Goal: Task Accomplishment & Management: Manage account settings

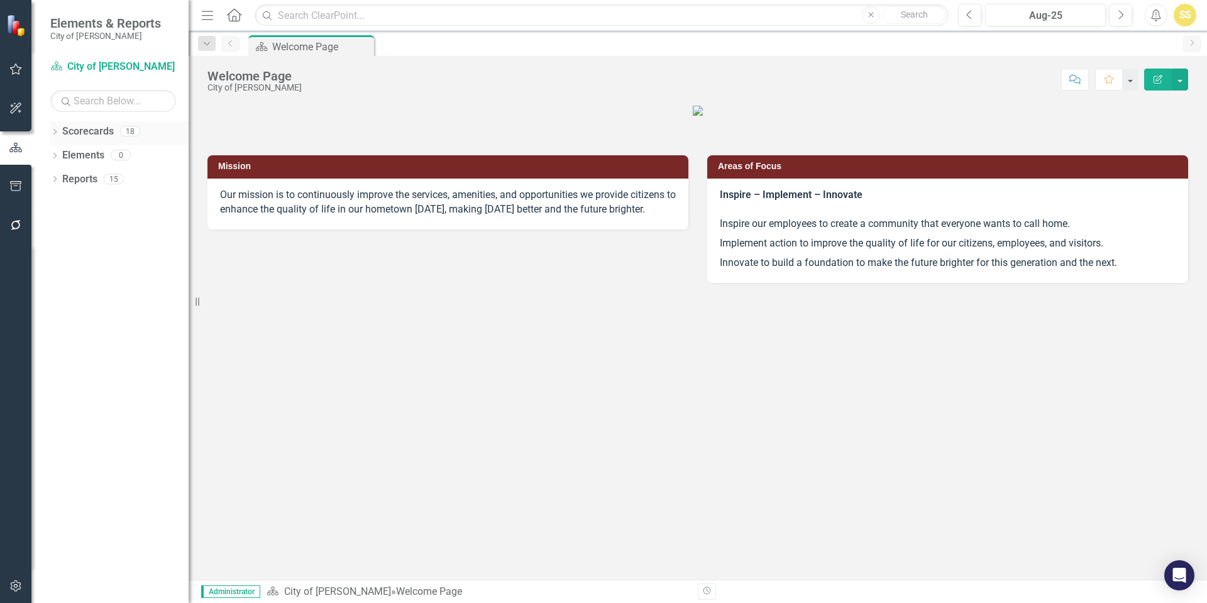
click at [77, 131] on link "Scorecards" at bounding box center [88, 131] width 52 height 14
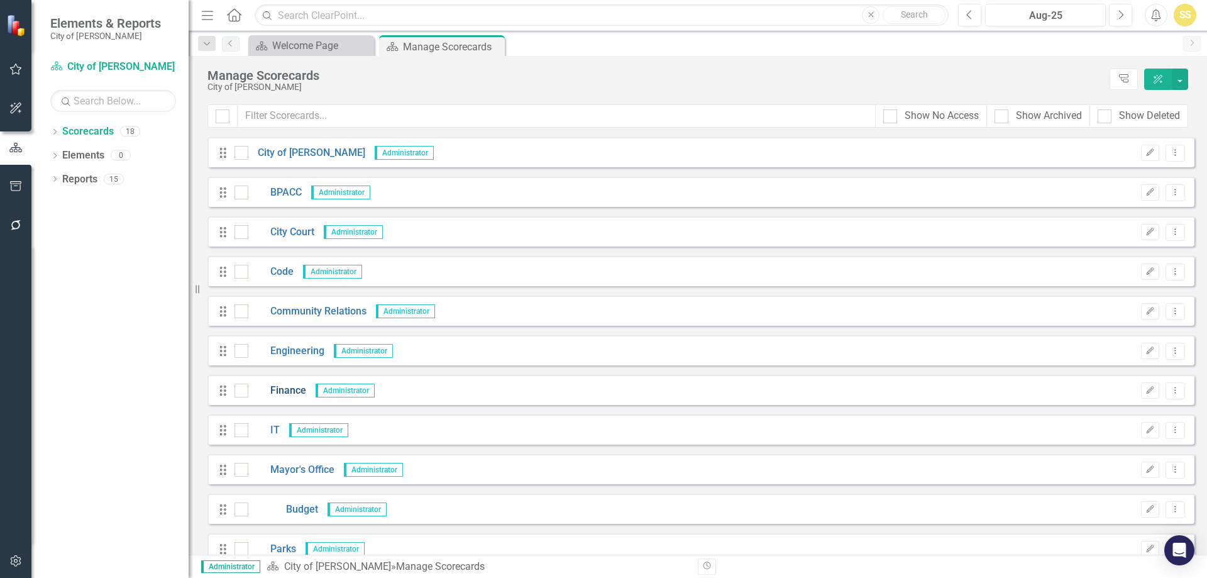
click at [291, 389] on link "Finance" at bounding box center [277, 390] width 58 height 14
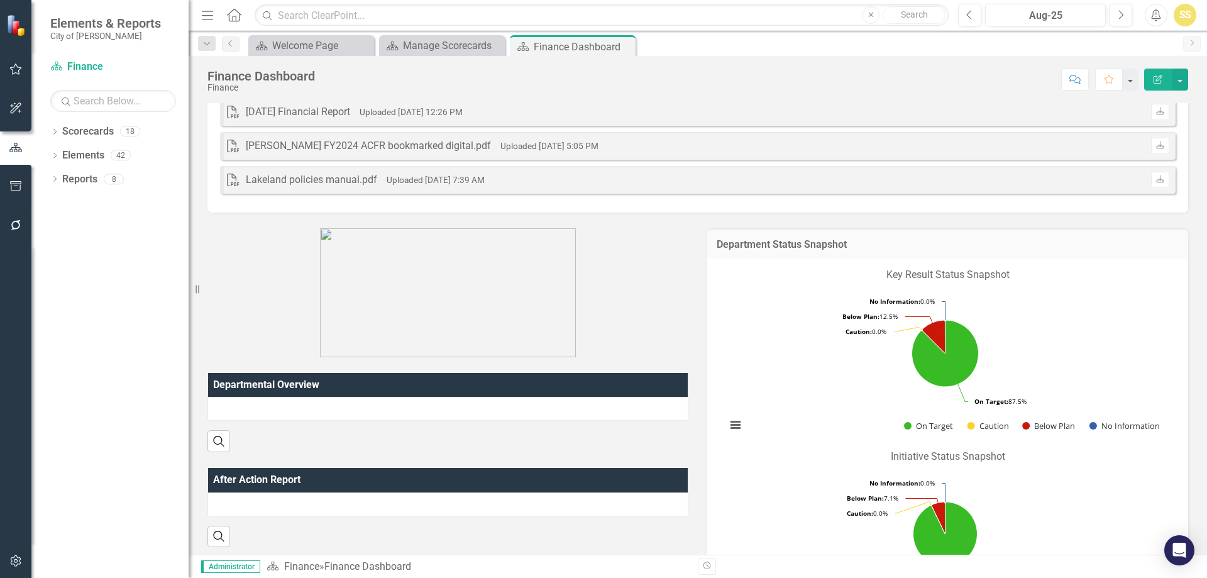
scroll to position [63, 0]
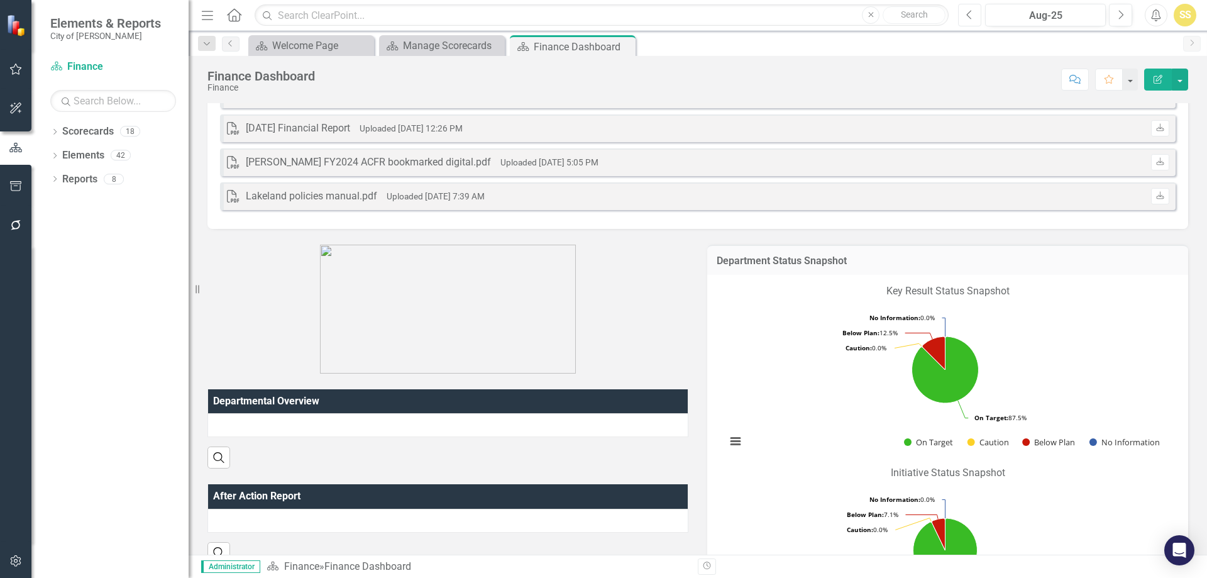
click at [972, 23] on button "Previous" at bounding box center [969, 15] width 23 height 23
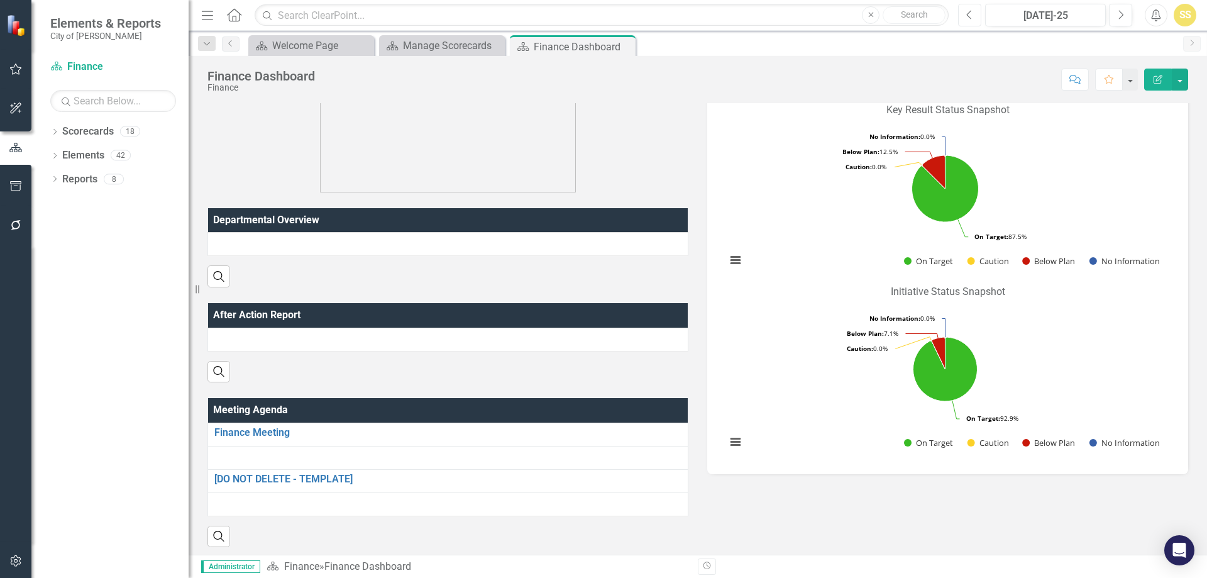
scroll to position [126, 0]
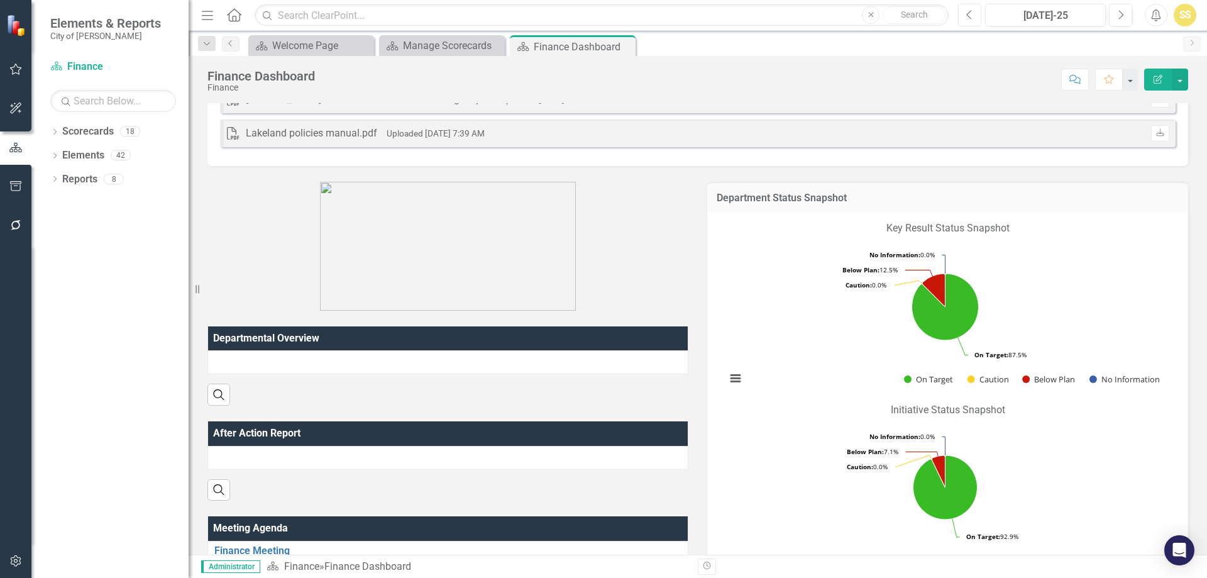
click at [976, 16] on button "Previous" at bounding box center [969, 15] width 23 height 23
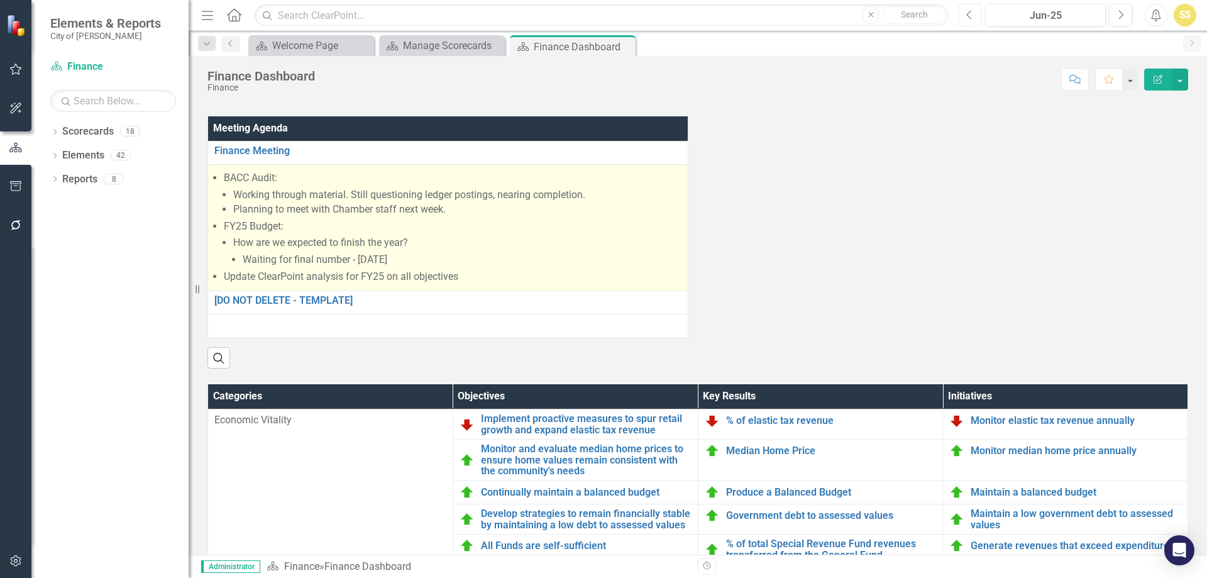
scroll to position [754, 0]
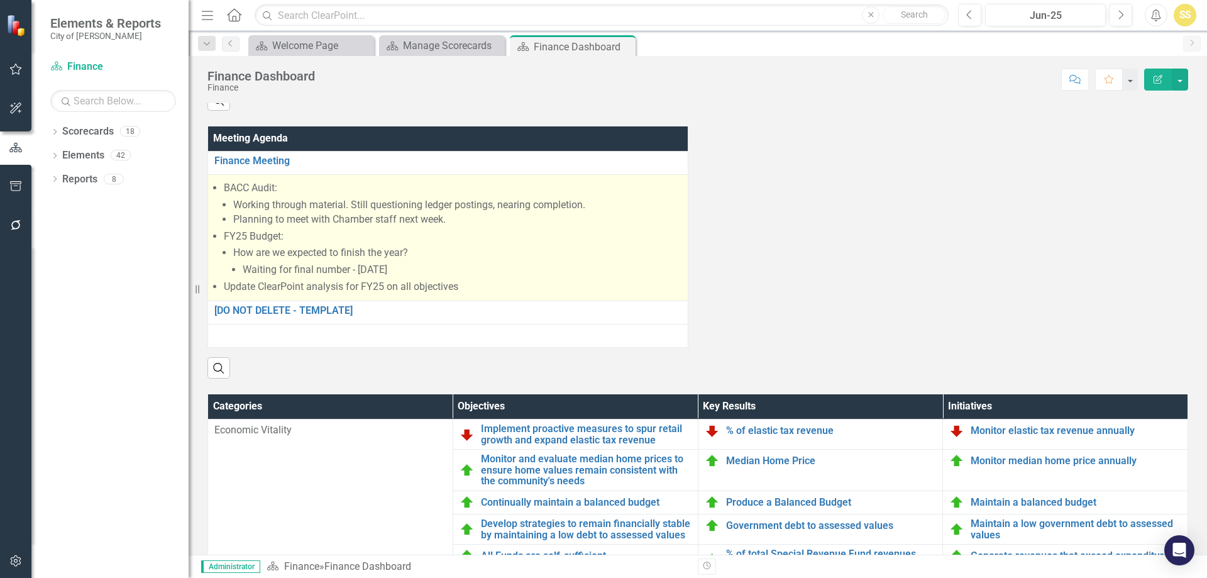
click at [485, 277] on li "Waiting for final number - [DATE]" at bounding box center [462, 270] width 439 height 14
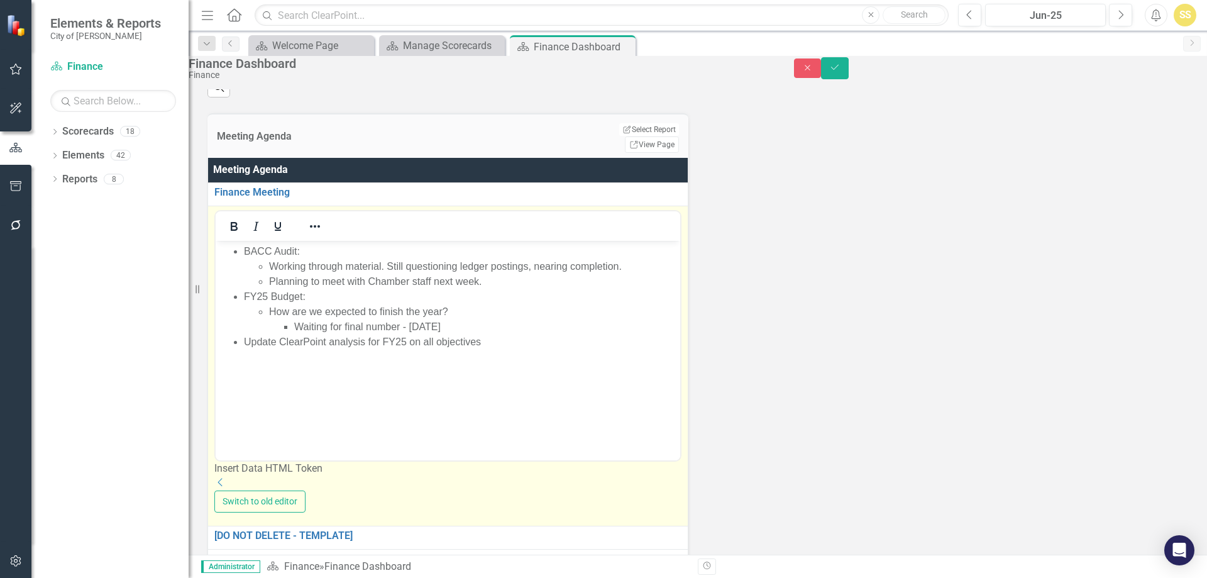
scroll to position [18, 0]
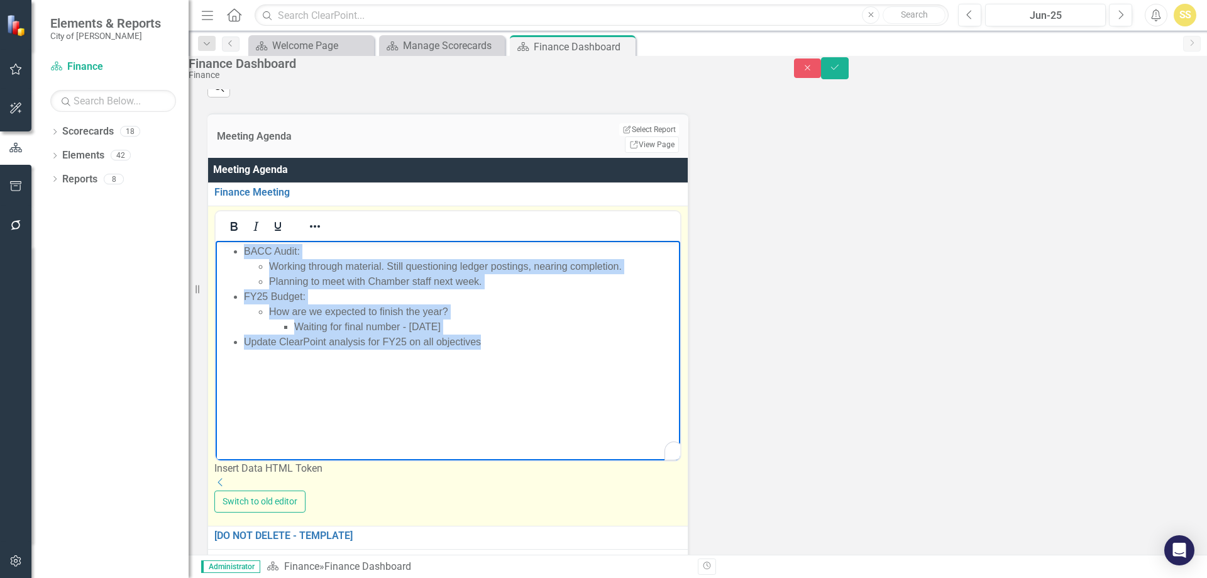
drag, startPoint x: 493, startPoint y: 347, endPoint x: 378, endPoint y: 483, distance: 178.4
click at [216, 241] on html "BACC Audit: Working through material. Still questioning ledger postings, nearin…" at bounding box center [448, 335] width 465 height 189
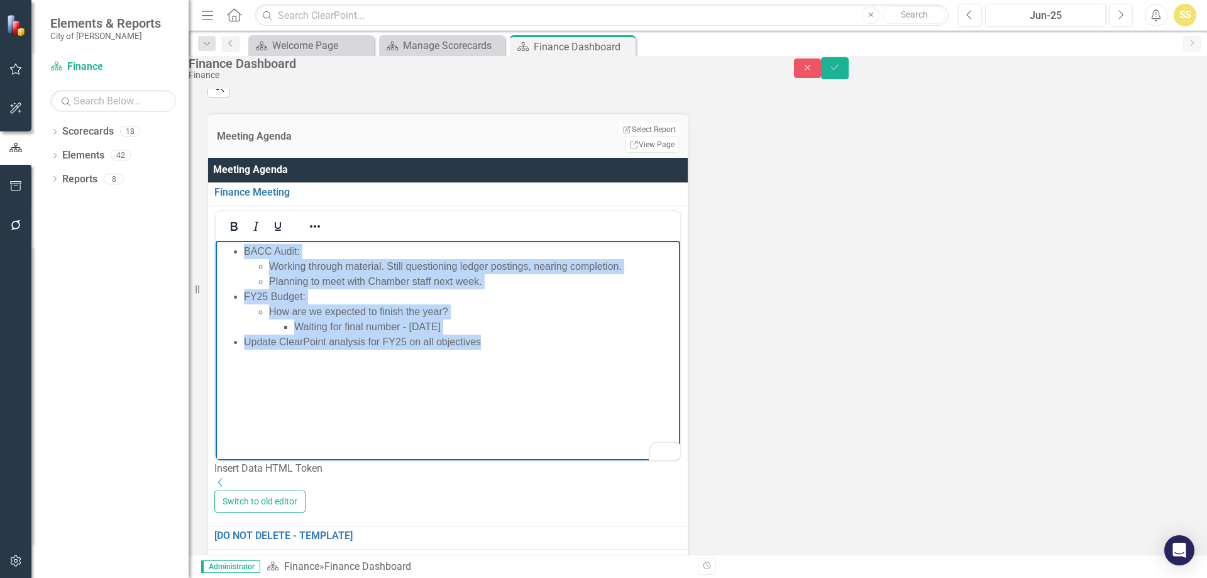
copy ul "BACC Audit: Working through material. Still questioning ledger postings, nearin…"
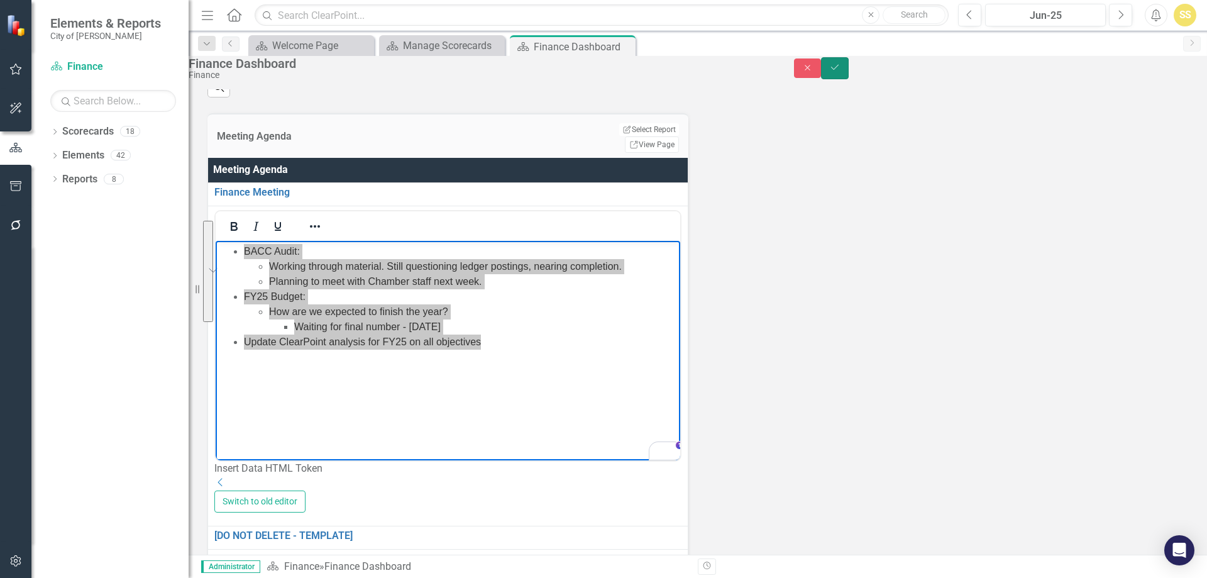
click at [841, 72] on icon "Save" at bounding box center [834, 67] width 11 height 9
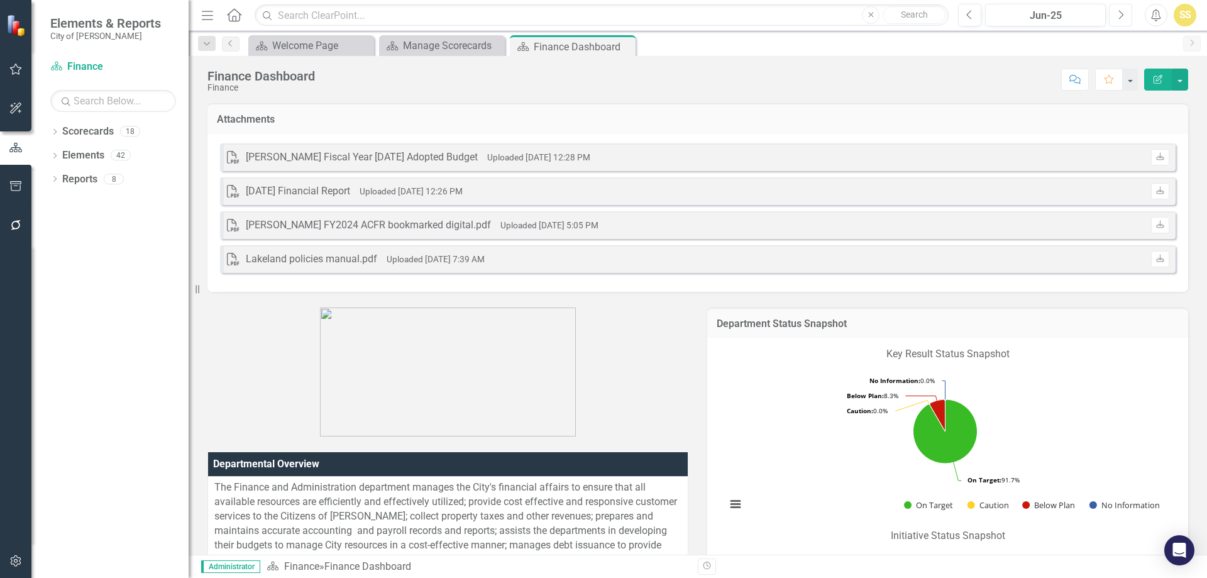
click at [1124, 9] on button "Next" at bounding box center [1120, 15] width 23 height 23
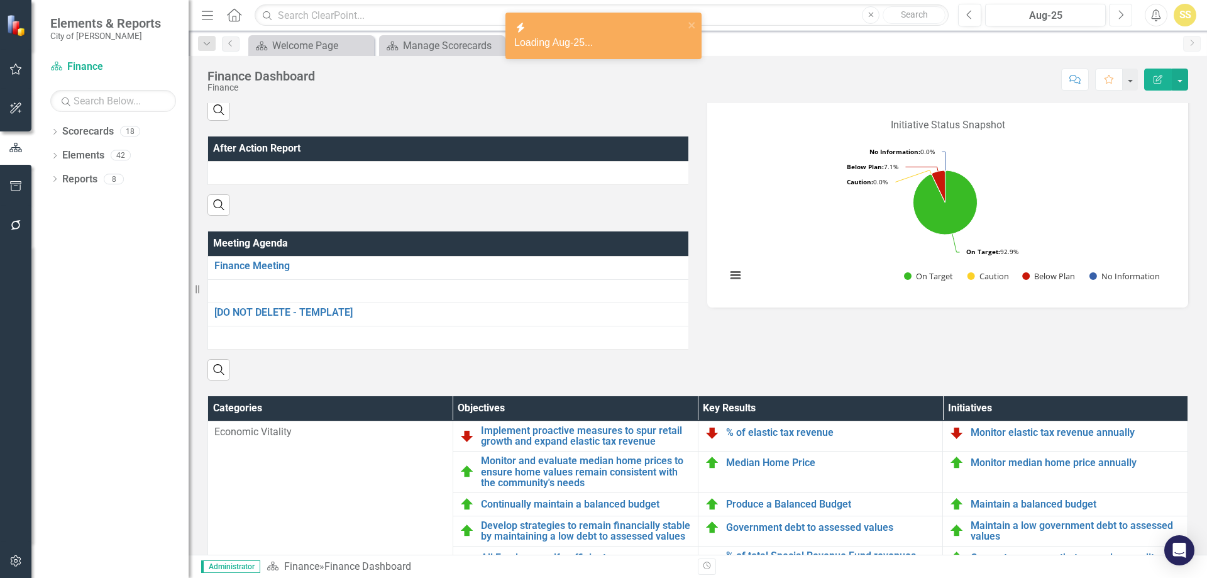
scroll to position [377, 0]
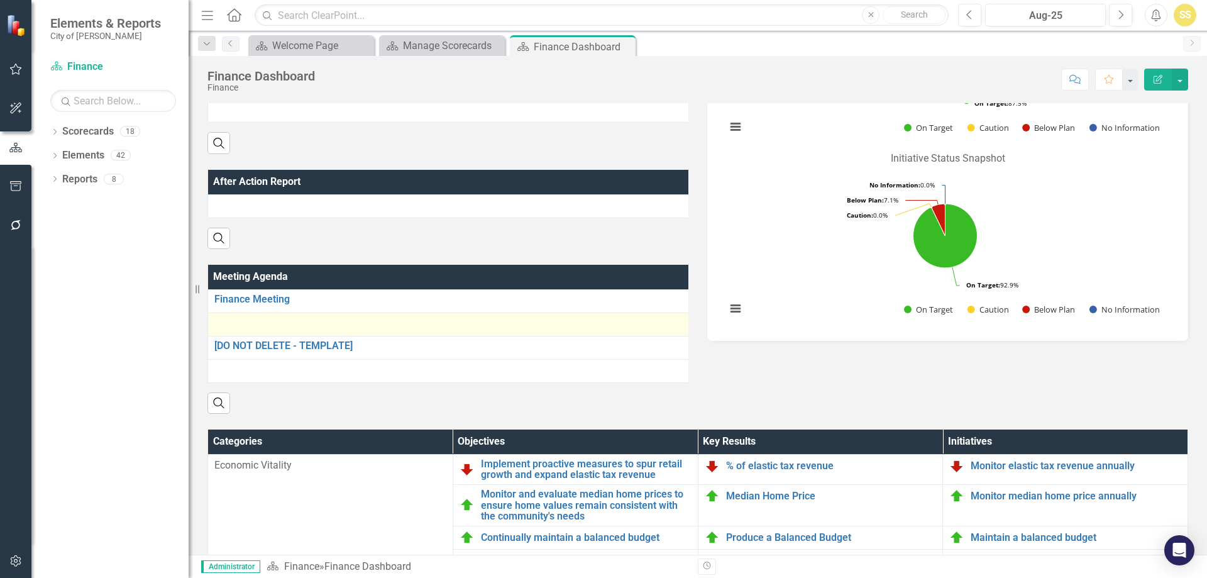
click at [321, 334] on td at bounding box center [449, 323] width 482 height 23
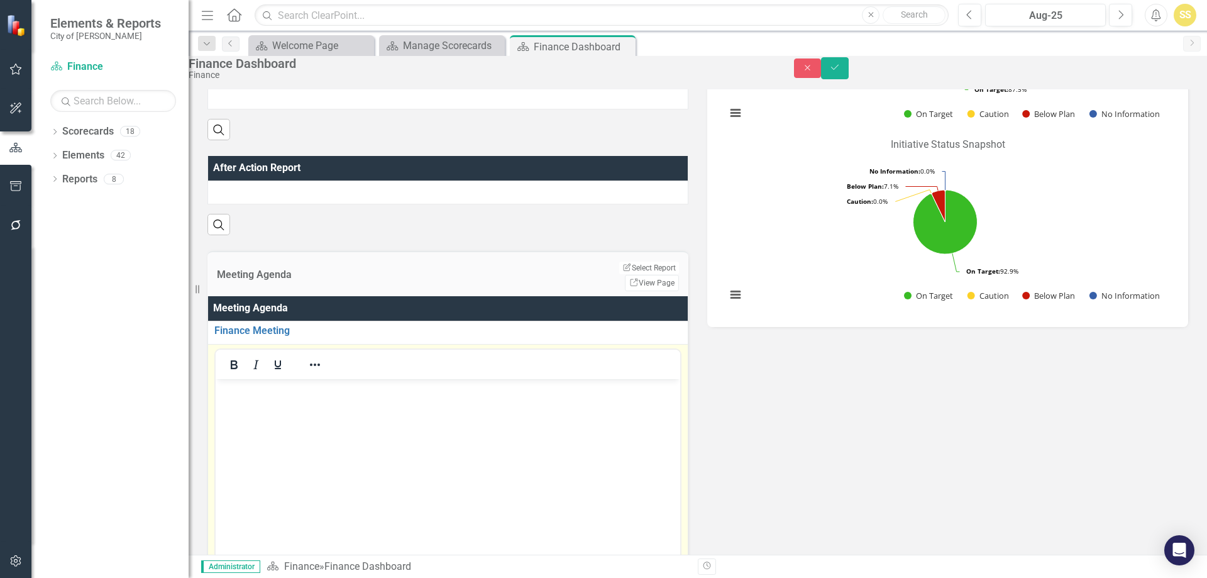
scroll to position [0, 0]
click at [323, 419] on body "Rich Text Area. Press ALT-0 for help." at bounding box center [448, 472] width 465 height 189
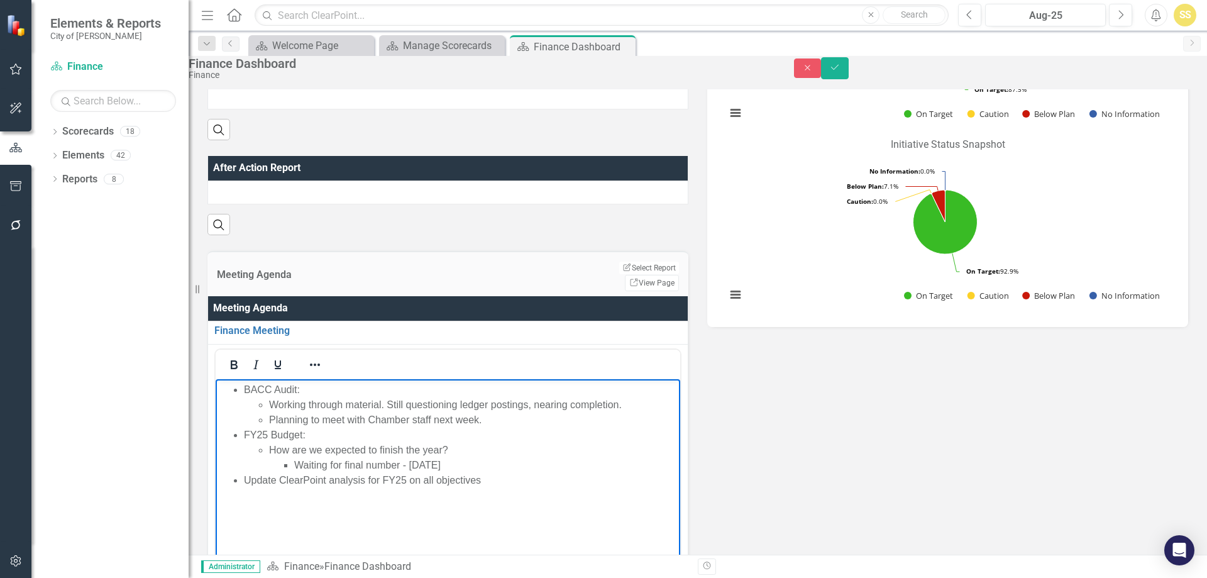
click at [1177, 80] on div "Finance Dashboard Finance Close Save" at bounding box center [698, 68] width 1018 height 24
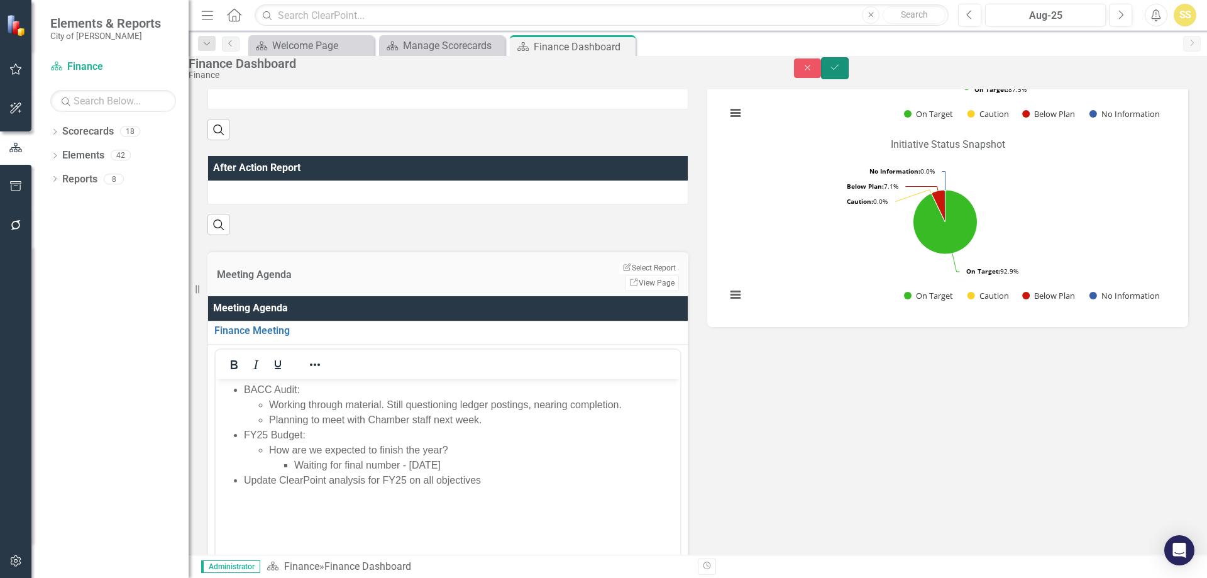
click at [841, 72] on icon "Save" at bounding box center [834, 67] width 11 height 9
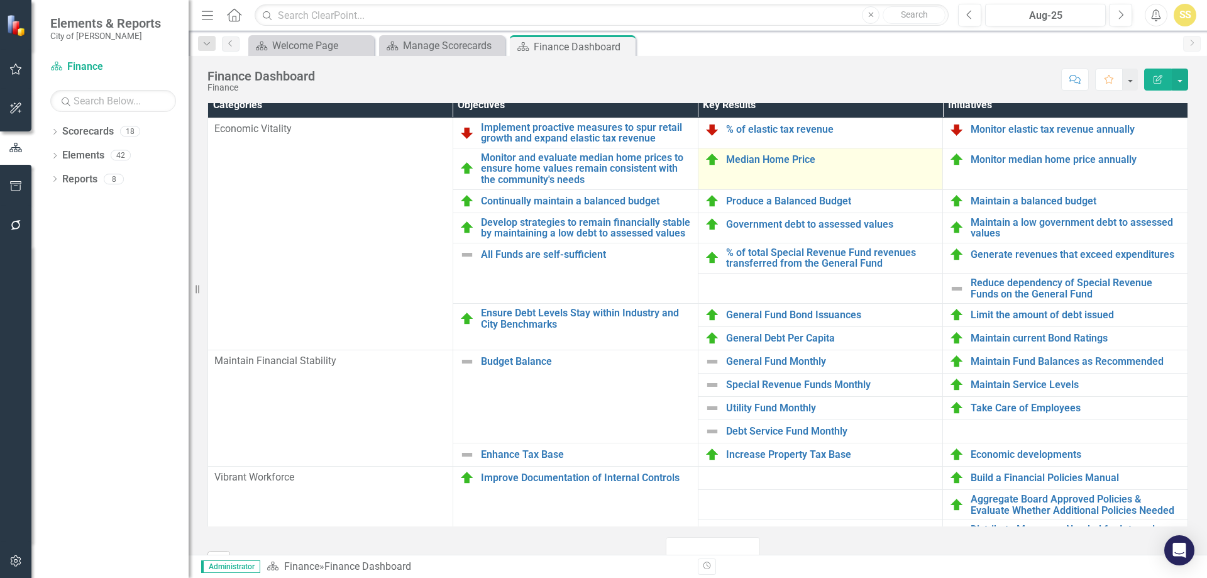
scroll to position [817, 0]
click at [769, 165] on link "Median Home Price" at bounding box center [831, 158] width 211 height 11
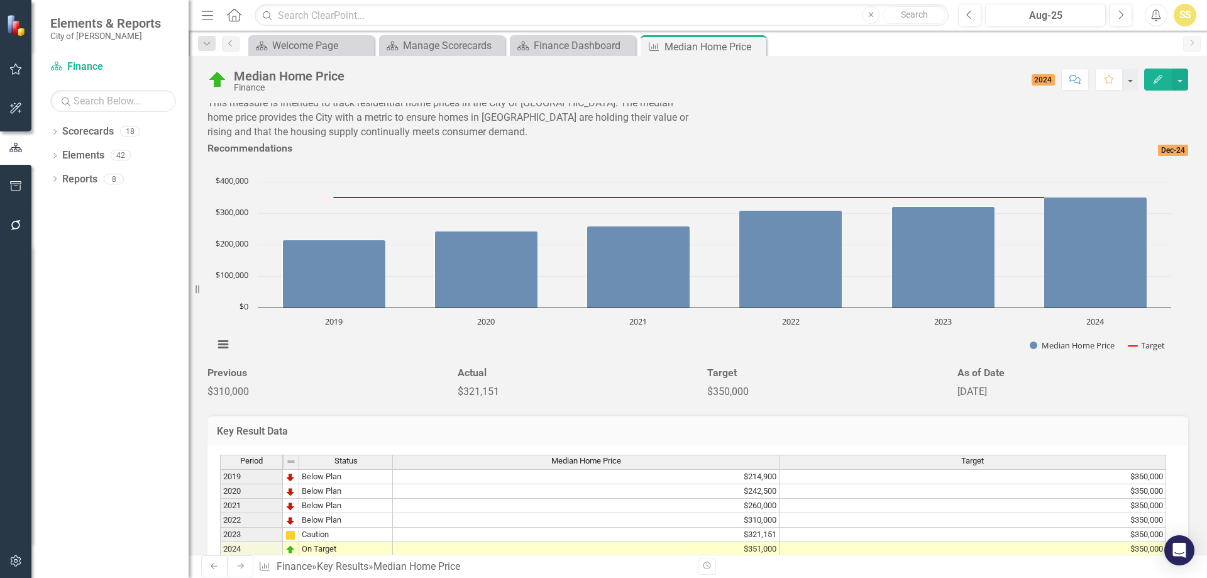
scroll to position [251, 0]
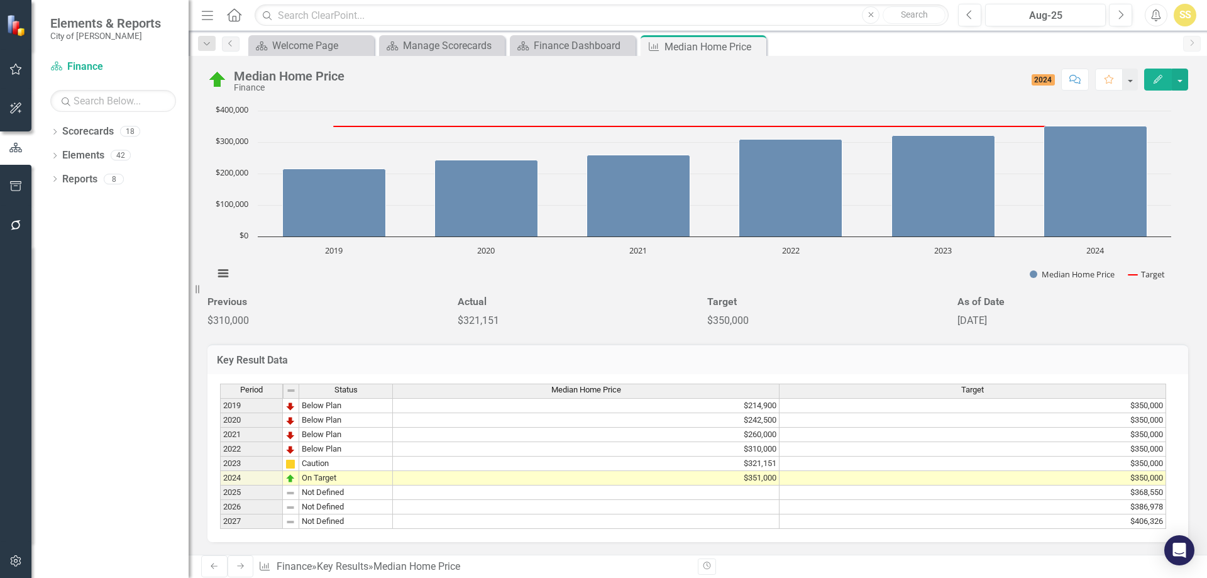
click at [742, 293] on rect "Interactive chart" at bounding box center [692, 198] width 970 height 189
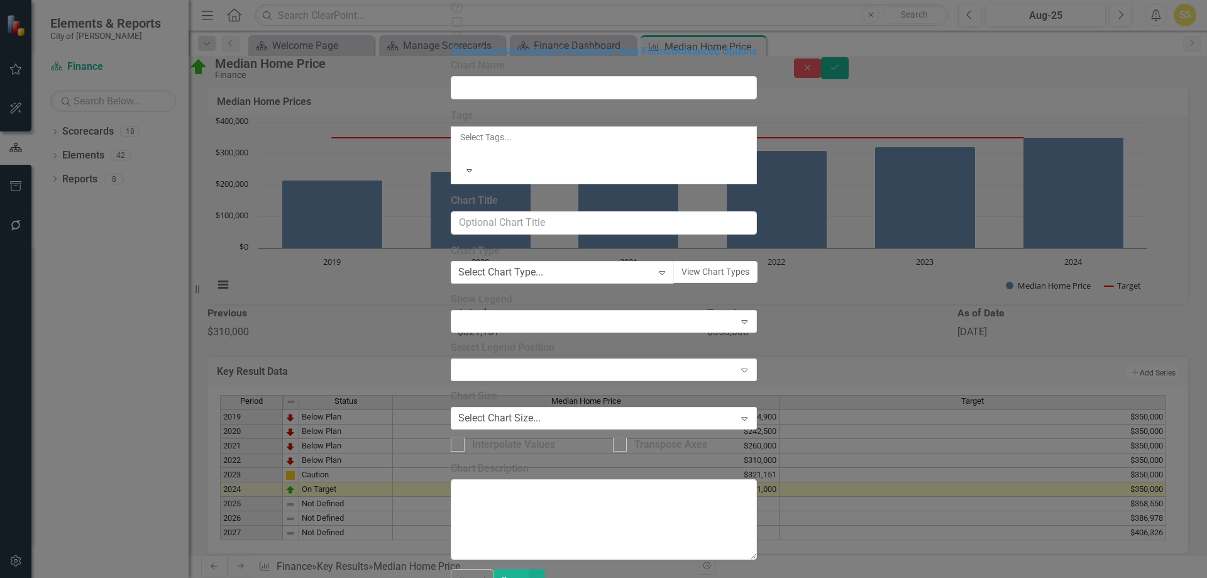
type input "Median Home Prices"
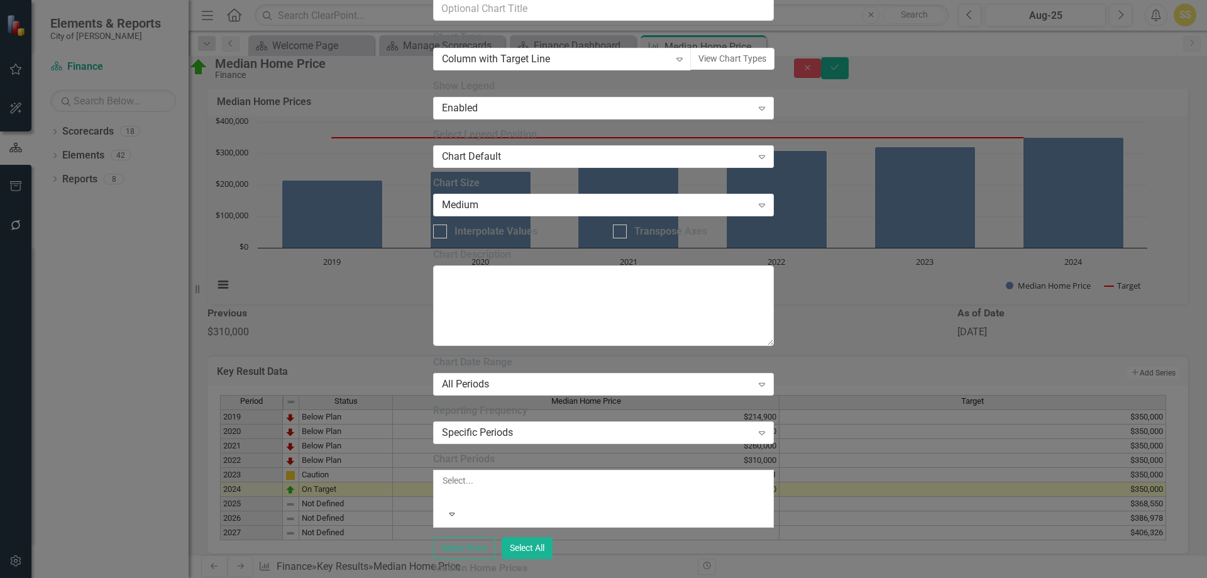
click at [444, 488] on div at bounding box center [444, 495] width 2 height 15
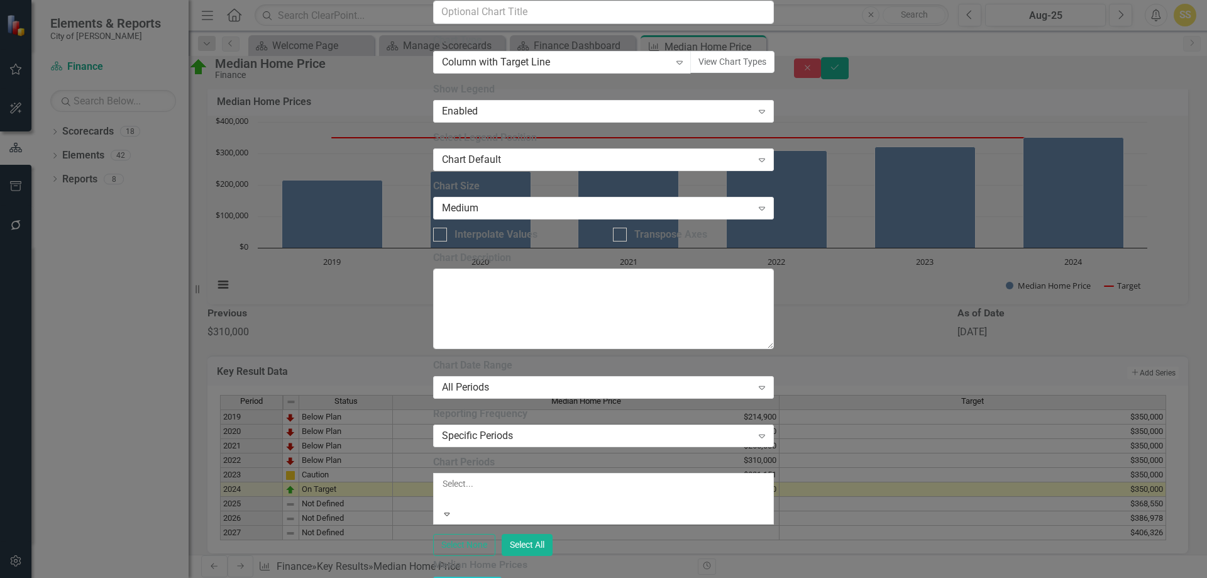
click at [444, 491] on div at bounding box center [444, 498] width 2 height 15
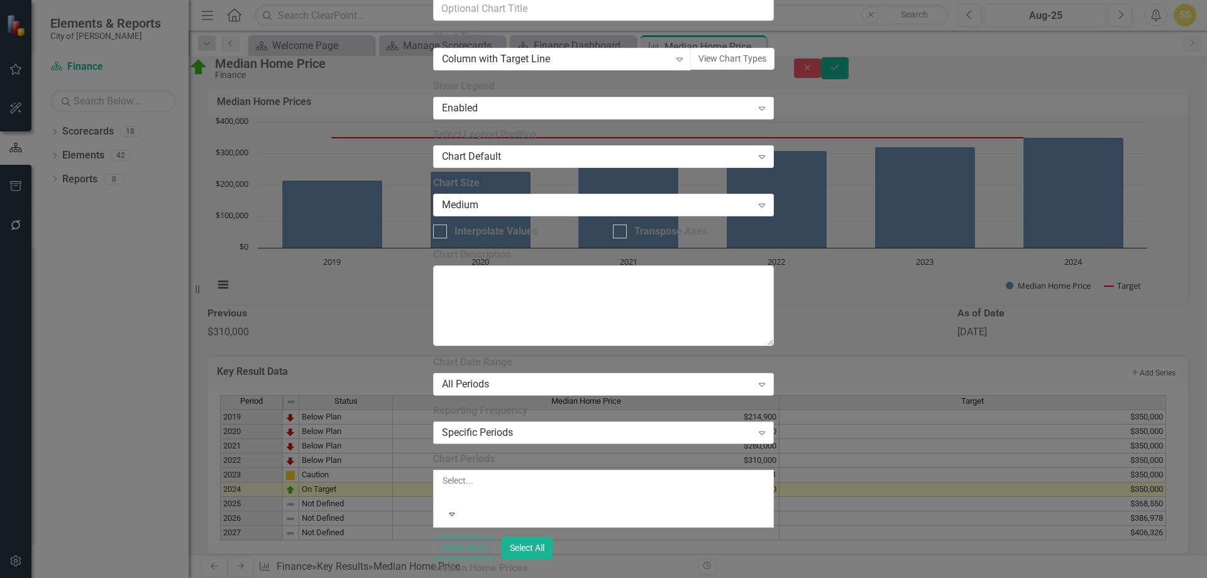
click at [550, 421] on div "Specific Periods Expand" at bounding box center [603, 432] width 341 height 23
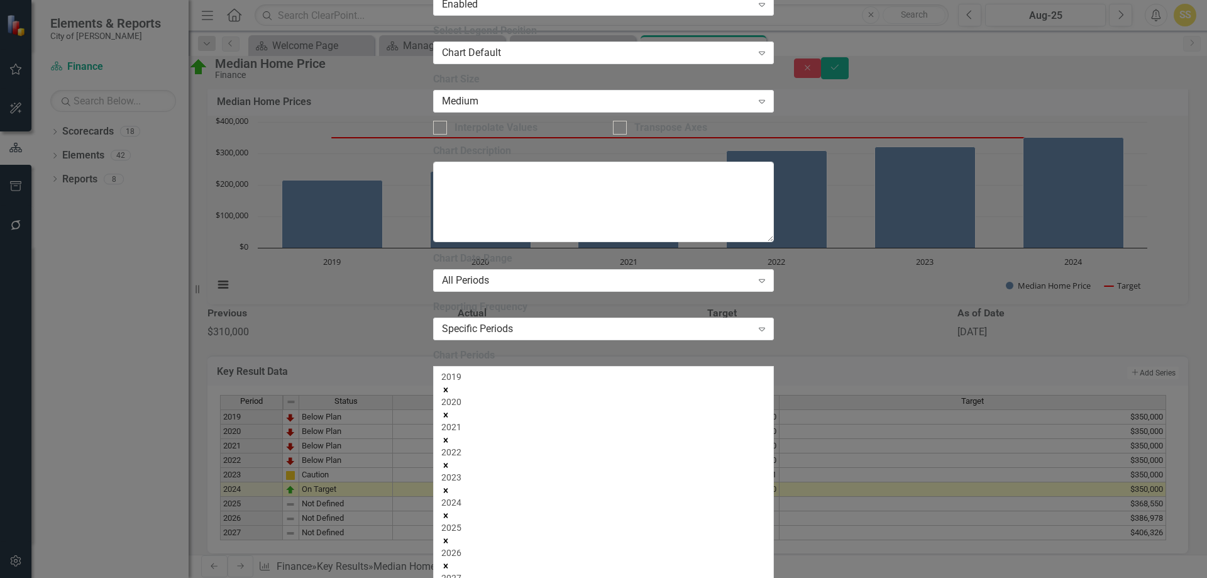
click at [450, 385] on icon "Remove 2019" at bounding box center [445, 389] width 9 height 9
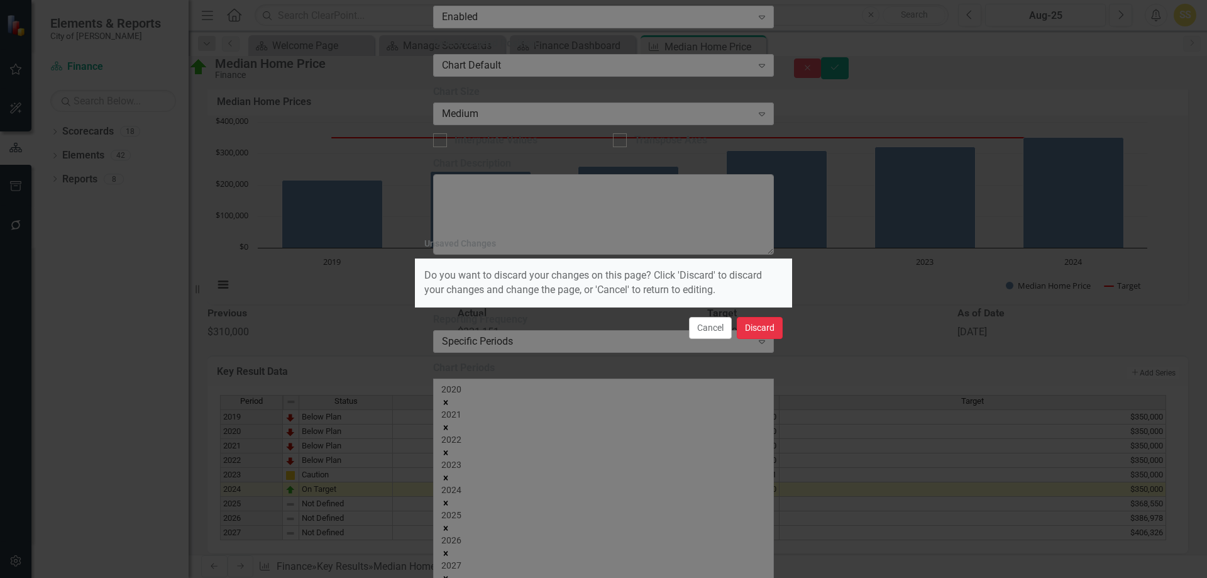
click at [744, 319] on button "Discard" at bounding box center [760, 328] width 46 height 22
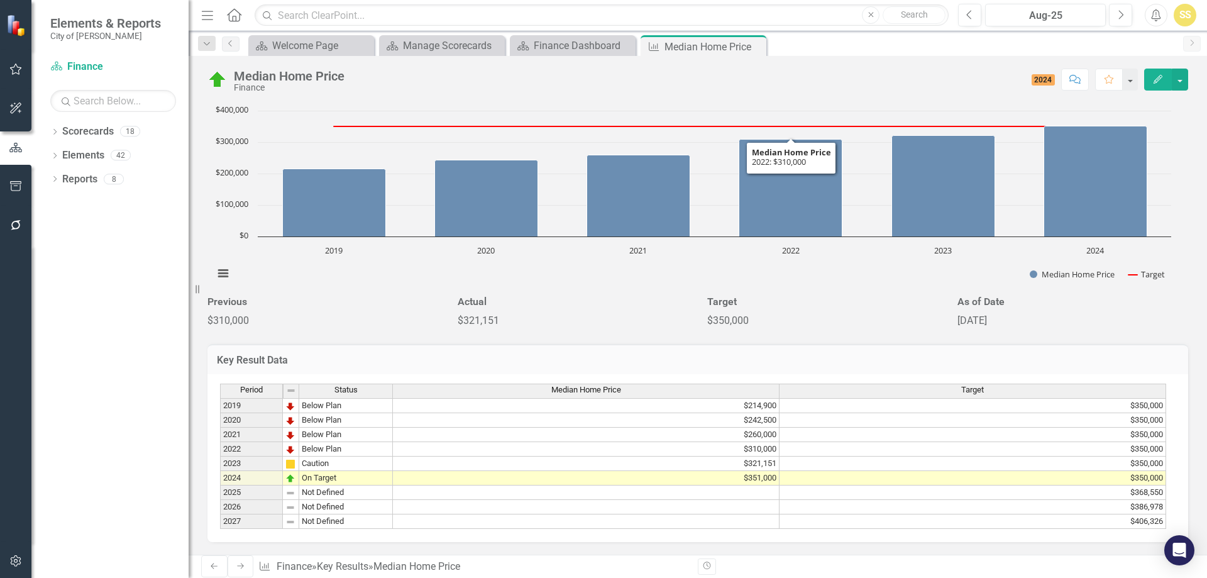
click at [733, 293] on rect "Interactive chart" at bounding box center [692, 198] width 970 height 189
click at [666, 293] on rect "Interactive chart" at bounding box center [692, 198] width 970 height 189
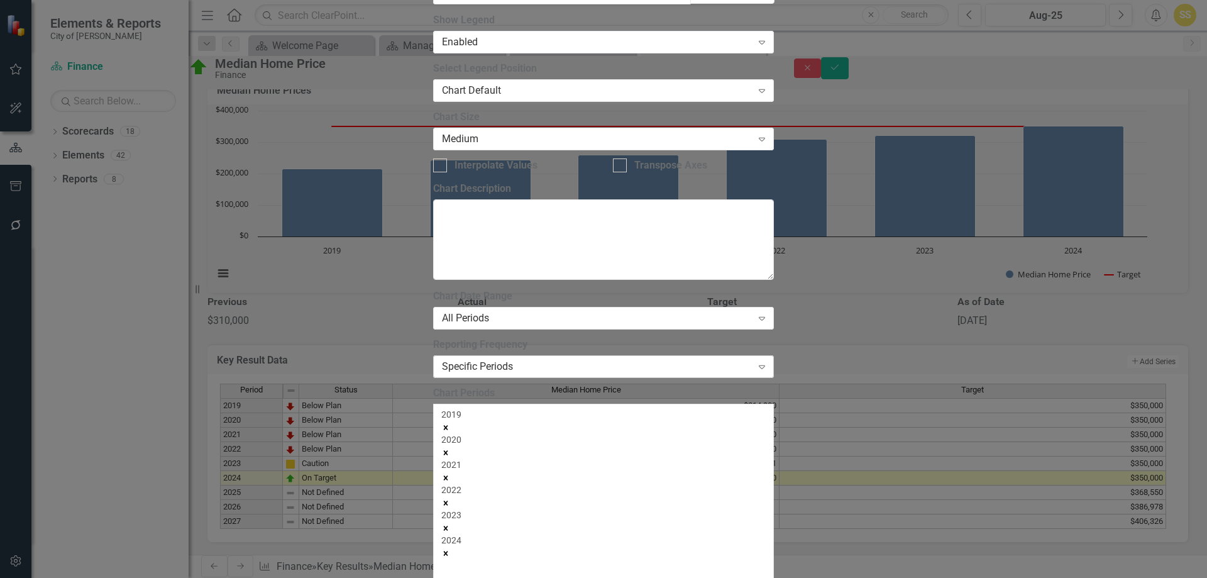
click at [503, 360] on div "Specific Periods" at bounding box center [597, 367] width 310 height 14
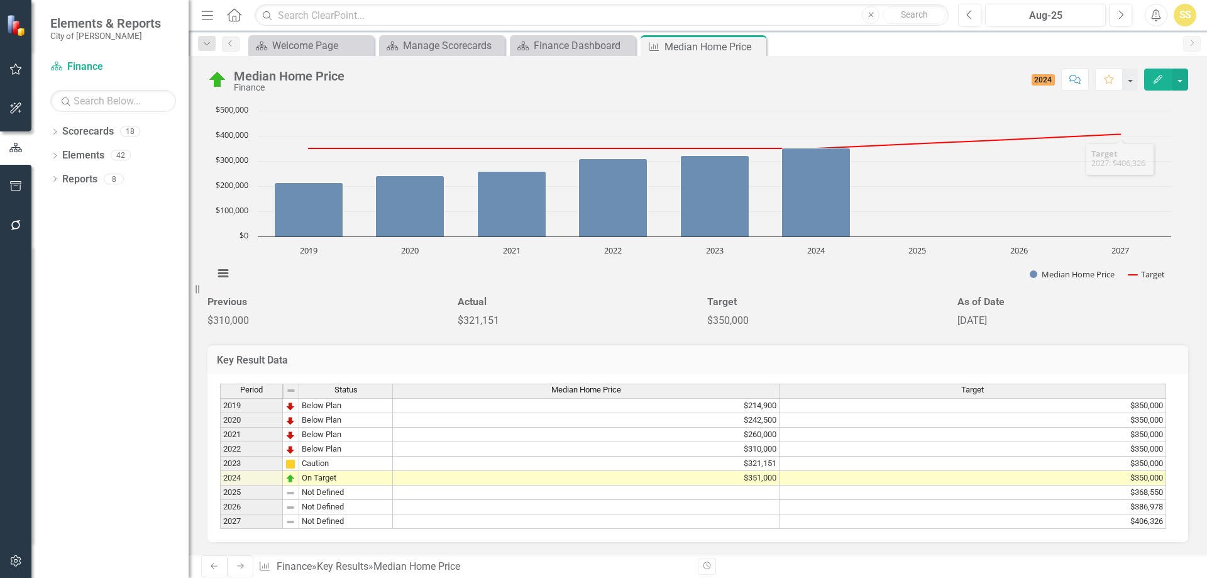
scroll to position [0, 0]
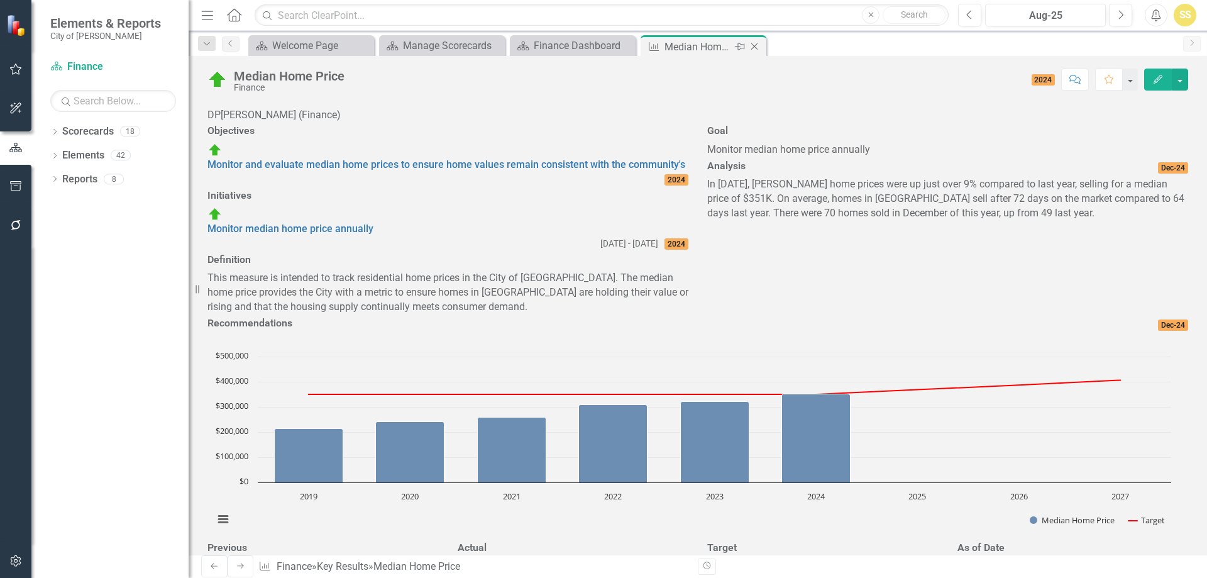
click at [754, 50] on icon "Close" at bounding box center [754, 46] width 13 height 10
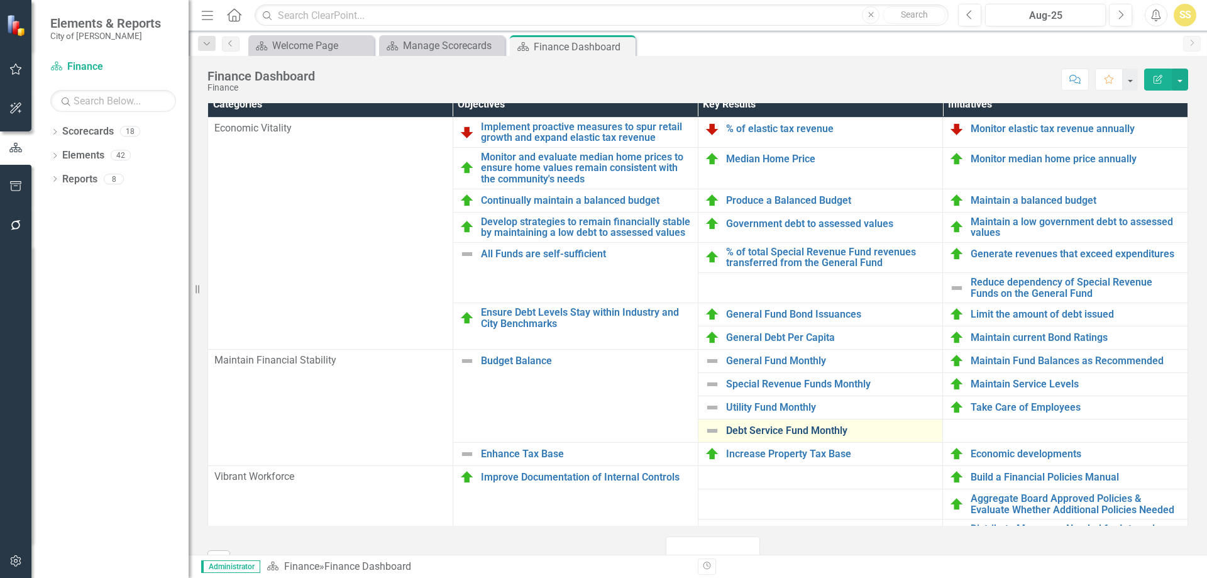
scroll to position [754, 0]
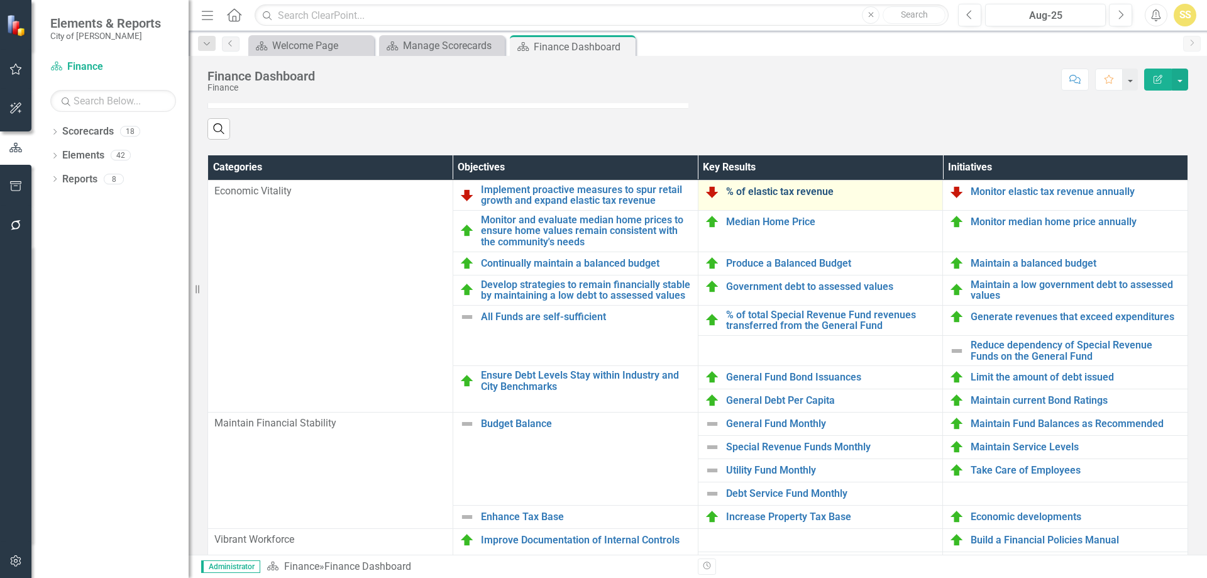
click at [766, 197] on link "% of elastic tax revenue" at bounding box center [831, 191] width 211 height 11
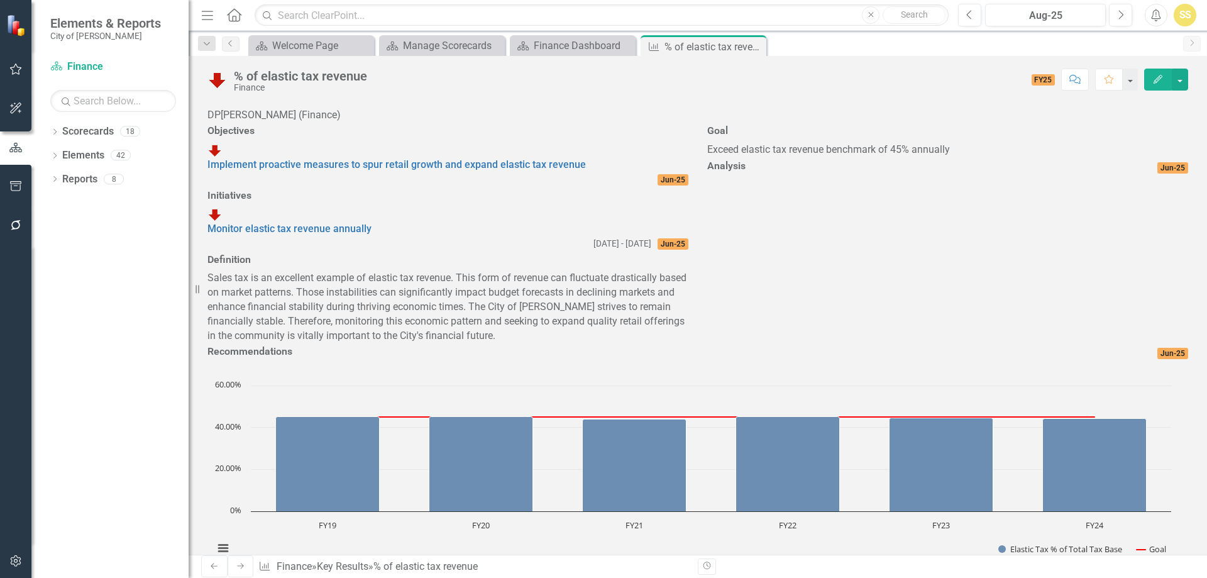
click at [759, 177] on div at bounding box center [947, 177] width 481 height 0
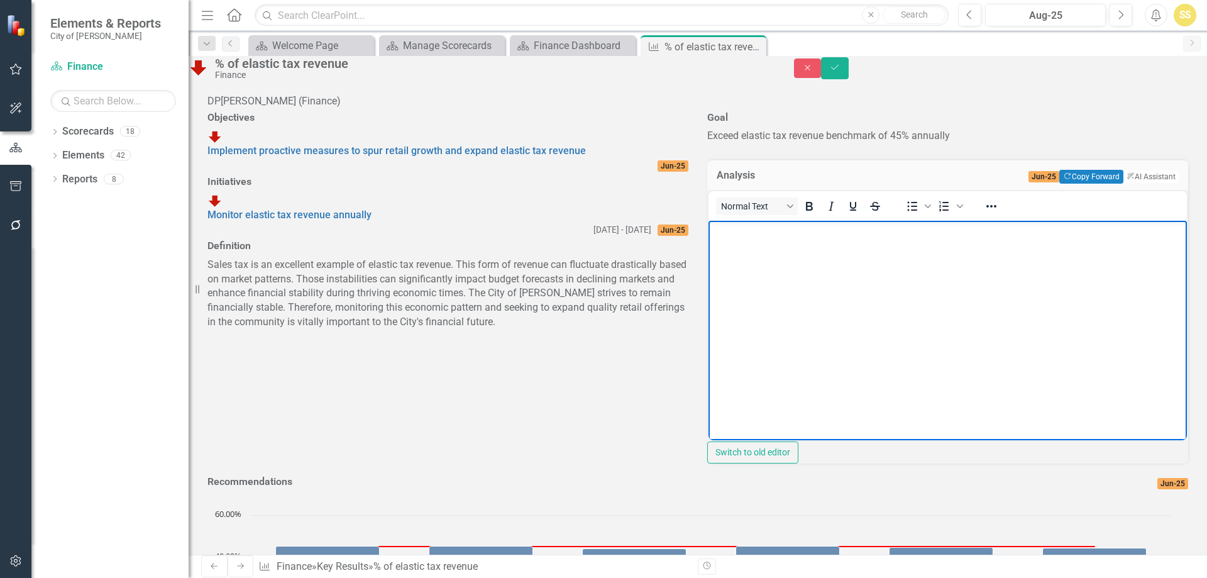
click at [741, 251] on body "Rich Text Area. Press ALT-0 for help." at bounding box center [947, 314] width 478 height 189
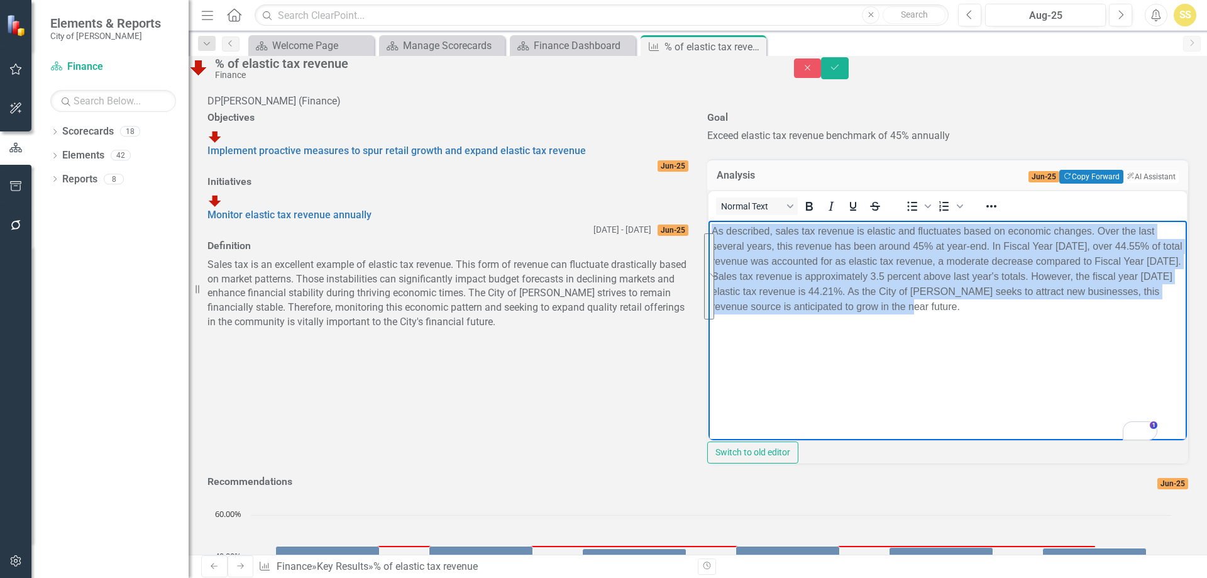
drag, startPoint x: 1078, startPoint y: 309, endPoint x: 1418, endPoint y: 575, distance: 431.3
click at [708, 234] on html "As described, sales tax revenue is elastic and fluctuates based on economic cha…" at bounding box center [947, 314] width 478 height 189
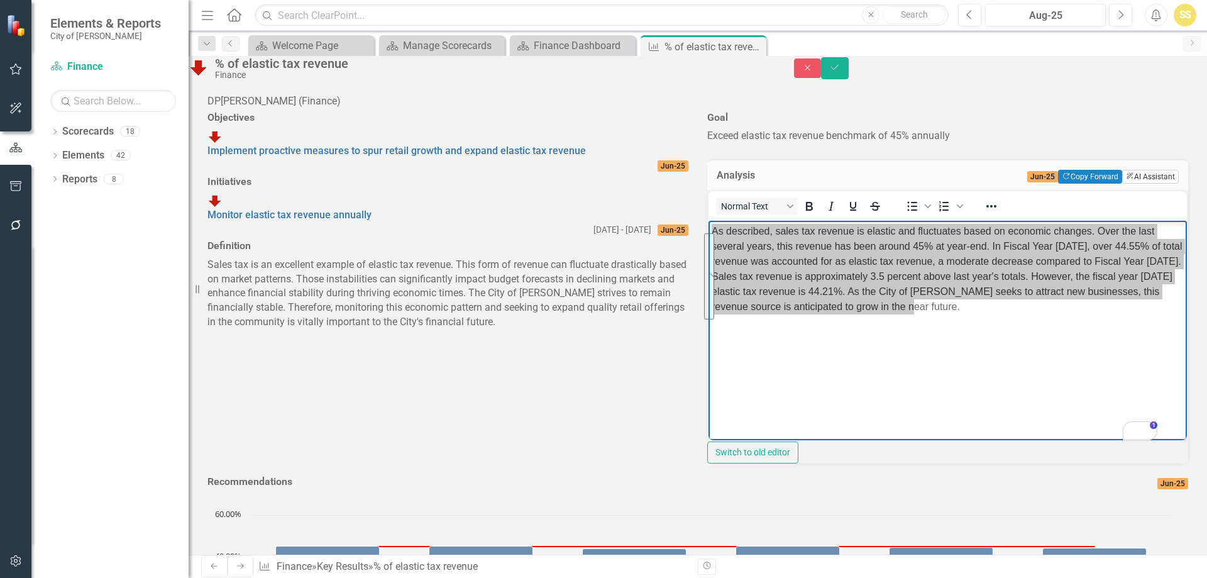
click at [1128, 184] on button "ClearPoint AI AI Assistant" at bounding box center [1150, 177] width 57 height 14
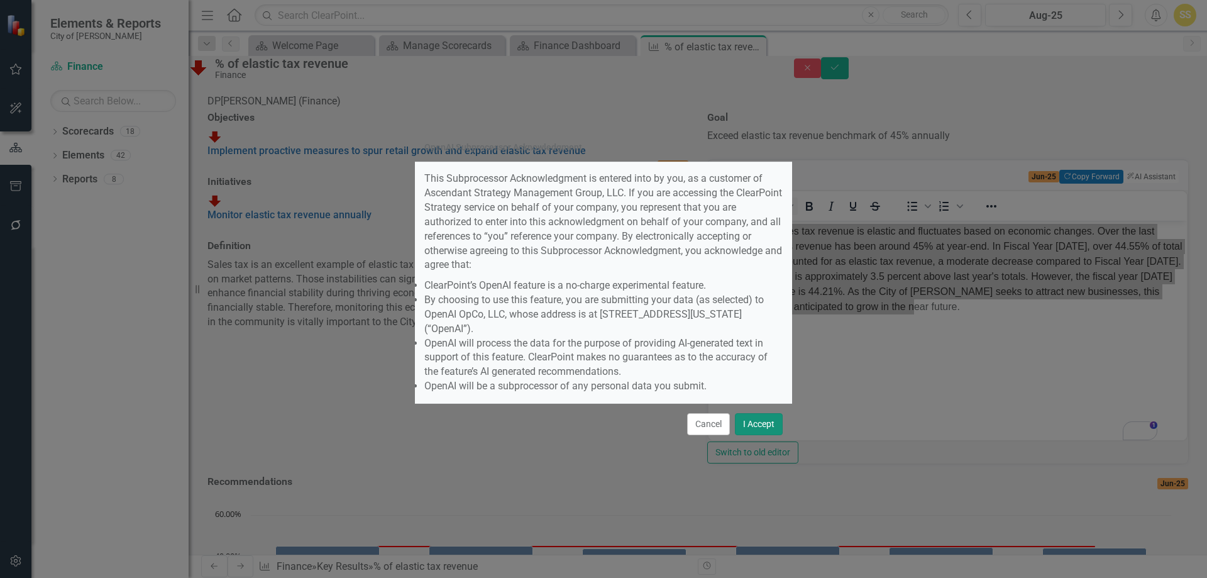
click at [761, 413] on button "I Accept" at bounding box center [759, 424] width 48 height 22
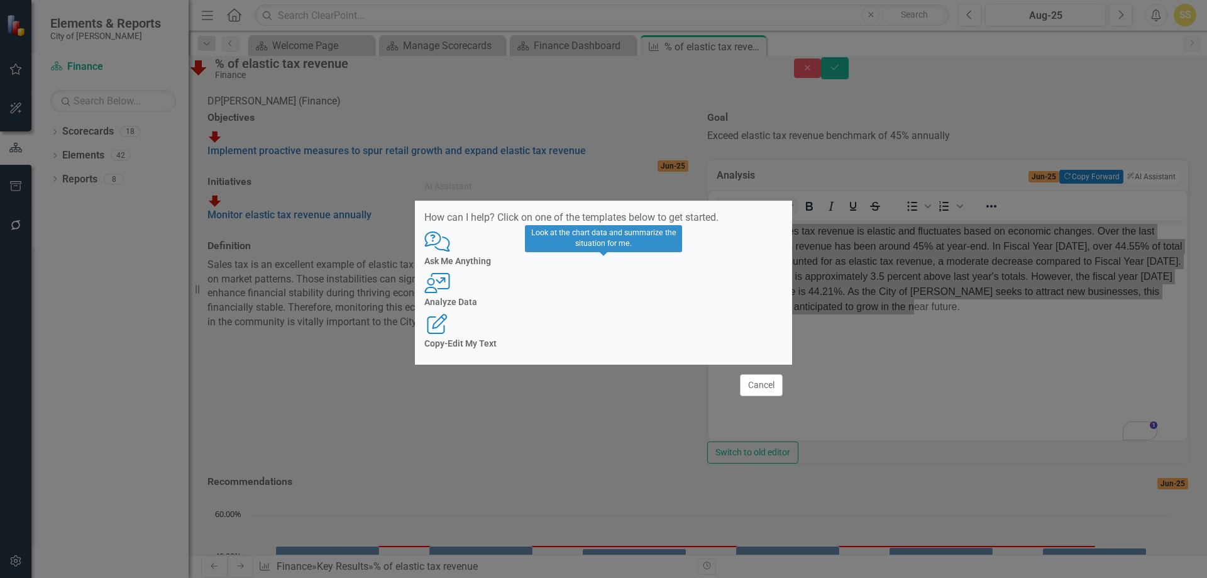
click at [608, 294] on div "User with Chart Analyze Data" at bounding box center [603, 290] width 358 height 35
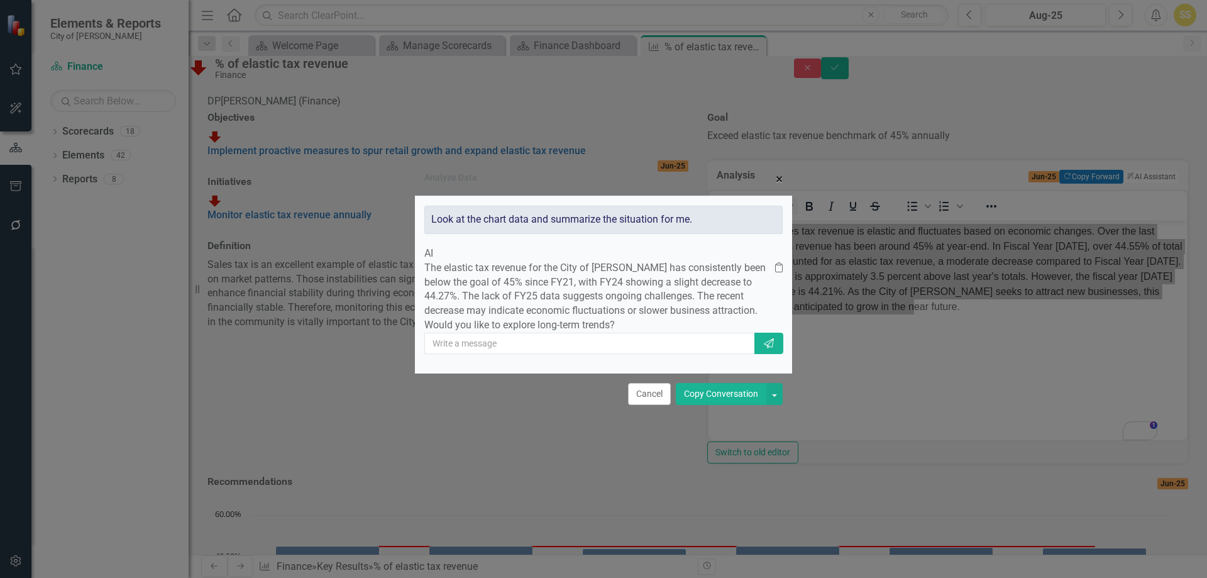
click at [778, 172] on span "×" at bounding box center [779, 179] width 7 height 15
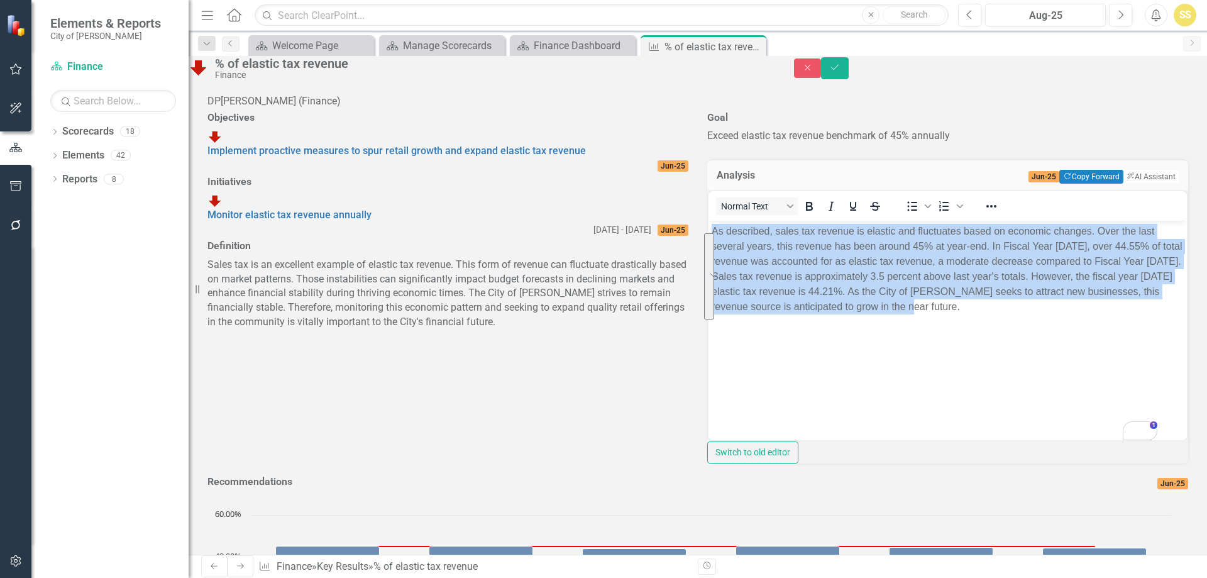
click at [856, 376] on body "As described, sales tax revenue is elastic and fluctuates based on economic cha…" at bounding box center [947, 314] width 478 height 189
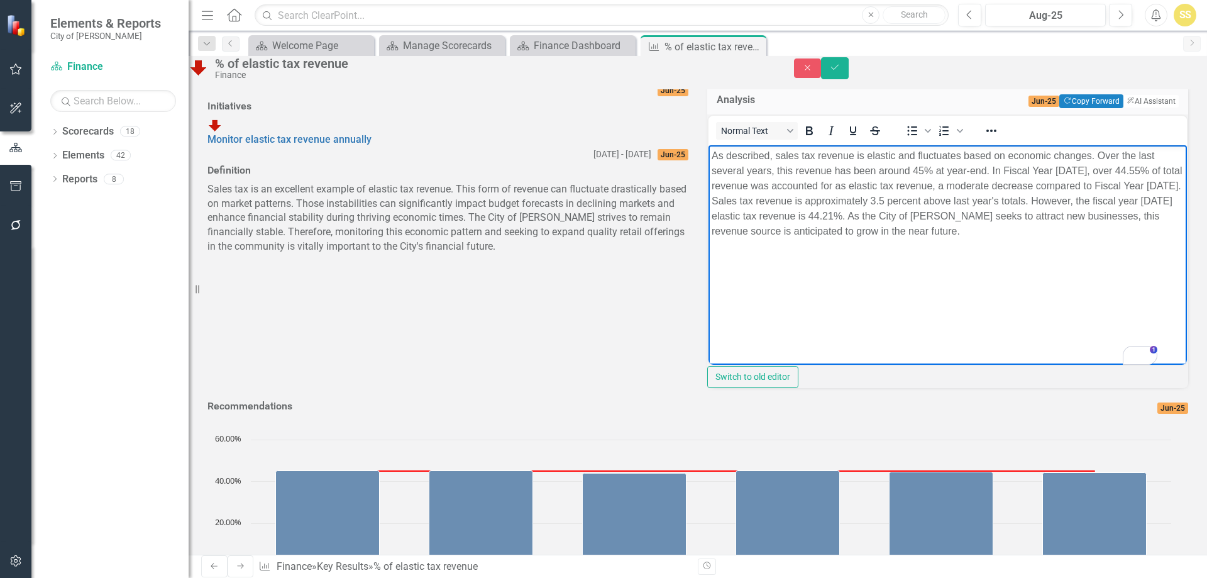
scroll to position [13, 0]
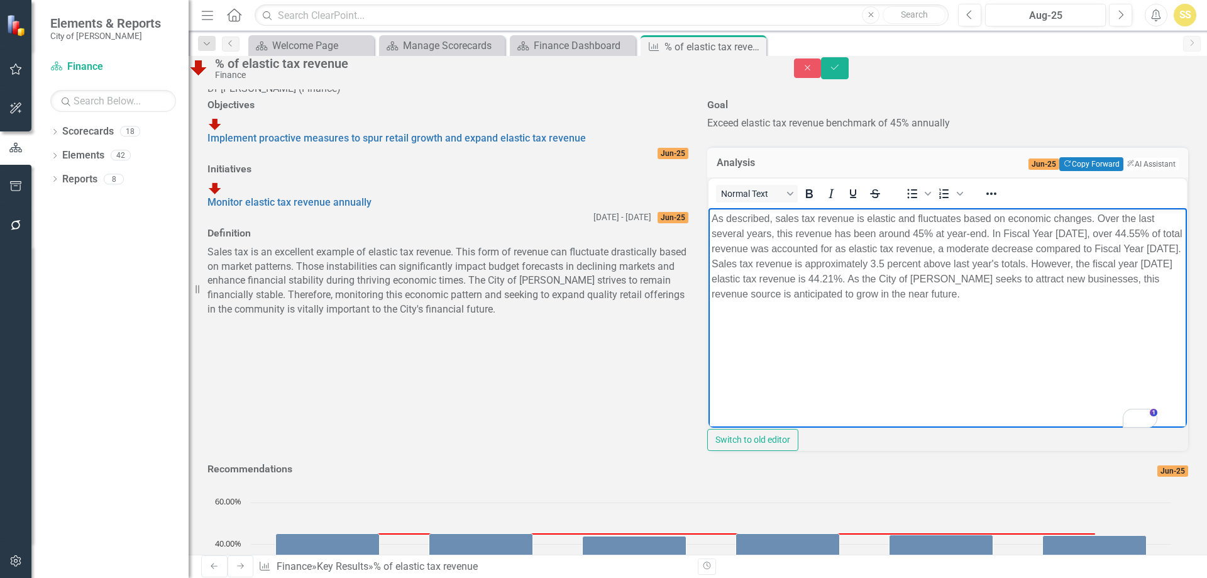
click at [1090, 228] on p "As described, sales tax revenue is elastic and fluctuates based on economic cha…" at bounding box center [948, 256] width 472 height 91
click at [726, 247] on p "As described, sales tax revenue is elastic and fluctuates based on economic cha…" at bounding box center [948, 256] width 472 height 91
click at [791, 262] on p "As described, sales tax revenue is elastic and fluctuates based on economic cha…" at bounding box center [948, 256] width 472 height 91
drag, startPoint x: 962, startPoint y: 262, endPoint x: 974, endPoint y: 259, distance: 13.0
click at [974, 259] on p "As described, sales tax revenue is elastic and fluctuates based on economic cha…" at bounding box center [948, 256] width 472 height 91
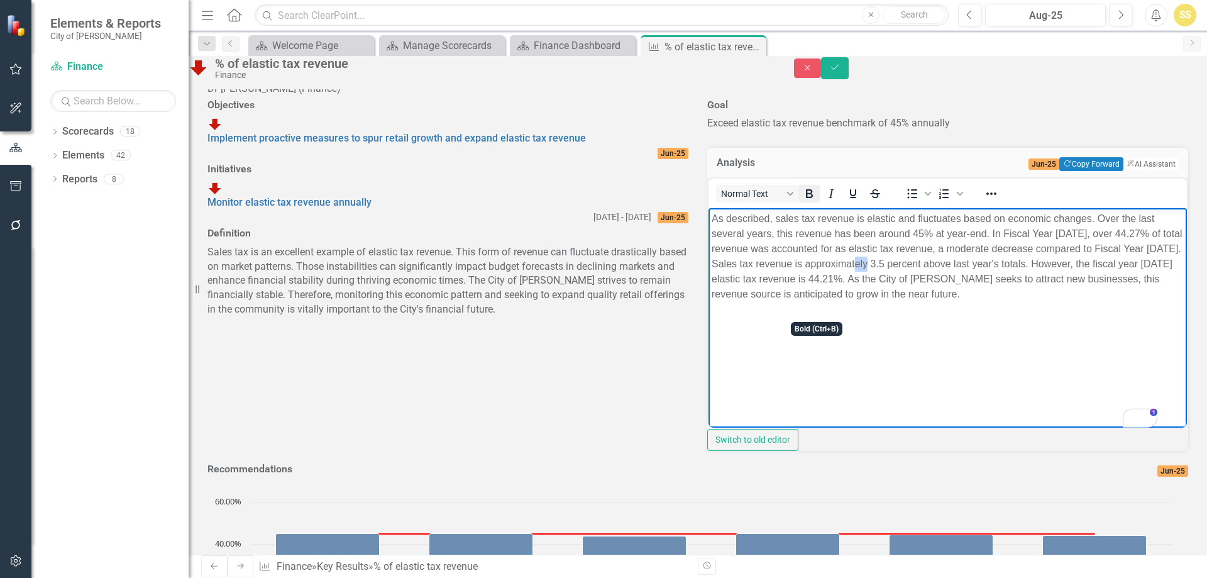
click at [813, 198] on icon "Bold" at bounding box center [809, 193] width 7 height 9
drag, startPoint x: 1044, startPoint y: 262, endPoint x: 959, endPoint y: 268, distance: 85.1
click at [959, 268] on p "As described, sales tax revenue is elastic and fluctuates based on economic cha…" at bounding box center [948, 256] width 472 height 91
click at [813, 198] on icon "Bold" at bounding box center [809, 193] width 7 height 9
click at [736, 278] on p "As described, sales tax revenue is elastic and fluctuates based on economic cha…" at bounding box center [948, 256] width 472 height 91
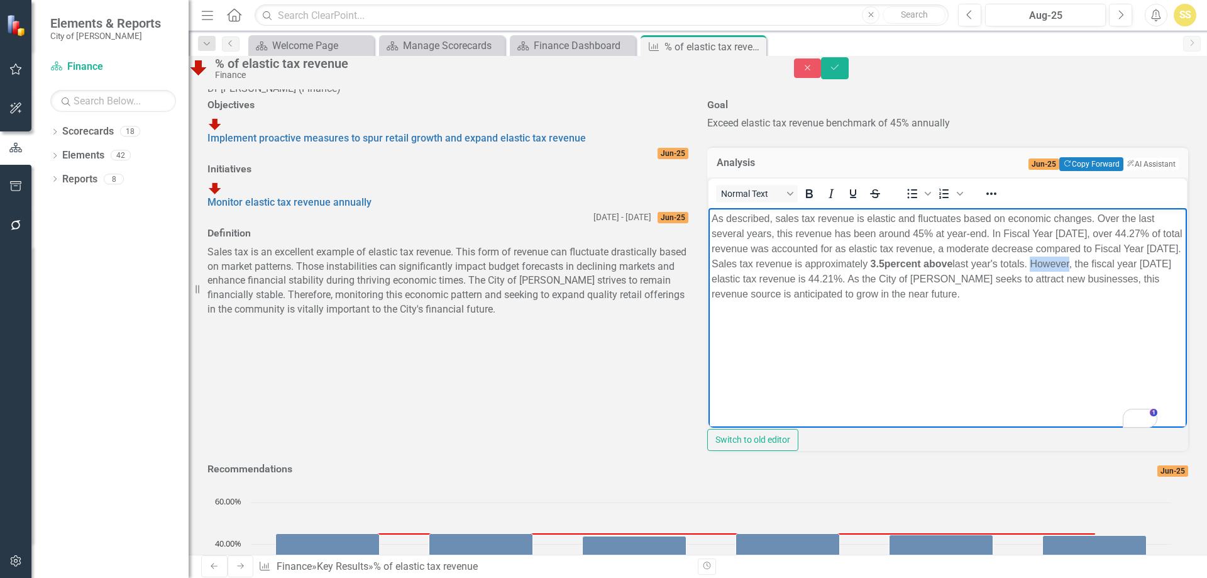
click at [736, 278] on p "As described, sales tax revenue is elastic and fluctuates based on economic cha…" at bounding box center [948, 256] width 472 height 91
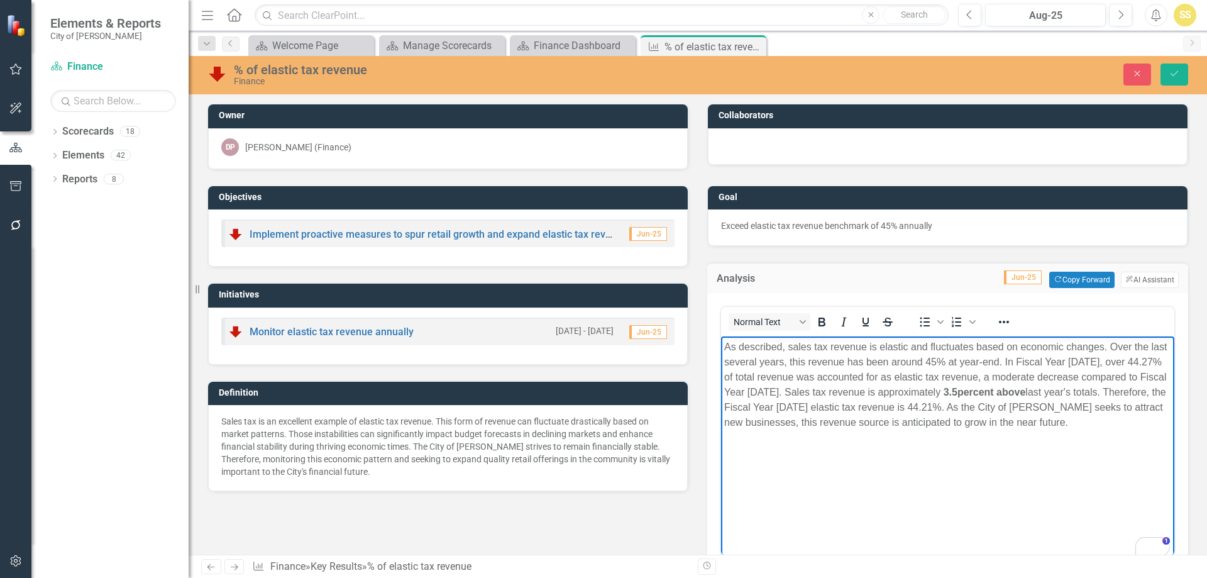
scroll to position [13, 0]
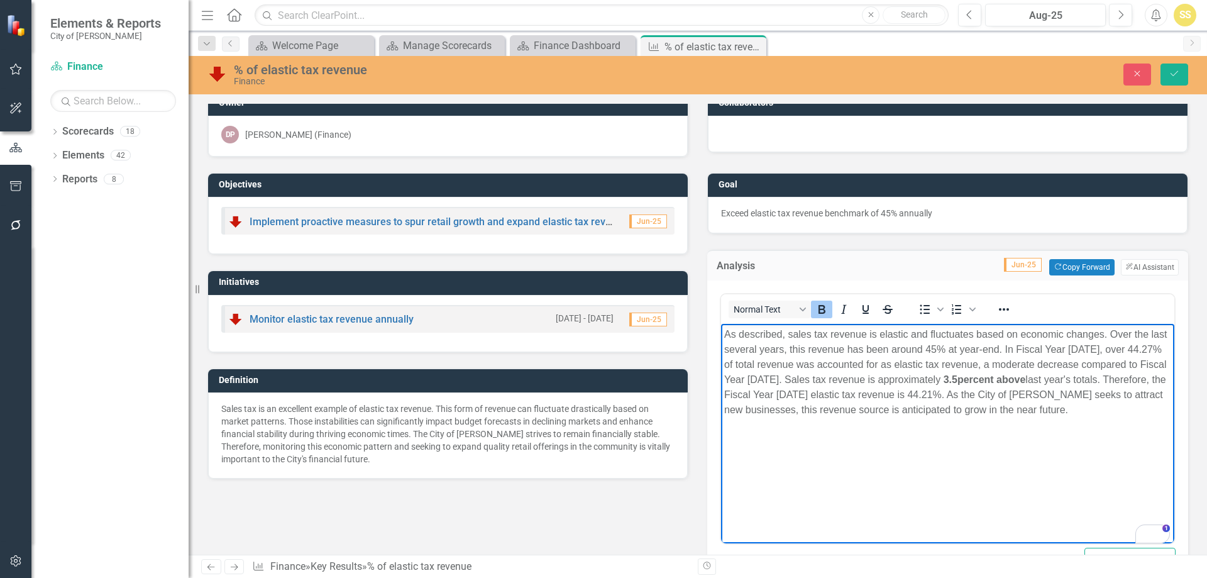
click at [817, 380] on p "As described, sales tax revenue is elastic and fluctuates based on economic cha…" at bounding box center [947, 372] width 447 height 91
drag, startPoint x: 829, startPoint y: 390, endPoint x: 947, endPoint y: 388, distance: 118.8
click at [947, 388] on p "As described, sales tax revenue is elastic and fluctuates based on economic cha…" at bounding box center [947, 372] width 447 height 91
click at [814, 307] on icon "Bold" at bounding box center [821, 309] width 15 height 15
drag, startPoint x: 1040, startPoint y: 375, endPoint x: 1078, endPoint y: 375, distance: 37.1
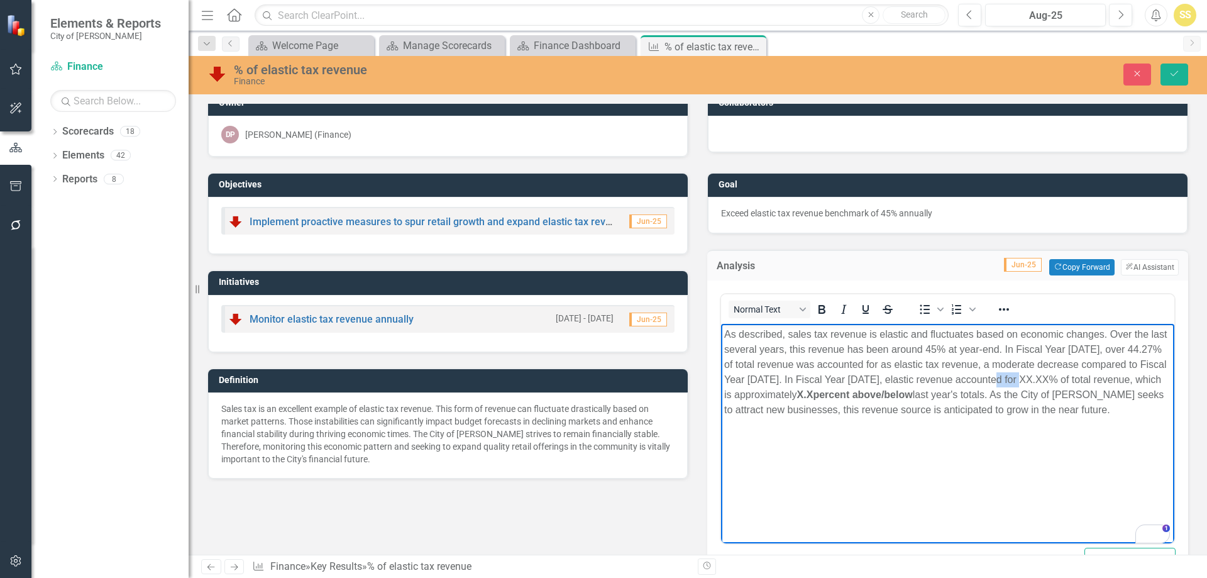
click at [1078, 375] on p "As described, sales tax revenue is elastic and fluctuates based on economic cha…" at bounding box center [947, 372] width 447 height 91
click at [820, 307] on icon "Bold" at bounding box center [822, 309] width 7 height 9
click at [1009, 418] on body "As described, sales tax revenue is elastic and fluctuates based on economic cha…" at bounding box center [947, 418] width 453 height 189
click at [1177, 65] on button "Save" at bounding box center [1175, 74] width 28 height 22
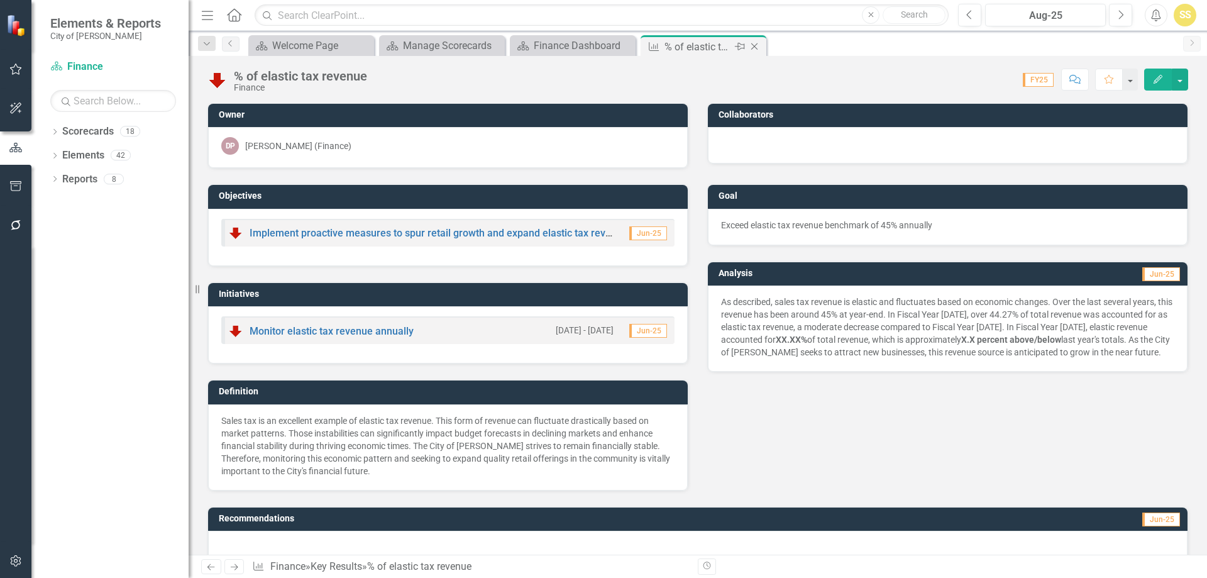
click at [759, 47] on icon "Close" at bounding box center [754, 46] width 13 height 10
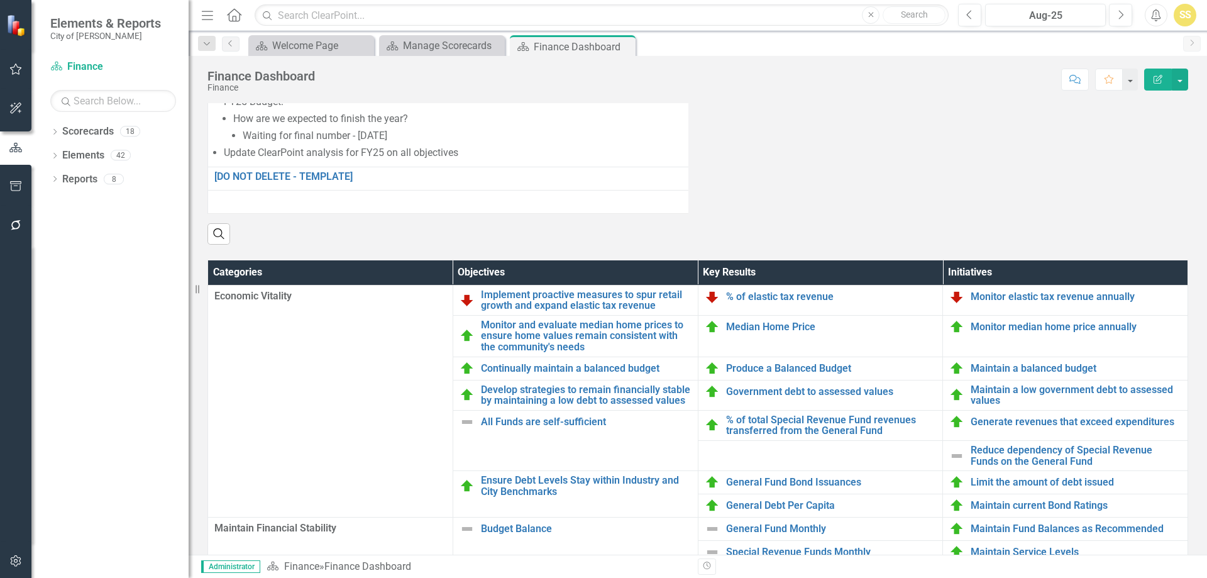
scroll to position [817, 0]
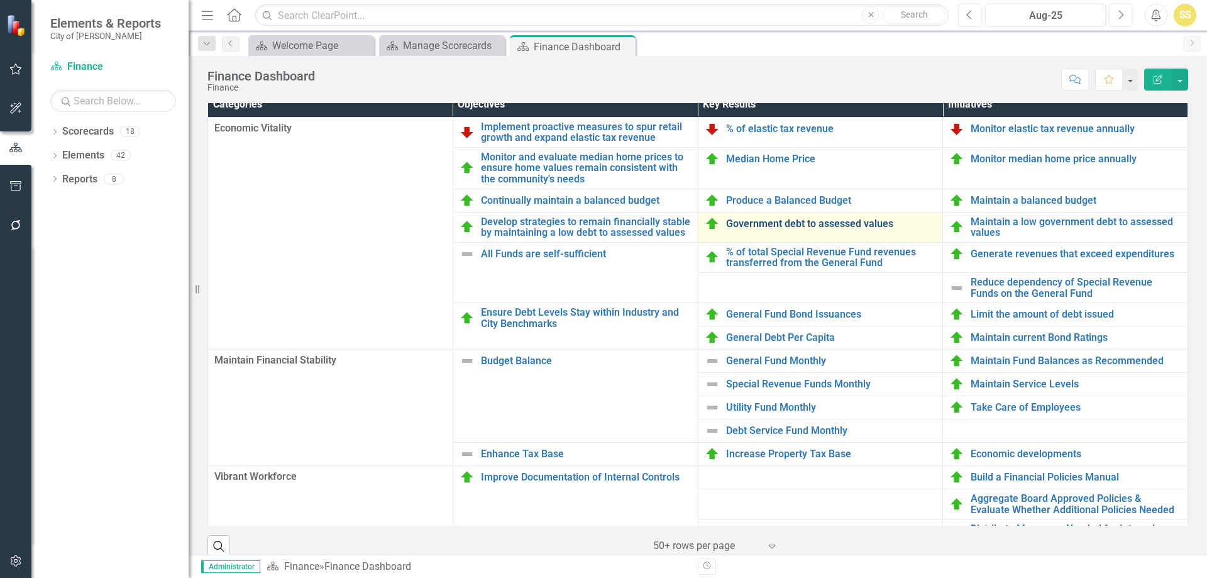
click at [849, 229] on link "Government debt to assessed values" at bounding box center [831, 223] width 211 height 11
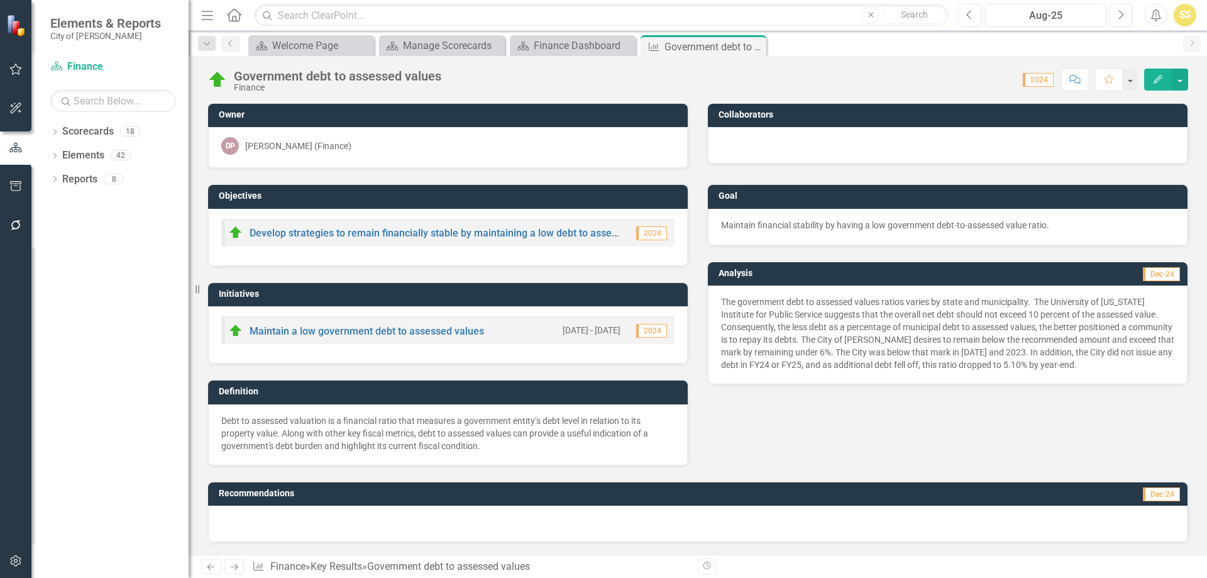
scroll to position [377, 0]
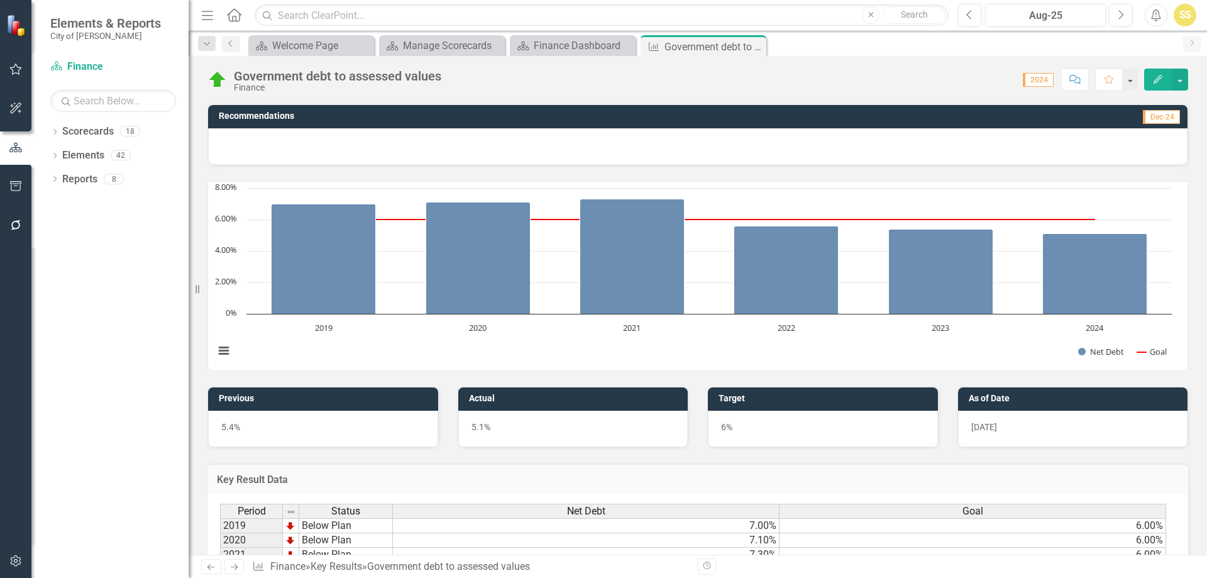
click at [817, 341] on rect "Interactive chart" at bounding box center [693, 276] width 970 height 189
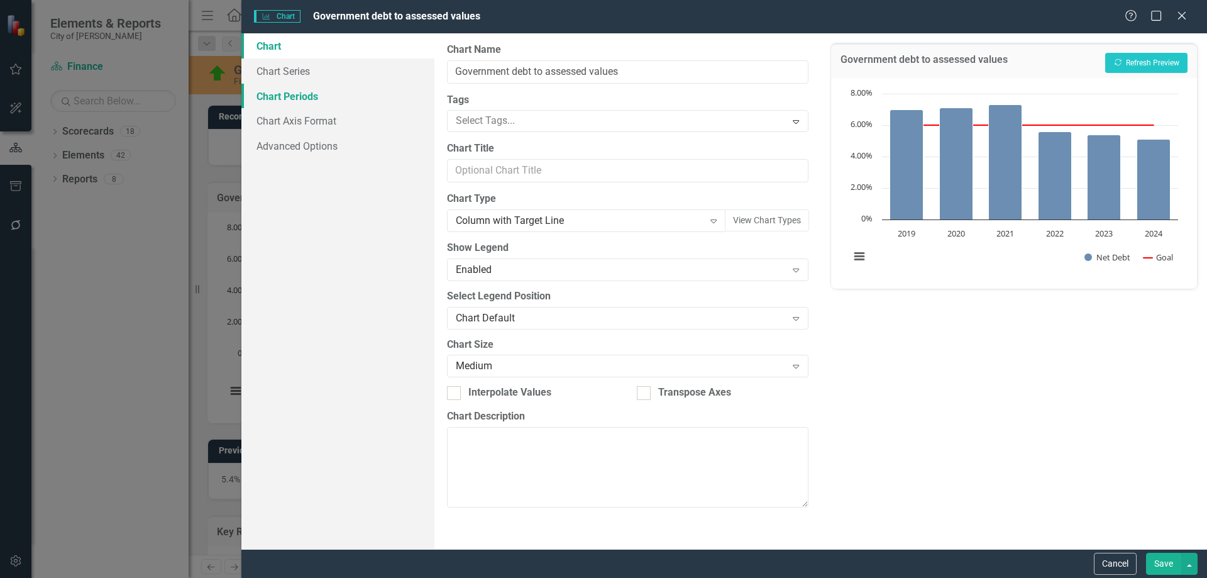
click at [299, 97] on link "Chart Periods" at bounding box center [337, 96] width 193 height 25
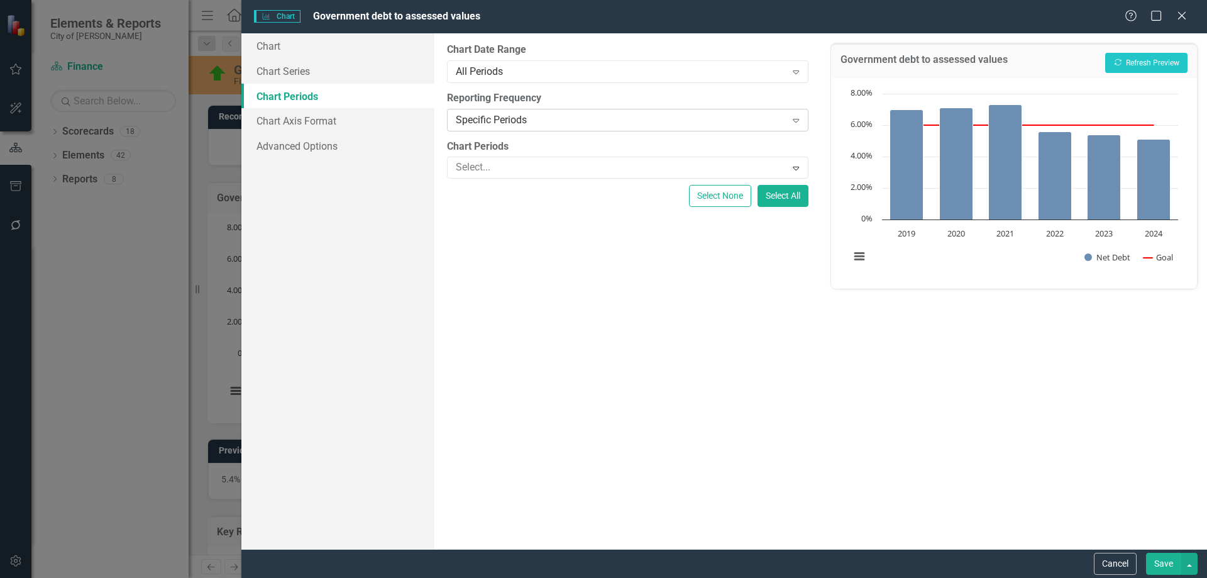
click at [598, 126] on div "Specific Periods" at bounding box center [621, 120] width 330 height 14
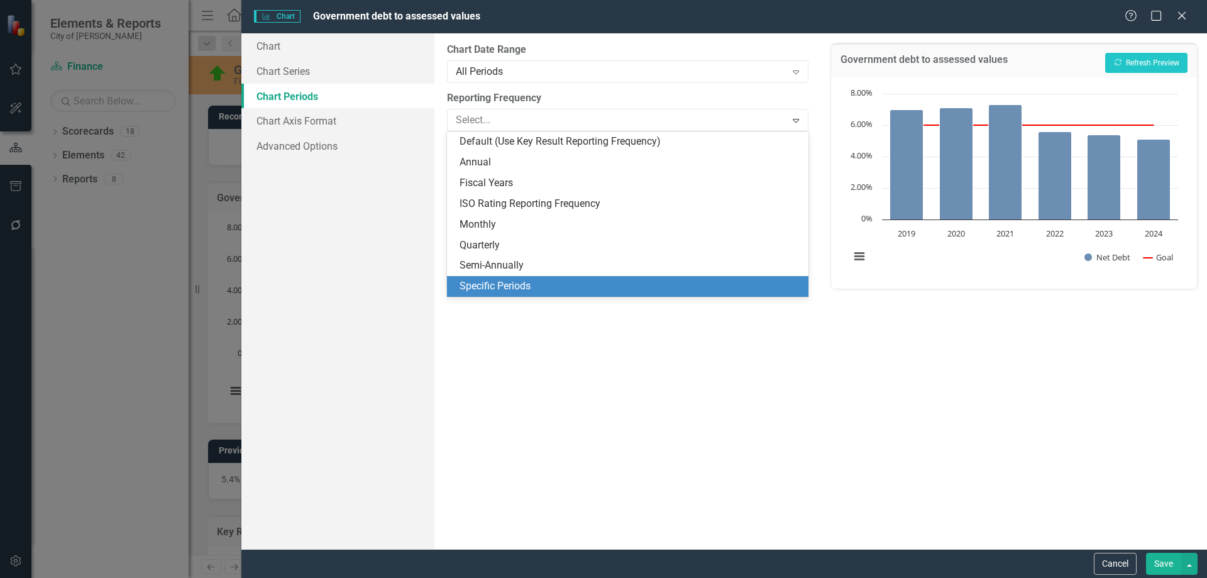
click at [604, 283] on div "Specific Periods" at bounding box center [630, 286] width 341 height 14
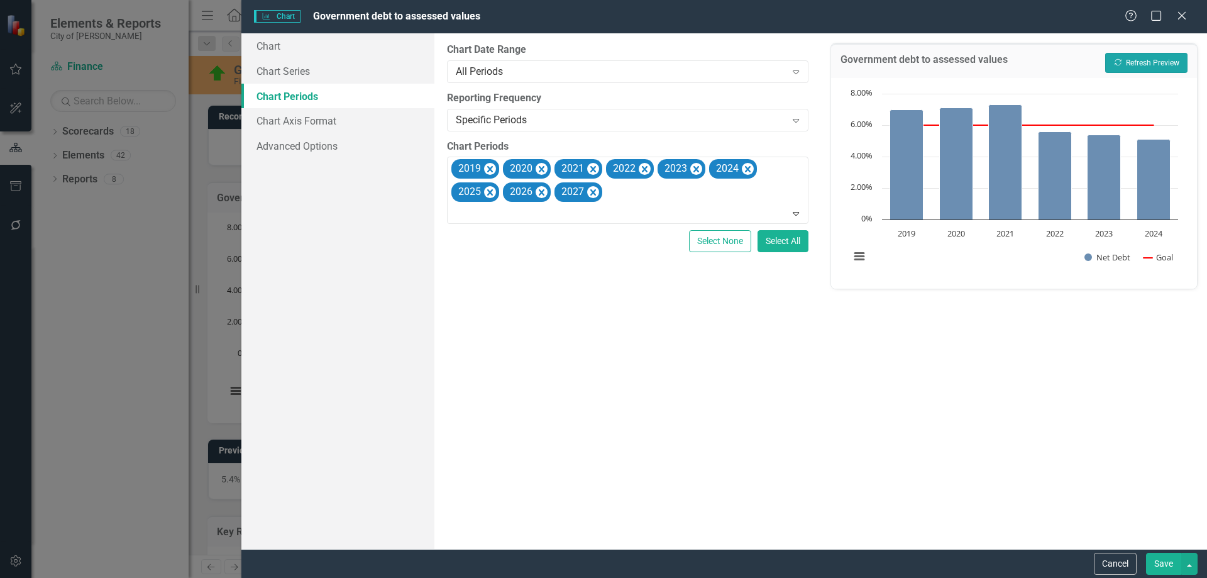
click at [1171, 63] on button "Recalculate Refresh Preview" at bounding box center [1146, 63] width 82 height 20
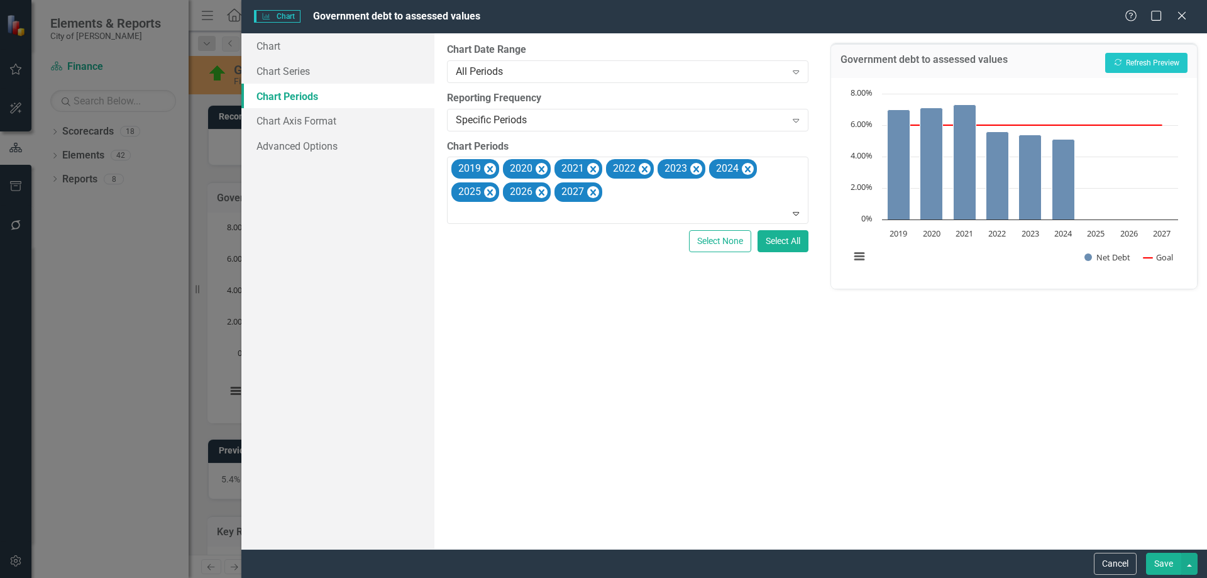
click at [1153, 561] on button "Save" at bounding box center [1163, 564] width 35 height 22
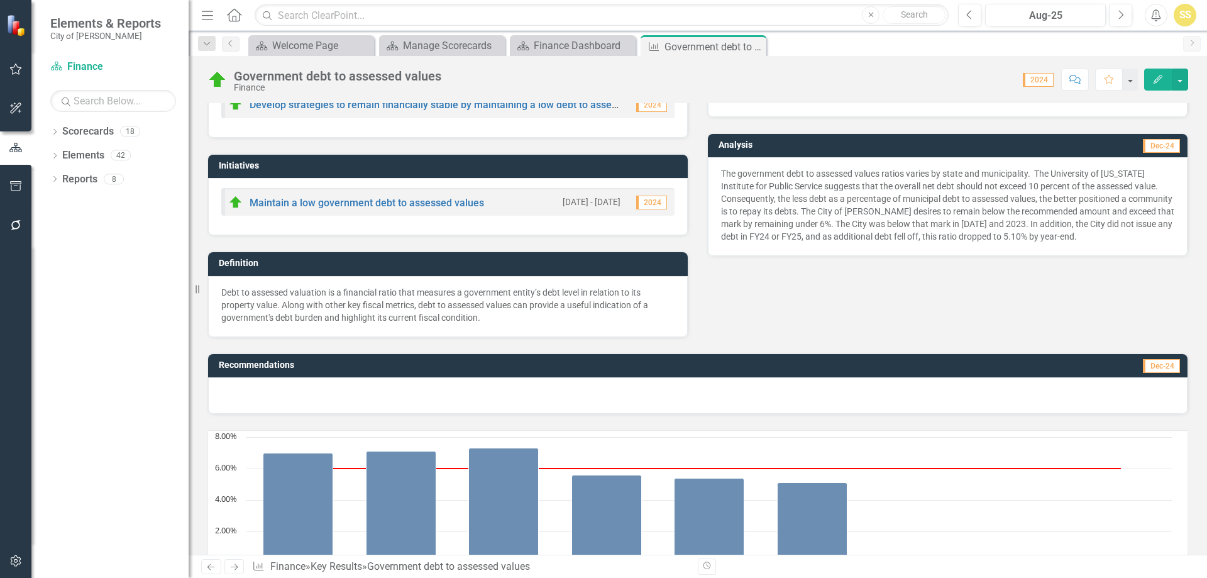
scroll to position [126, 0]
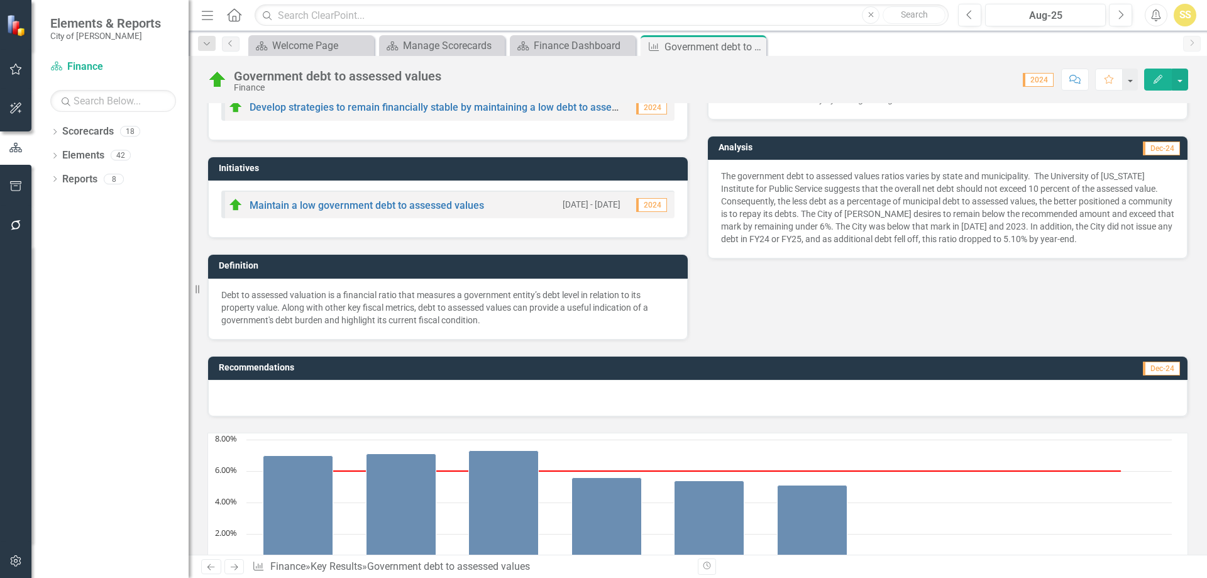
click at [991, 223] on p "The government debt to assessed values ratios varies by state and municipality.…" at bounding box center [947, 207] width 453 height 75
click at [991, 226] on p "The government debt to assessed values ratios varies by state and municipality.…" at bounding box center [947, 207] width 453 height 75
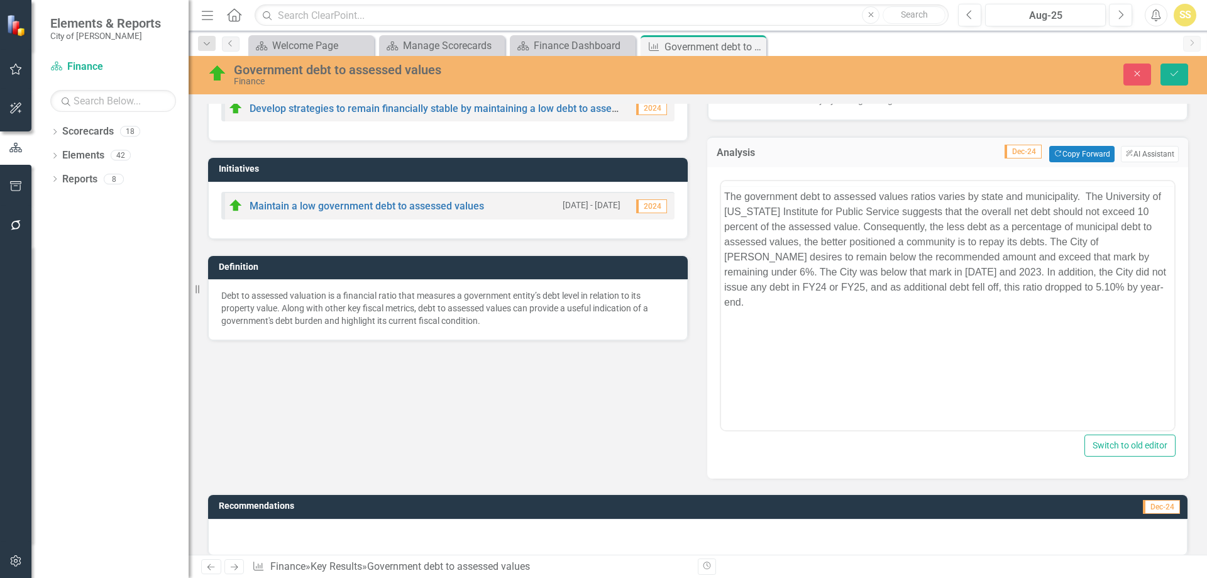
scroll to position [0, 0]
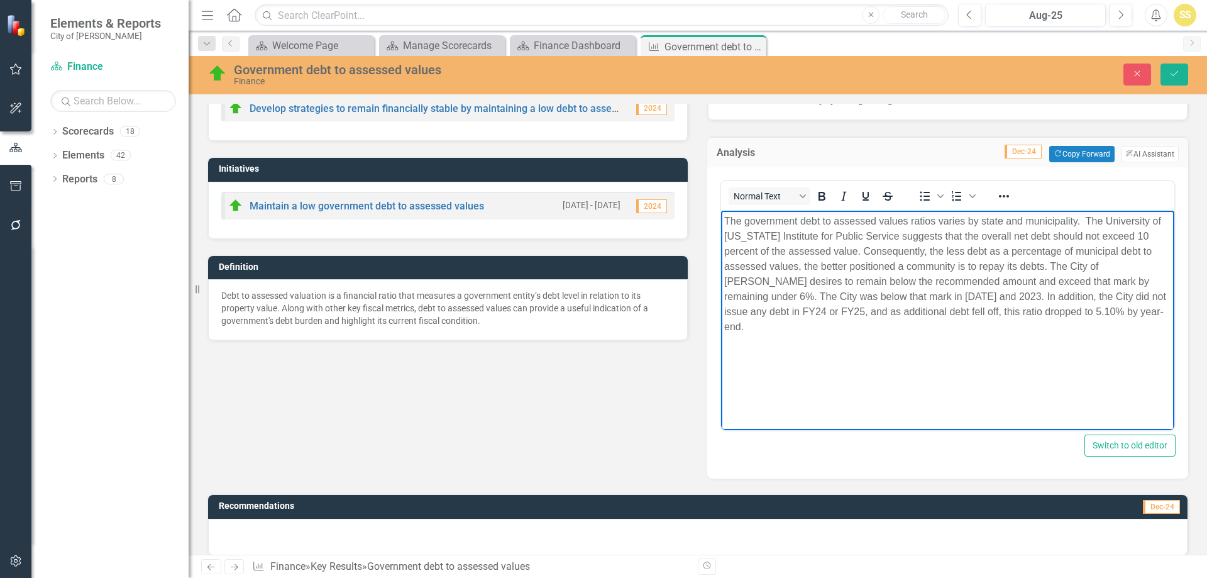
click at [869, 292] on p "The government debt to assessed values ratios varies by state and municipality.…" at bounding box center [947, 274] width 447 height 121
drag, startPoint x: 1108, startPoint y: 311, endPoint x: 1136, endPoint y: 309, distance: 28.4
click at [1136, 309] on p "The government debt to assessed values ratios varies by state and municipality.…" at bounding box center [947, 274] width 447 height 121
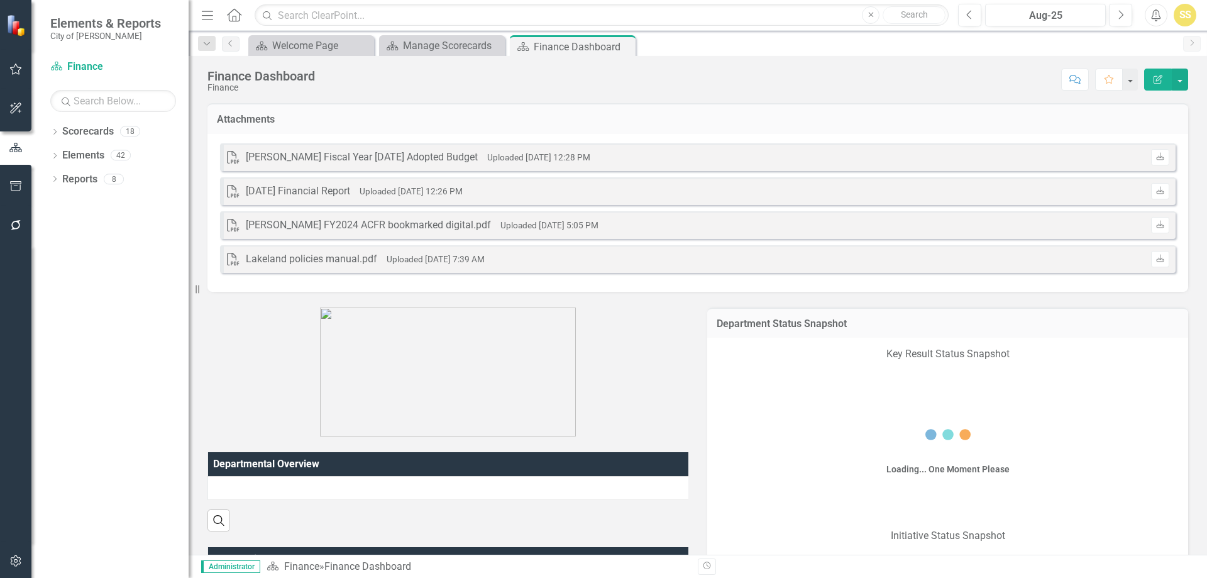
scroll to position [1271, 0]
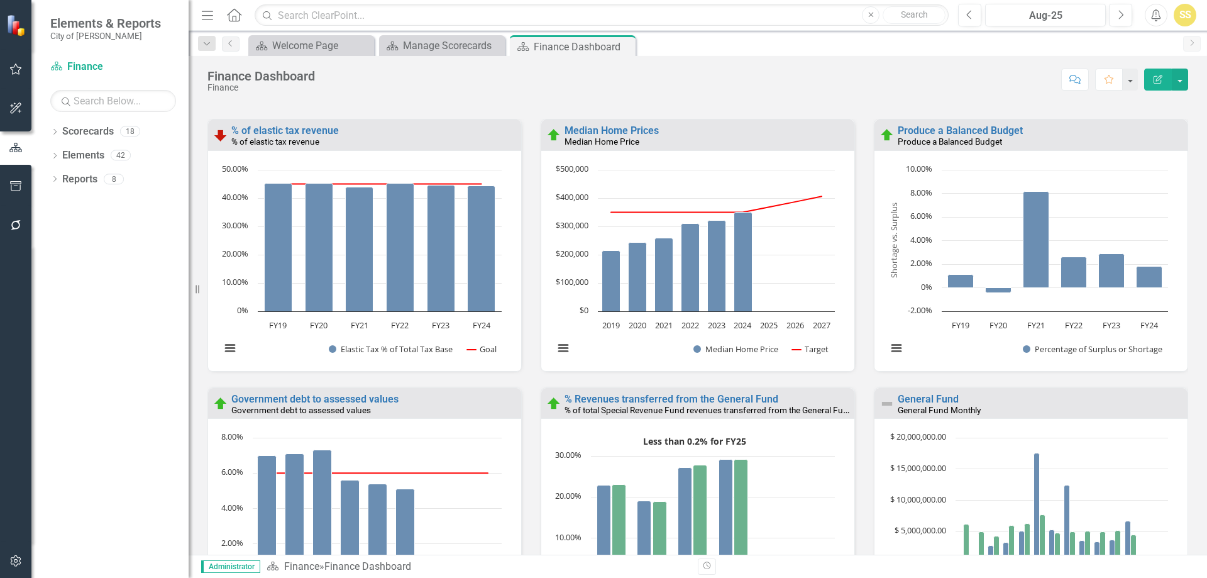
click at [261, 368] on rect "Interactive chart" at bounding box center [361, 265] width 294 height 204
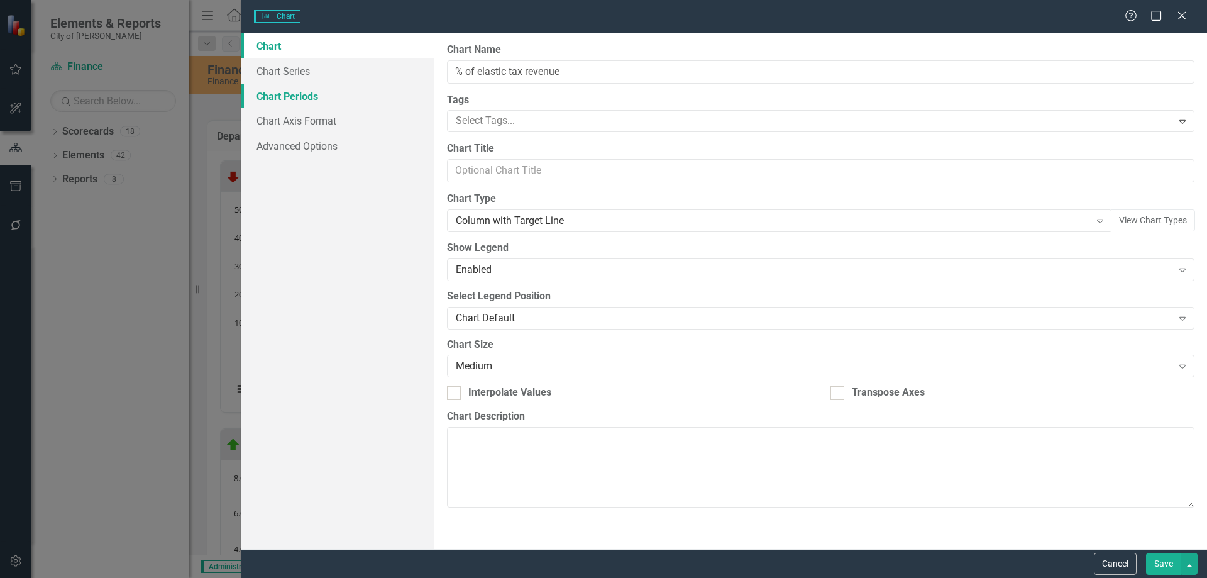
click at [319, 97] on link "Chart Periods" at bounding box center [337, 96] width 193 height 25
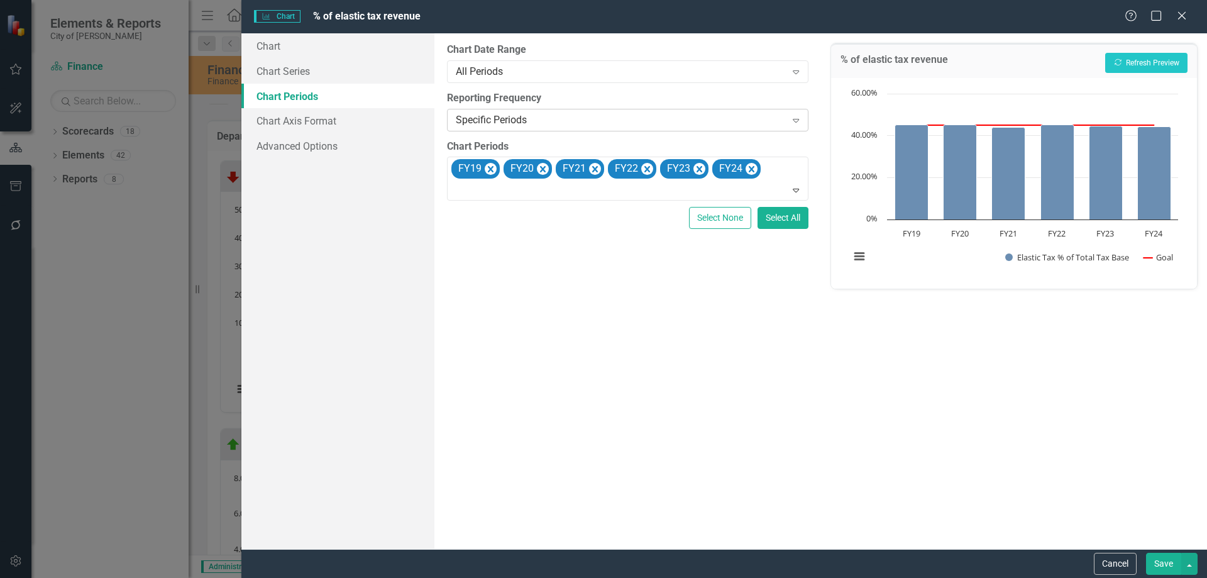
click at [532, 110] on div "Specific Periods Expand" at bounding box center [627, 120] width 361 height 23
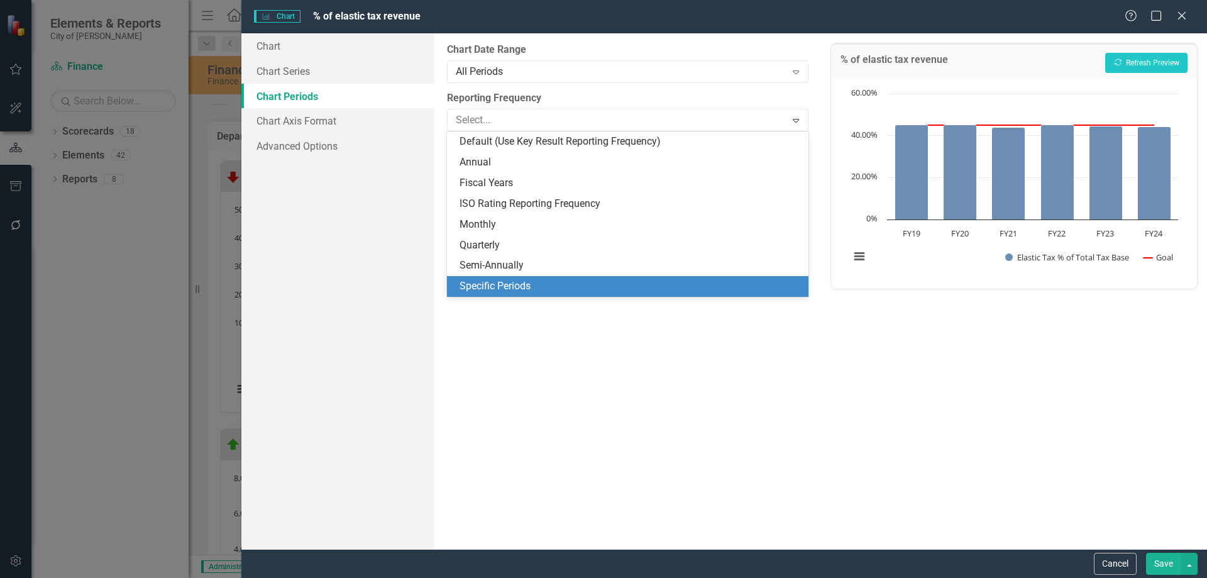
click at [543, 281] on div "Specific Periods" at bounding box center [630, 286] width 341 height 14
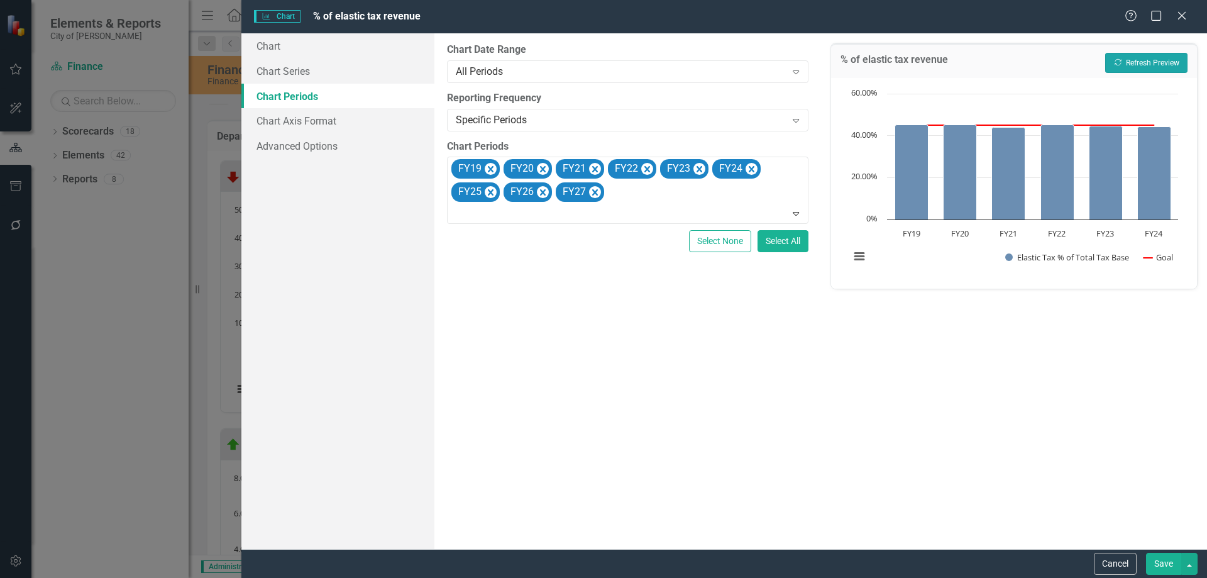
click at [1156, 60] on button "Recalculate Refresh Preview" at bounding box center [1146, 63] width 82 height 20
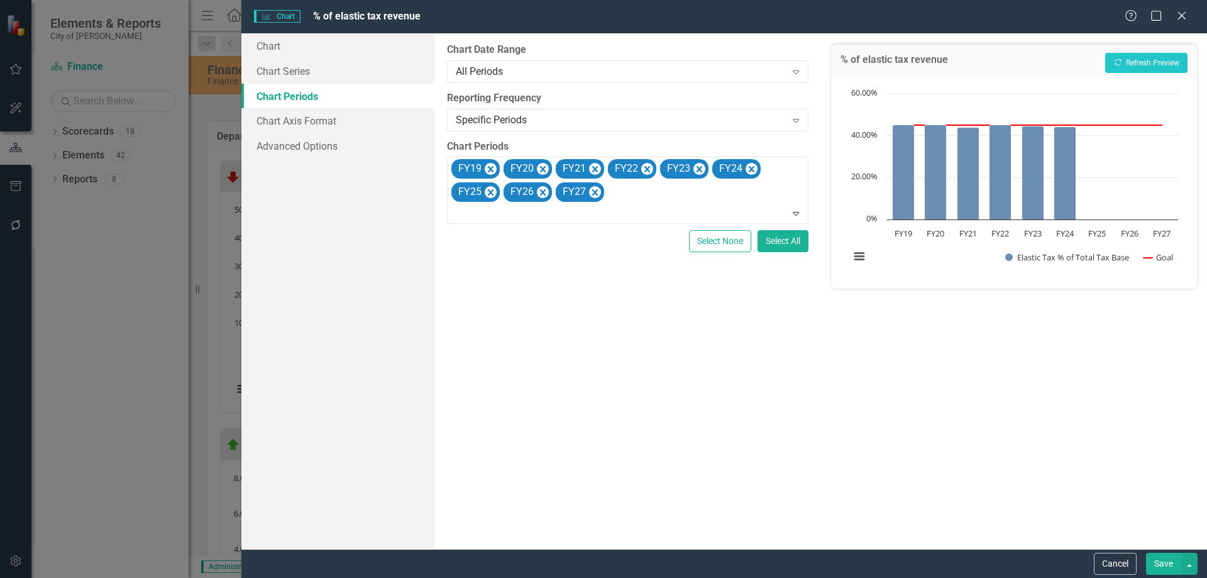
click at [1169, 560] on button "Save" at bounding box center [1163, 564] width 35 height 22
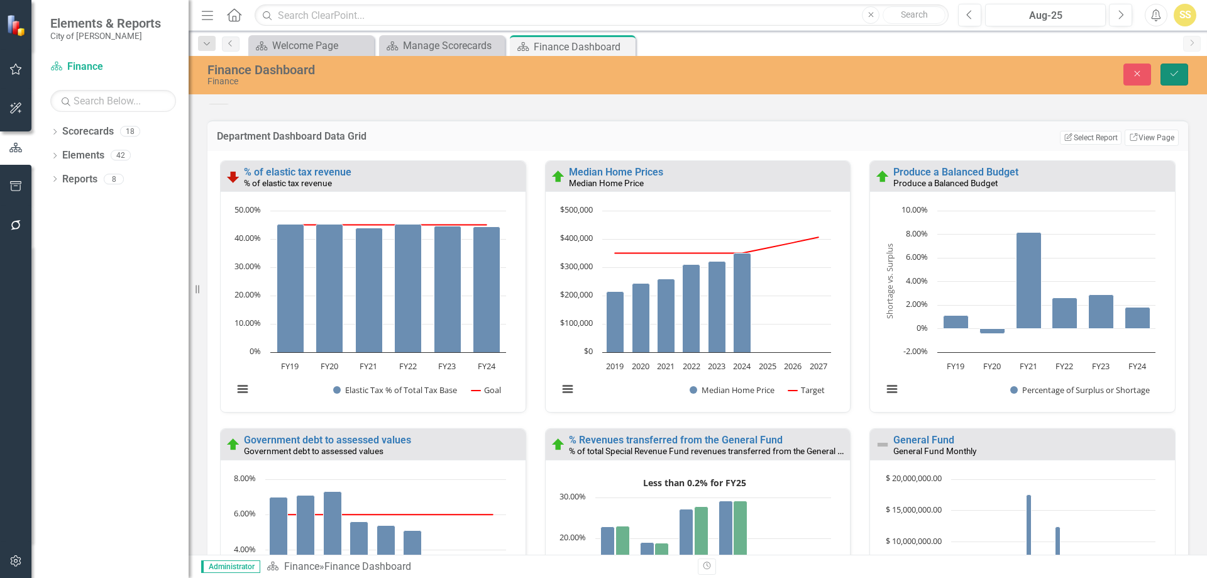
click at [1172, 70] on icon "Save" at bounding box center [1174, 73] width 11 height 9
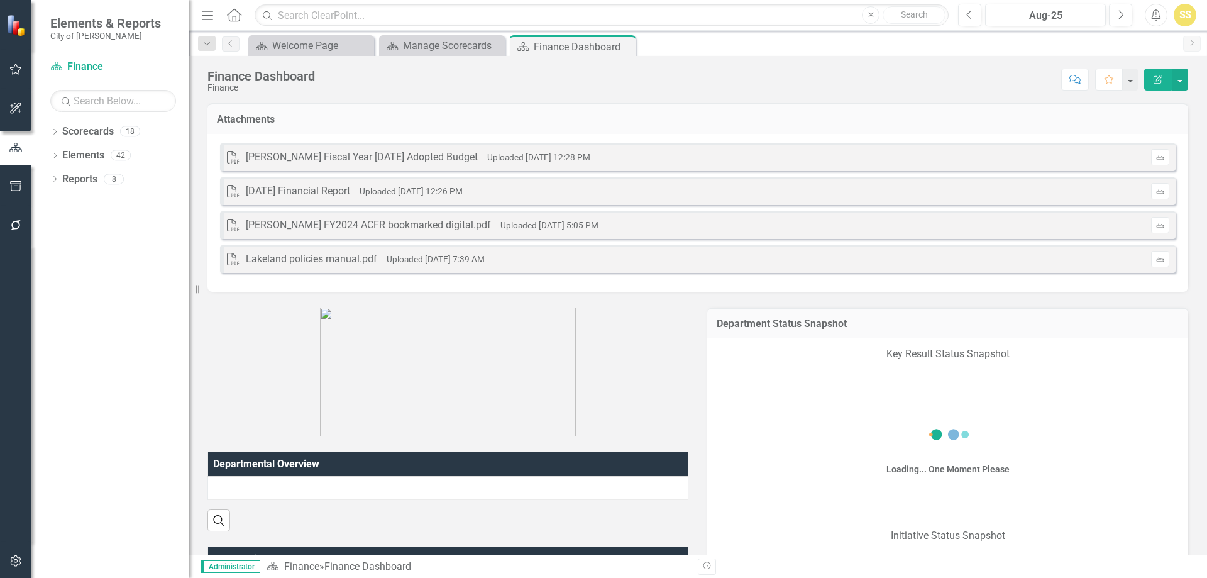
scroll to position [817, 0]
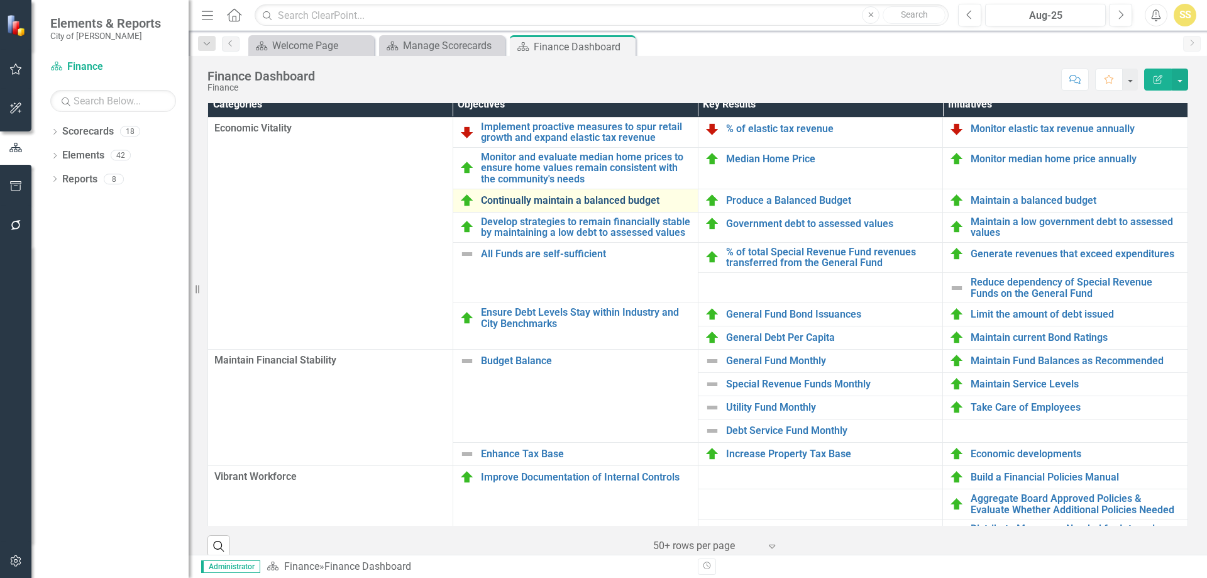
click at [607, 206] on link "Continually maintain a balanced budget" at bounding box center [586, 200] width 211 height 11
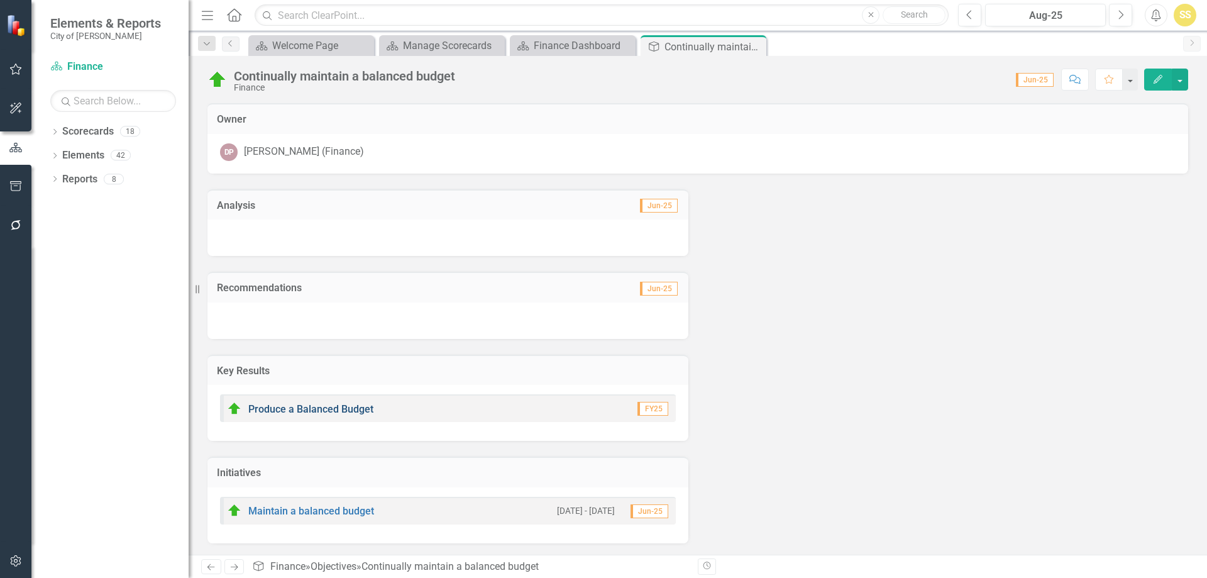
click at [335, 405] on link "Produce a Balanced Budget" at bounding box center [310, 409] width 125 height 12
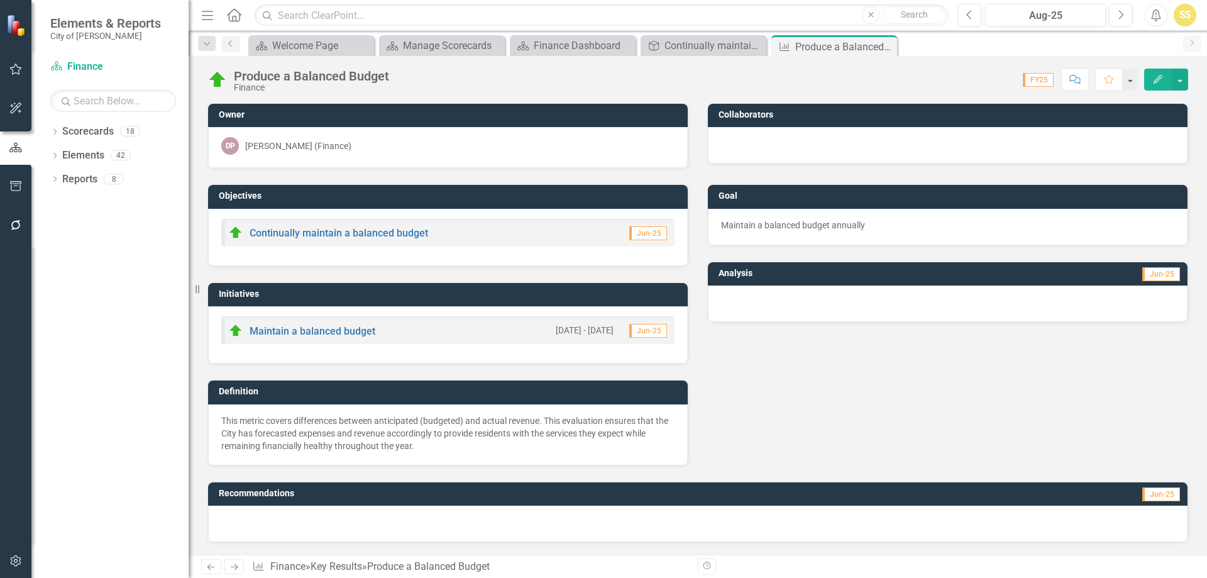
click at [820, 306] on div at bounding box center [948, 303] width 480 height 36
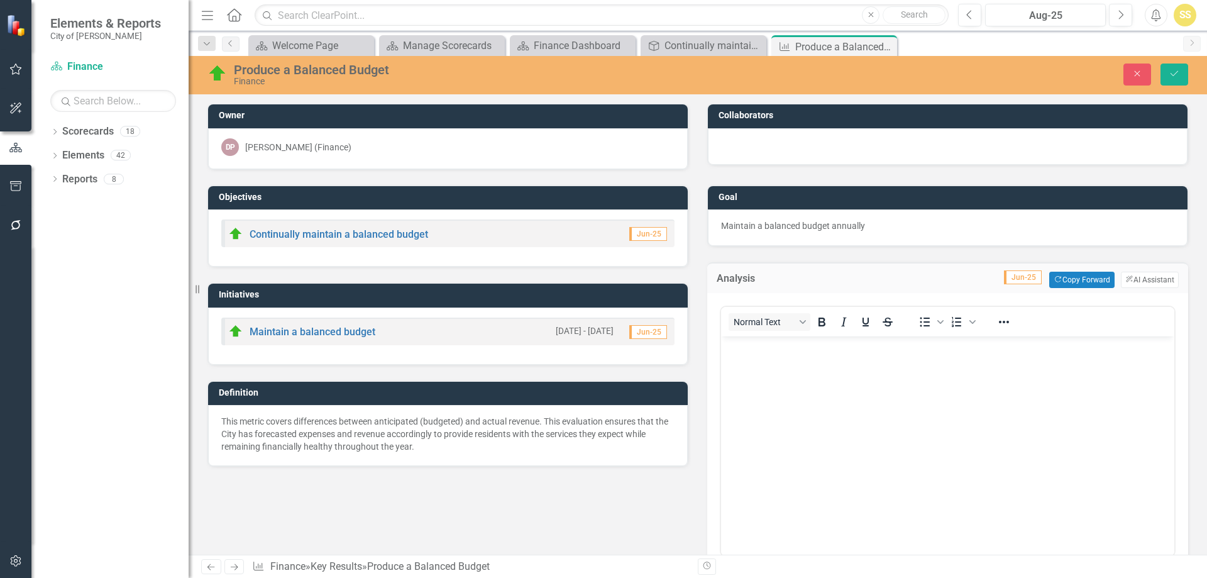
click at [841, 364] on body "Rich Text Area. Press ALT-0 for help." at bounding box center [947, 430] width 453 height 189
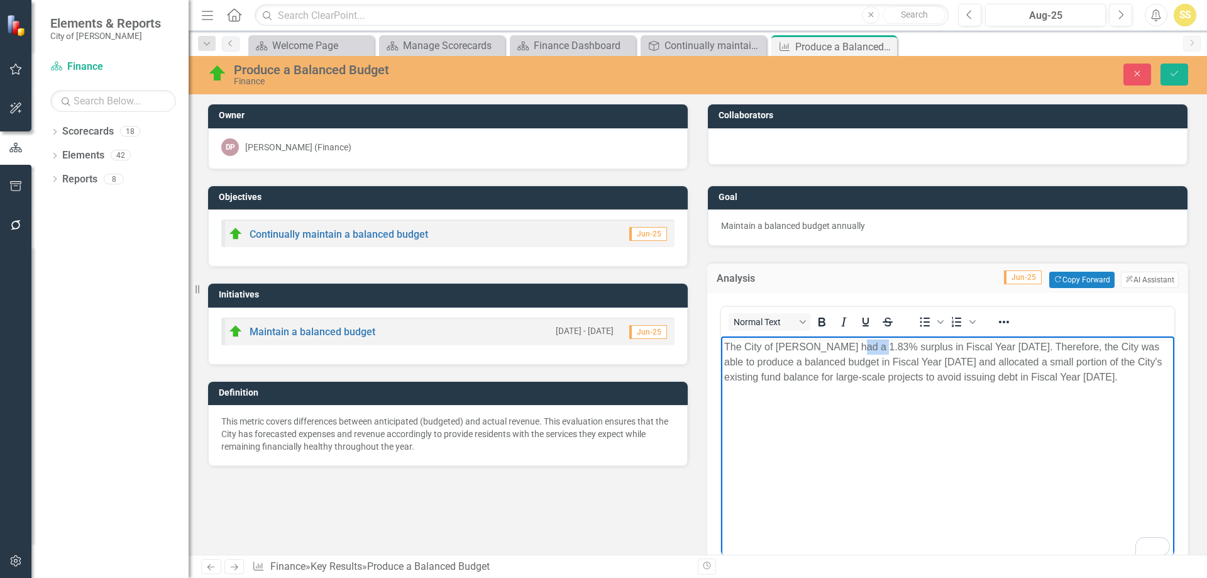
drag, startPoint x: 840, startPoint y: 345, endPoint x: 866, endPoint y: 345, distance: 26.4
click at [866, 345] on p "The City of Bartlett had a 1.83% surplus in Fiscal Year 2024. Therefore, the Ci…" at bounding box center [947, 361] width 447 height 45
click at [820, 317] on icon "Bold" at bounding box center [821, 321] width 15 height 15
click at [929, 358] on p "The City of Bartlett had a 1.83% surplus in Fiscal Year 2024. Therefore, the Ci…" at bounding box center [947, 361] width 447 height 45
drag, startPoint x: 1068, startPoint y: 375, endPoint x: 982, endPoint y: 386, distance: 86.8
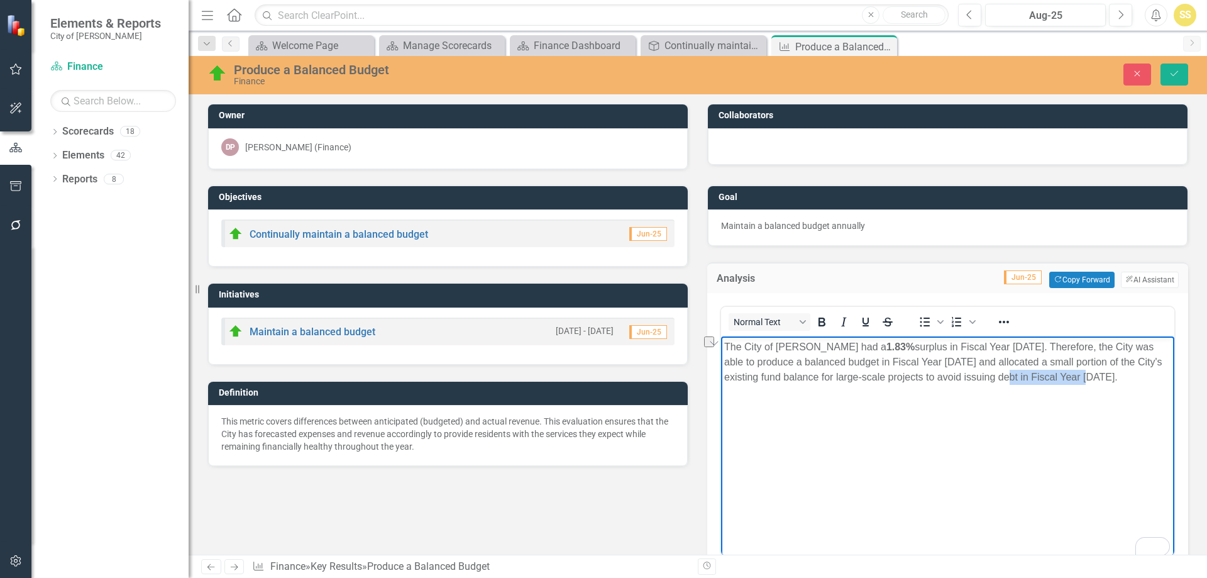
click at [982, 386] on body "The City of Bartlett had a 1.83% surplus in Fiscal Year 2024. Therefore, the Ci…" at bounding box center [947, 430] width 453 height 189
click at [1181, 77] on button "Save" at bounding box center [1175, 74] width 28 height 22
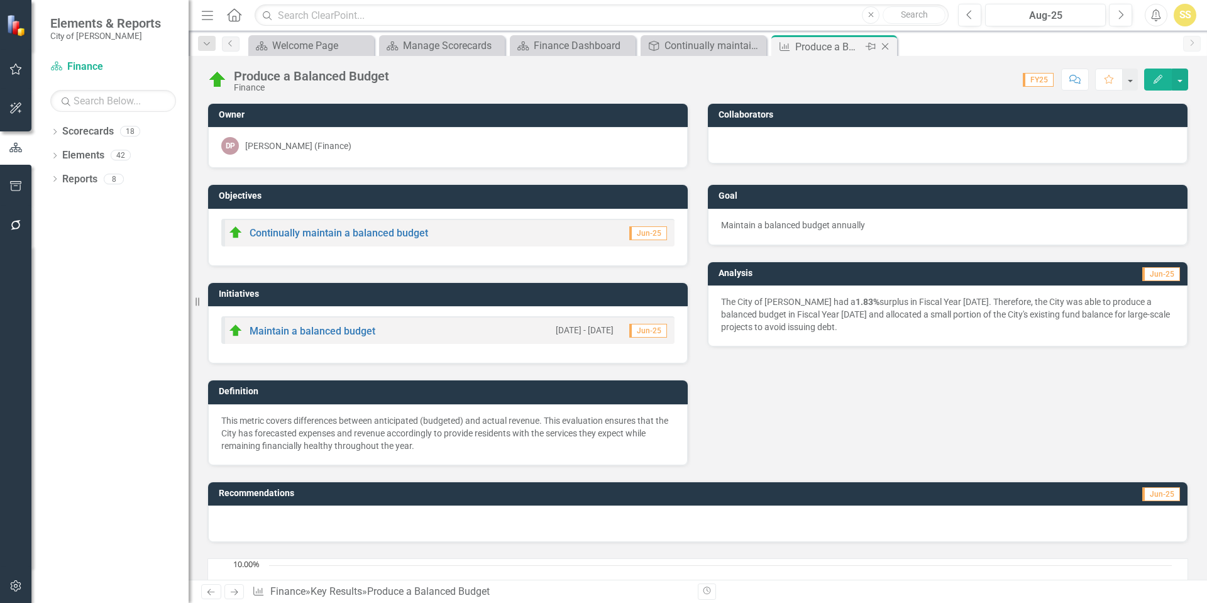
click at [884, 48] on icon at bounding box center [885, 46] width 7 height 7
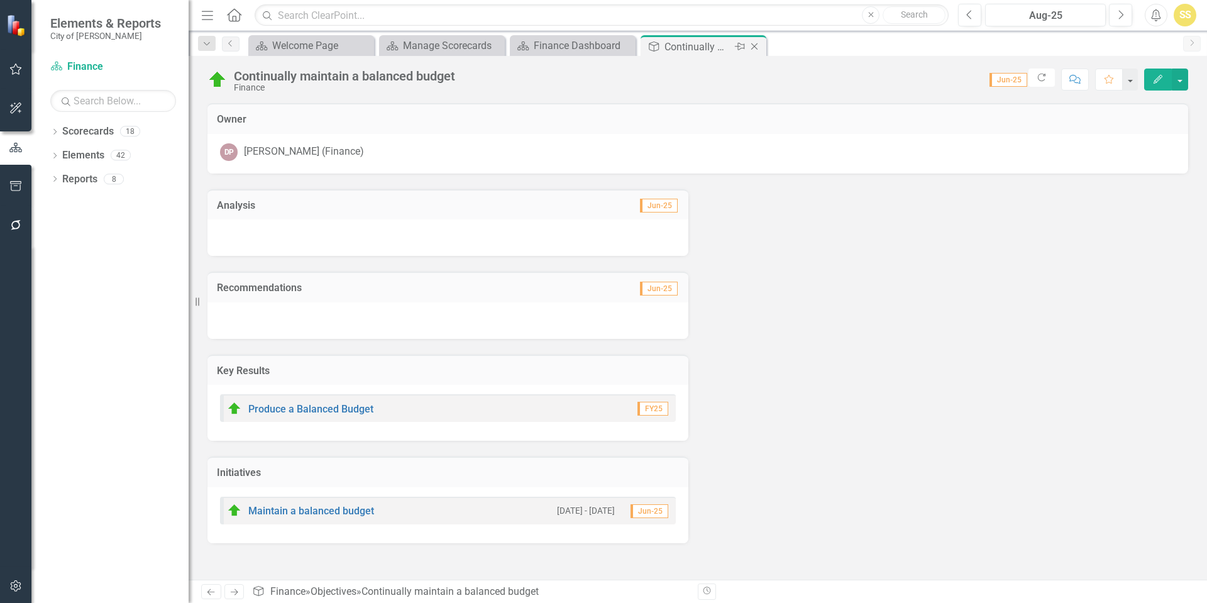
click at [749, 48] on icon "Close" at bounding box center [754, 46] width 13 height 10
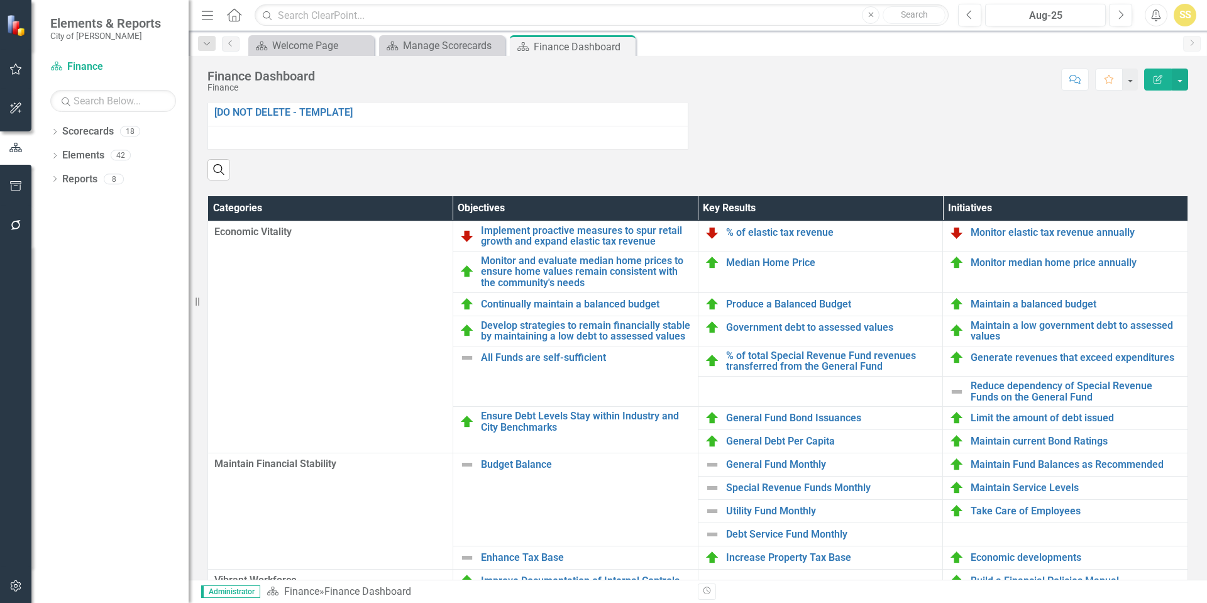
scroll to position [703, 0]
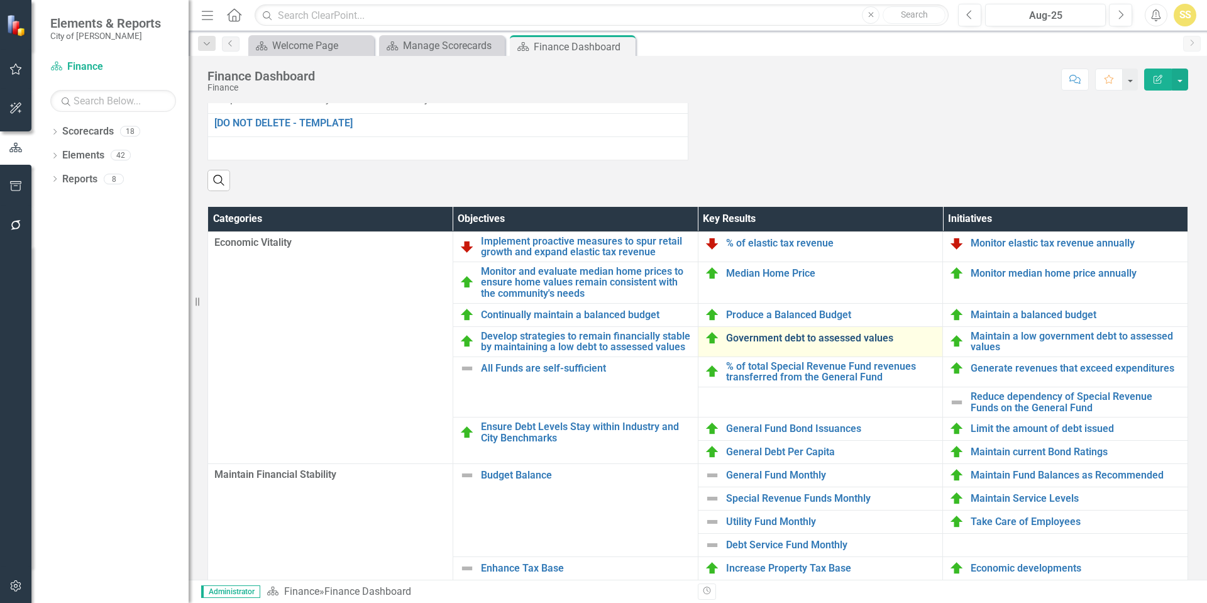
click at [830, 344] on link "Government debt to assessed values" at bounding box center [831, 338] width 211 height 11
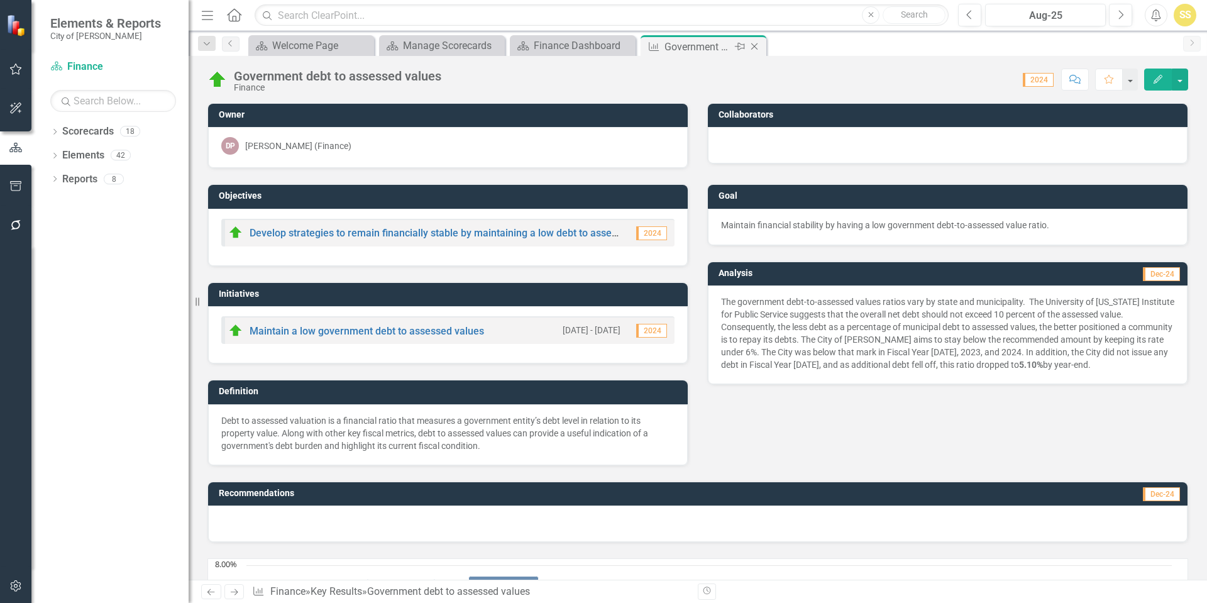
click at [753, 45] on icon "Close" at bounding box center [754, 46] width 13 height 10
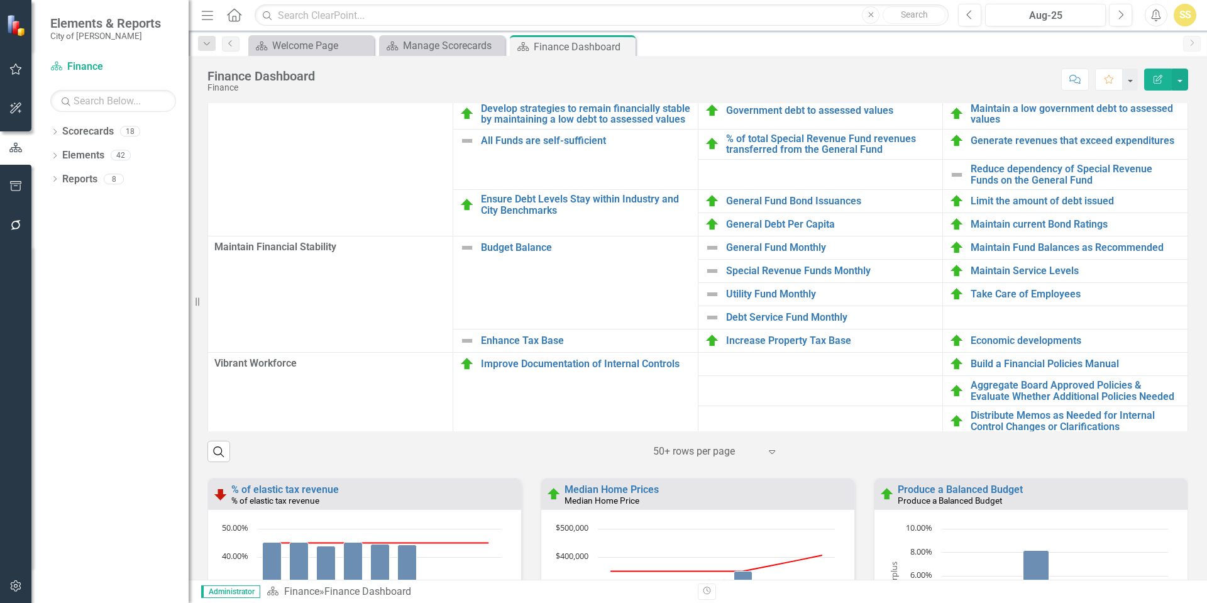
scroll to position [754, 0]
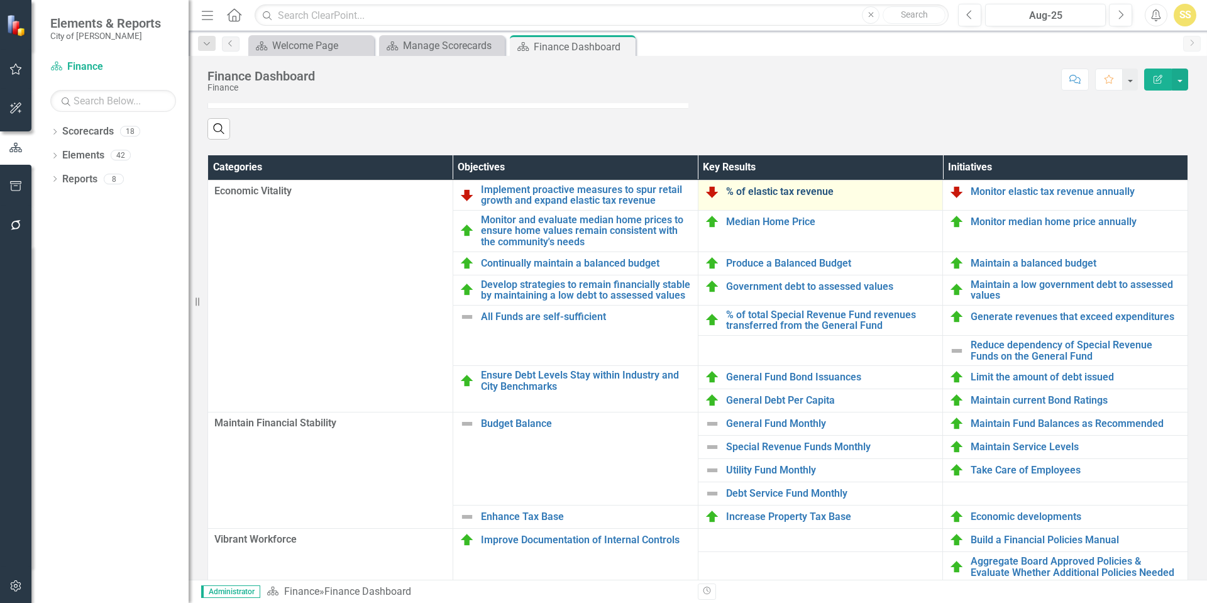
click at [751, 197] on link "% of elastic tax revenue" at bounding box center [831, 191] width 211 height 11
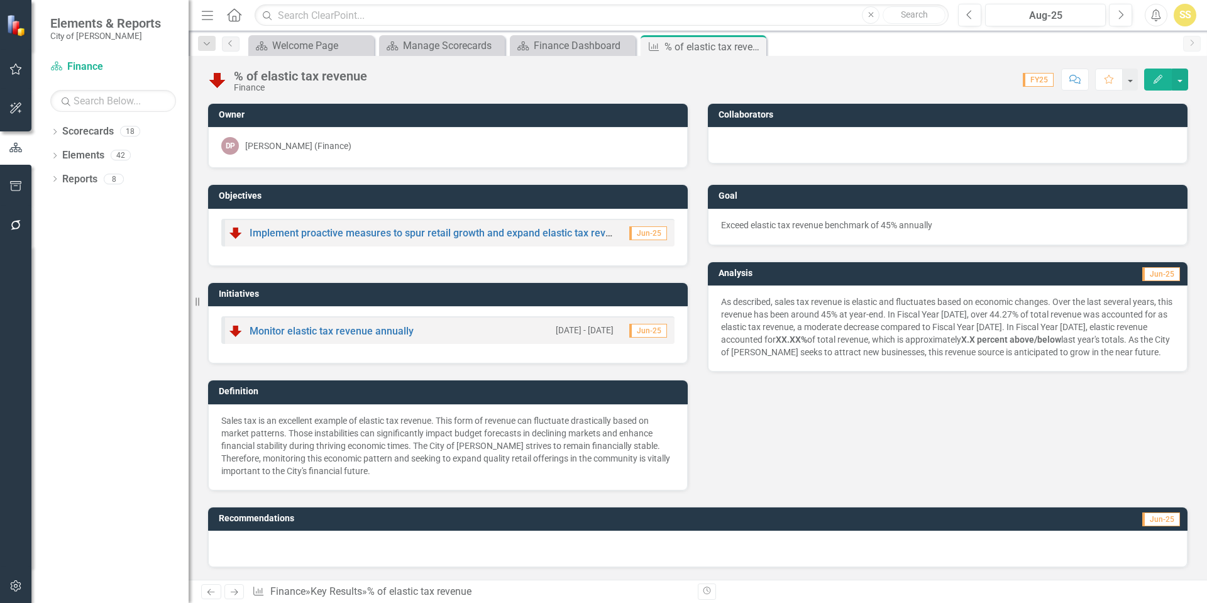
click at [1079, 327] on p "As described, sales tax revenue is elastic and fluctuates based on economic cha…" at bounding box center [947, 326] width 453 height 63
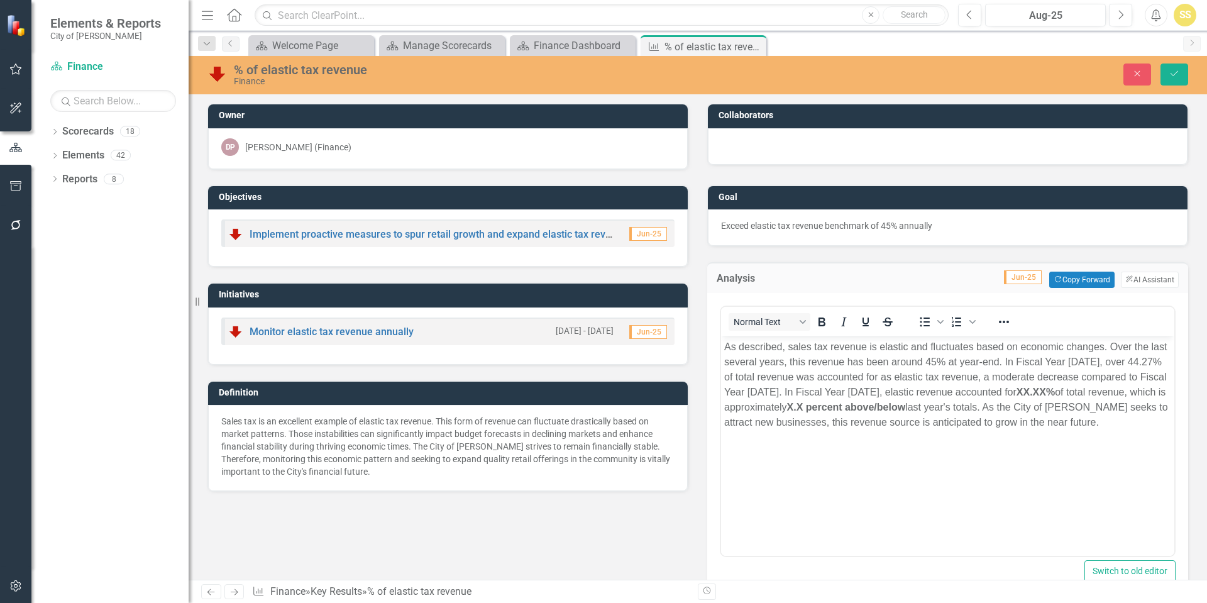
click at [898, 392] on p "As described, sales tax revenue is elastic and fluctuates based on economic cha…" at bounding box center [947, 384] width 447 height 91
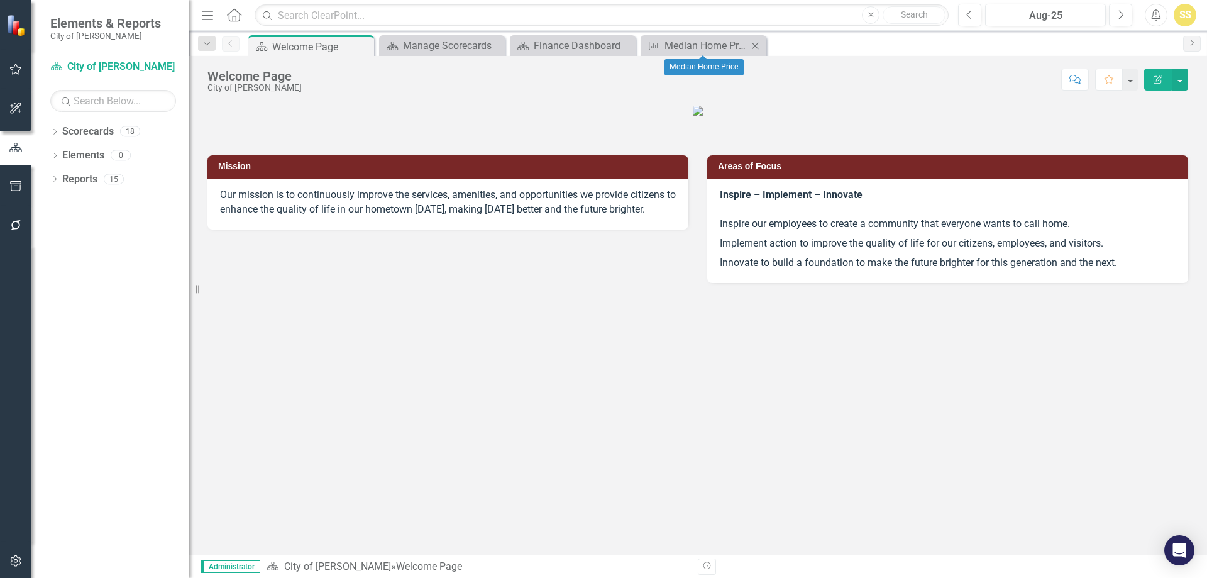
click at [754, 44] on icon "Close" at bounding box center [755, 46] width 13 height 10
click at [624, 48] on icon "Close" at bounding box center [624, 46] width 13 height 10
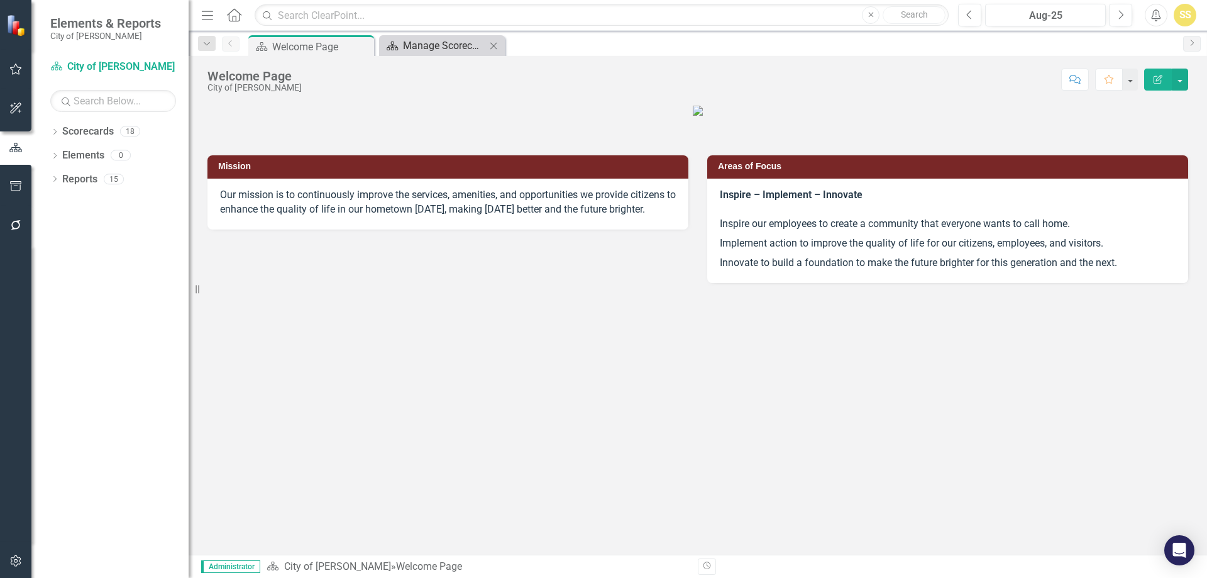
click at [473, 52] on div "Manage Scorecards" at bounding box center [444, 46] width 83 height 16
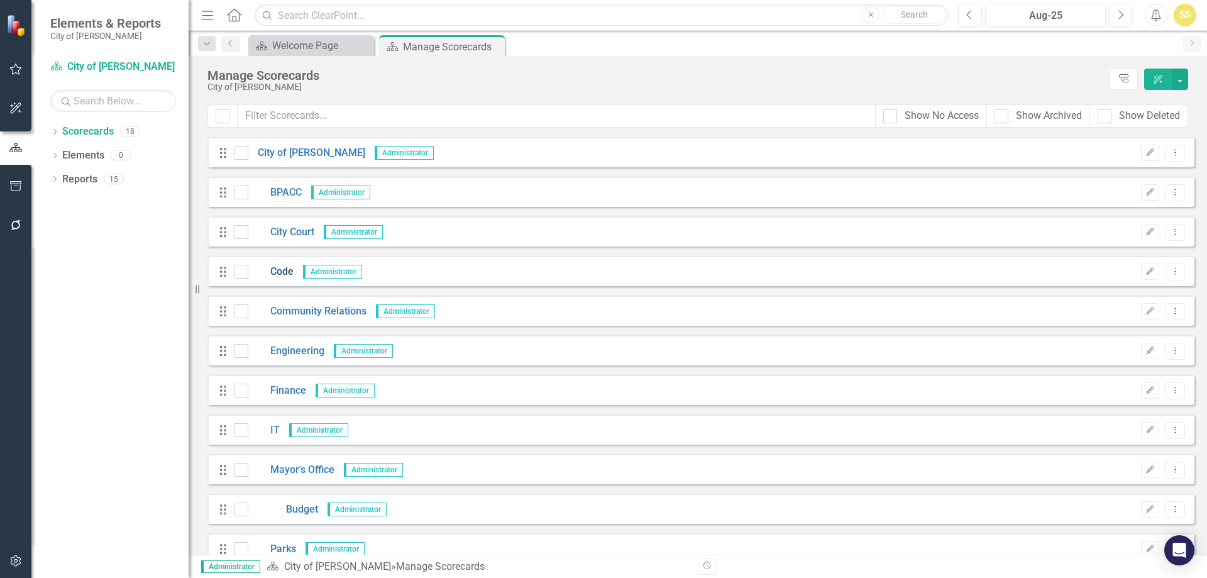
click at [276, 273] on link "Code" at bounding box center [270, 272] width 45 height 14
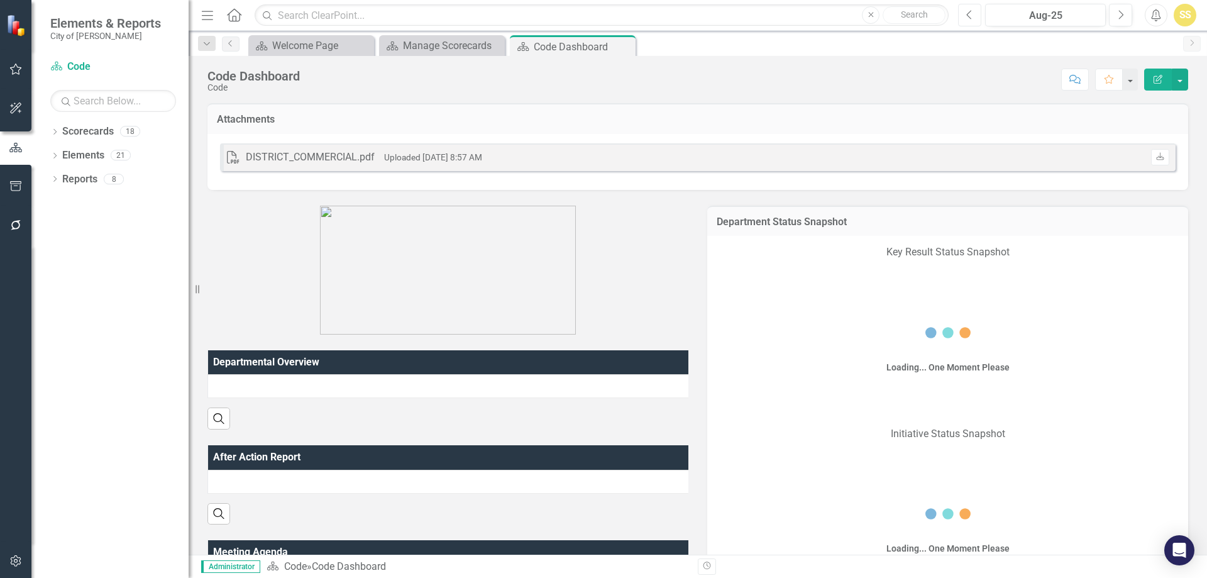
click at [979, 8] on button "Previous" at bounding box center [969, 15] width 23 height 23
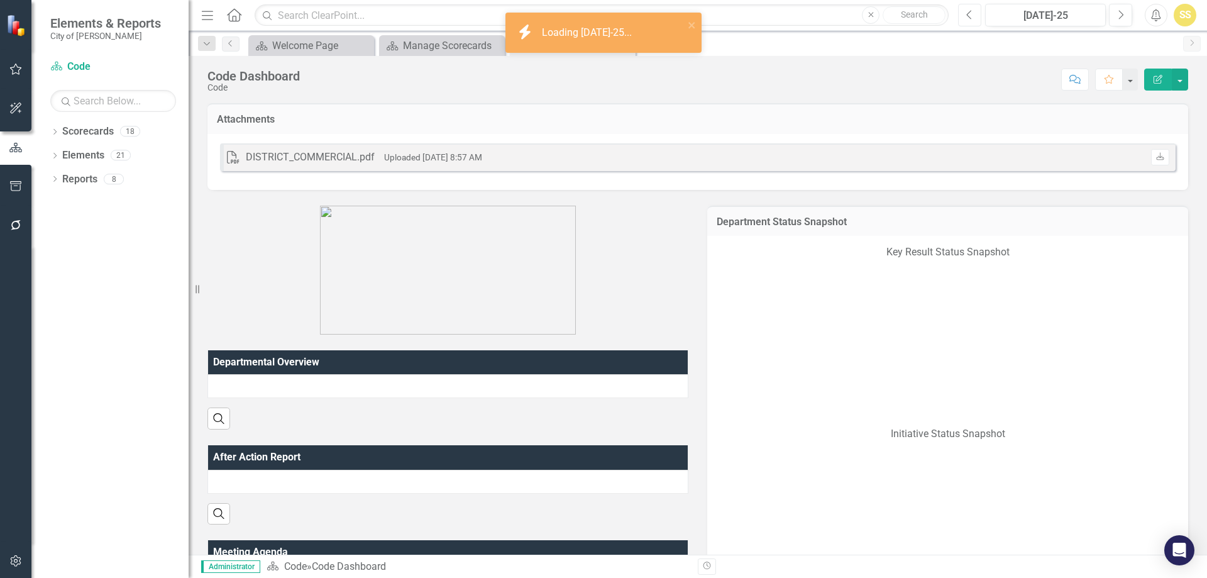
click at [968, 24] on button "Previous" at bounding box center [969, 15] width 23 height 23
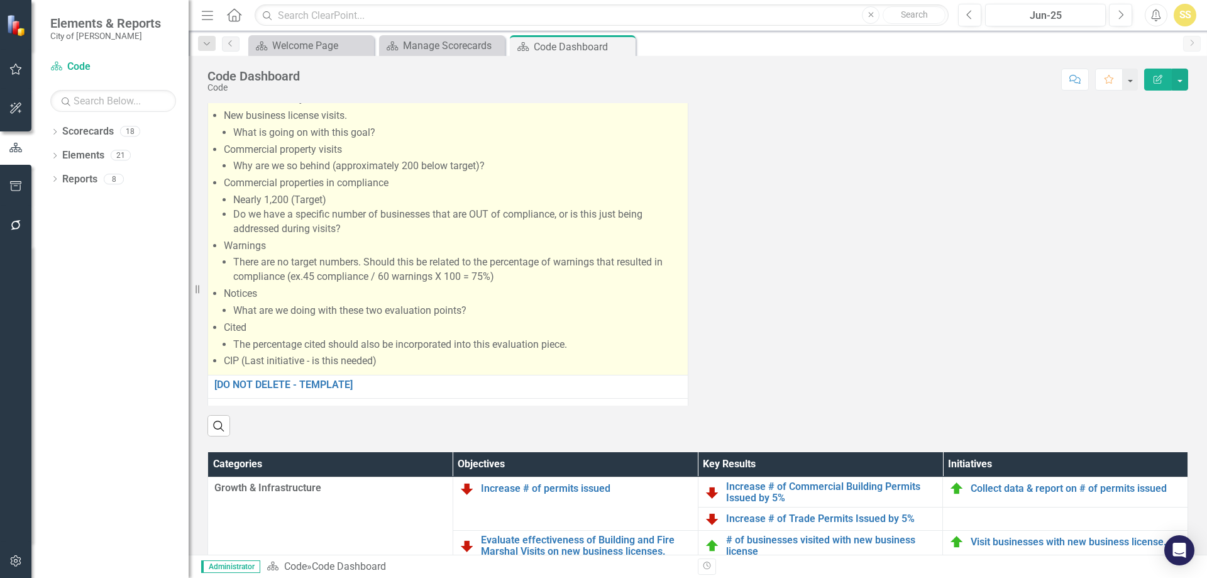
click at [608, 284] on li "There are no target numbers. Should this be related to the percentage of warnin…" at bounding box center [457, 269] width 448 height 29
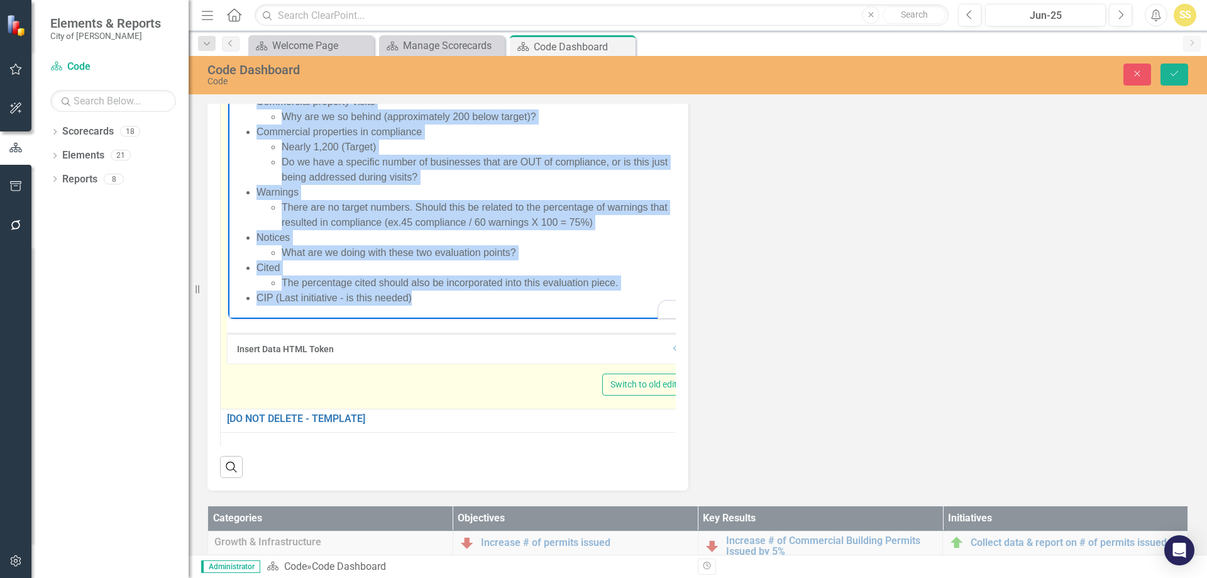
scroll to position [124, 0]
drag, startPoint x: 230, startPoint y: 106, endPoint x: 427, endPoint y: 380, distance: 337.8
click at [427, 319] on html "*NEED TO ENTER A DEPARTMENT OVERVIEW FOR THE PREVIOUS QUARTER* Construction per…" at bounding box center [460, 146] width 464 height 343
copy body "*NEED TO ENTER A DEPARTMENT OVERVIEW FOR THE PREVIOUS QUARTER* Construction per…"
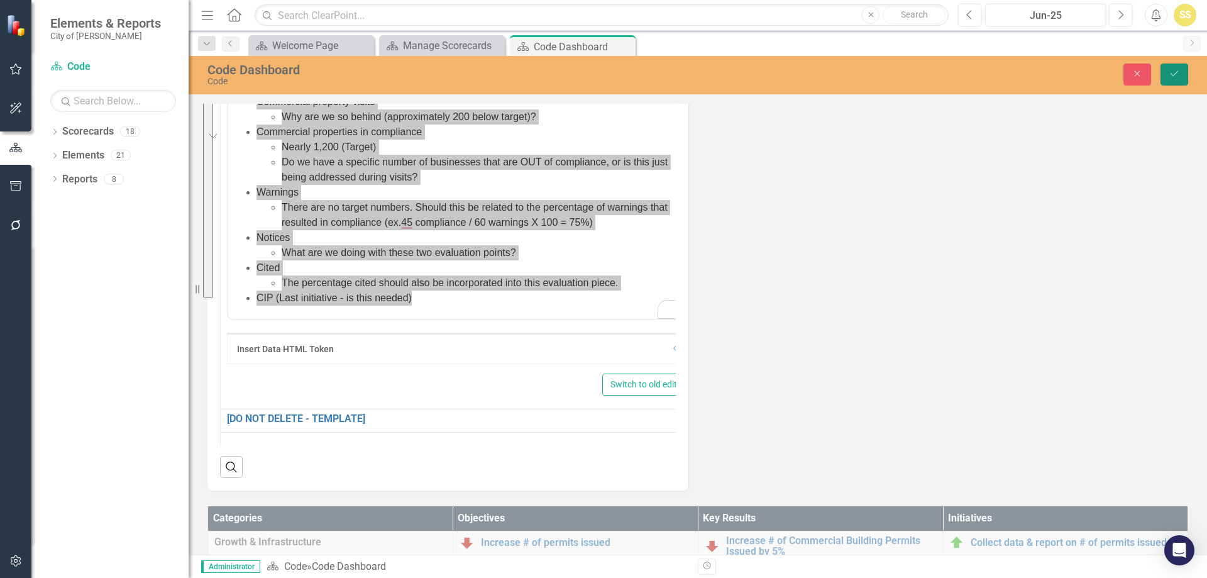
click at [1169, 78] on icon "Save" at bounding box center [1174, 73] width 11 height 9
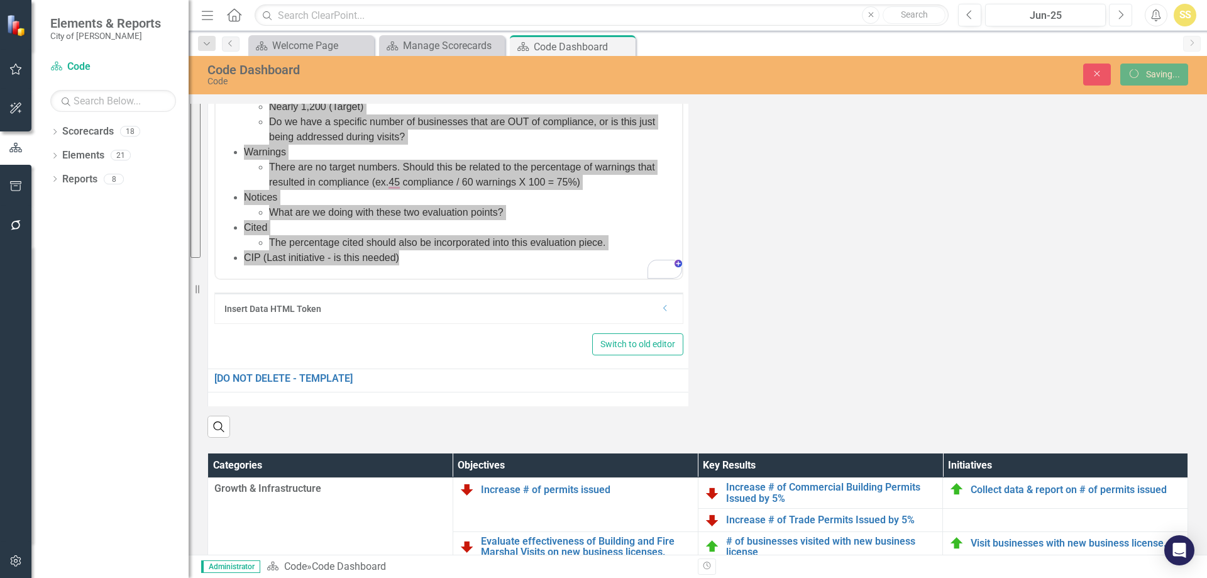
click at [1115, 19] on button "Next" at bounding box center [1120, 15] width 23 height 23
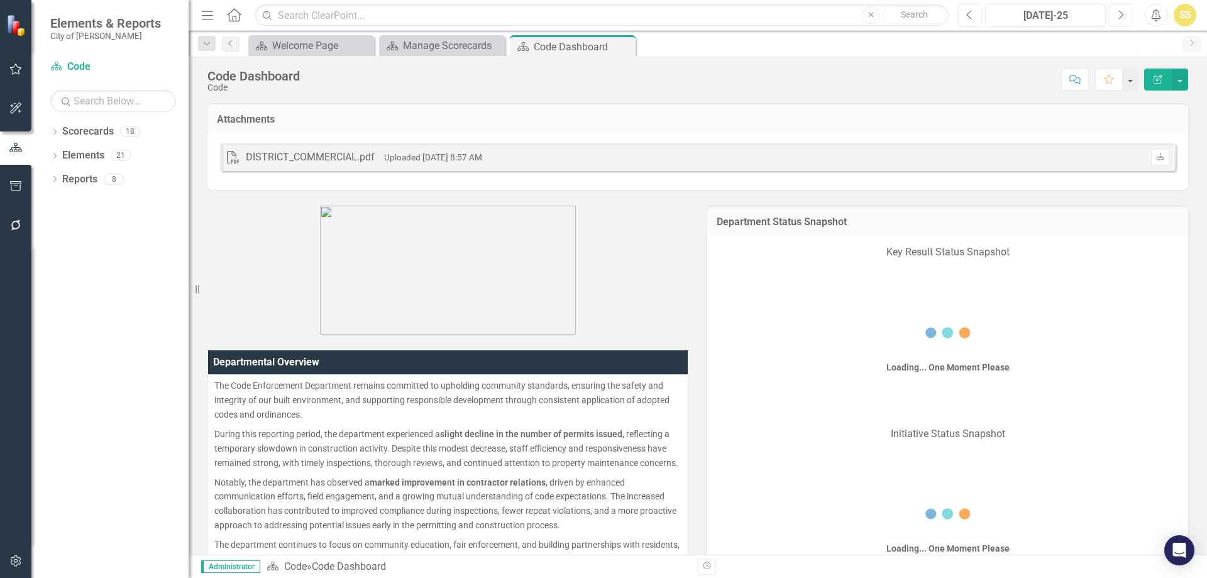
click at [1115, 19] on button "Next" at bounding box center [1120, 15] width 23 height 23
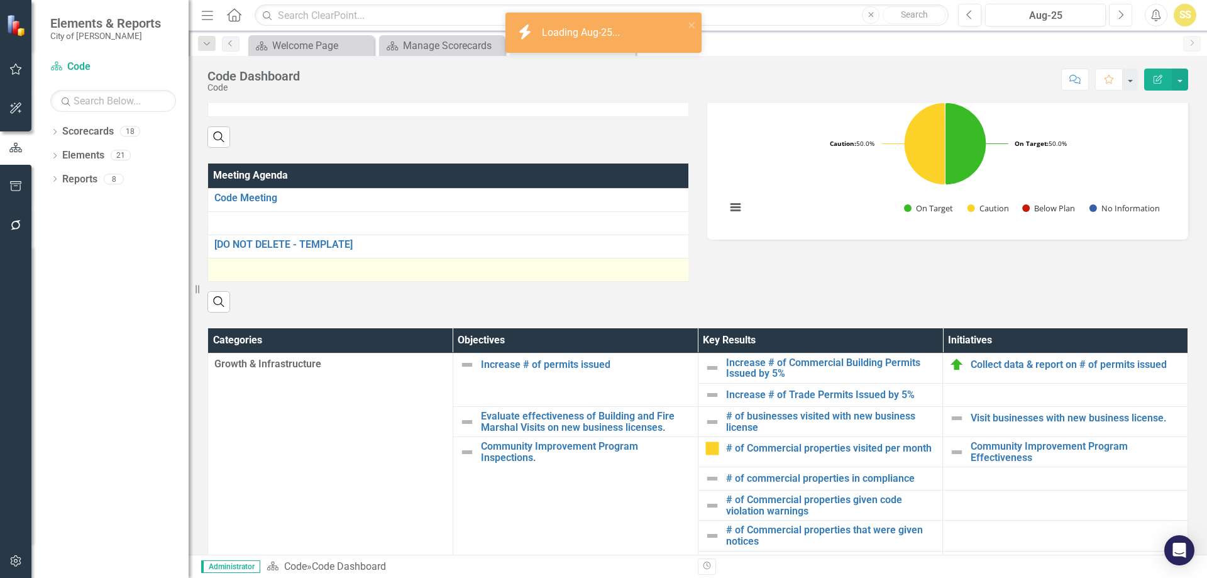
scroll to position [377, 0]
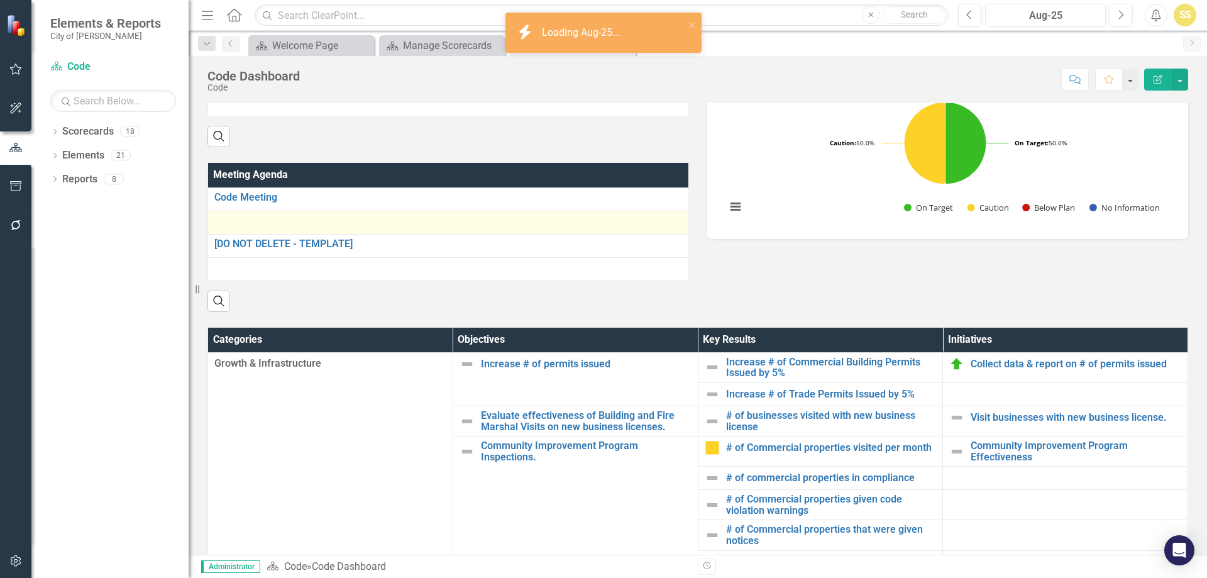
click at [344, 234] on td at bounding box center [449, 222] width 483 height 23
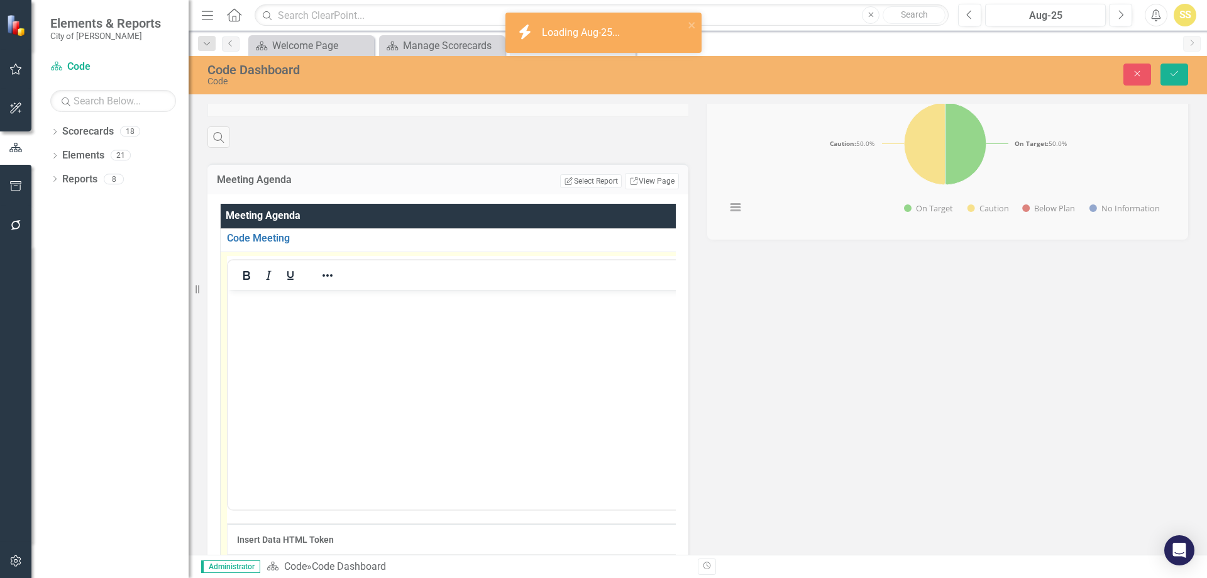
scroll to position [0, 0]
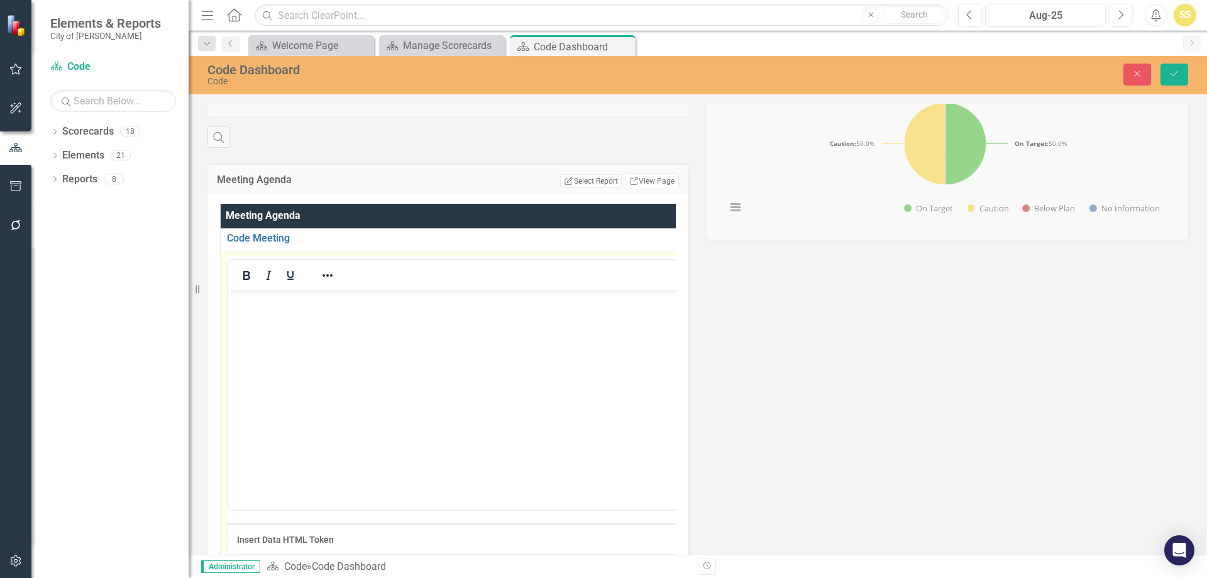
click at [348, 328] on body "Rich Text Area. Press ALT-0 for help." at bounding box center [462, 384] width 469 height 189
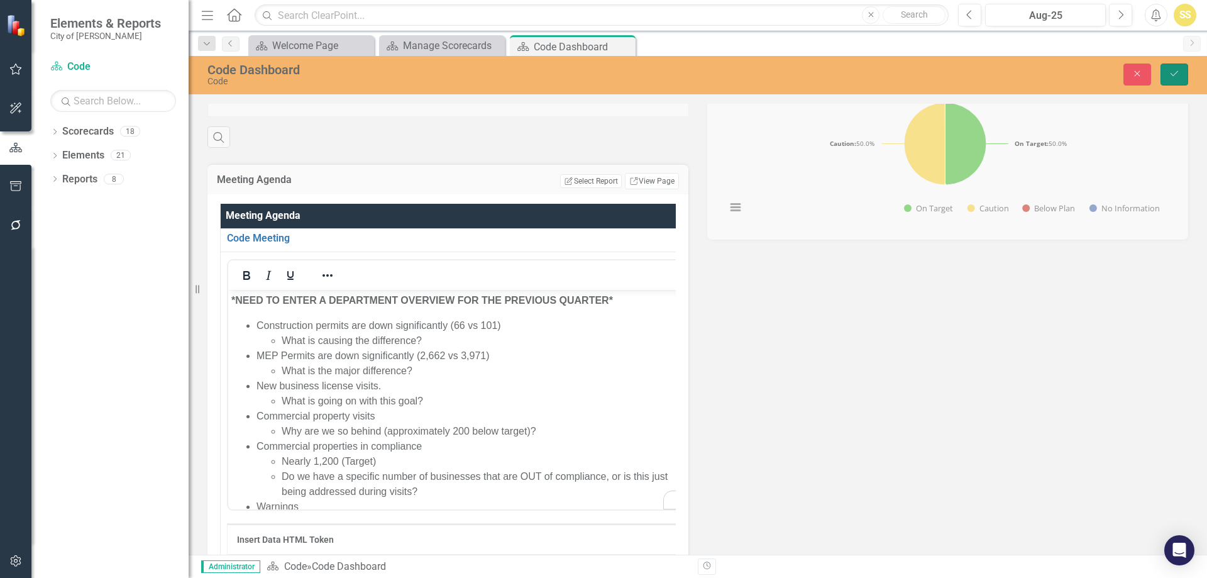
click at [1164, 72] on button "Save" at bounding box center [1175, 74] width 28 height 22
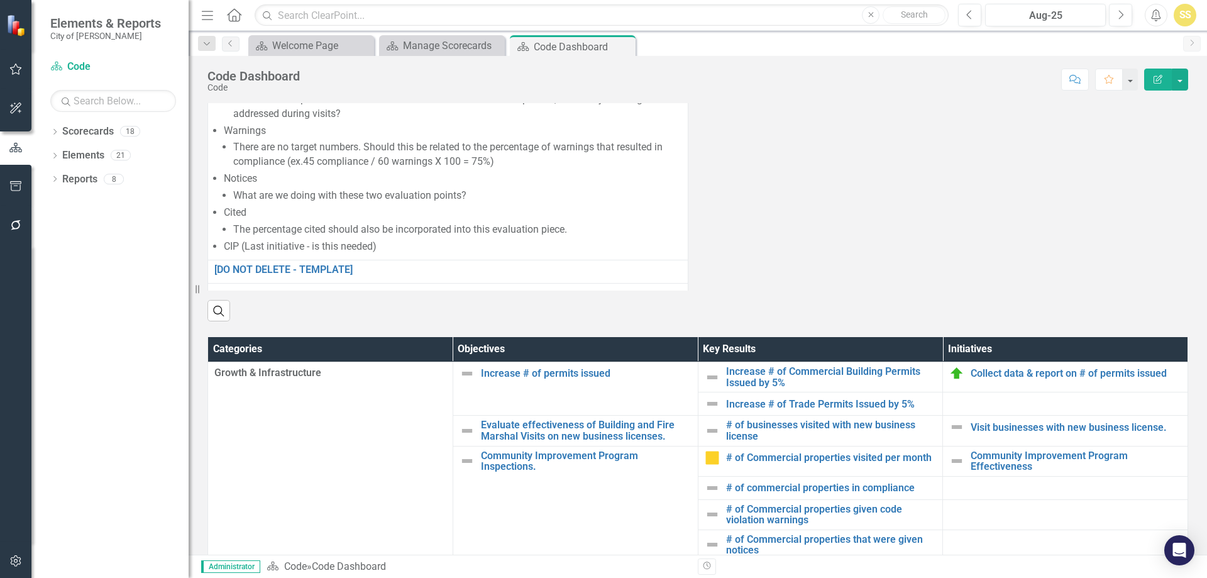
scroll to position [817, 0]
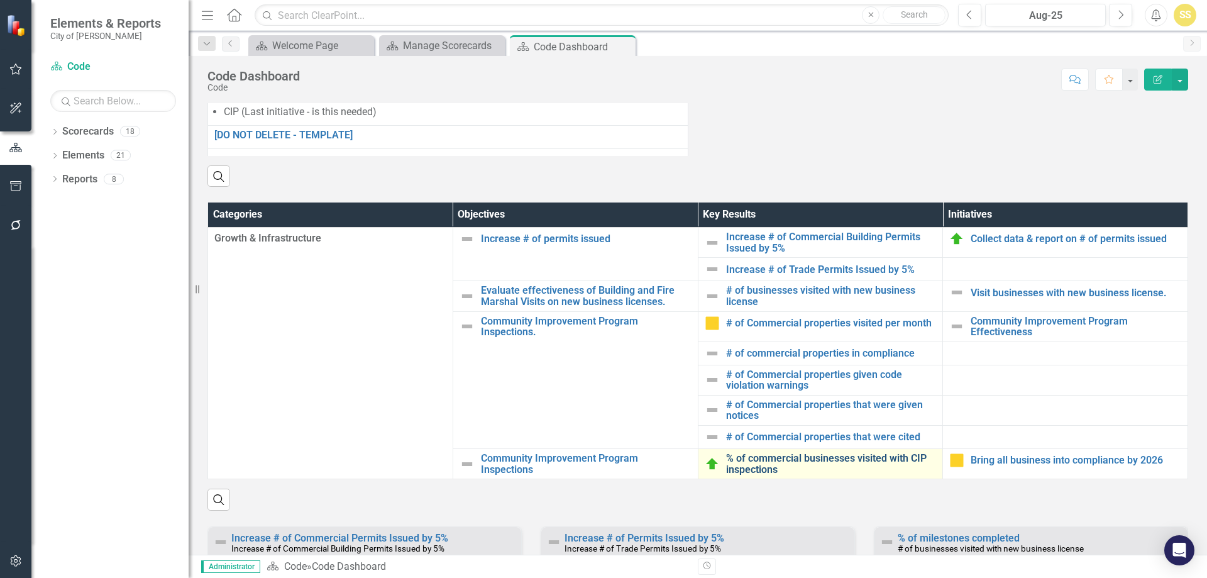
click at [742, 475] on link "% of commercial businesses visited with CIP inspections" at bounding box center [831, 464] width 211 height 22
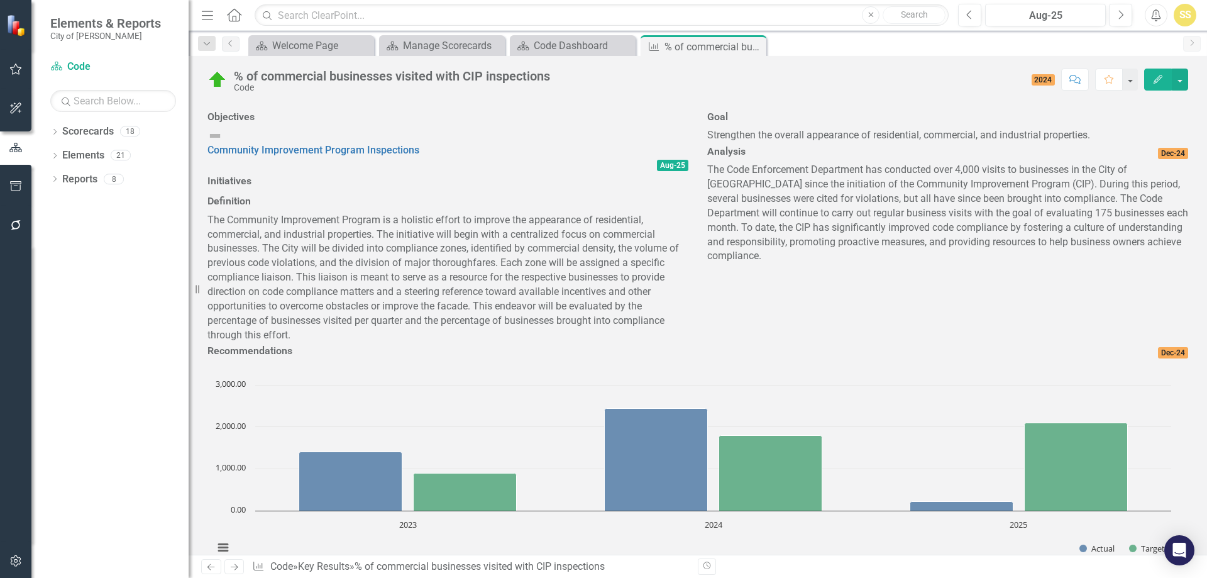
click at [903, 263] on p "The Code Enforcement Department has conducted over 4,000 visits to businesses i…" at bounding box center [947, 213] width 481 height 101
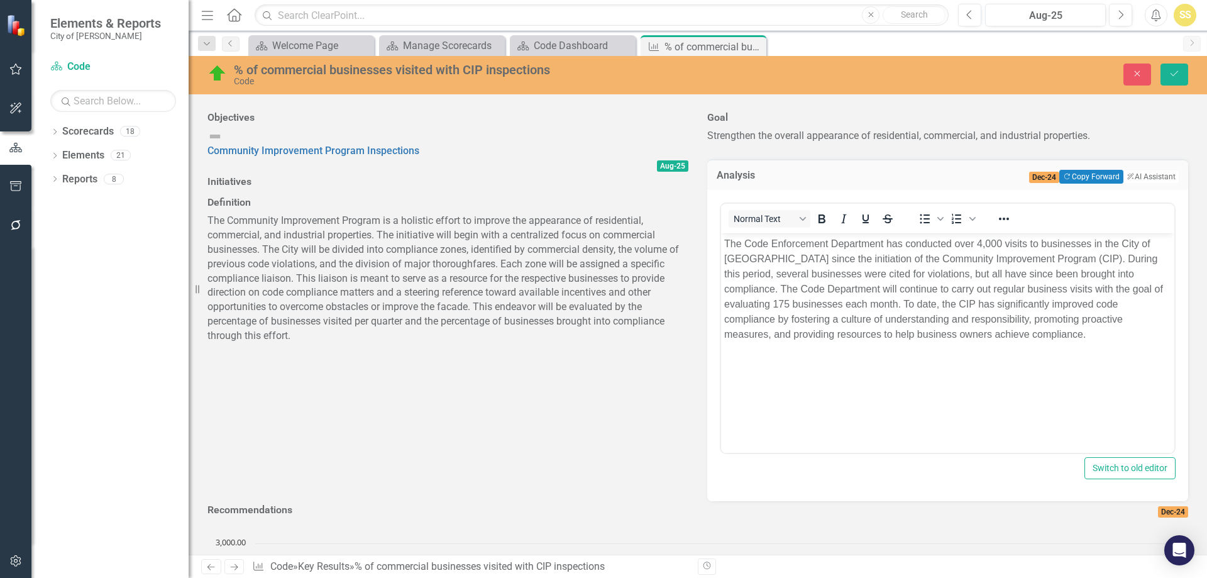
click at [1003, 329] on p "The Code Enforcement Department has conducted over 4,000 visits to businesses i…" at bounding box center [947, 289] width 447 height 106
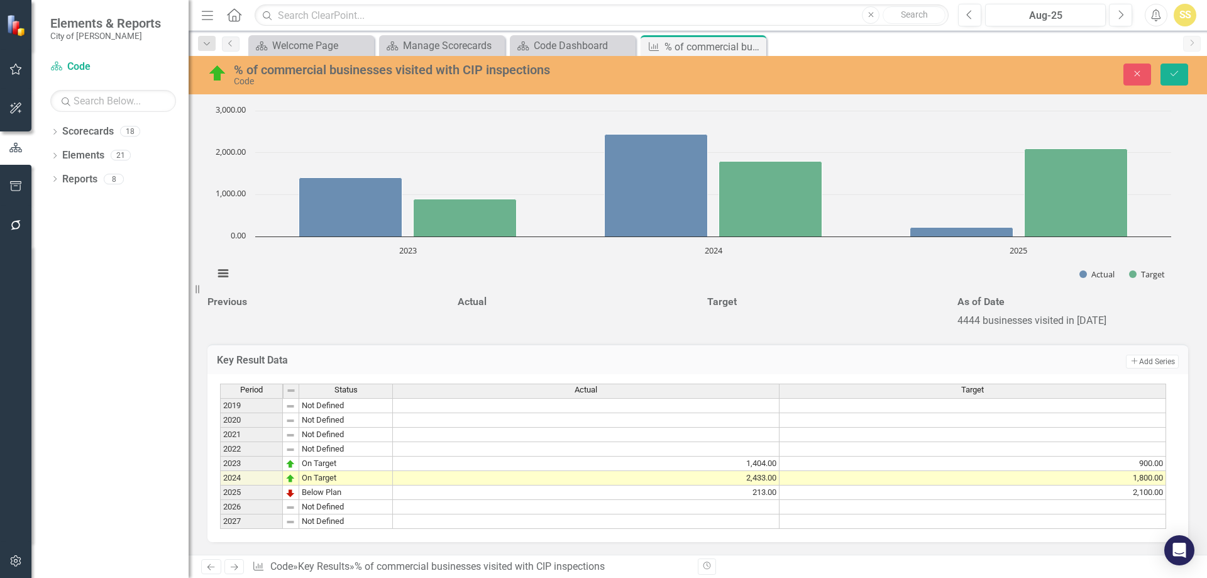
scroll to position [639, 0]
click at [719, 490] on td "213.00" at bounding box center [586, 492] width 387 height 14
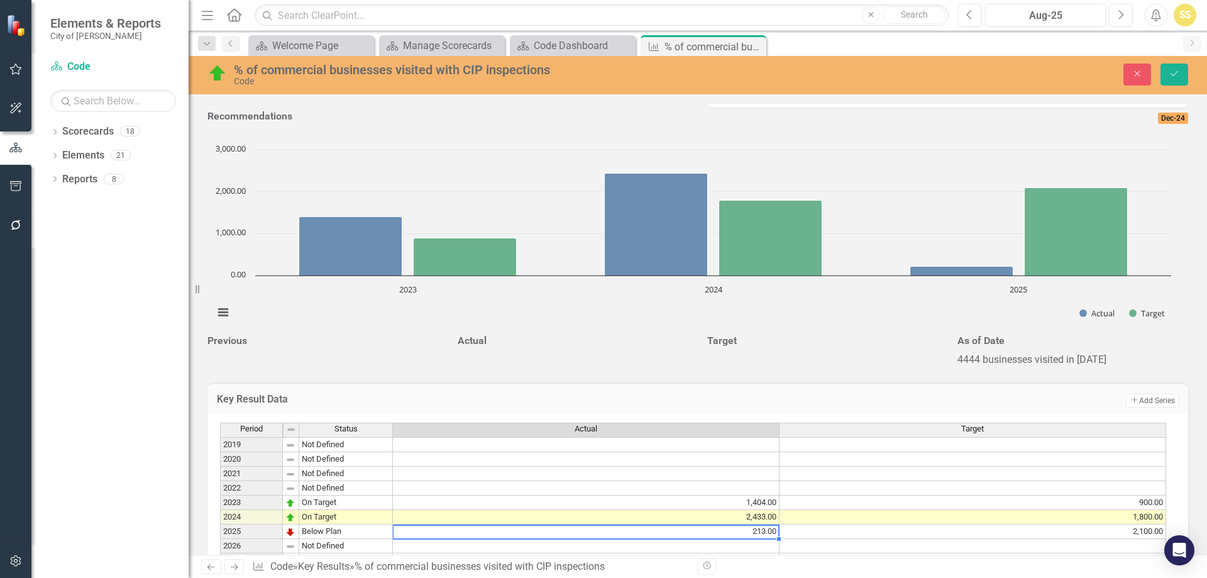
scroll to position [199, 0]
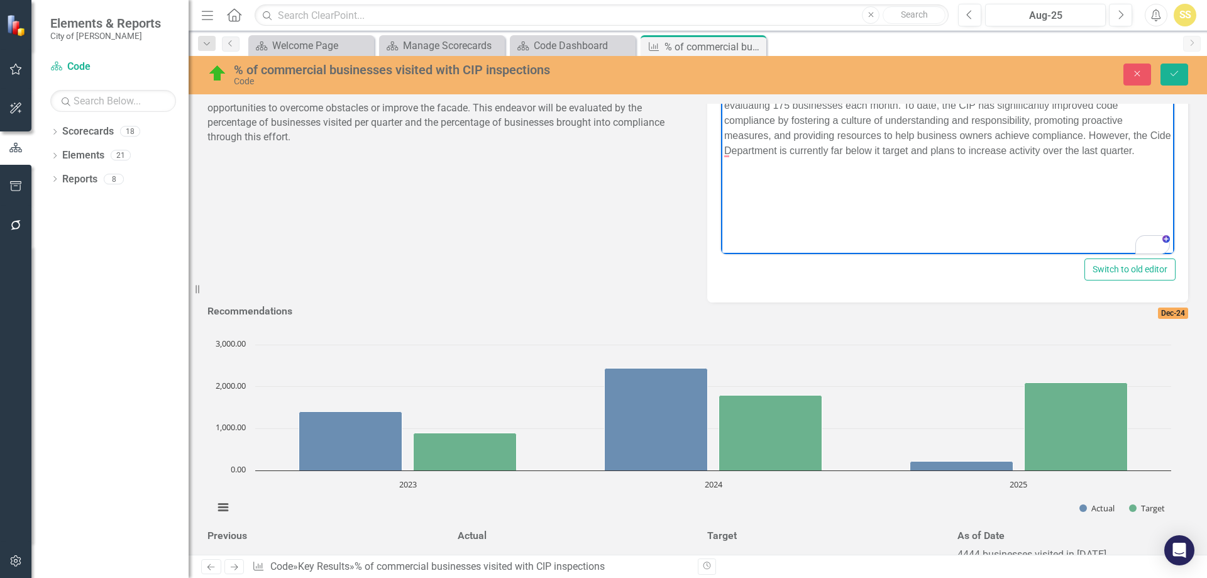
click at [997, 134] on p "The Code Enforcement Department has conducted over 4,000 visits to businesses i…" at bounding box center [947, 97] width 447 height 121
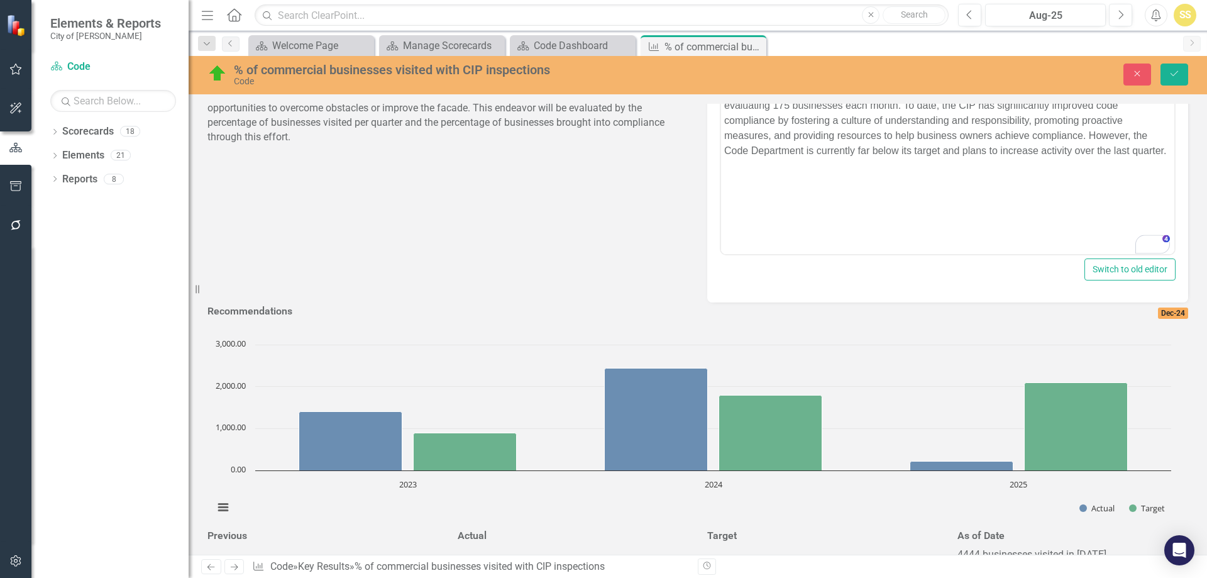
click at [790, 152] on p "The Code Enforcement Department has conducted over 4,000 visits to businesses i…" at bounding box center [947, 97] width 447 height 121
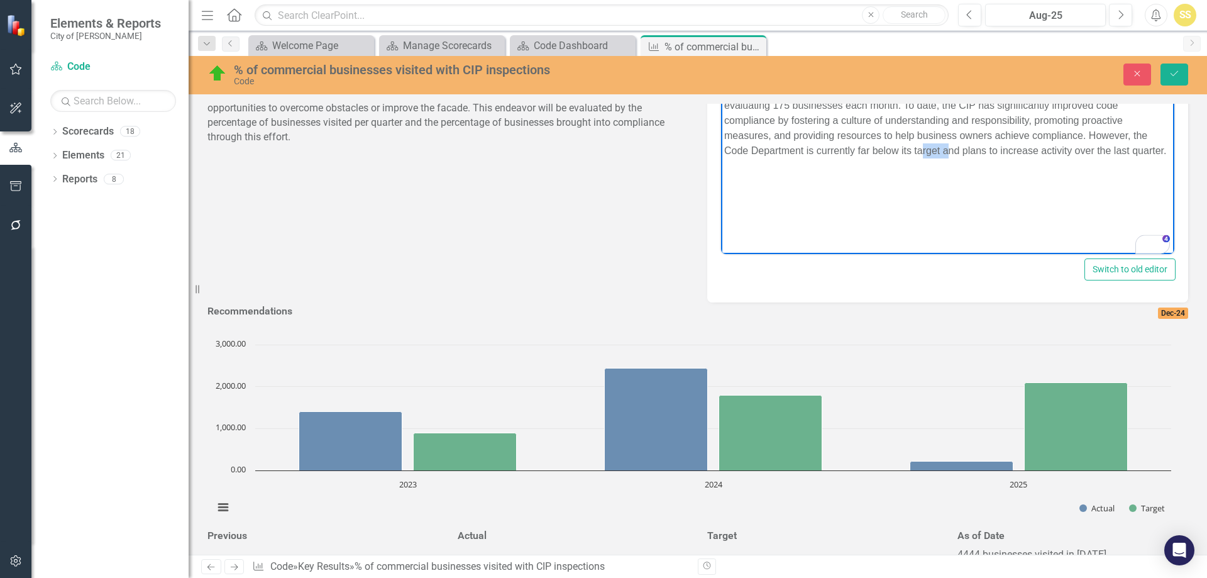
click at [790, 152] on p "The Code Enforcement Department has conducted over 4,000 visits to businesses i…" at bounding box center [947, 97] width 447 height 121
click at [827, 149] on p "The Code Enforcement Department has conducted over 4,000 visits to businesses i…" at bounding box center [947, 97] width 447 height 121
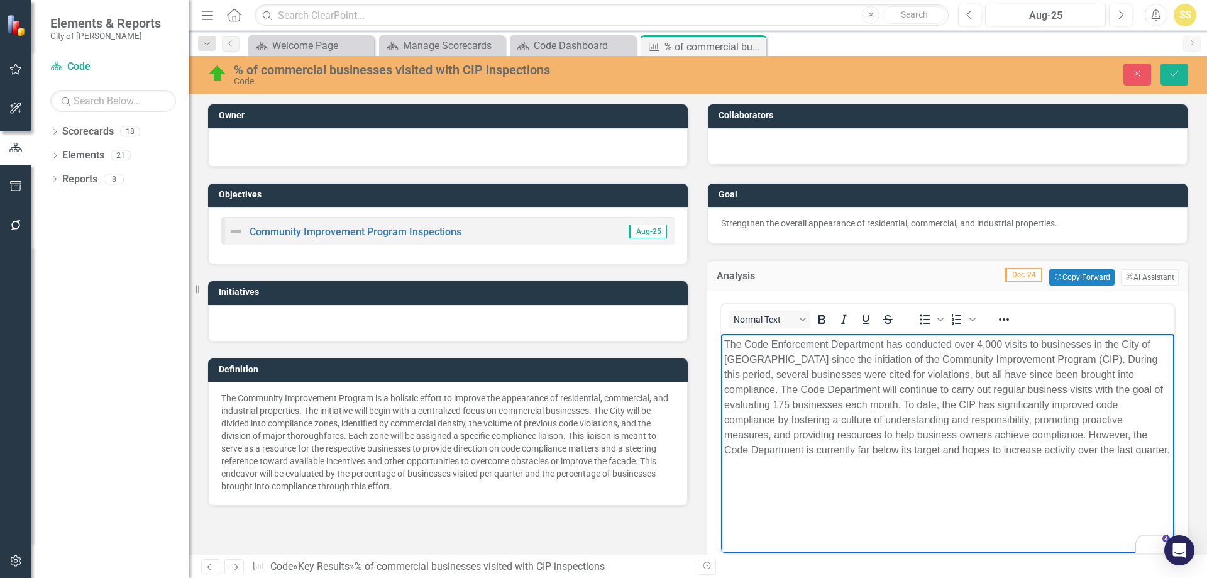
scroll to position [199, 0]
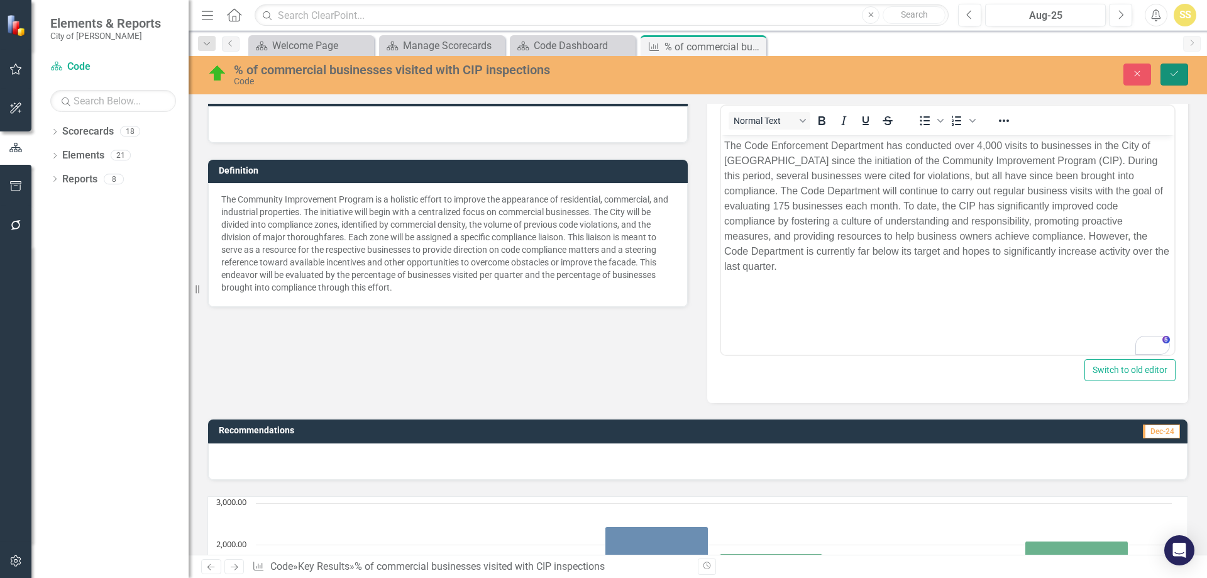
click at [1176, 75] on icon "Save" at bounding box center [1174, 73] width 11 height 9
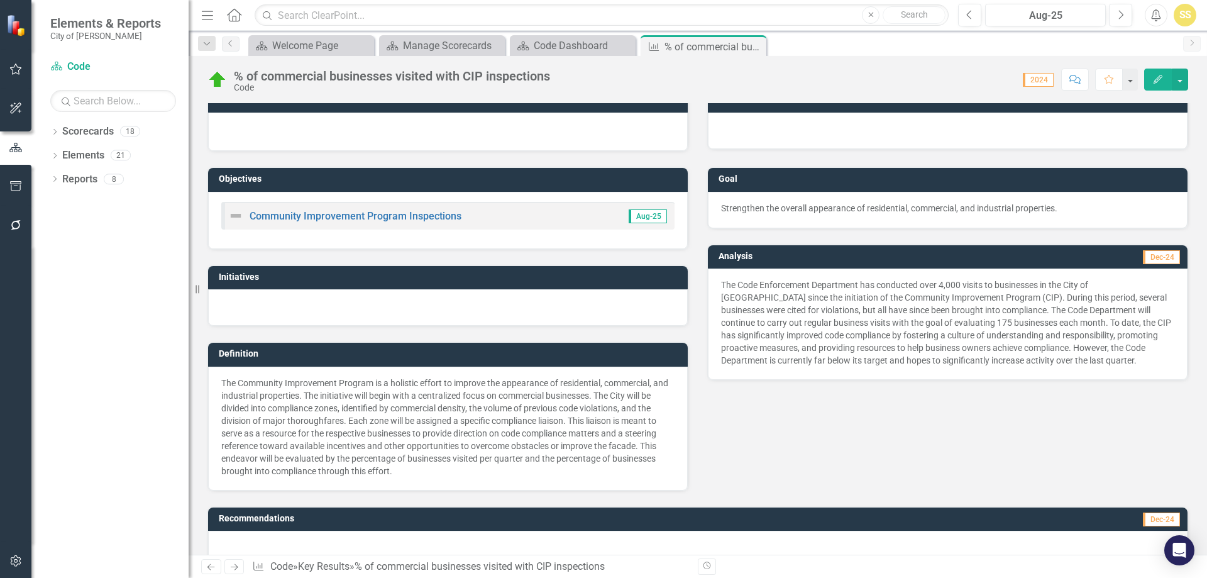
scroll to position [0, 0]
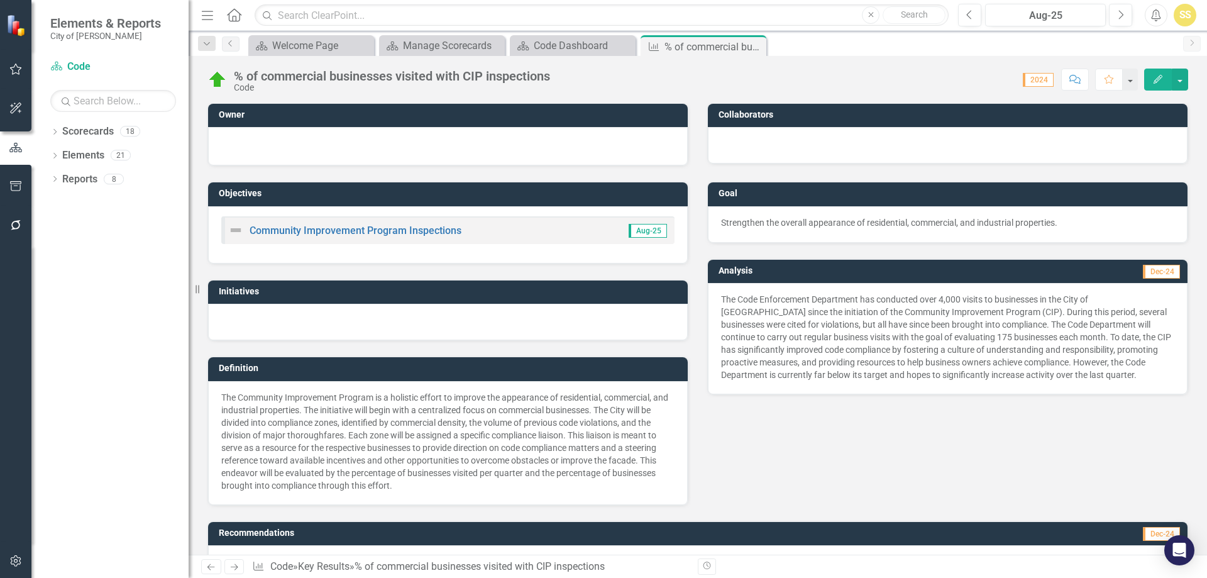
click at [213, 80] on img at bounding box center [217, 80] width 20 height 20
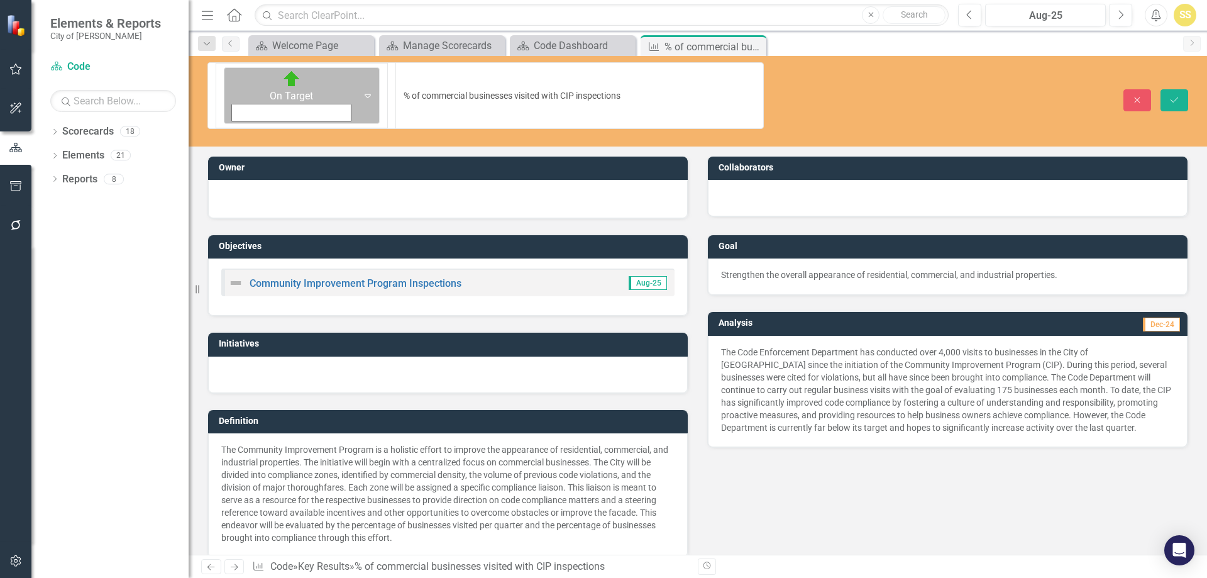
click at [365, 94] on icon at bounding box center [368, 96] width 6 height 4
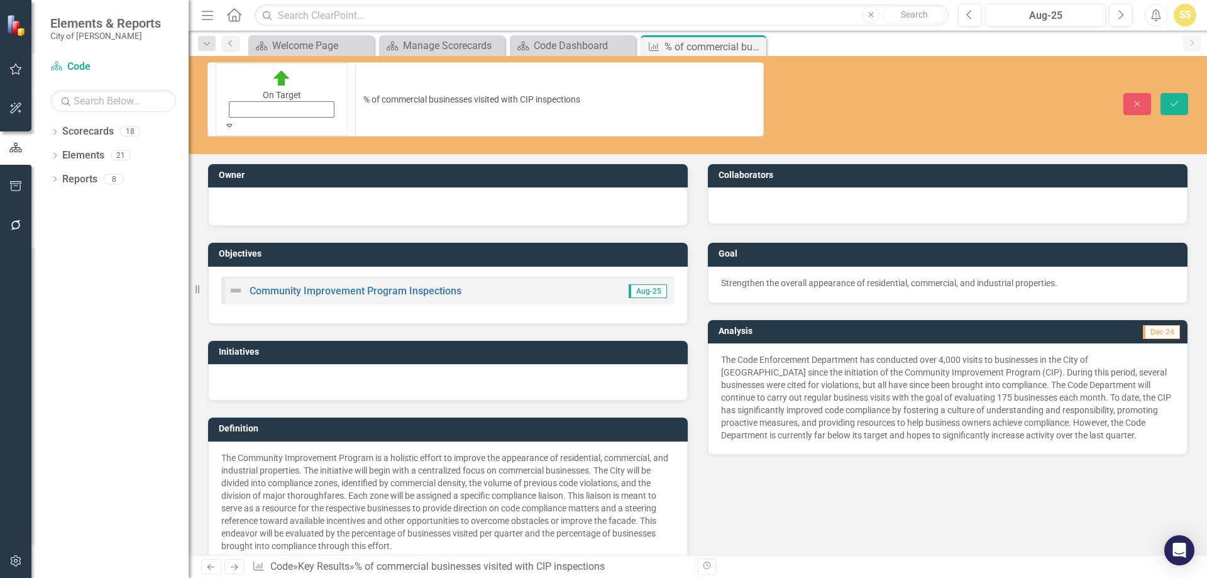
click at [1171, 101] on icon "submit" at bounding box center [1175, 103] width 8 height 5
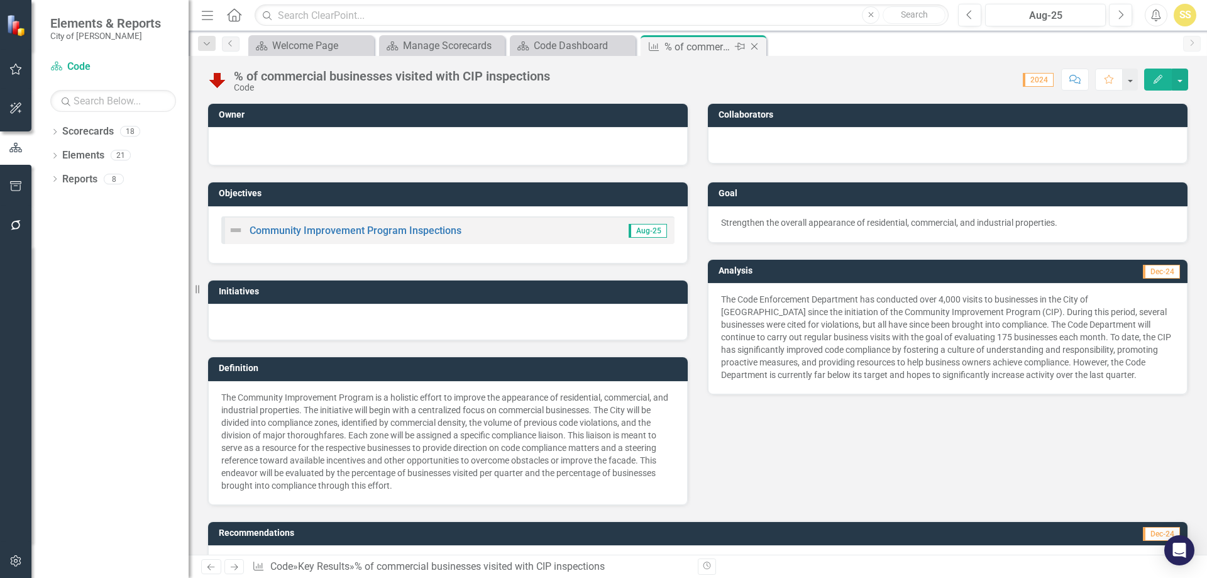
click at [756, 45] on icon "Close" at bounding box center [754, 46] width 13 height 10
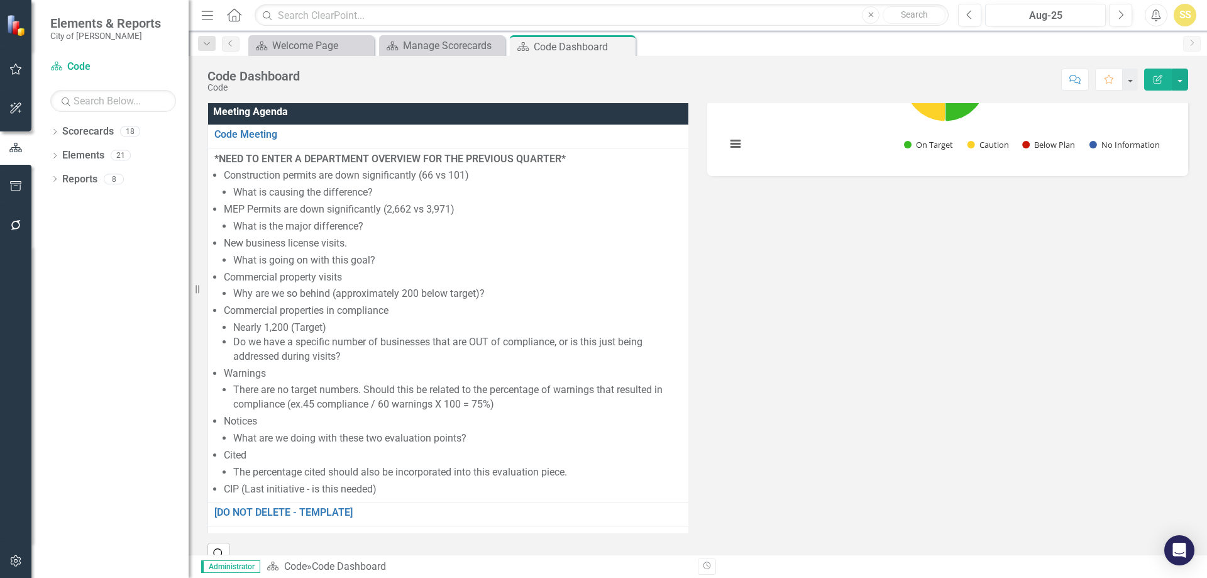
scroll to position [189, 0]
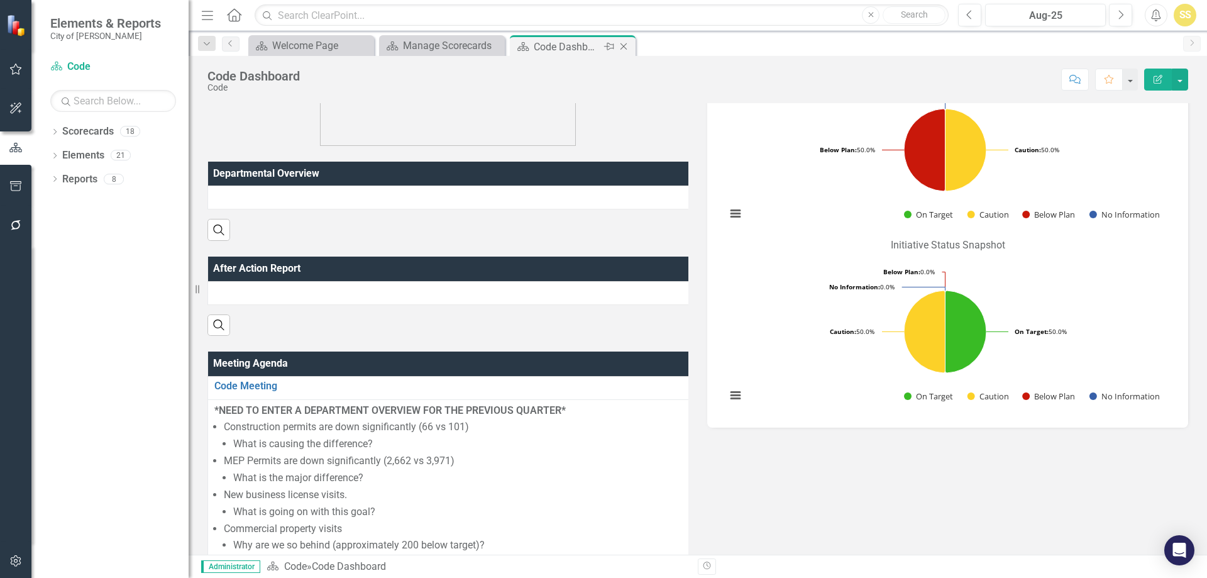
click at [626, 43] on icon "Close" at bounding box center [623, 46] width 13 height 10
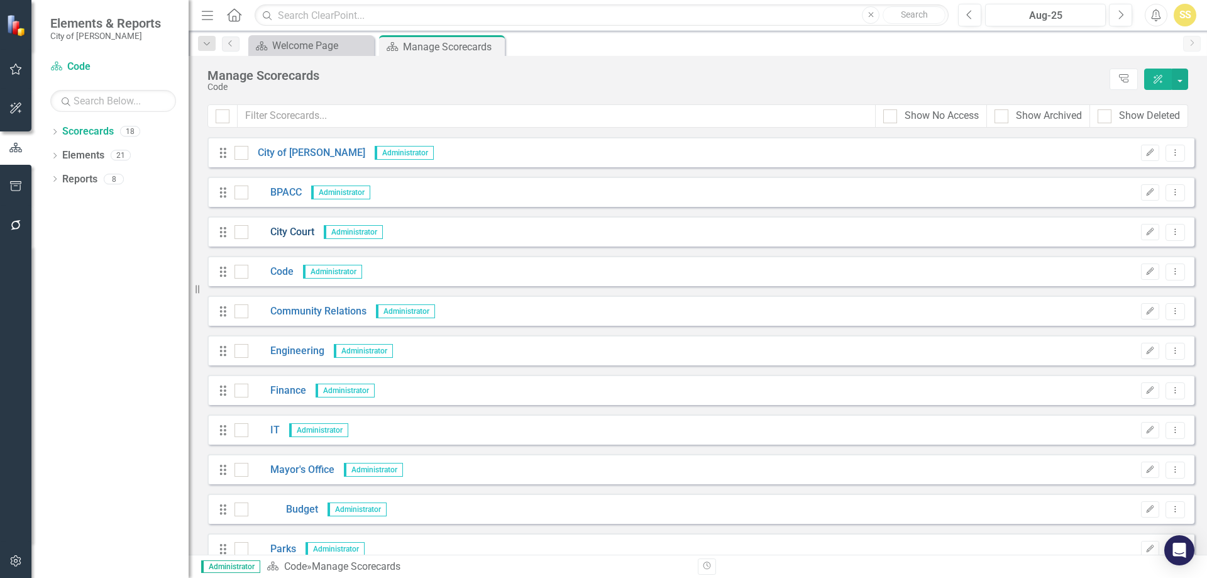
click at [307, 232] on link "City Court" at bounding box center [281, 232] width 66 height 14
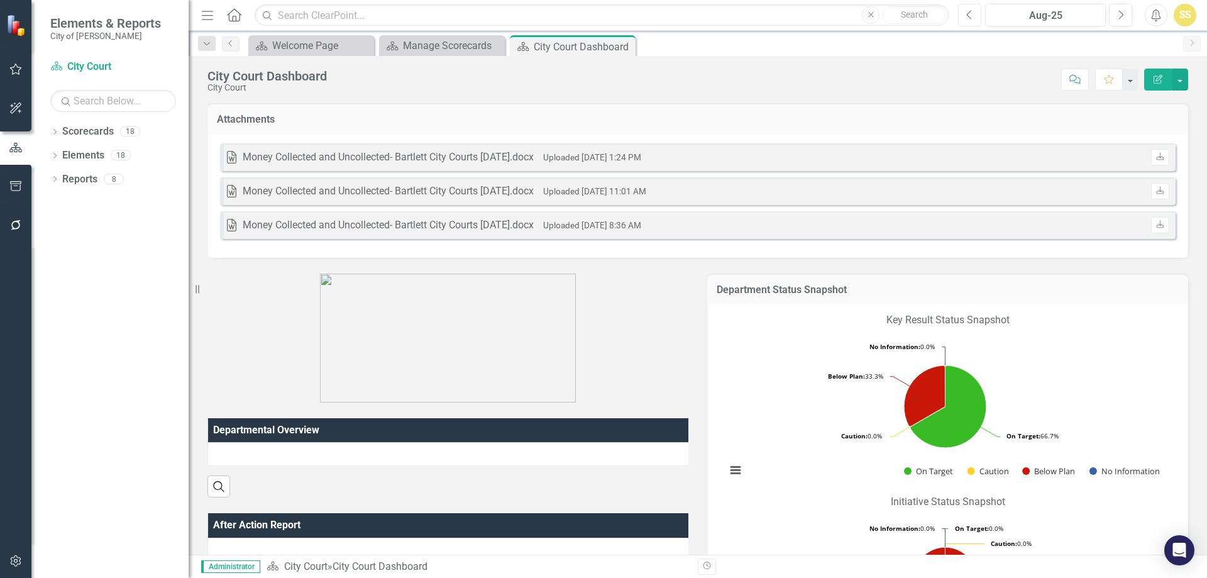
click at [975, 18] on button "Previous" at bounding box center [969, 15] width 23 height 23
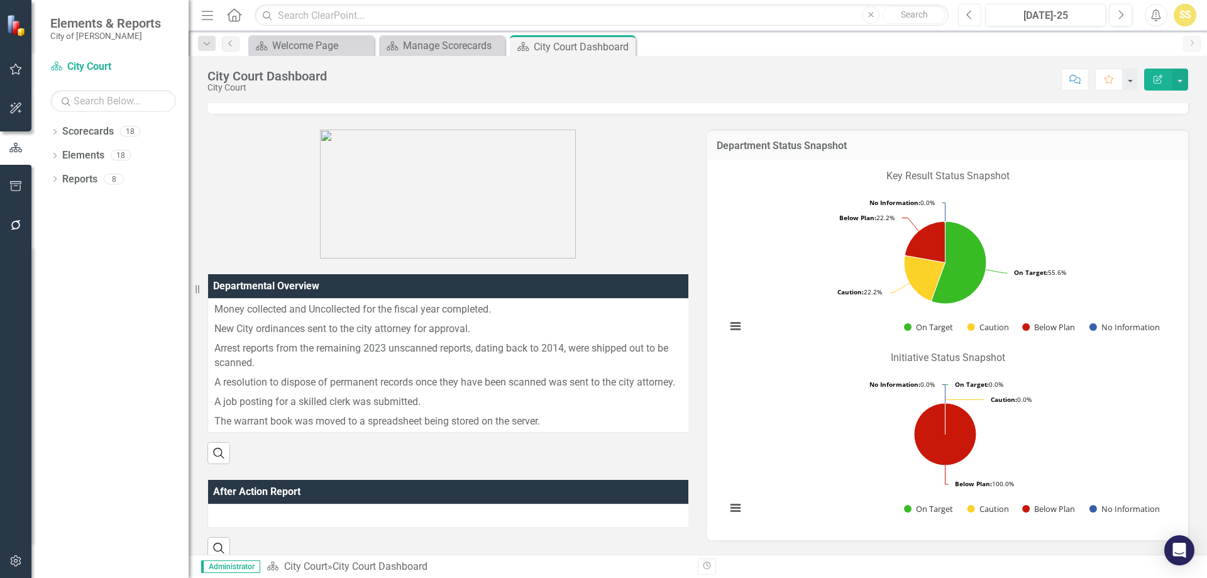
scroll to position [126, 0]
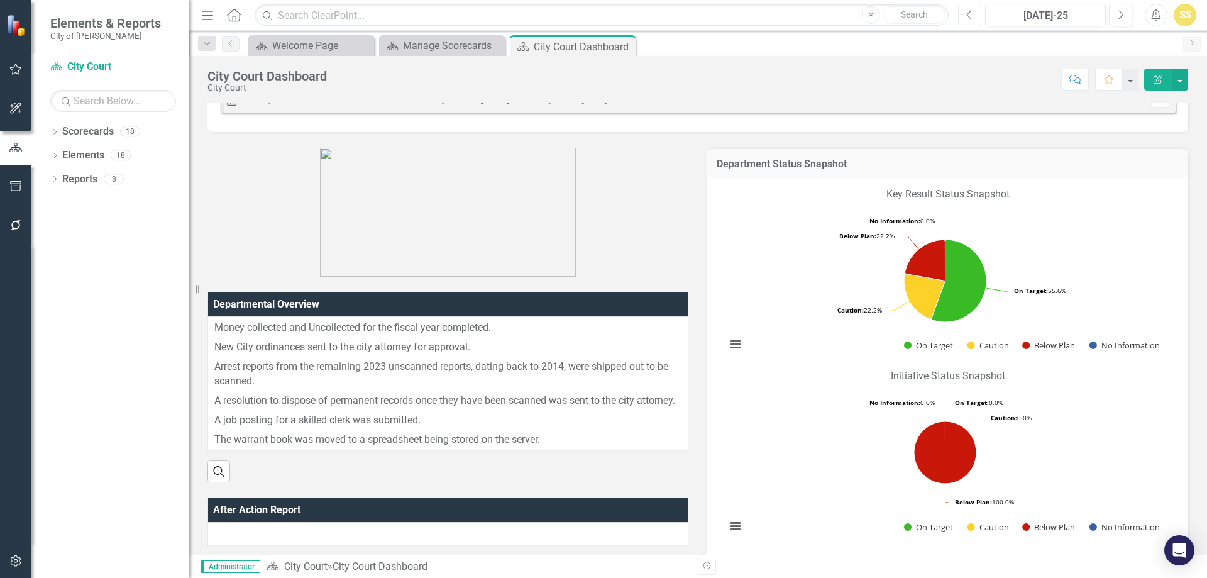
click at [968, 20] on button "Previous" at bounding box center [969, 15] width 23 height 23
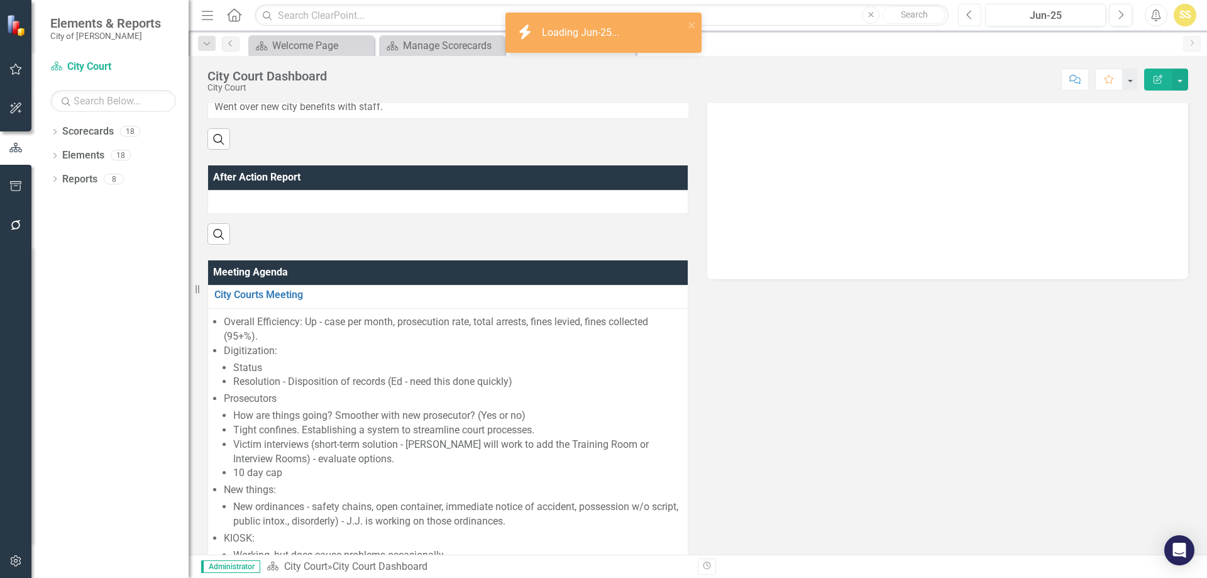
scroll to position [629, 0]
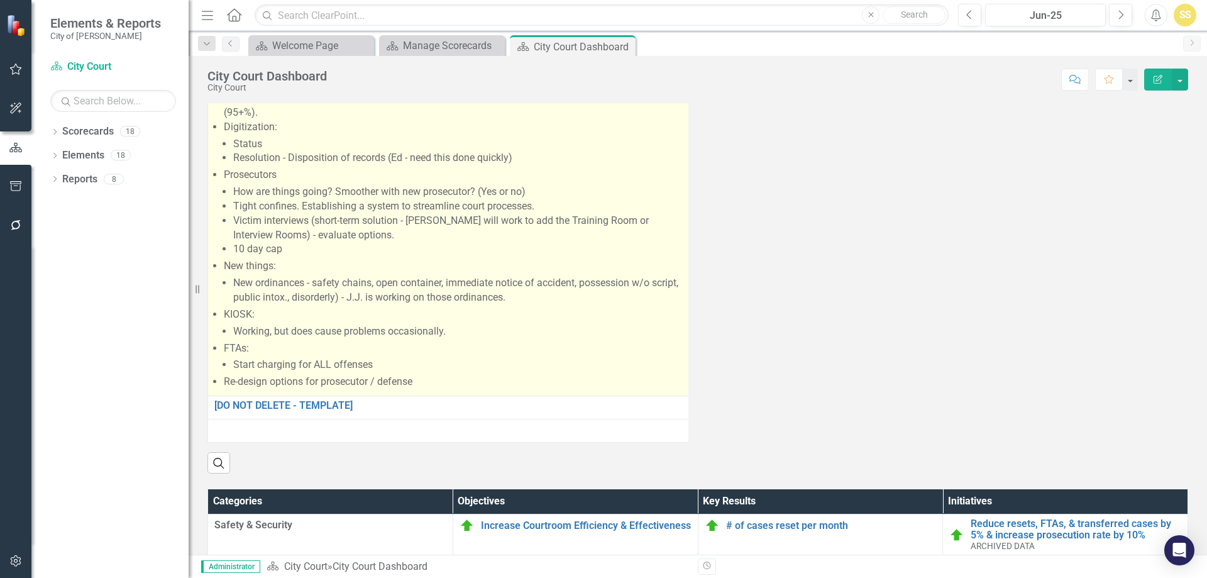
click at [587, 363] on li "FTAs: Start charging for ALL offenses" at bounding box center [453, 356] width 458 height 31
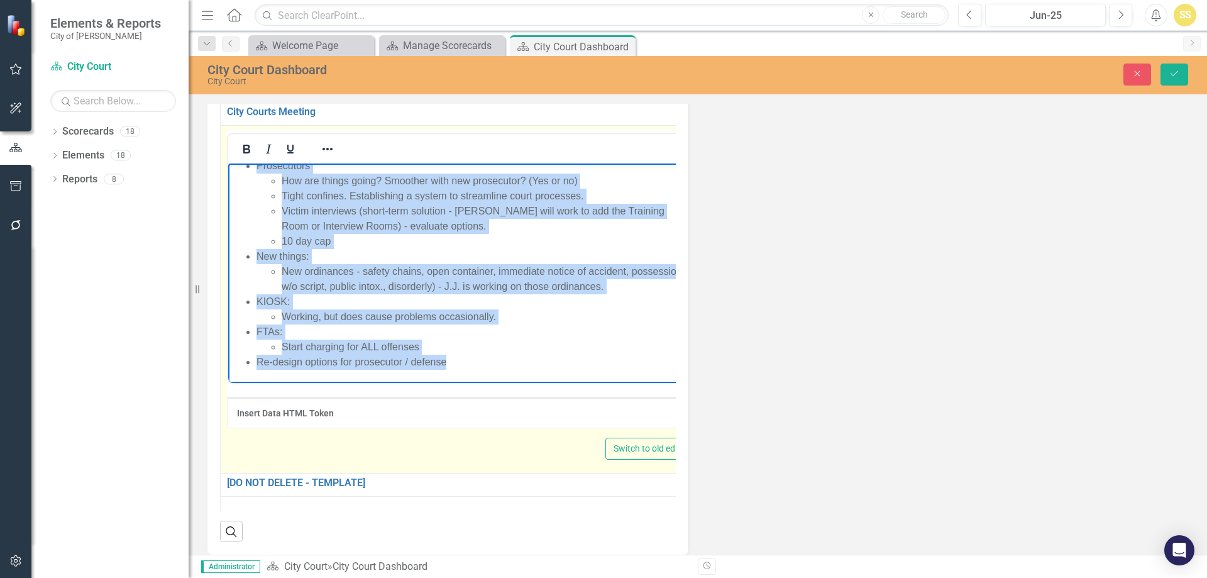
scroll to position [0, 0]
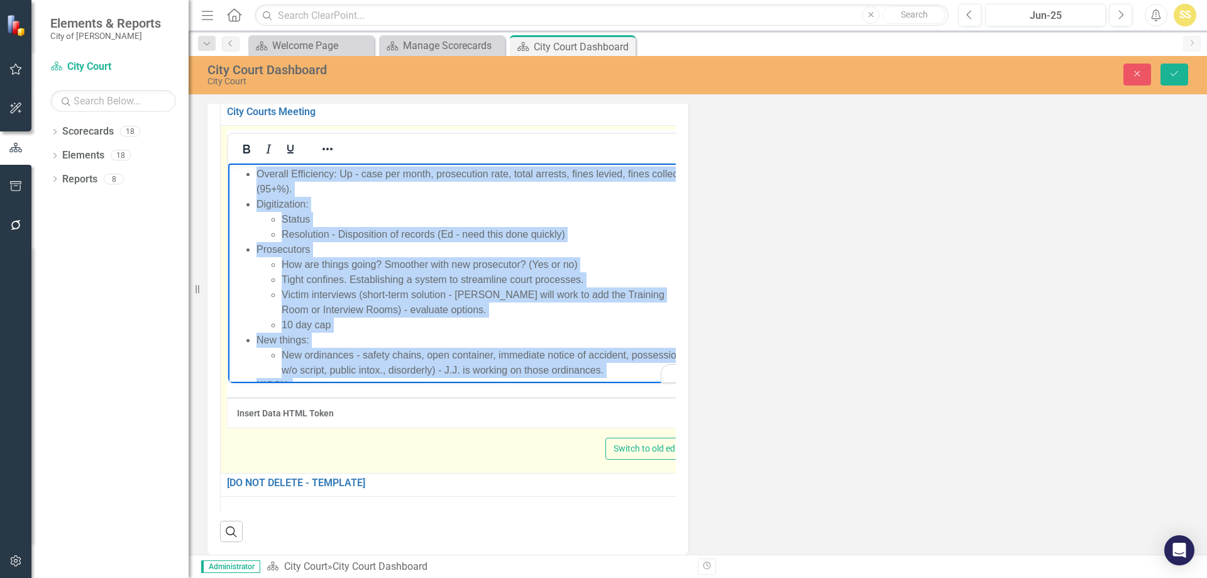
drag, startPoint x: 470, startPoint y: 365, endPoint x: 206, endPoint y: 106, distance: 369.9
click at [228, 163] on html "Overall Efficiency: Up - case per month, prosecution rate, total arrests, fines…" at bounding box center [461, 314] width 467 height 303
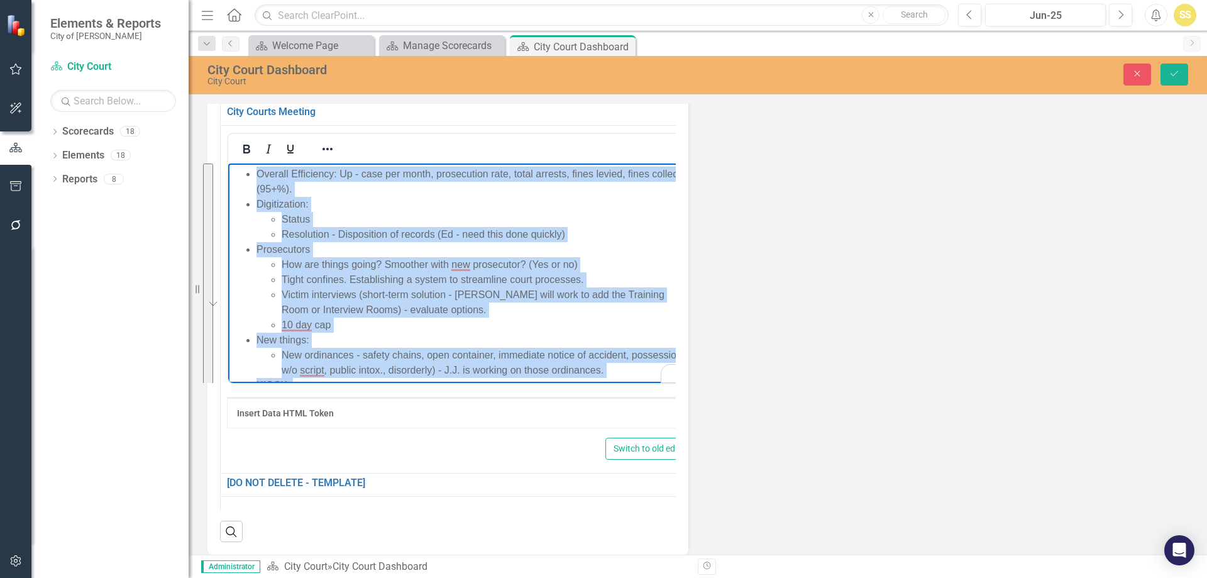
copy ul "Overall Efficiency: Up - case per month, prosecution rate, total arrests, fines…"
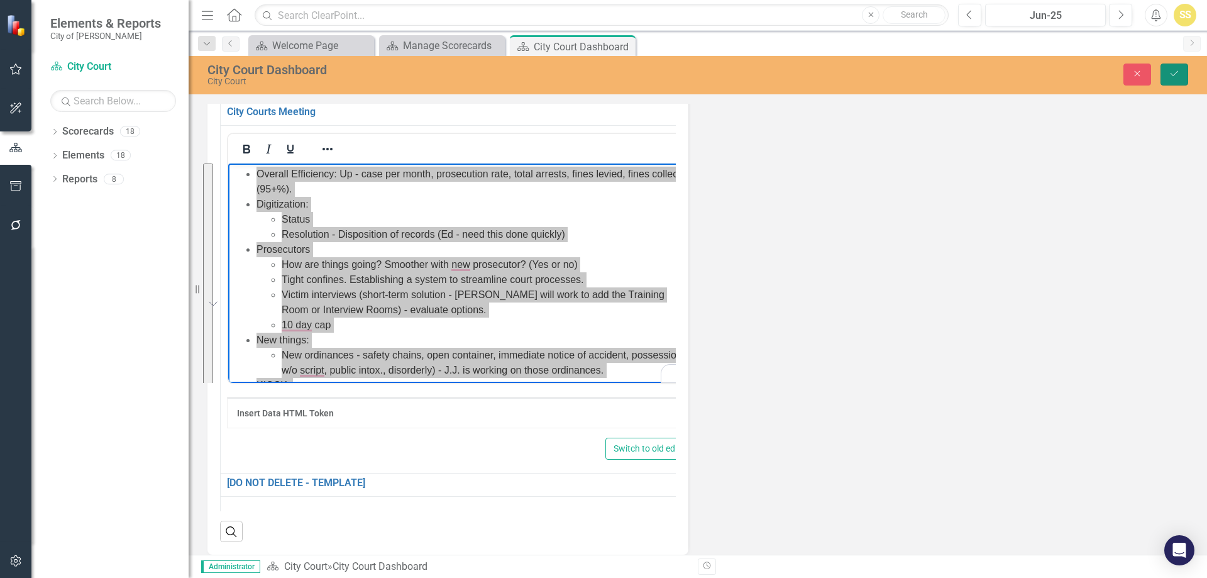
click at [1183, 77] on button "Save" at bounding box center [1175, 74] width 28 height 22
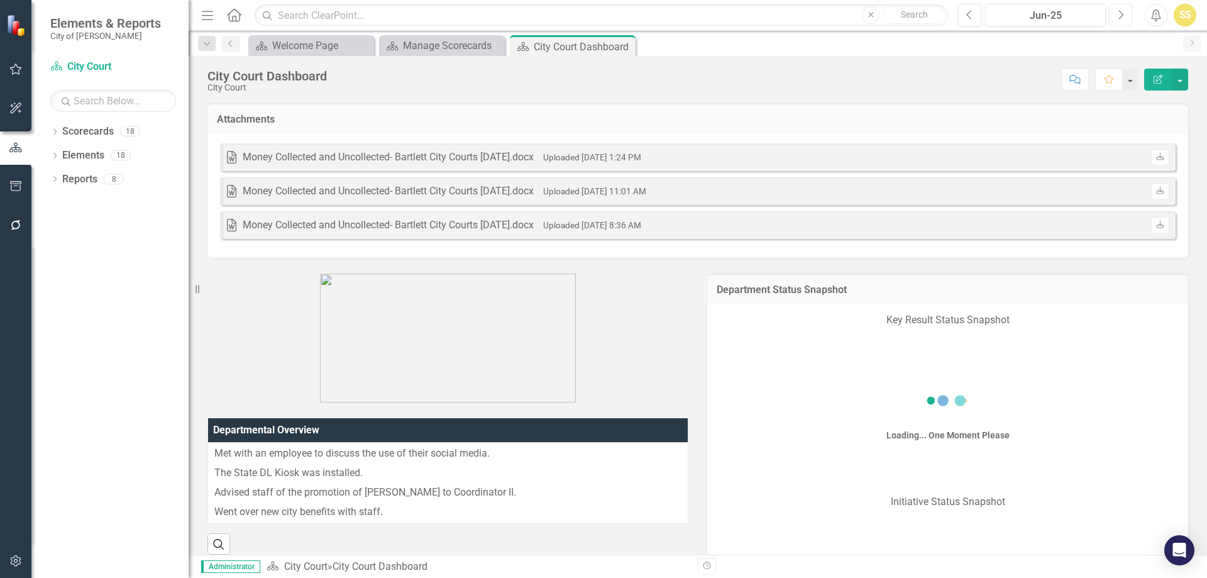
click at [1124, 18] on button "Next" at bounding box center [1120, 15] width 23 height 23
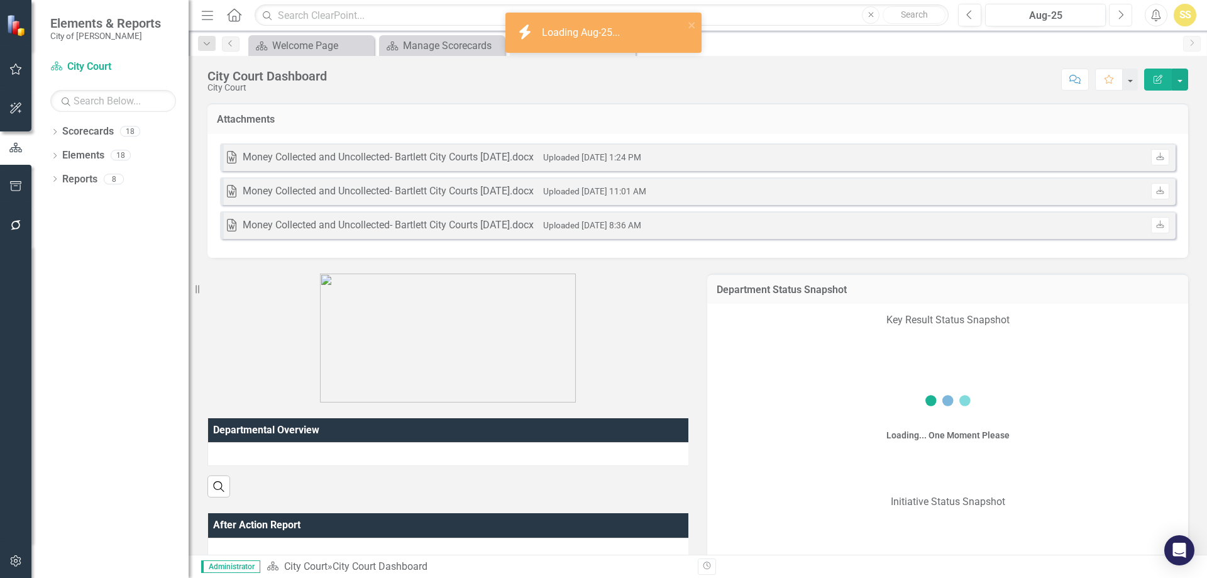
scroll to position [314, 0]
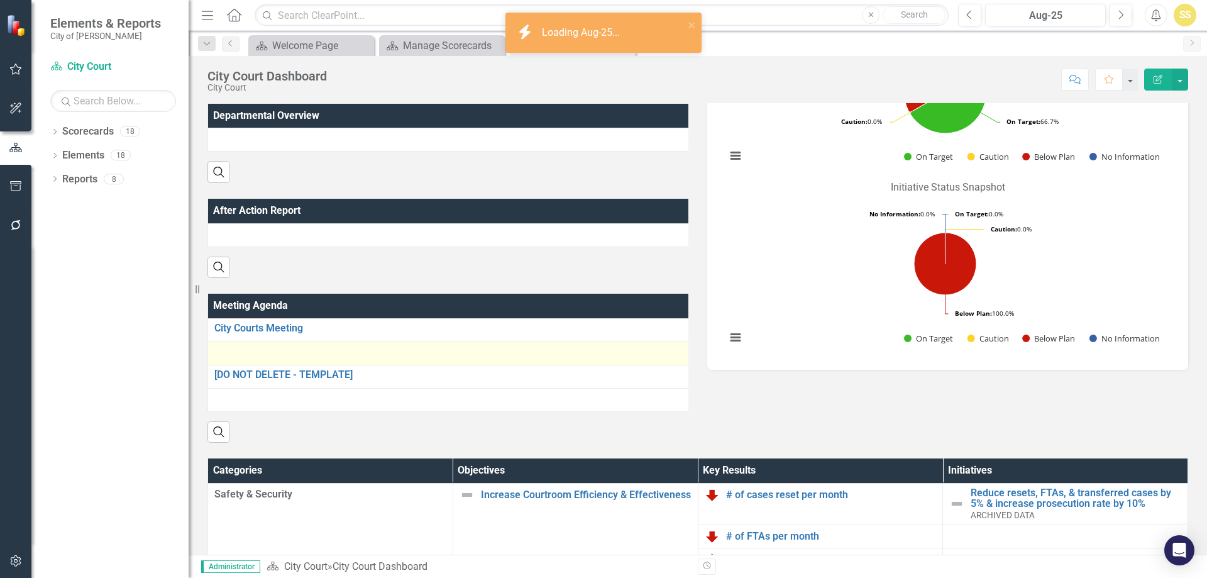
click at [372, 361] on div at bounding box center [448, 353] width 469 height 15
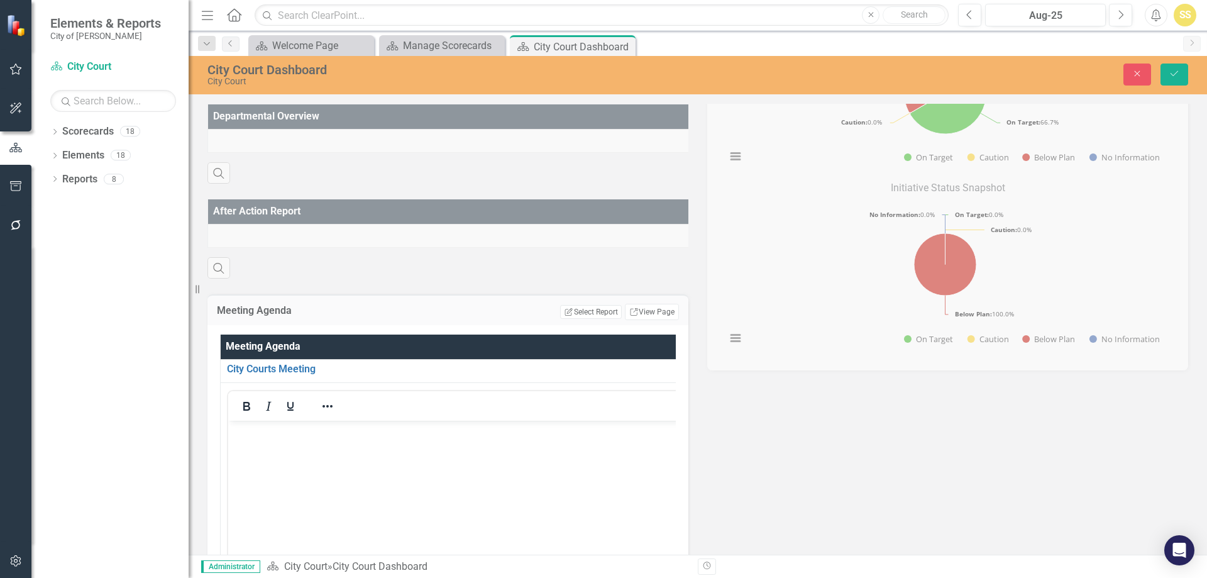
scroll to position [0, 0]
click at [367, 448] on body "Rich Text Area. Press ALT-0 for help." at bounding box center [462, 515] width 468 height 189
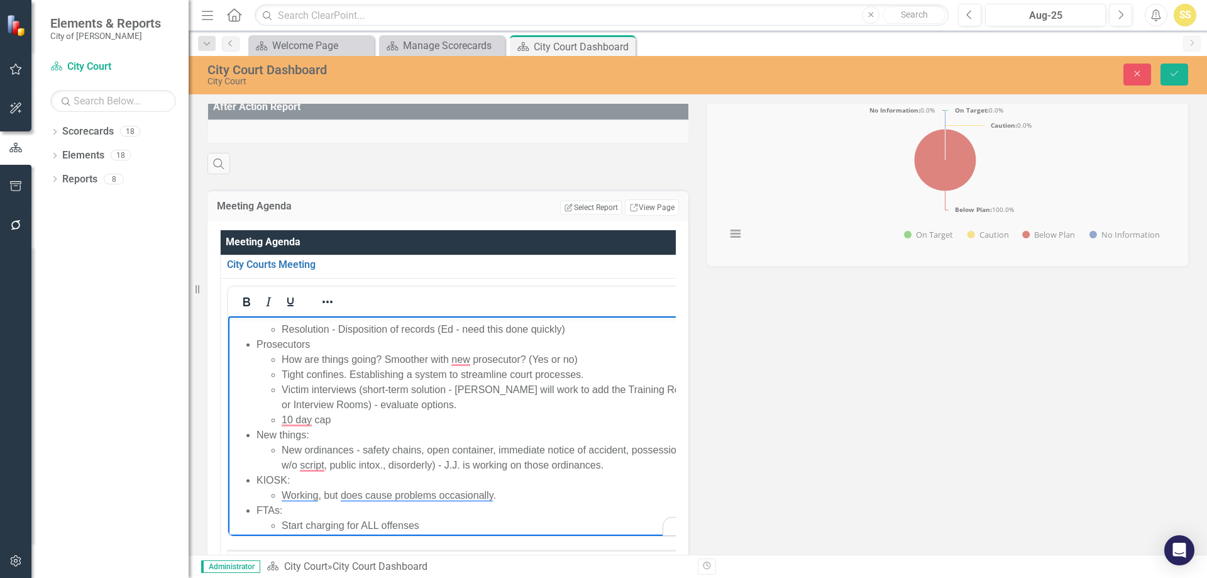
scroll to position [58, 0]
click at [1178, 70] on icon "Save" at bounding box center [1174, 73] width 11 height 9
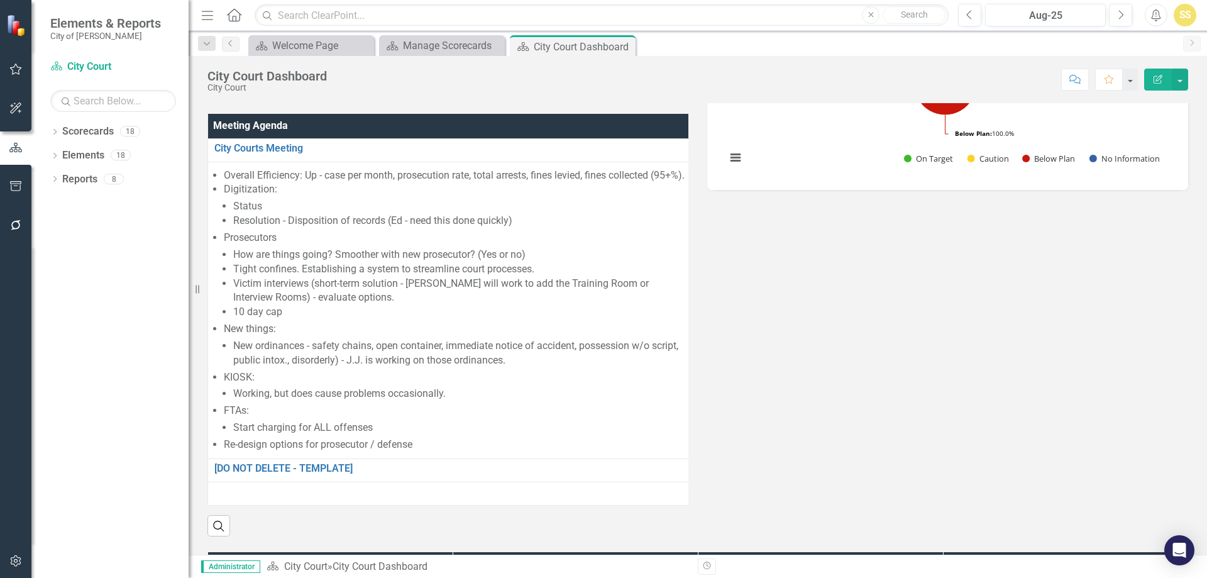
scroll to position [503, 0]
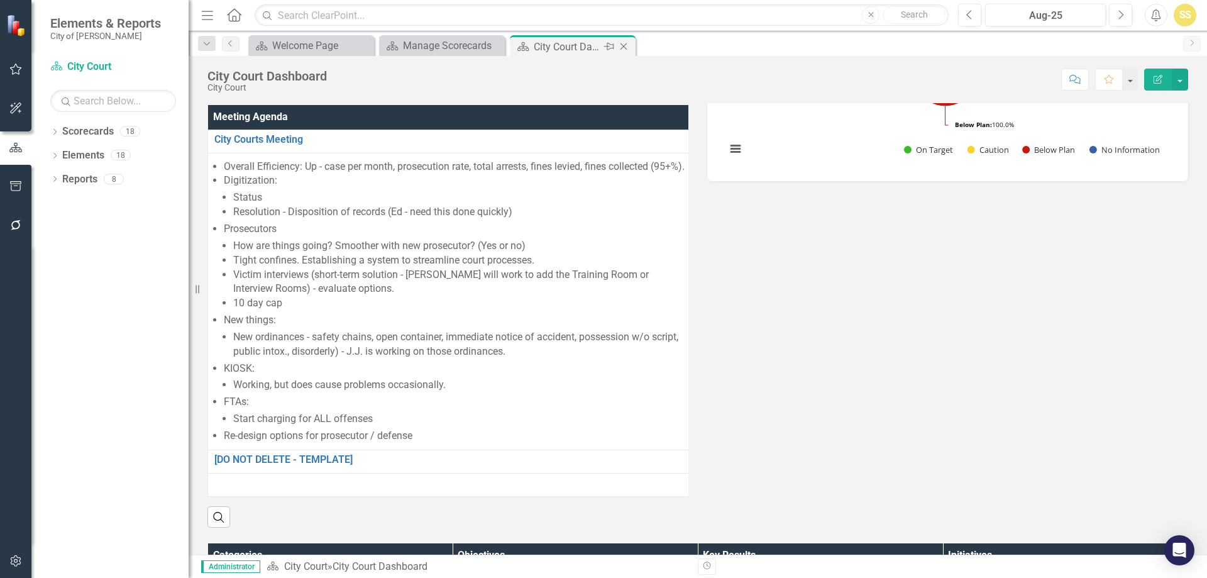
click at [624, 48] on icon "Close" at bounding box center [623, 46] width 13 height 10
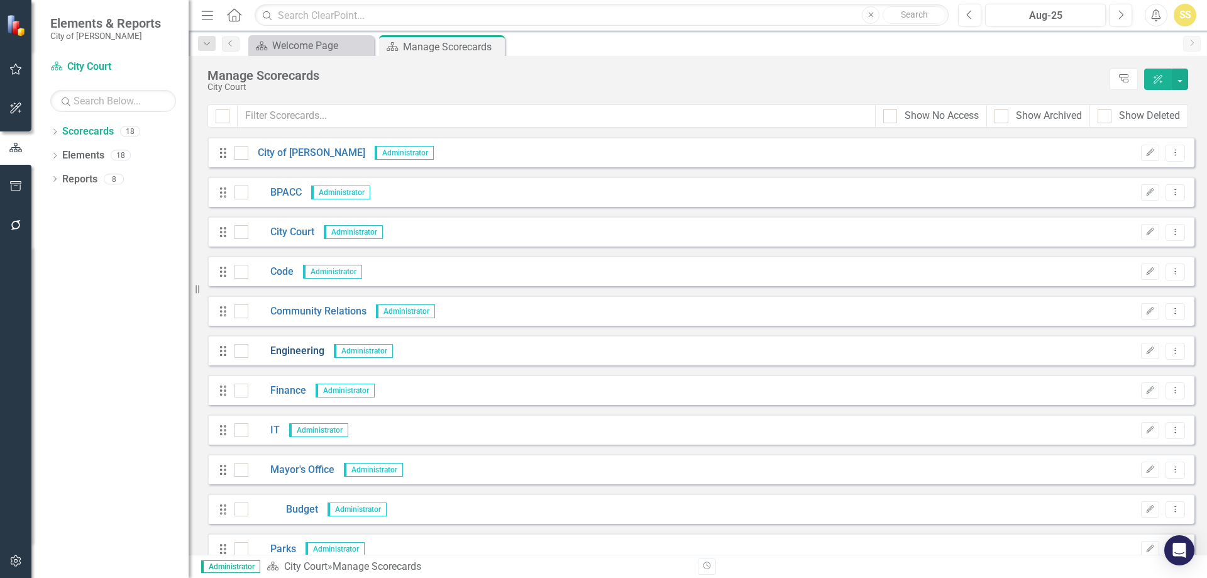
click at [290, 347] on link "Engineering" at bounding box center [286, 351] width 76 height 14
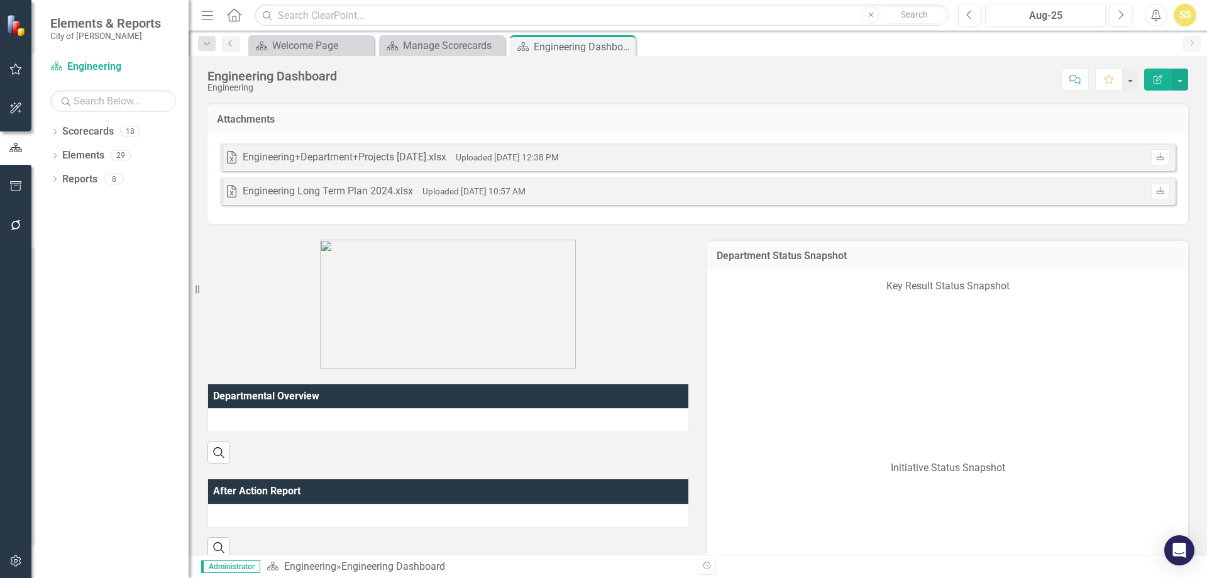
scroll to position [251, 0]
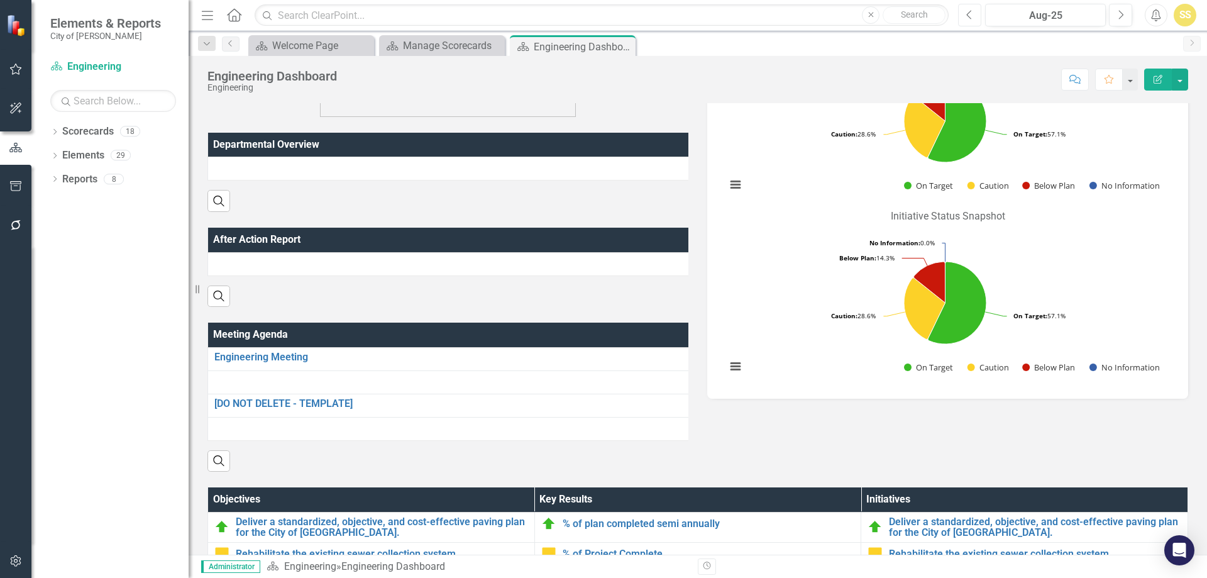
click at [977, 17] on button "Previous" at bounding box center [969, 15] width 23 height 23
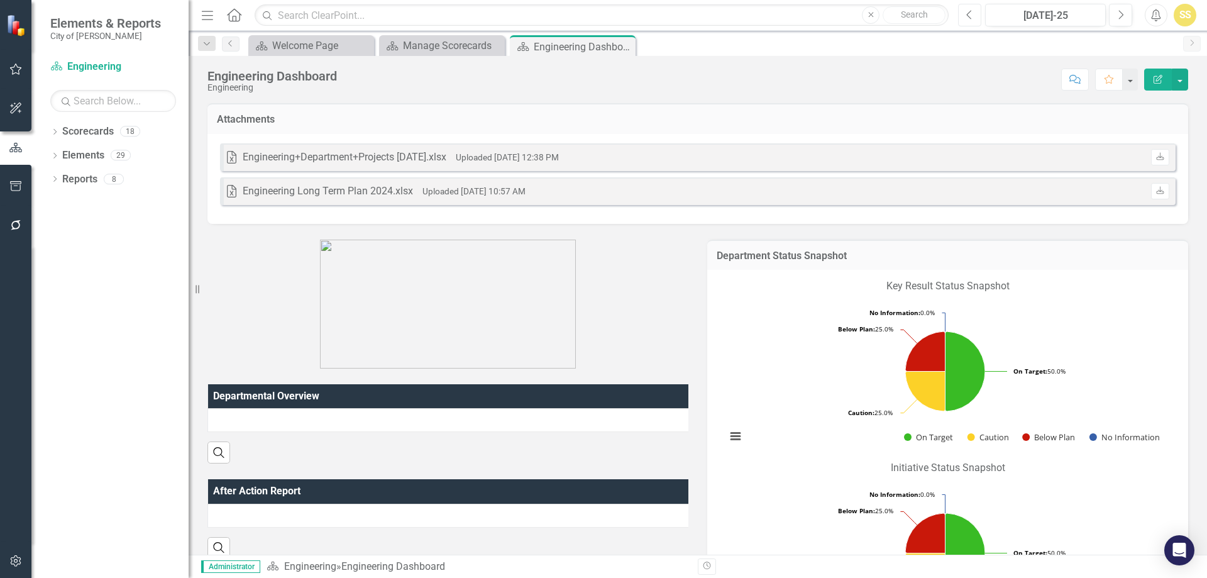
click at [966, 16] on button "Previous" at bounding box center [969, 15] width 23 height 23
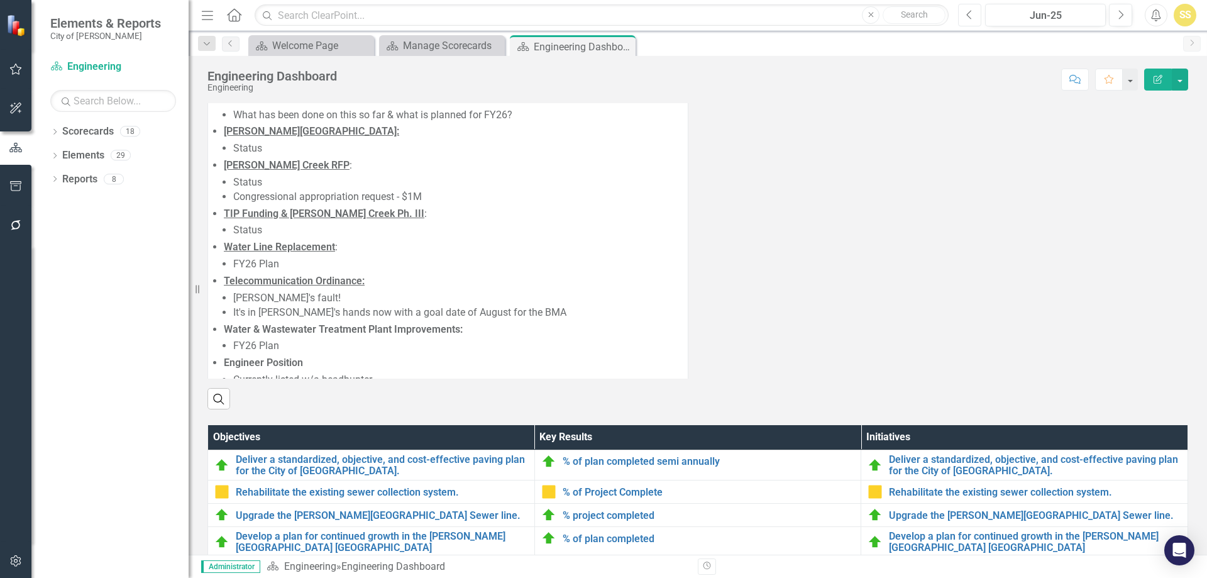
scroll to position [817, 0]
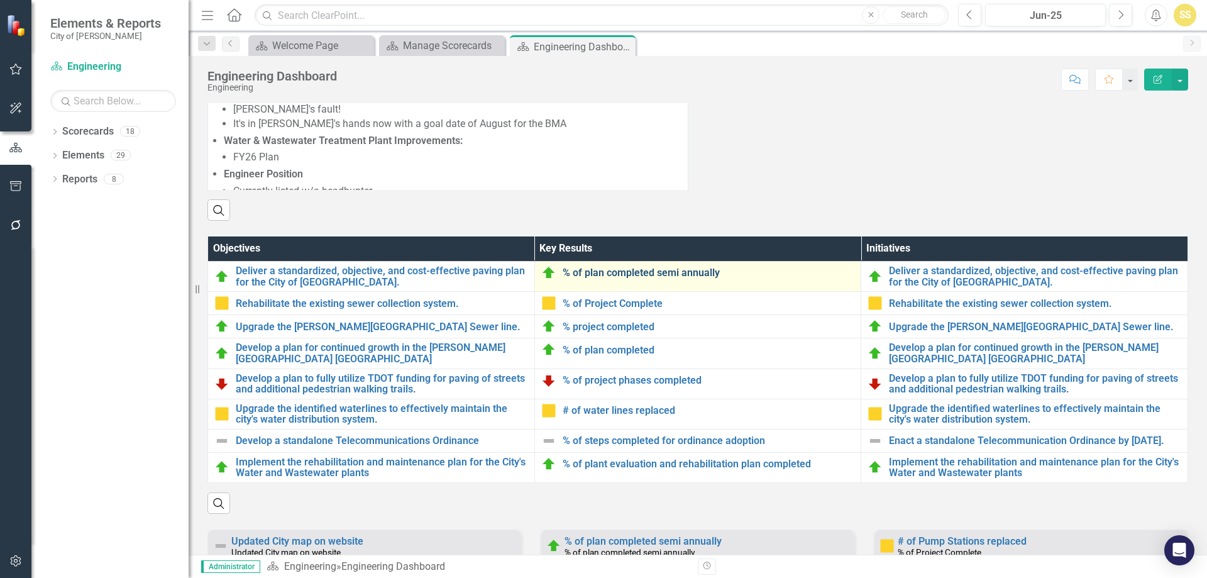
click at [670, 278] on link "% of plan completed semi annually" at bounding box center [709, 272] width 292 height 11
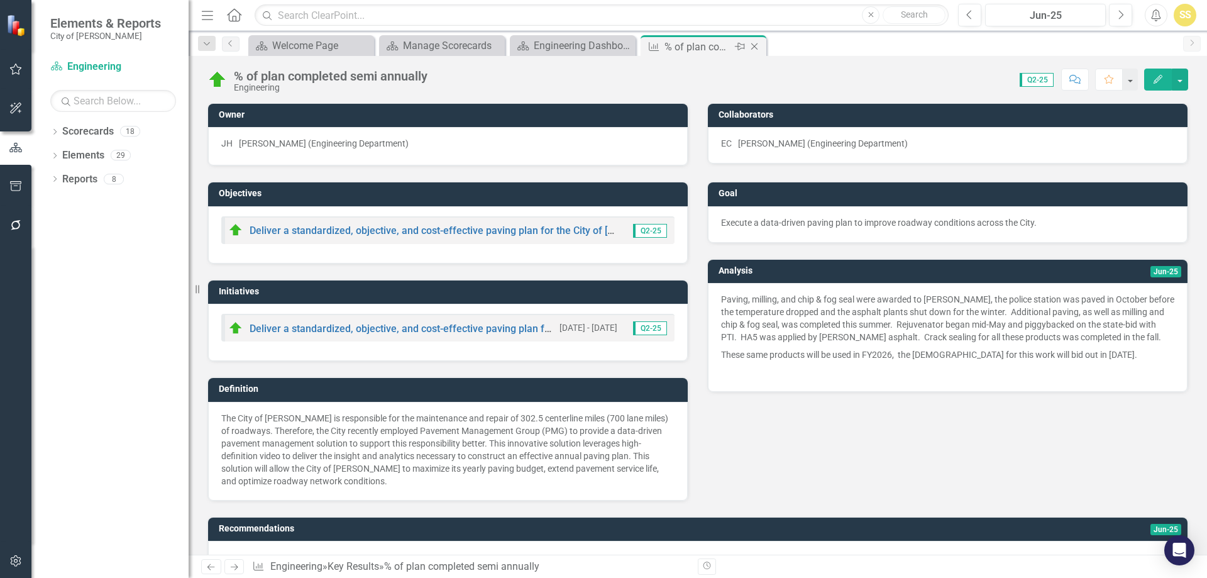
click at [757, 48] on icon "Close" at bounding box center [754, 46] width 13 height 10
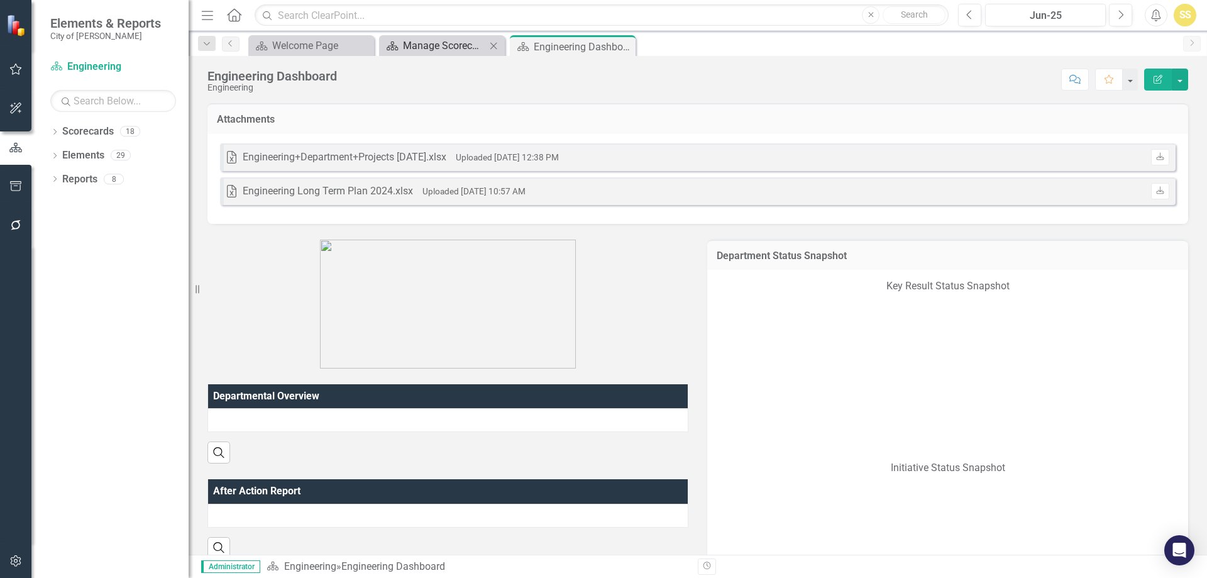
click at [400, 50] on link "Scorecard Manage Scorecards" at bounding box center [434, 46] width 104 height 16
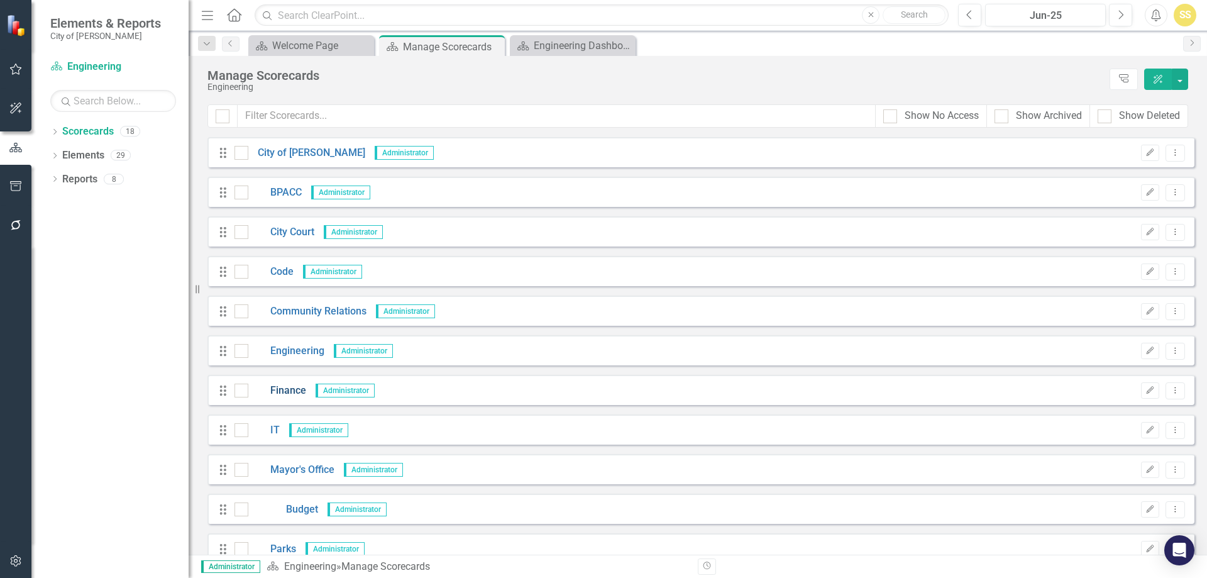
click at [285, 385] on link "Finance" at bounding box center [277, 390] width 58 height 14
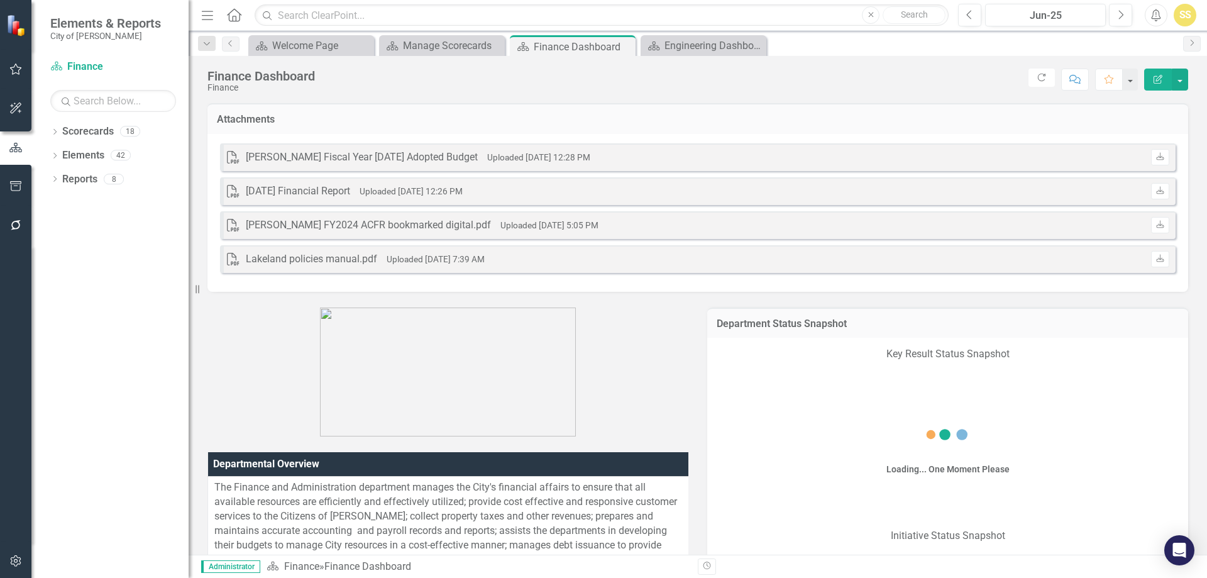
scroll to position [314, 0]
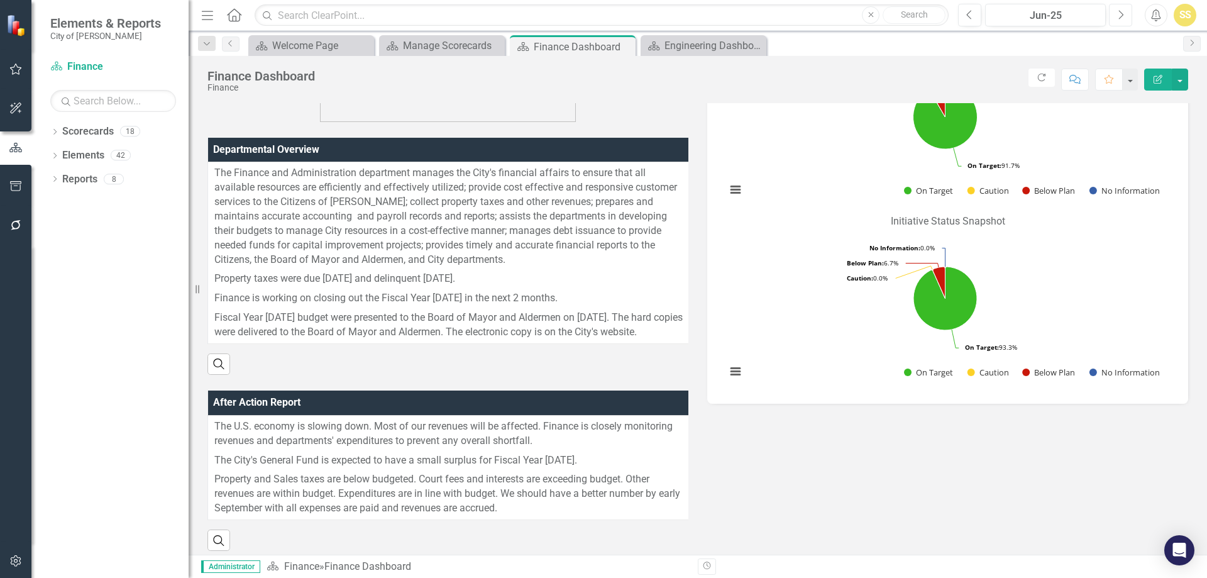
click at [1125, 18] on button "Next" at bounding box center [1120, 15] width 23 height 23
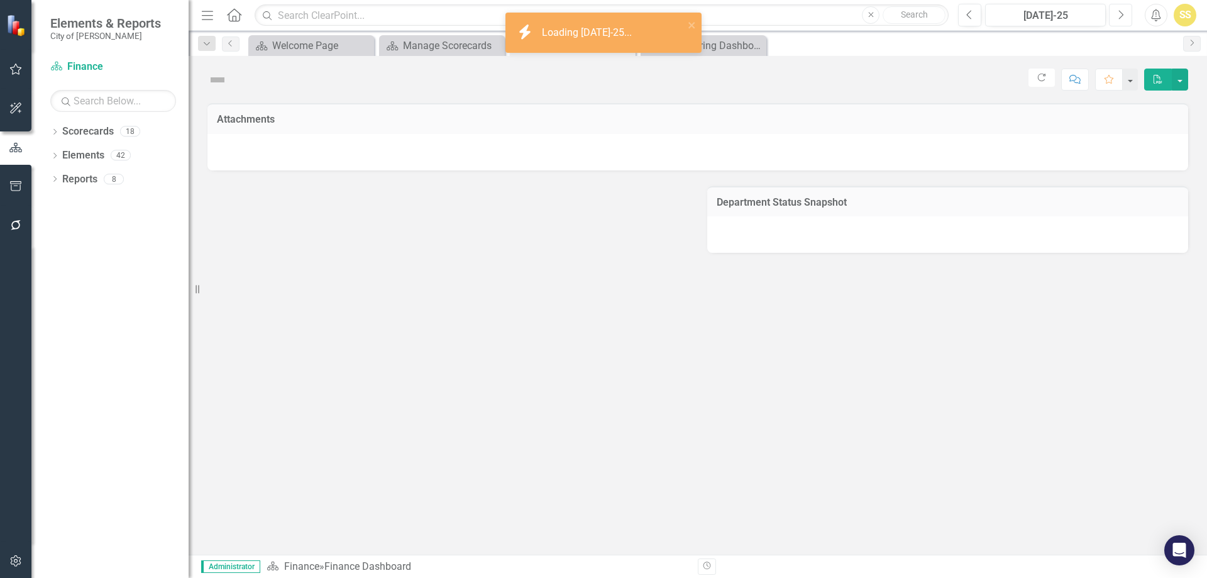
click at [1125, 18] on button "Next" at bounding box center [1120, 15] width 23 height 23
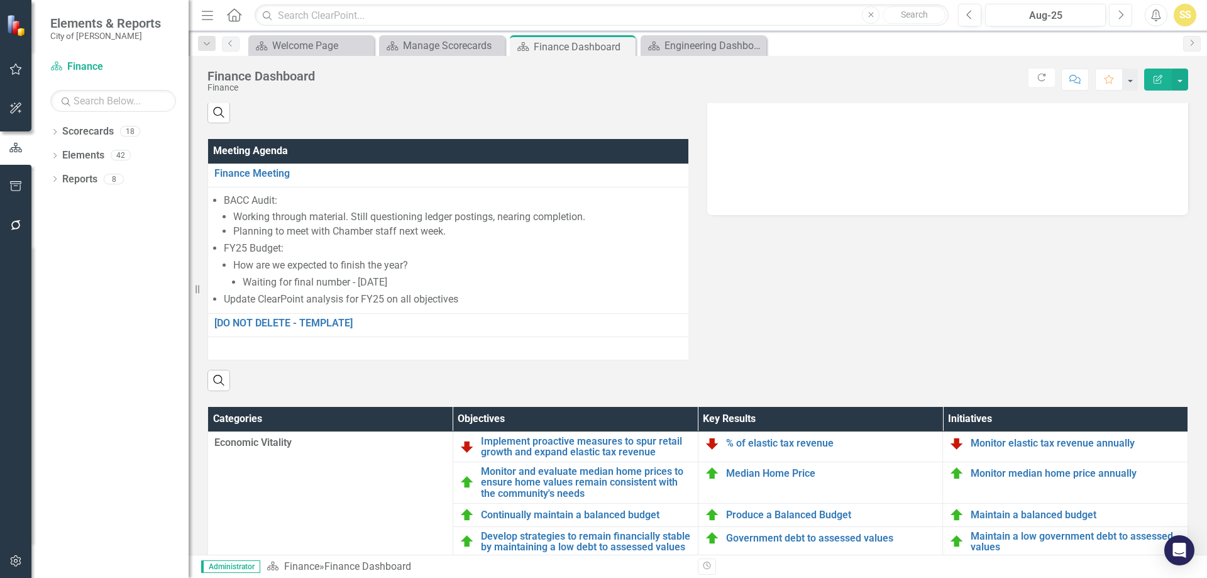
scroll to position [754, 0]
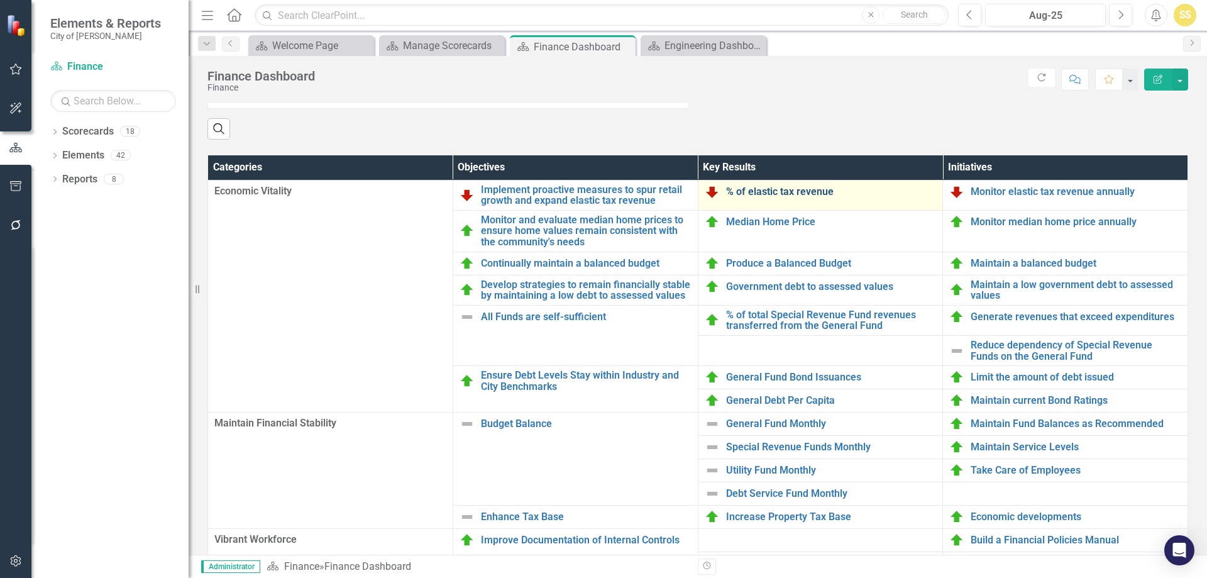
click at [759, 197] on link "% of elastic tax revenue" at bounding box center [831, 191] width 211 height 11
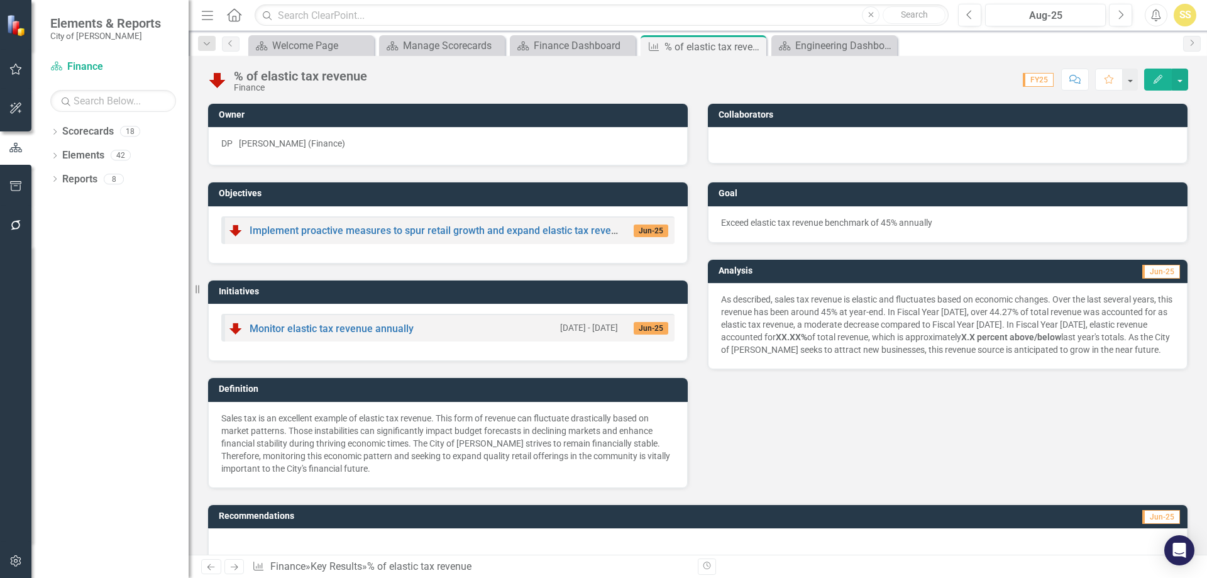
click at [883, 347] on p "As described, sales tax revenue is elastic and fluctuates based on economic cha…" at bounding box center [947, 324] width 453 height 63
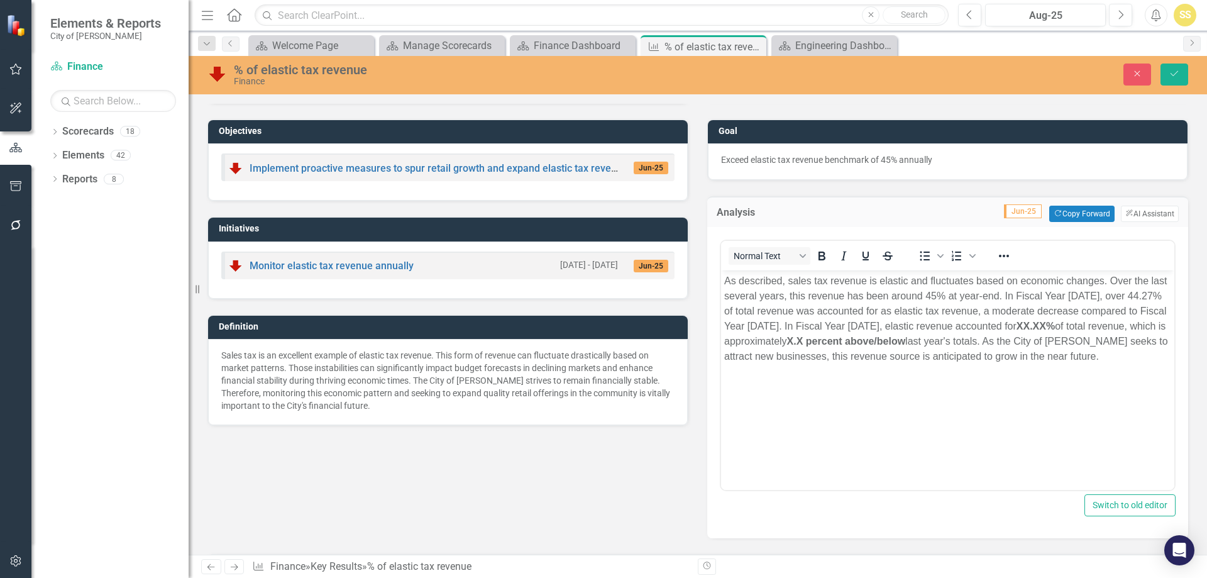
scroll to position [63, 0]
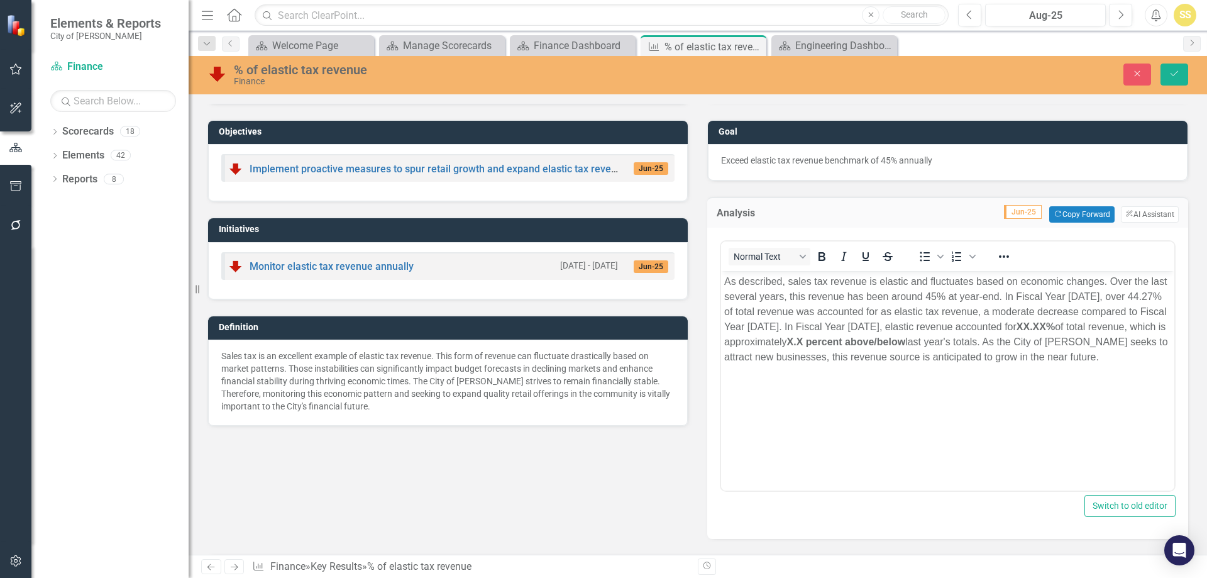
click at [898, 327] on p "As described, sales tax revenue is elastic and fluctuates based on economic cha…" at bounding box center [947, 319] width 447 height 91
click at [1171, 71] on icon "Save" at bounding box center [1174, 73] width 11 height 9
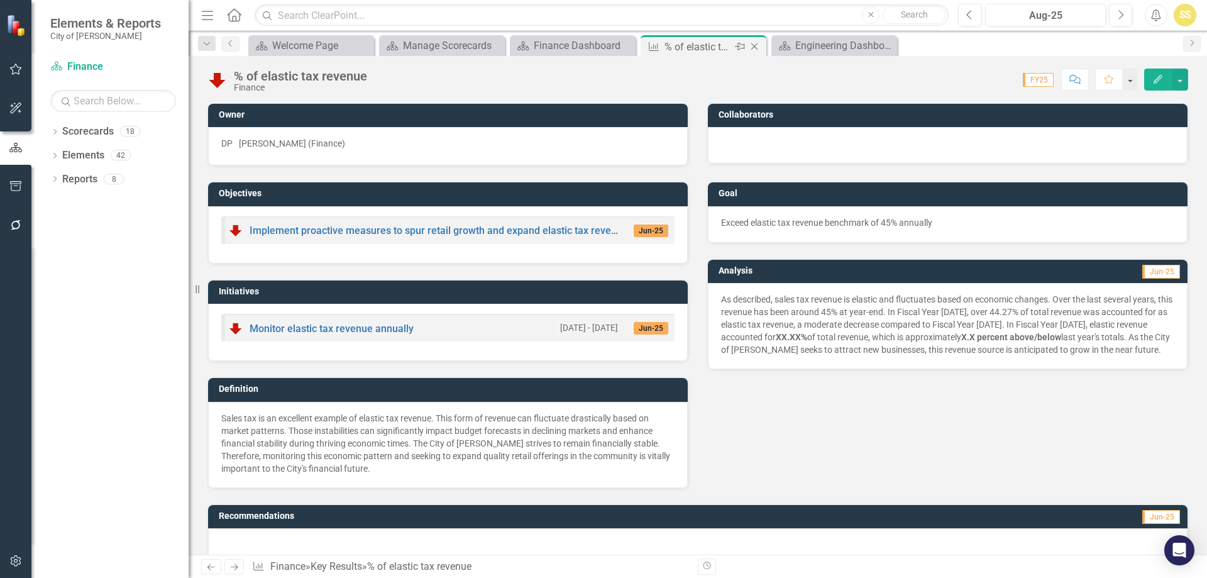
click at [755, 51] on icon "Close" at bounding box center [754, 46] width 13 height 10
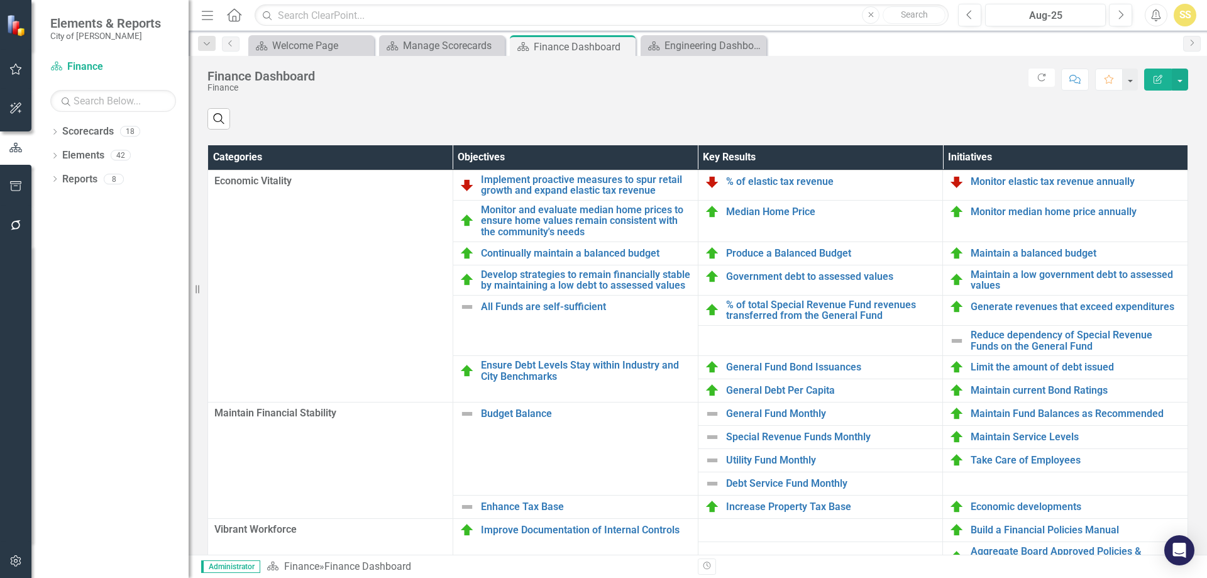
scroll to position [817, 0]
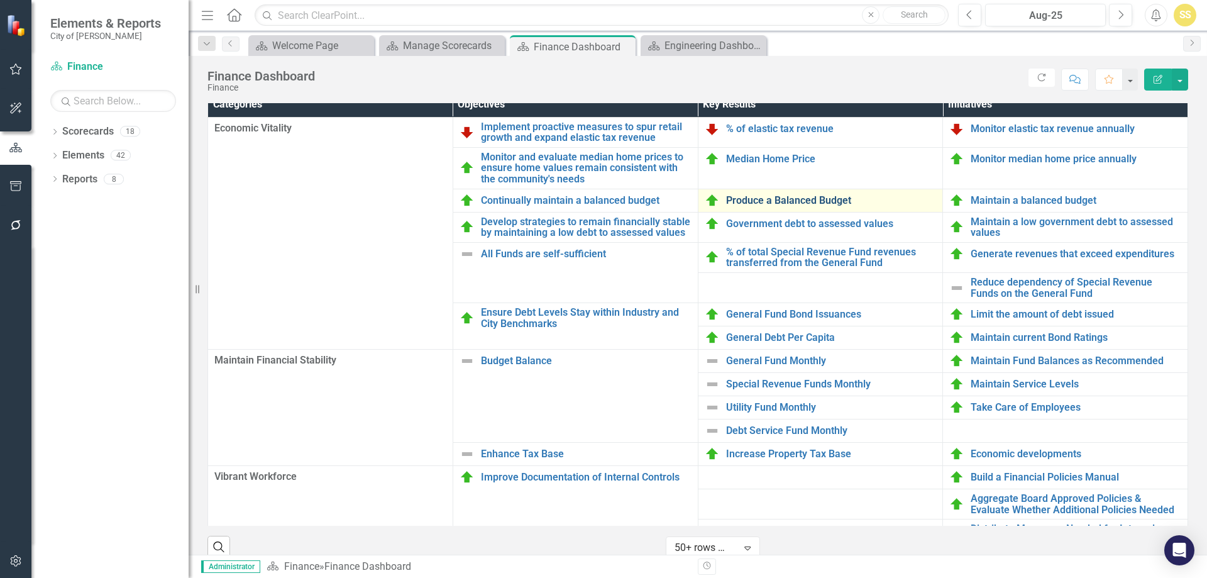
click at [736, 206] on link "Produce a Balanced Budget" at bounding box center [831, 200] width 211 height 11
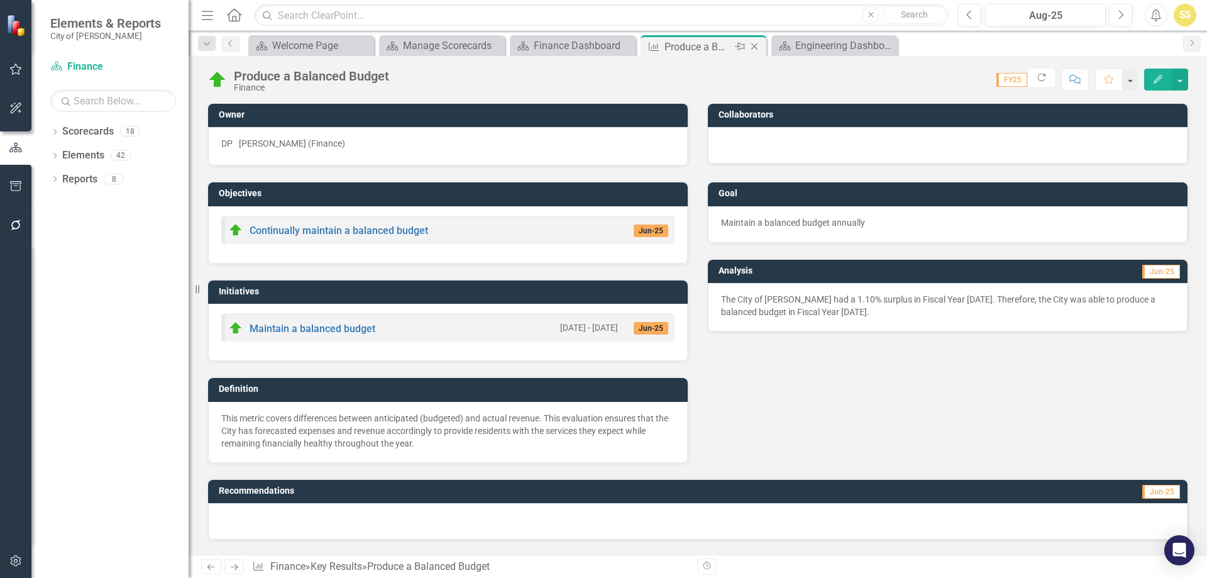
click at [754, 48] on icon "Close" at bounding box center [754, 46] width 13 height 10
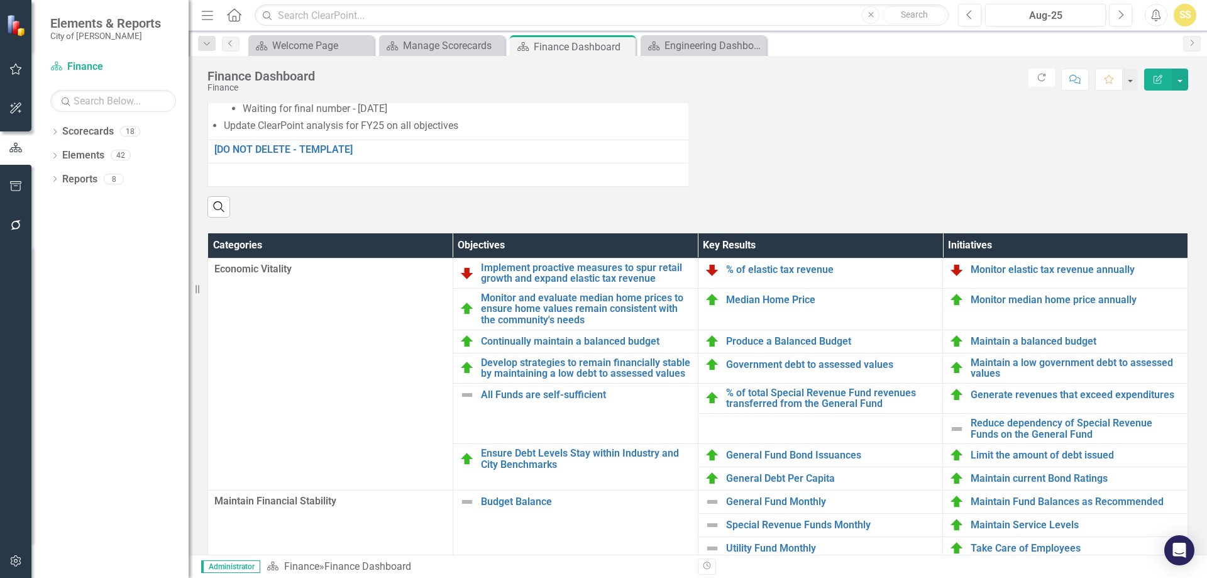
scroll to position [692, 0]
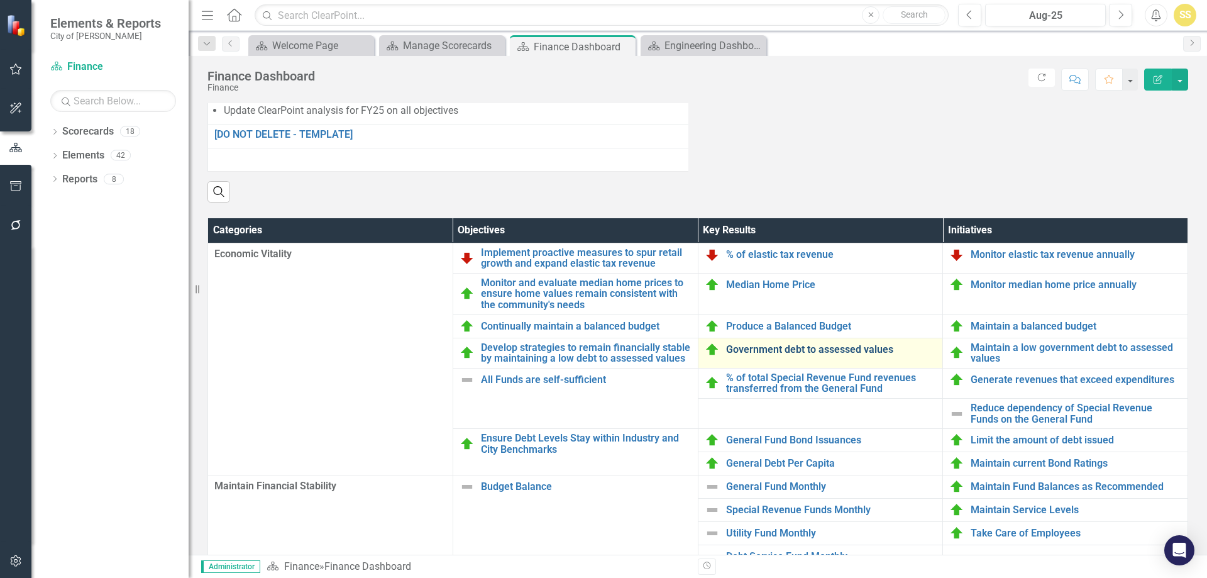
click at [753, 355] on link "Government debt to assessed values" at bounding box center [831, 349] width 211 height 11
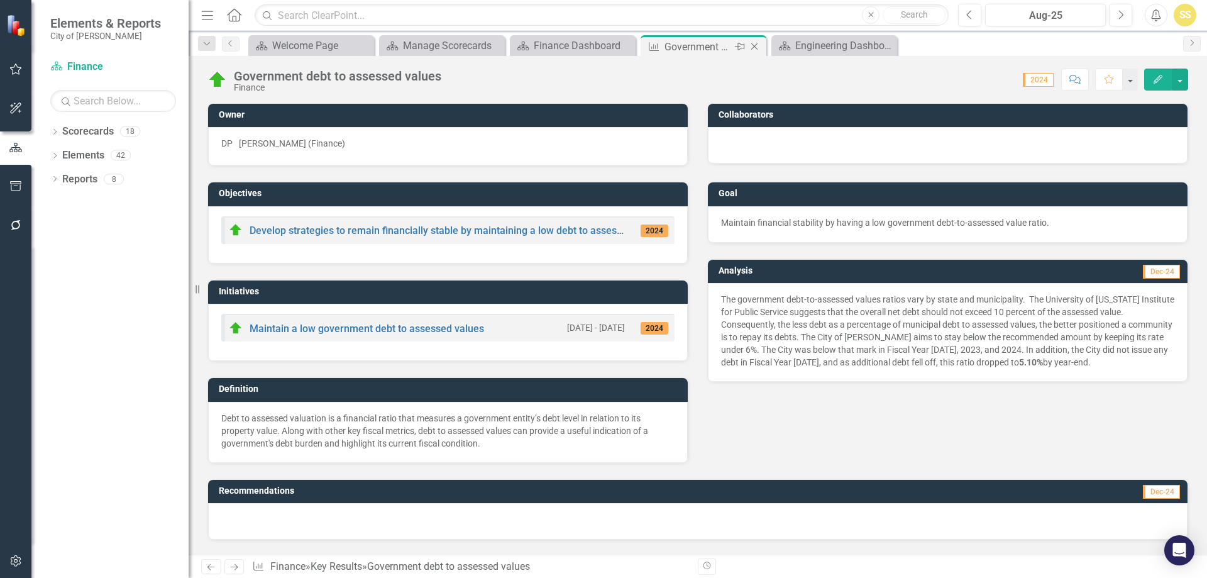
click at [756, 47] on icon "Close" at bounding box center [754, 46] width 13 height 10
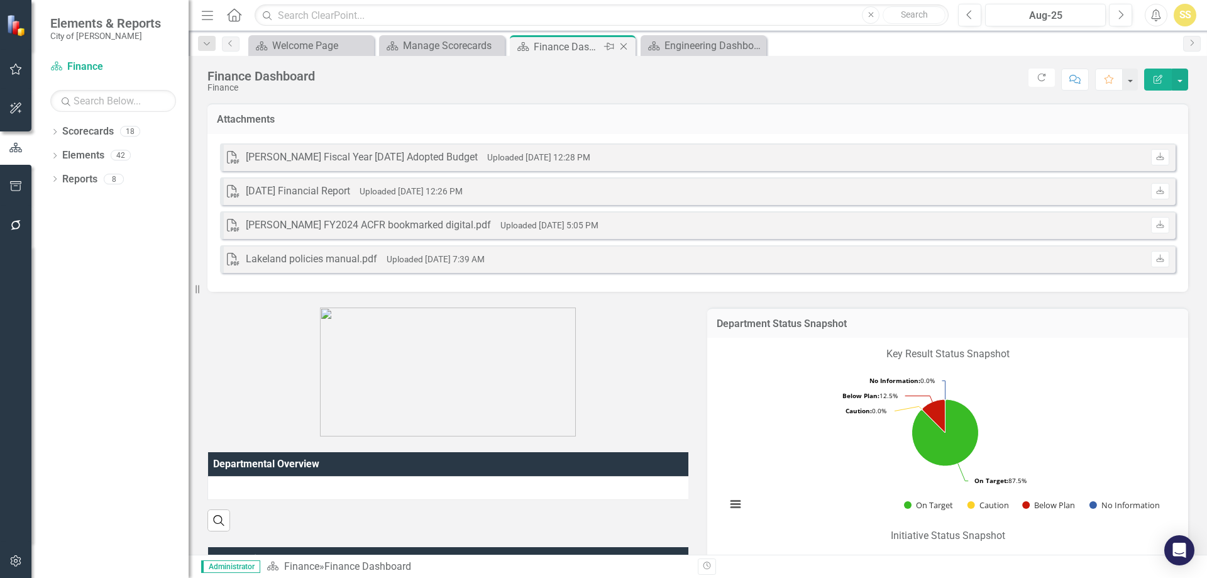
click at [626, 44] on icon "Close" at bounding box center [623, 46] width 13 height 10
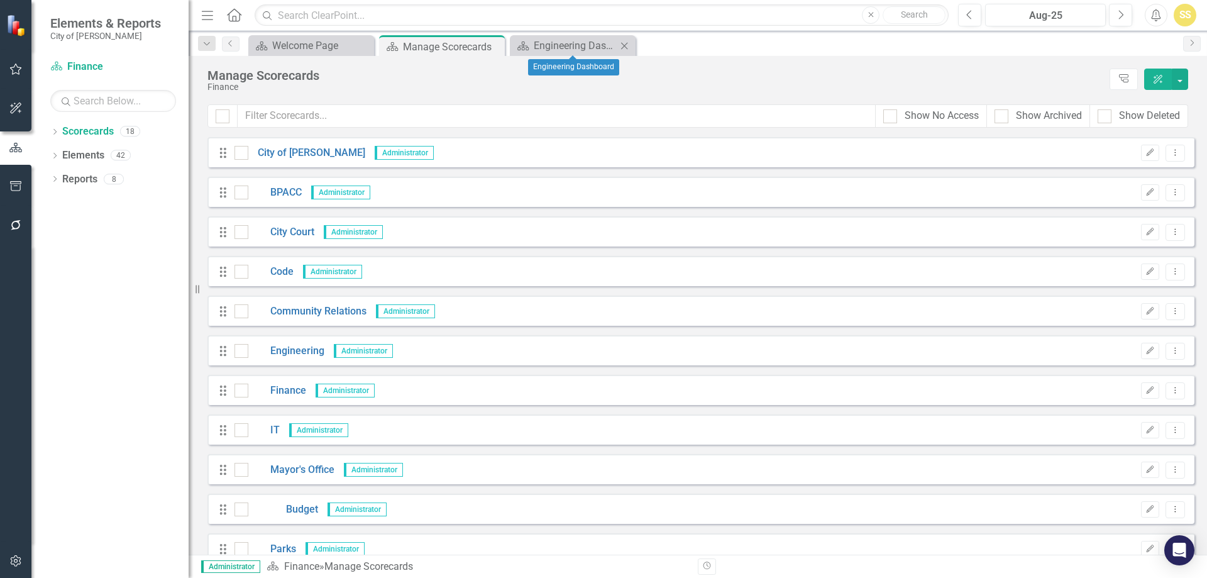
click at [541, 36] on div "Scorecard Engineering Dashboard Close" at bounding box center [573, 45] width 126 height 21
click at [548, 45] on div "Engineering Dashboard" at bounding box center [575, 46] width 83 height 16
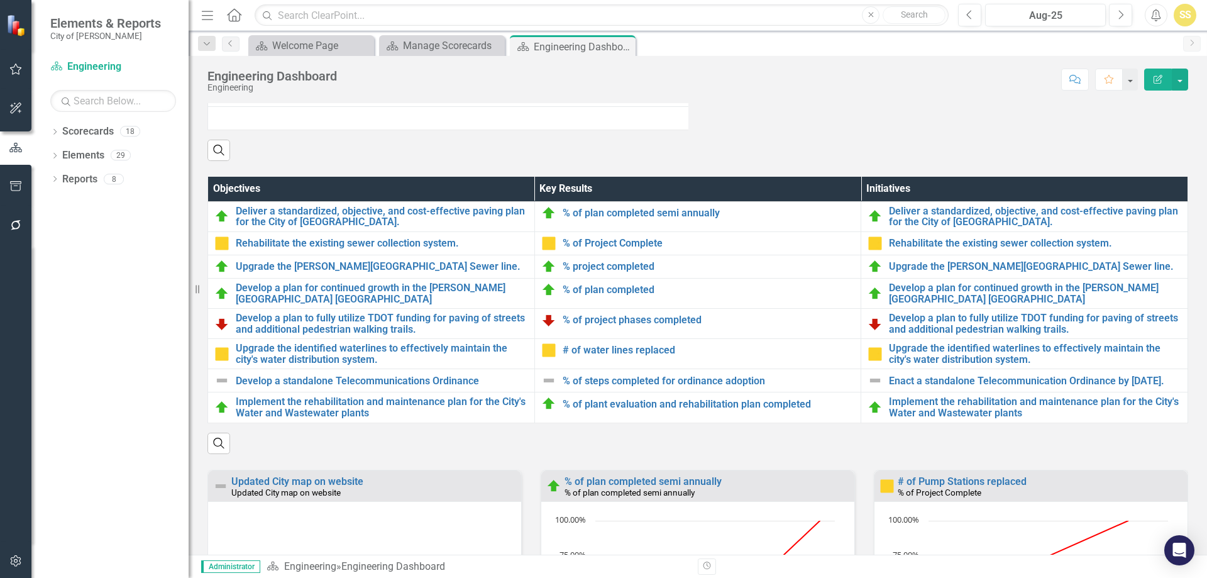
scroll to position [566, 0]
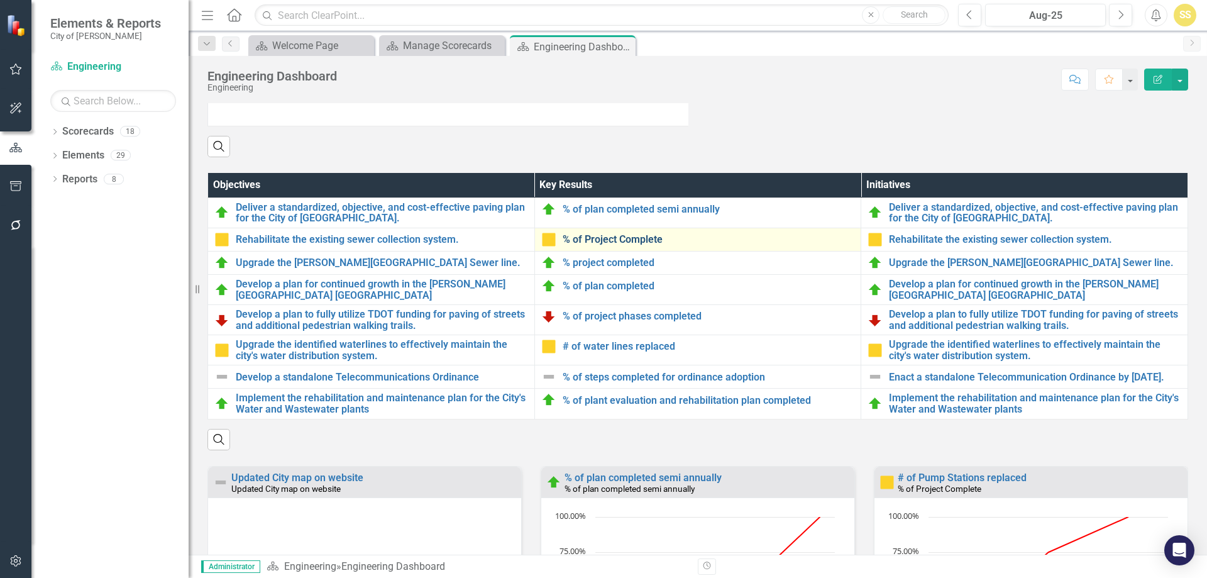
click at [635, 245] on link "% of Project Complete" at bounding box center [709, 239] width 292 height 11
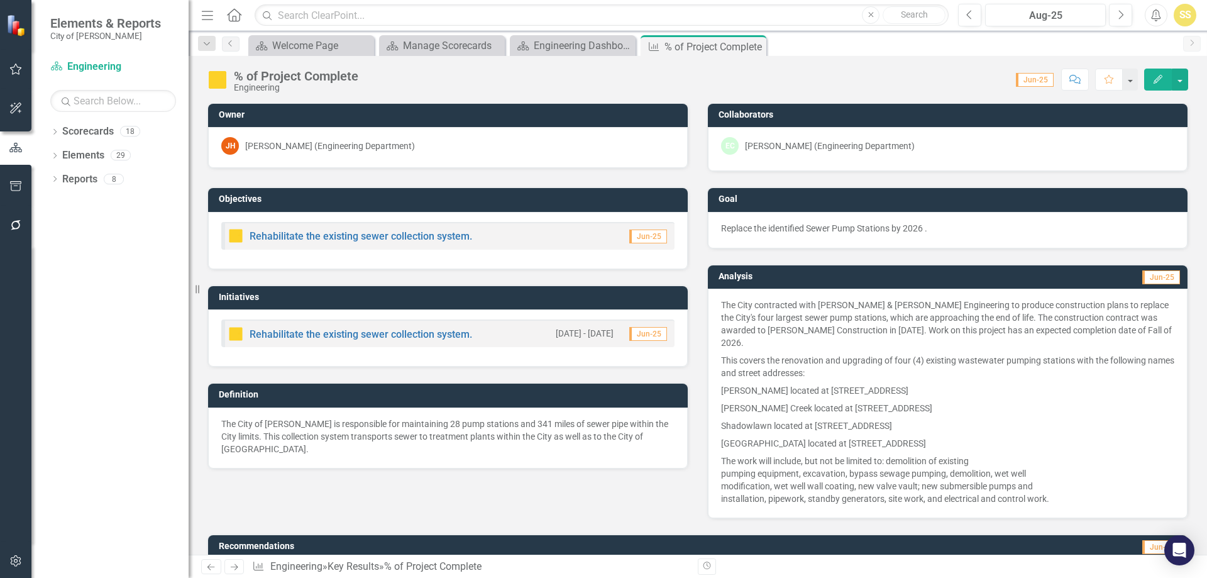
click at [830, 417] on p "Shadowlawn located at [STREET_ADDRESS]" at bounding box center [947, 426] width 453 height 18
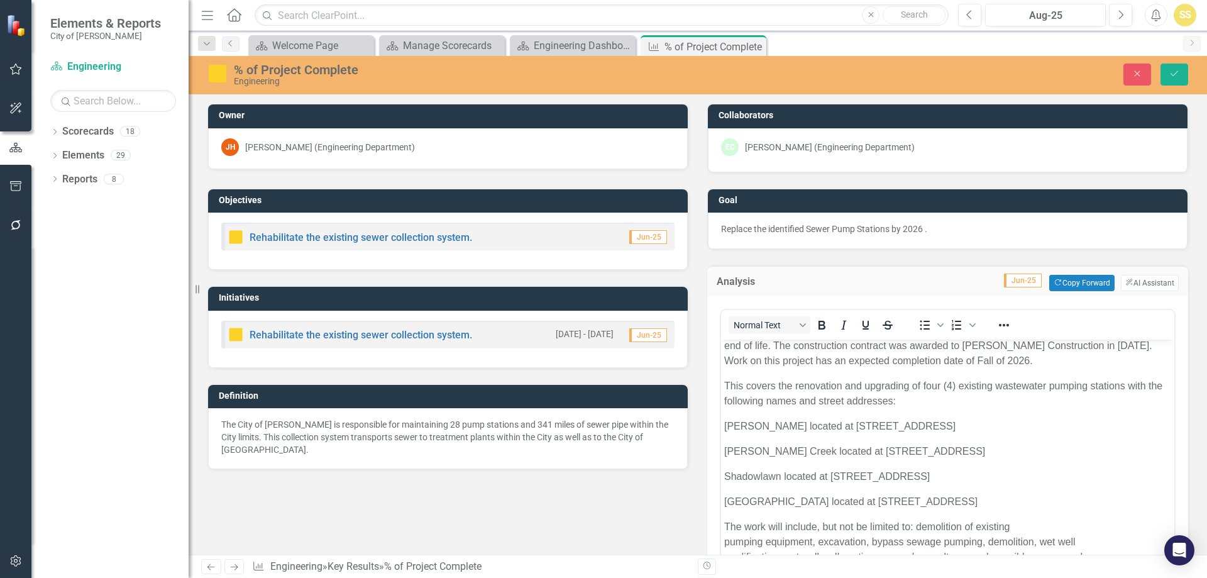
scroll to position [69, 0]
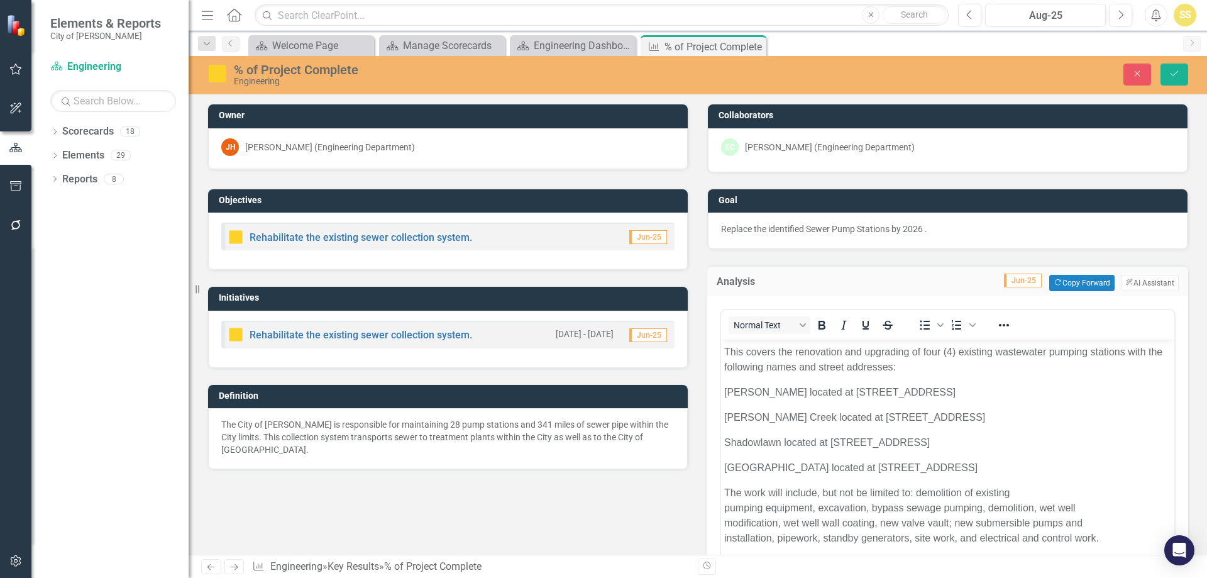
click at [1020, 488] on p "The work will include, but not be limited to: demolition of existing pumping eq…" at bounding box center [947, 515] width 447 height 60
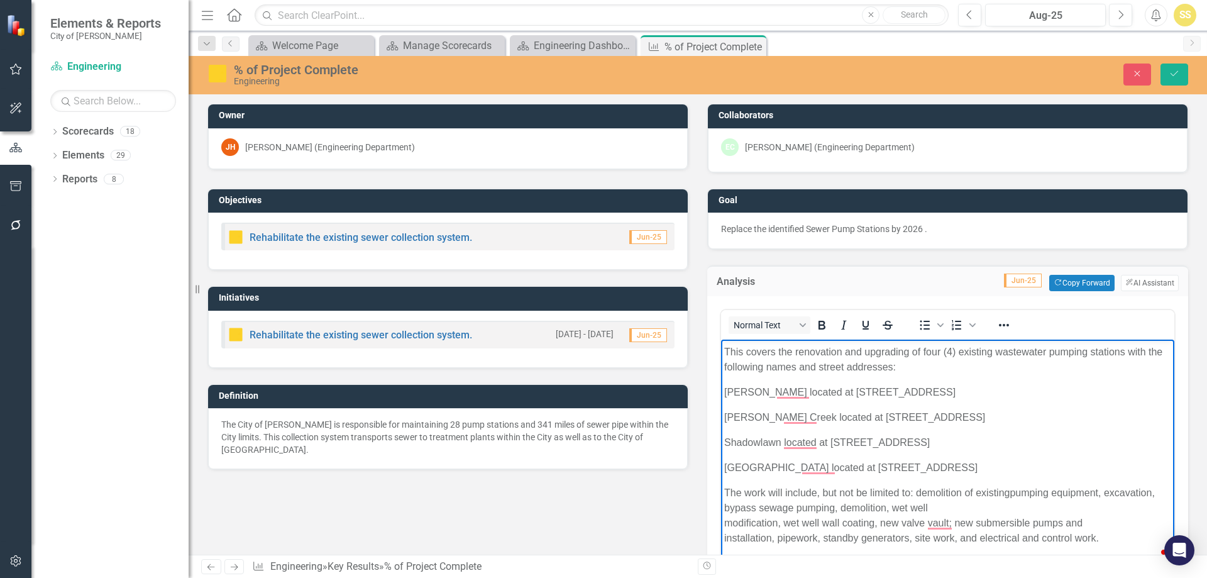
click at [1004, 506] on p "The work will include, but not be limited to: demolition of existing pumping eq…" at bounding box center [947, 515] width 447 height 60
click at [995, 526] on p "The work will include, but not be limited to: demolition of existing pumping eq…" at bounding box center [947, 515] width 447 height 60
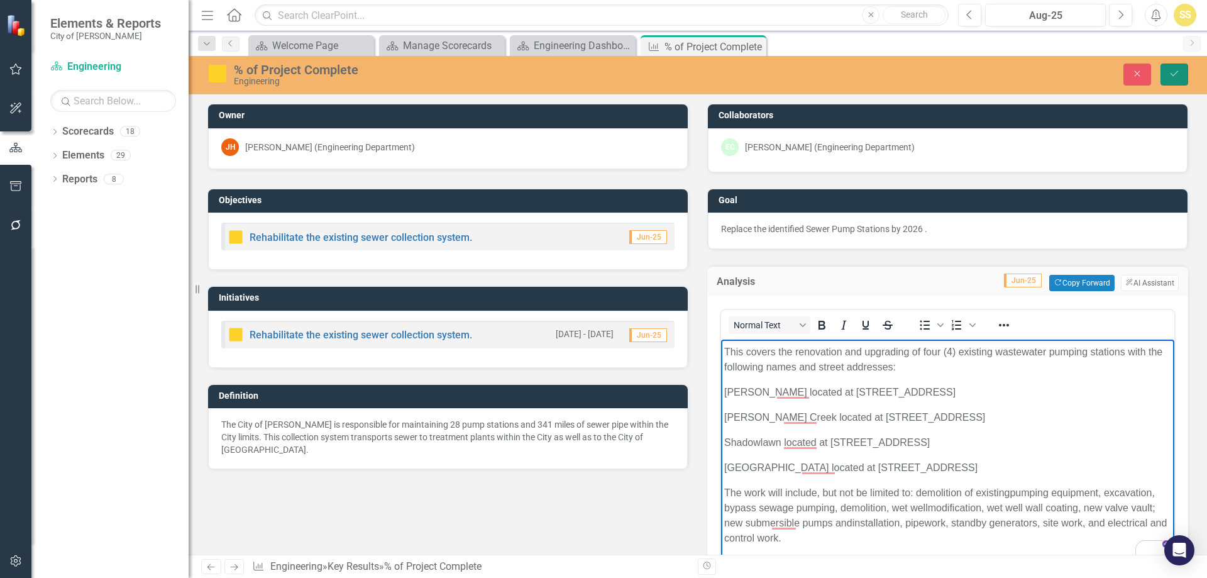
click at [1167, 82] on button "Save" at bounding box center [1175, 74] width 28 height 22
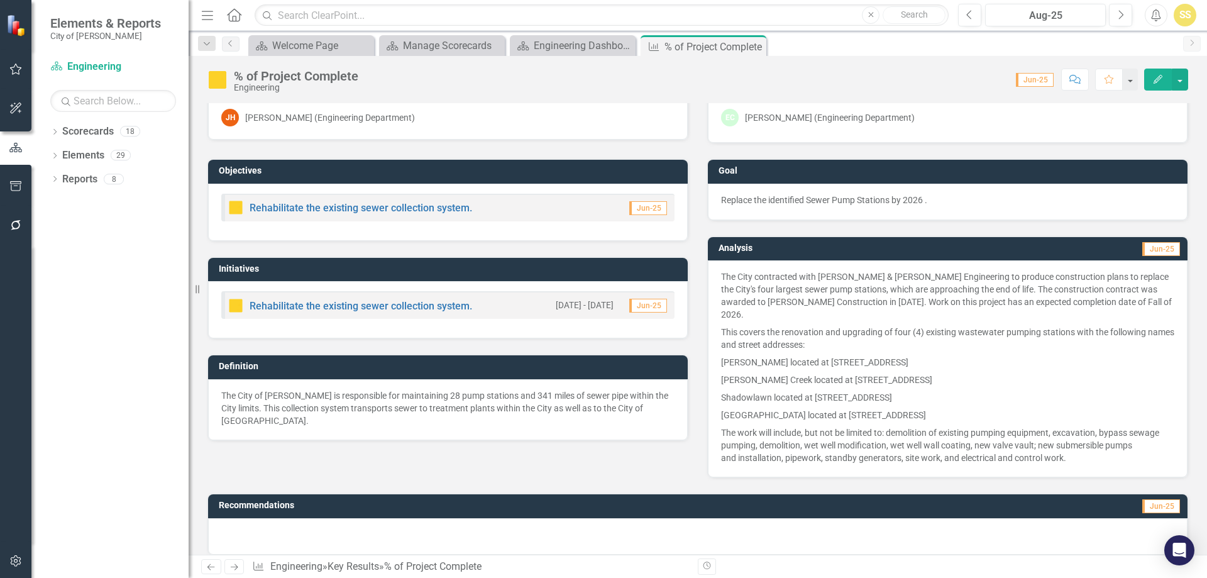
scroll to position [0, 0]
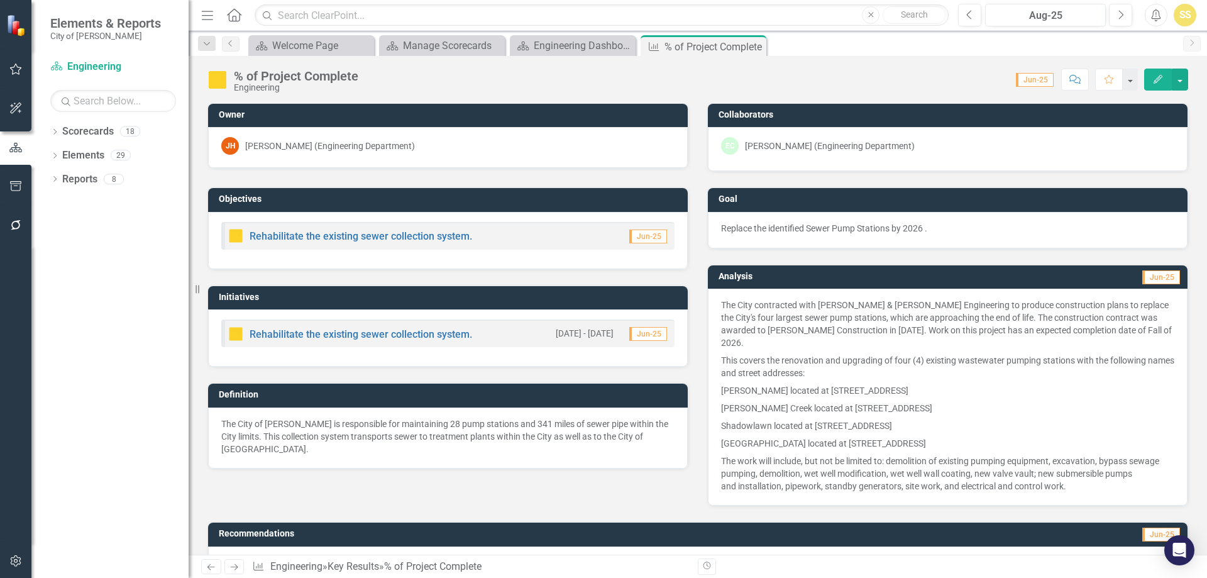
click at [0, 0] on icon "Close" at bounding box center [0, 0] width 0 height 0
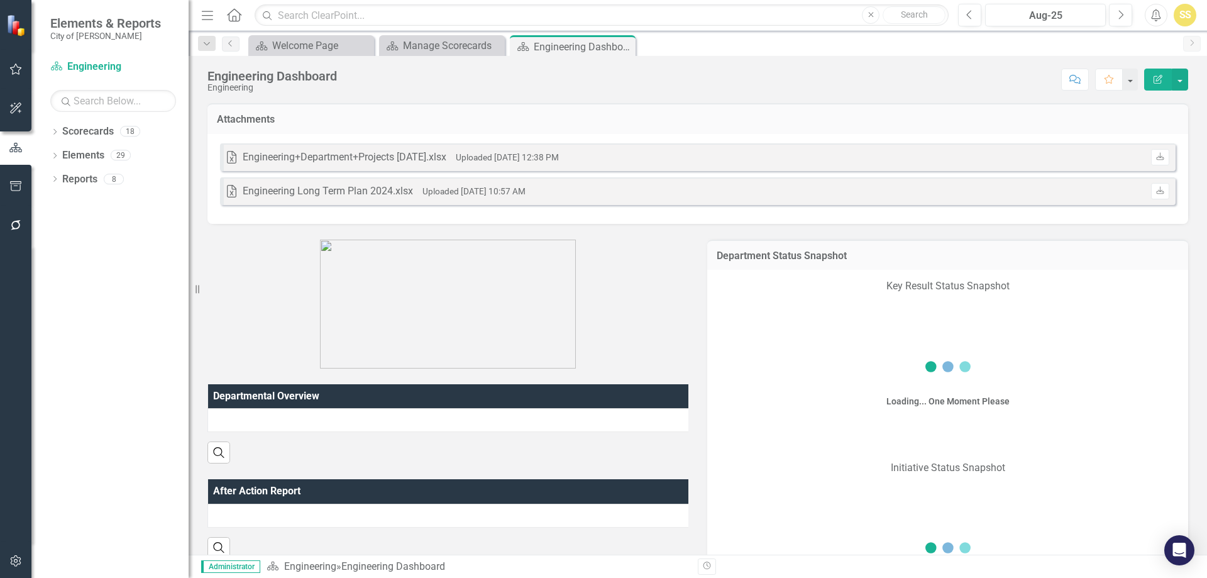
scroll to position [566, 0]
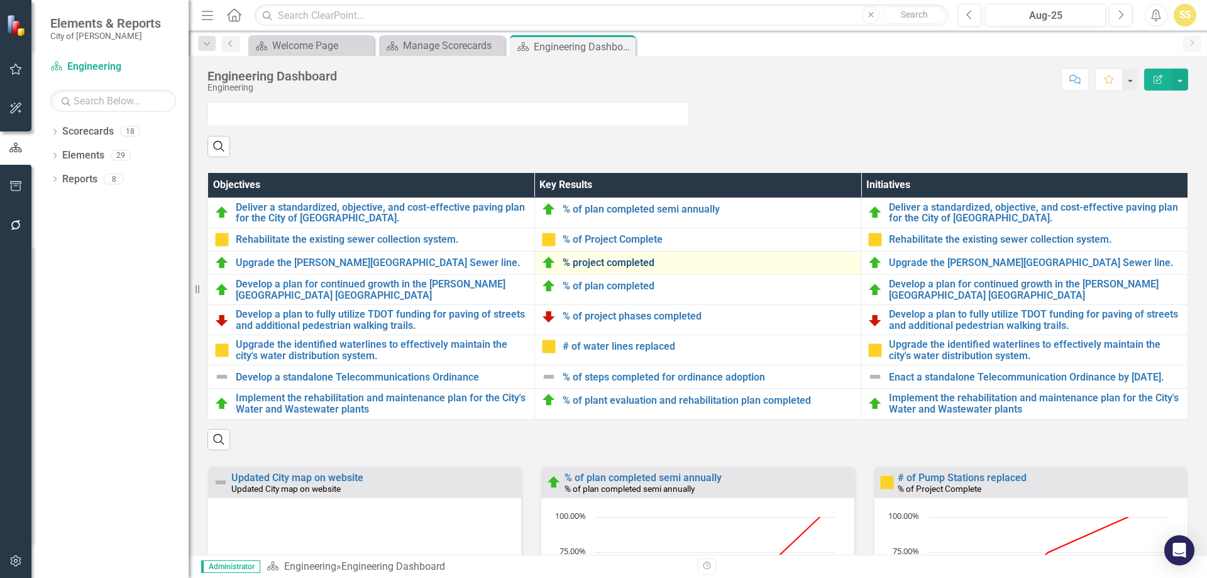
click at [632, 268] on link "% project completed" at bounding box center [709, 262] width 292 height 11
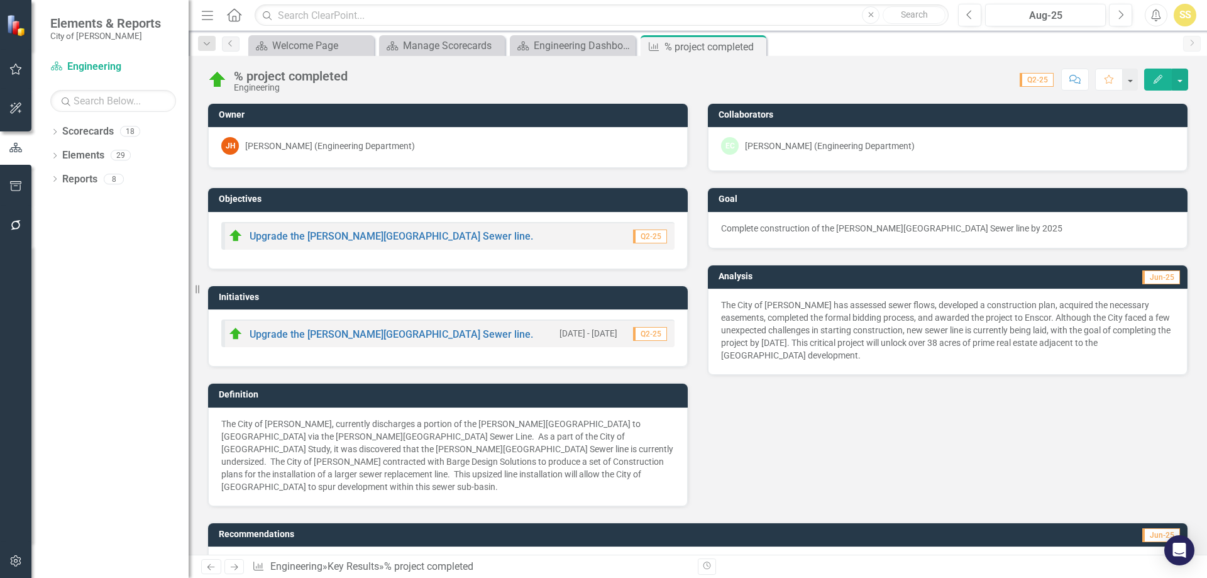
click at [875, 348] on p "The City of Bartlett has assessed sewer flows, developed a construction plan, a…" at bounding box center [947, 330] width 453 height 63
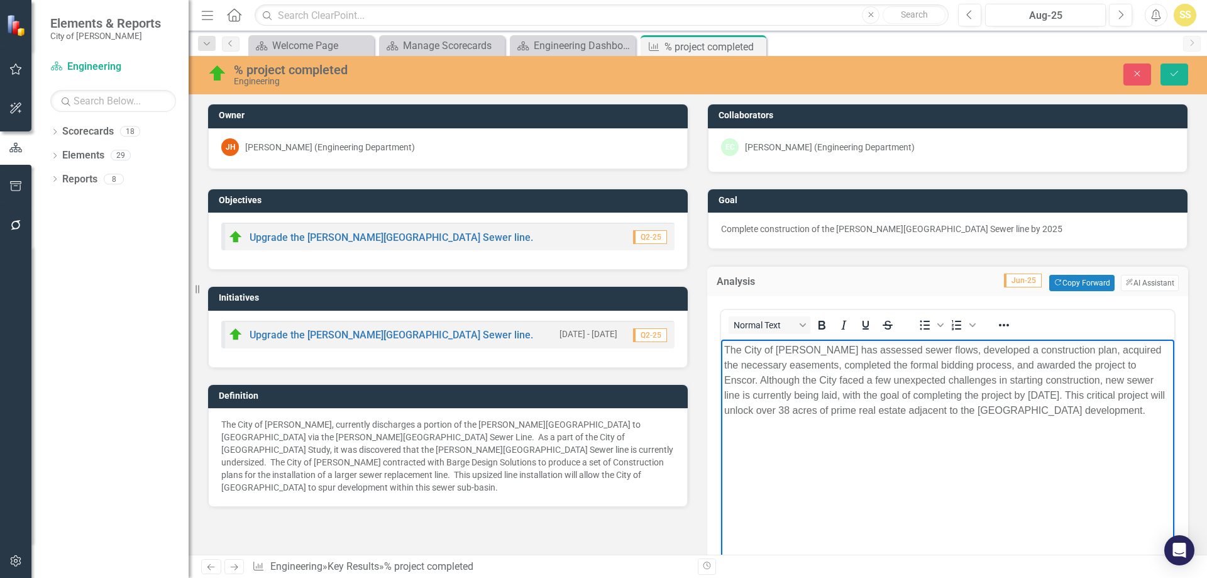
click at [1025, 391] on p "The City of Bartlett has assessed sewer flows, developed a construction plan, a…" at bounding box center [947, 380] width 447 height 75
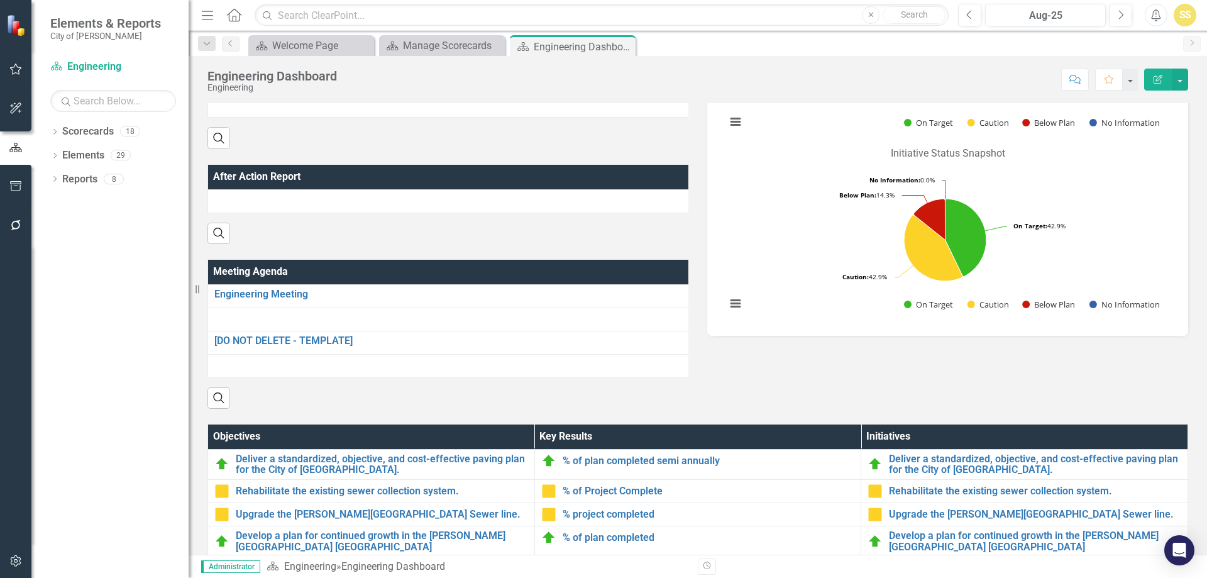
scroll to position [629, 0]
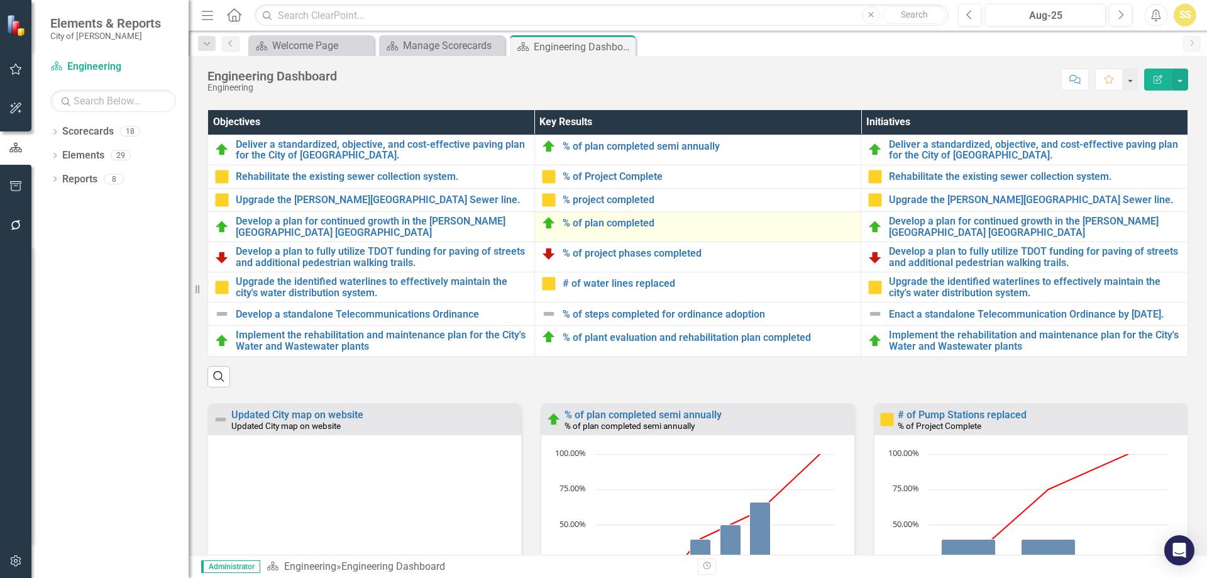
click at [545, 231] on img at bounding box center [548, 223] width 15 height 15
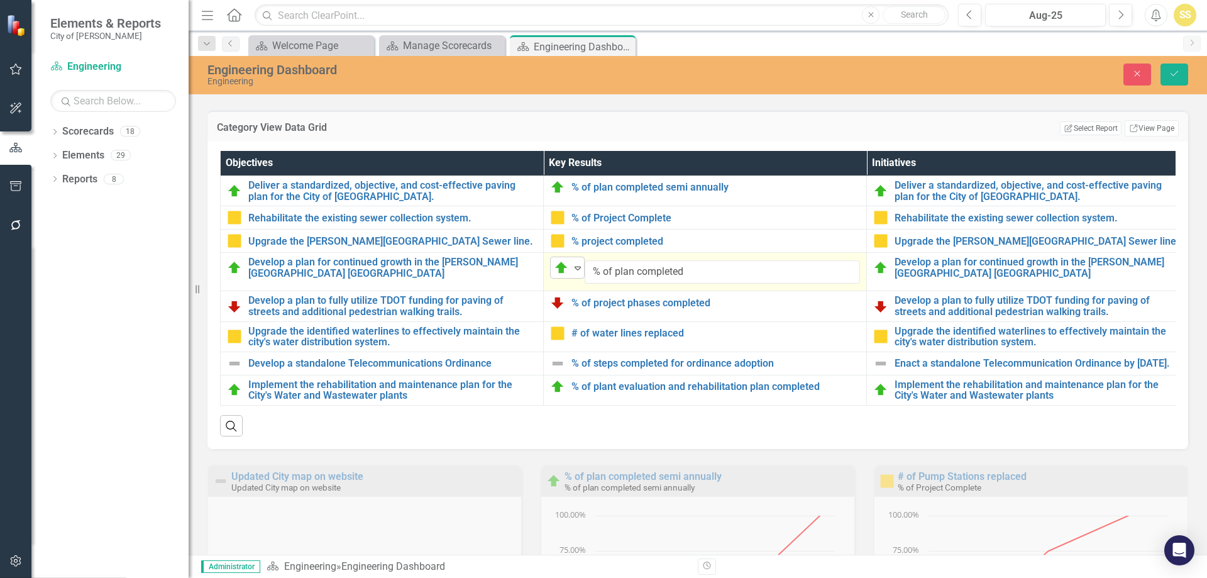
click at [582, 273] on icon "Expand" at bounding box center [577, 268] width 13 height 10
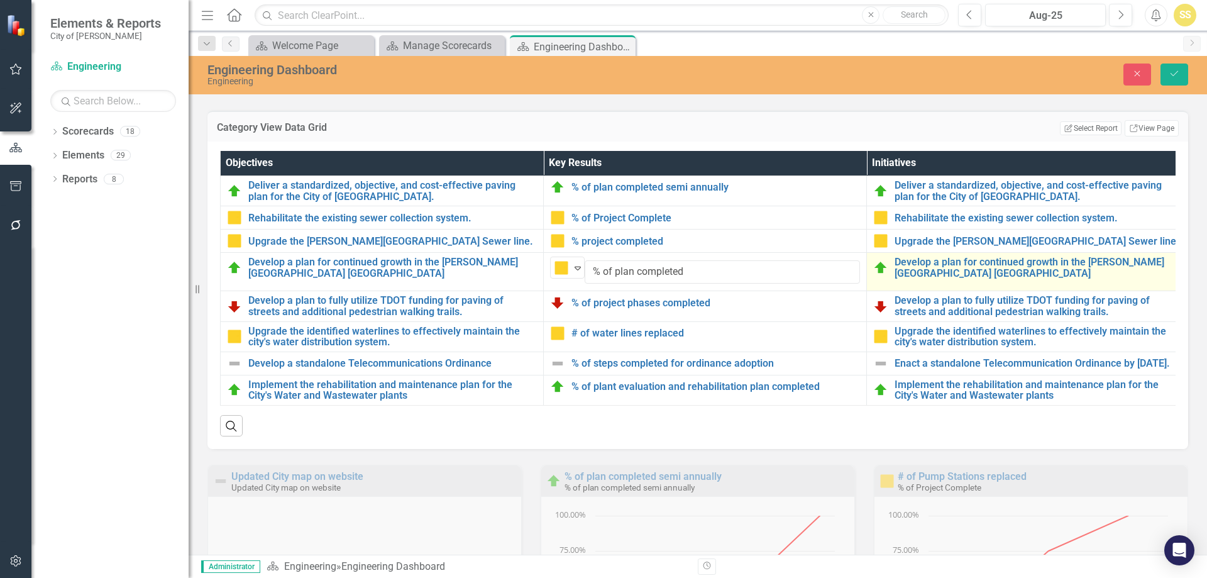
click at [881, 275] on img at bounding box center [880, 267] width 15 height 15
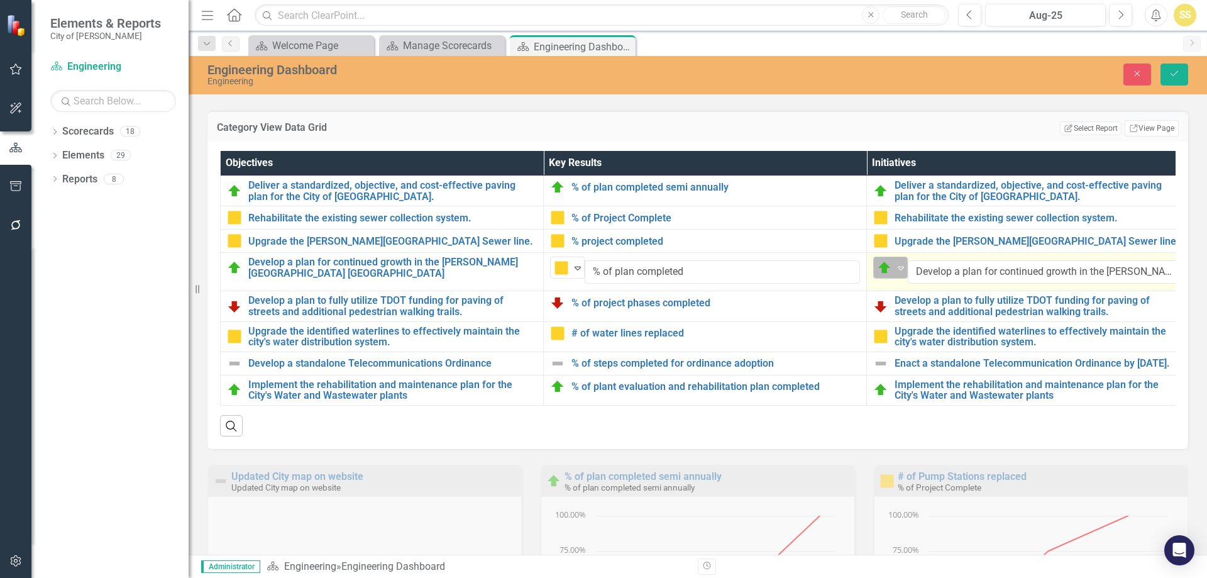
click at [898, 270] on icon at bounding box center [901, 269] width 6 height 4
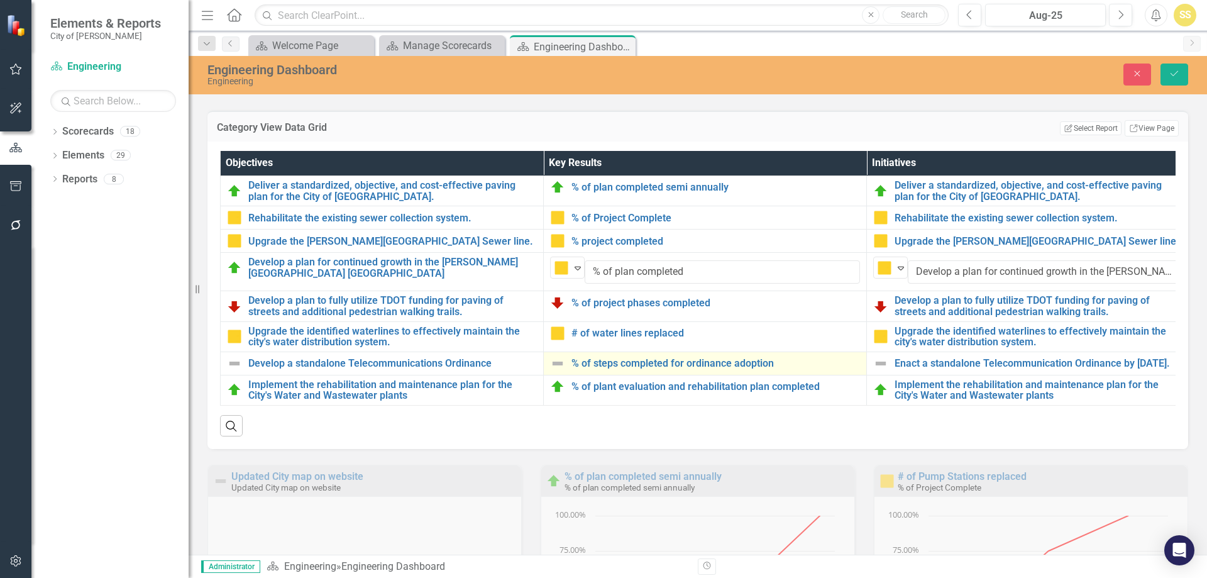
click at [554, 371] on img at bounding box center [557, 363] width 15 height 15
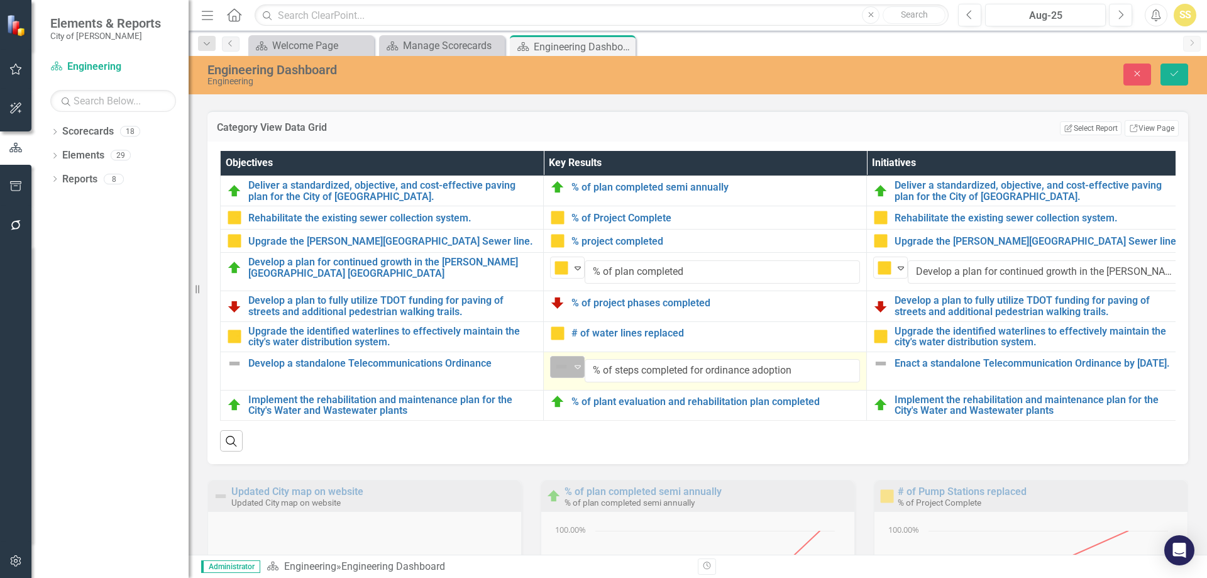
click at [575, 372] on icon "Expand" at bounding box center [577, 366] width 13 height 10
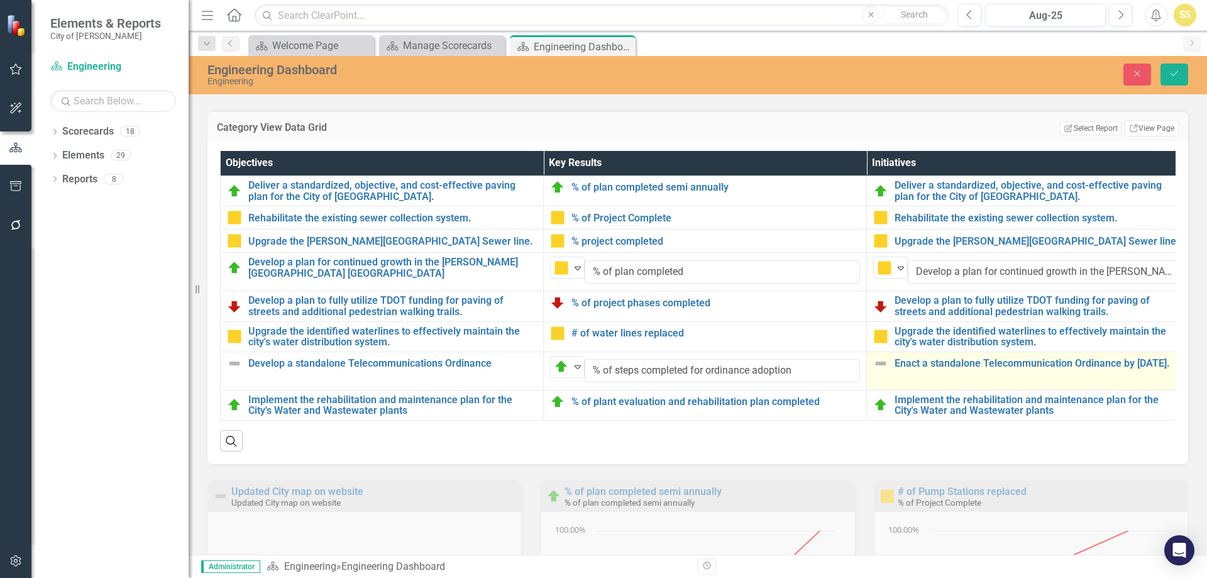
click at [876, 371] on img at bounding box center [880, 363] width 15 height 15
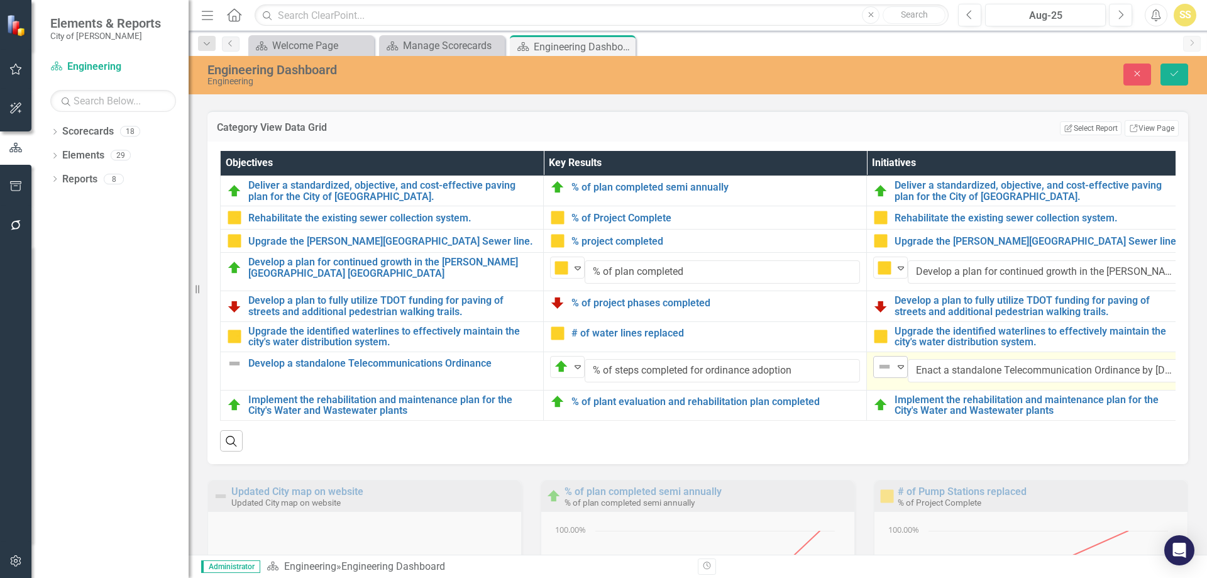
click at [901, 372] on icon "Expand" at bounding box center [901, 366] width 13 height 10
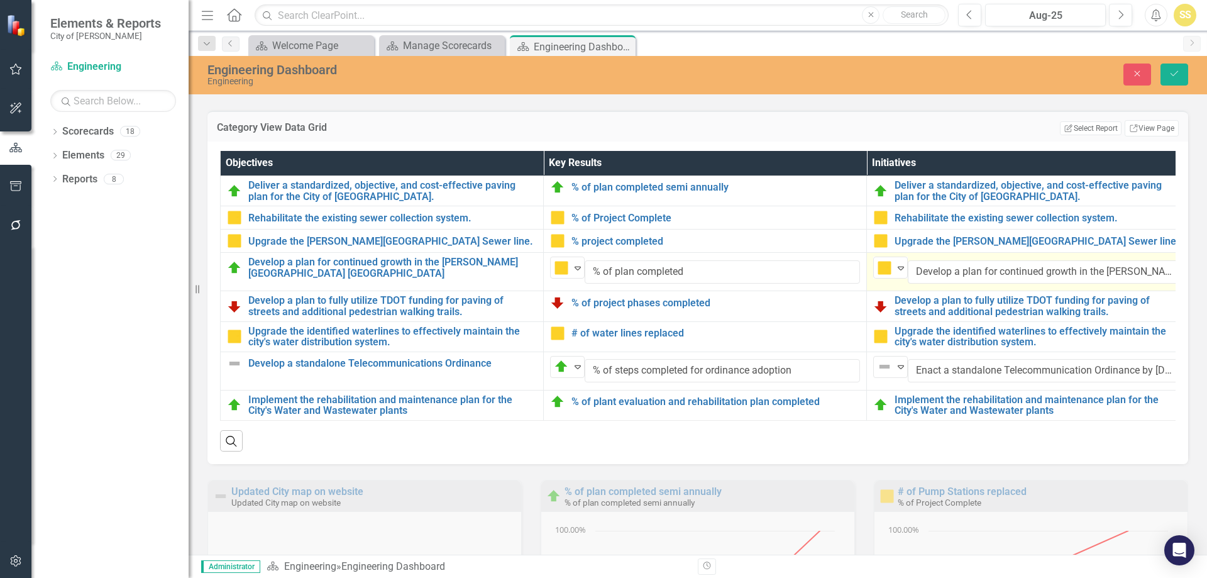
click at [1183, 73] on button "Save" at bounding box center [1175, 74] width 28 height 22
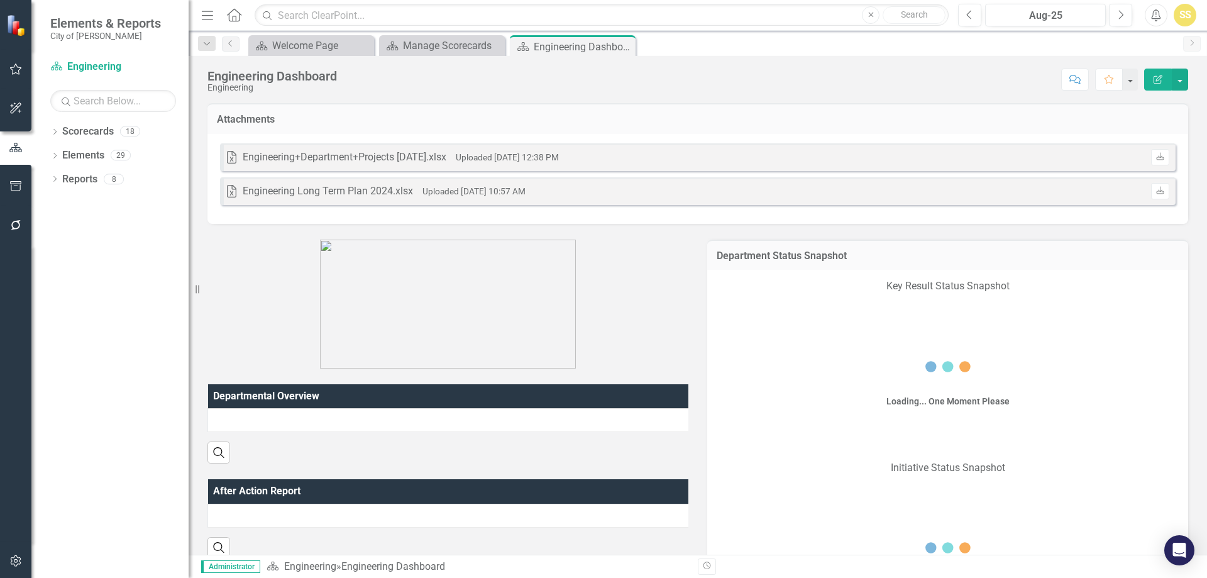
scroll to position [503, 0]
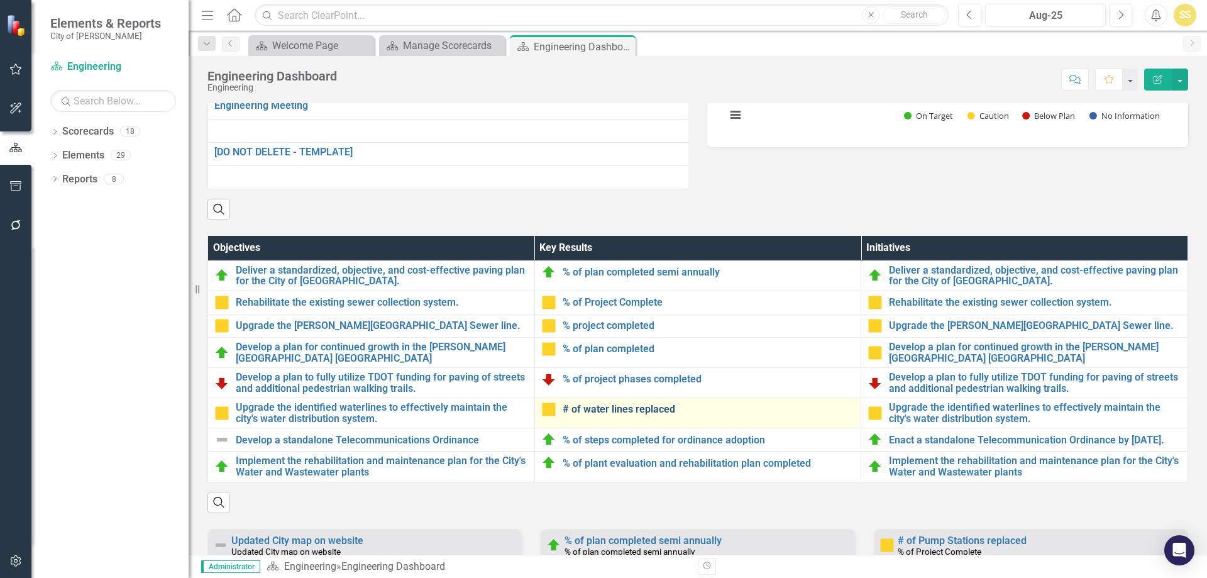
click at [658, 415] on link "# of water lines replaced" at bounding box center [709, 409] width 292 height 11
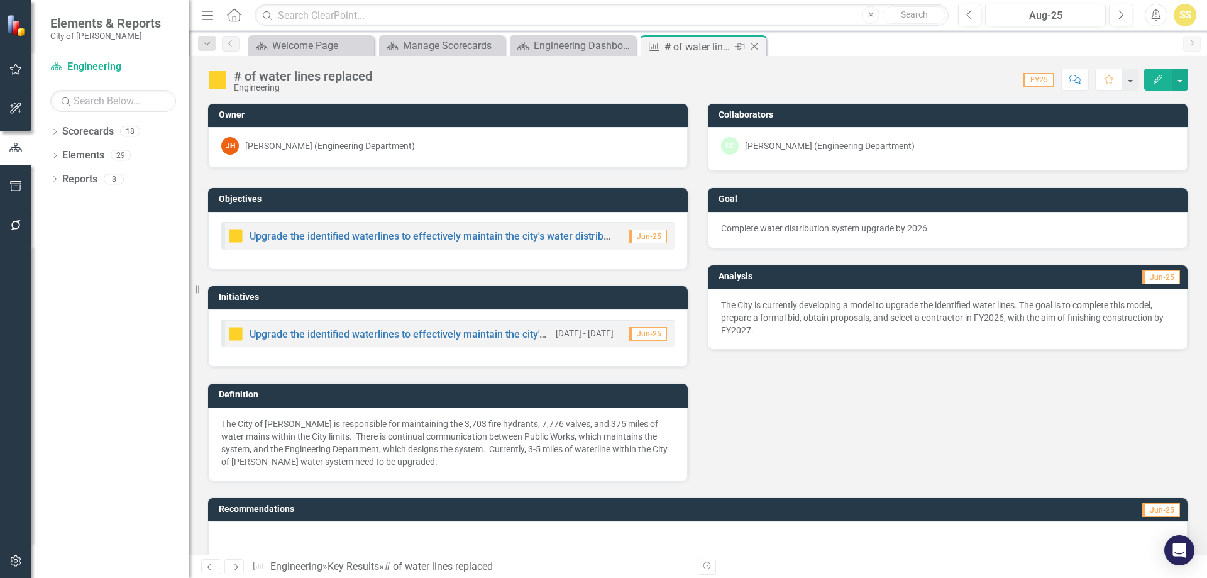
click at [758, 48] on icon "Close" at bounding box center [754, 46] width 13 height 10
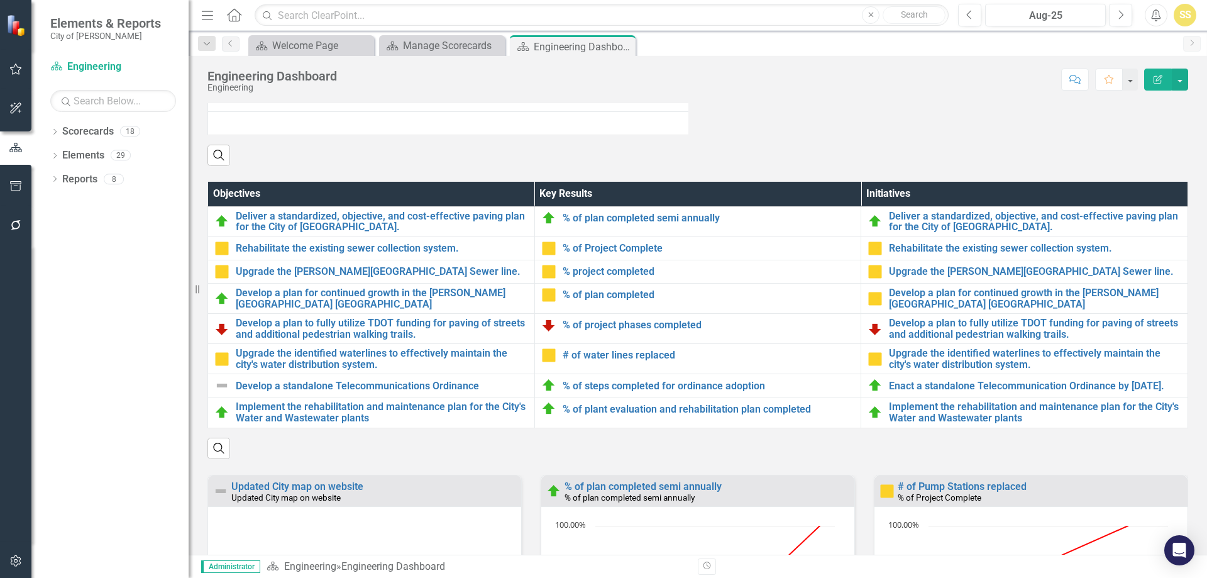
scroll to position [566, 0]
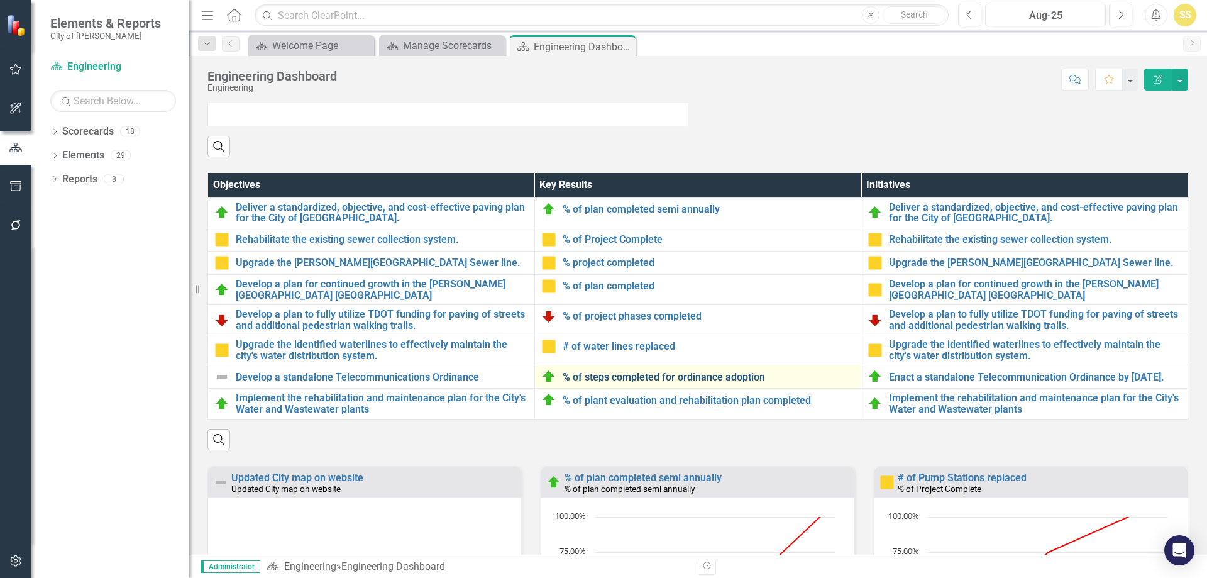
click at [706, 383] on link "% of steps completed for ordinance adoption" at bounding box center [709, 377] width 292 height 11
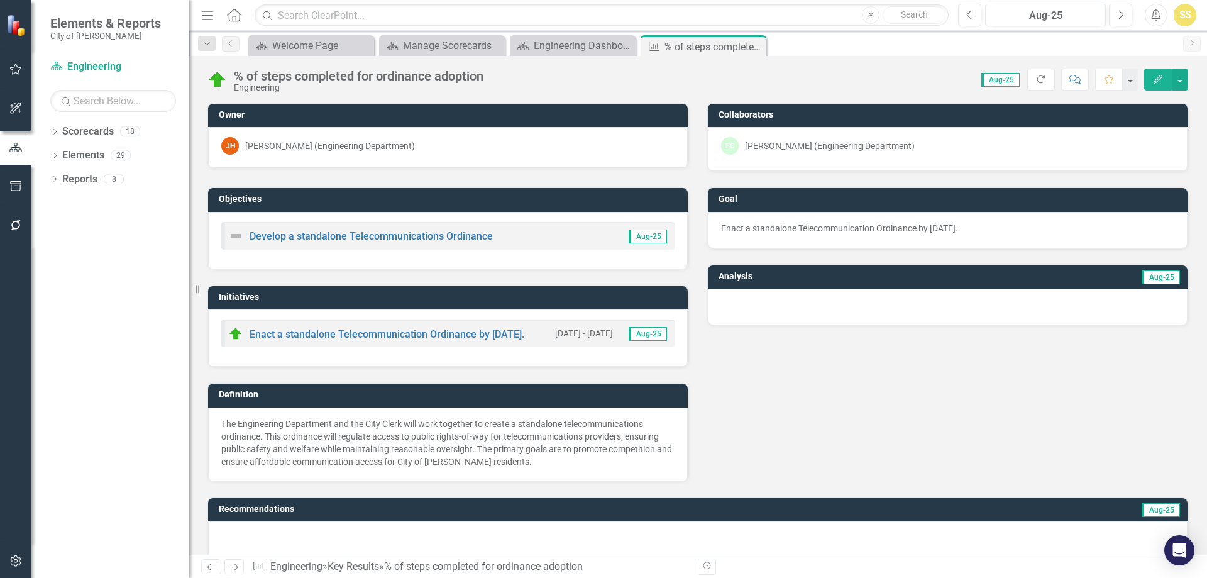
click at [798, 307] on div at bounding box center [948, 307] width 480 height 36
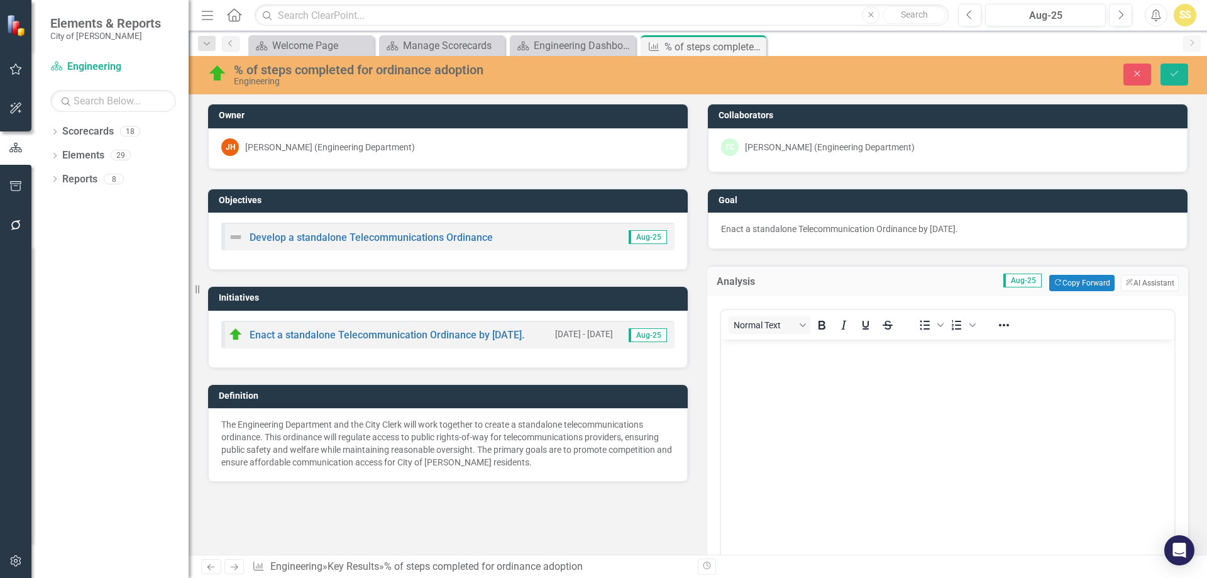
click at [798, 353] on p "Rich Text Area. Press ALT-0 for help." at bounding box center [947, 350] width 447 height 15
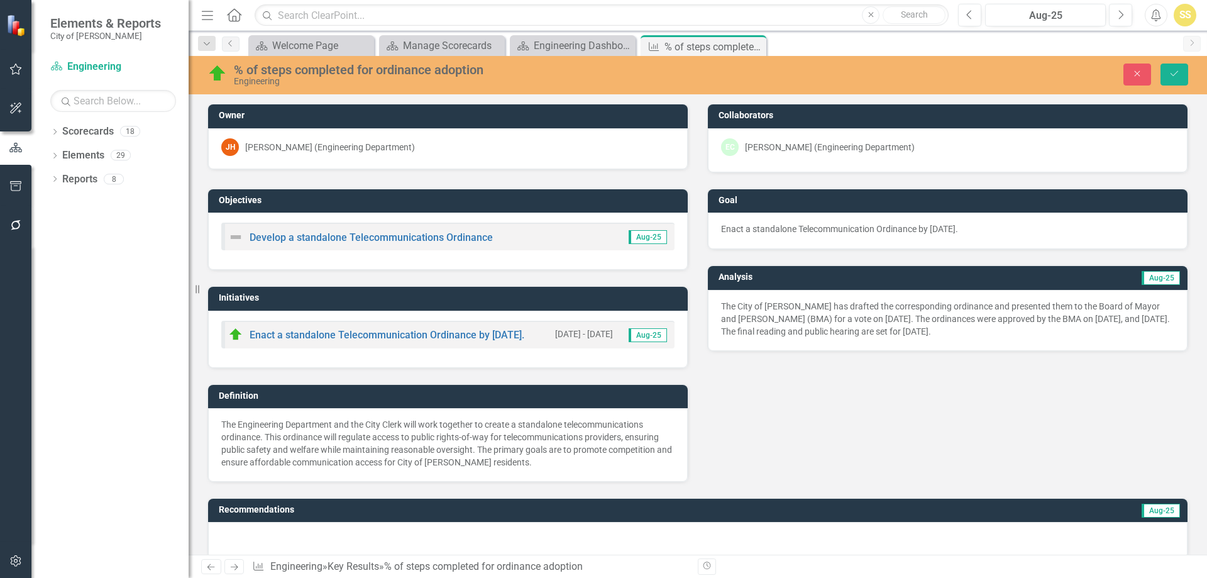
scroll to position [1083, 0]
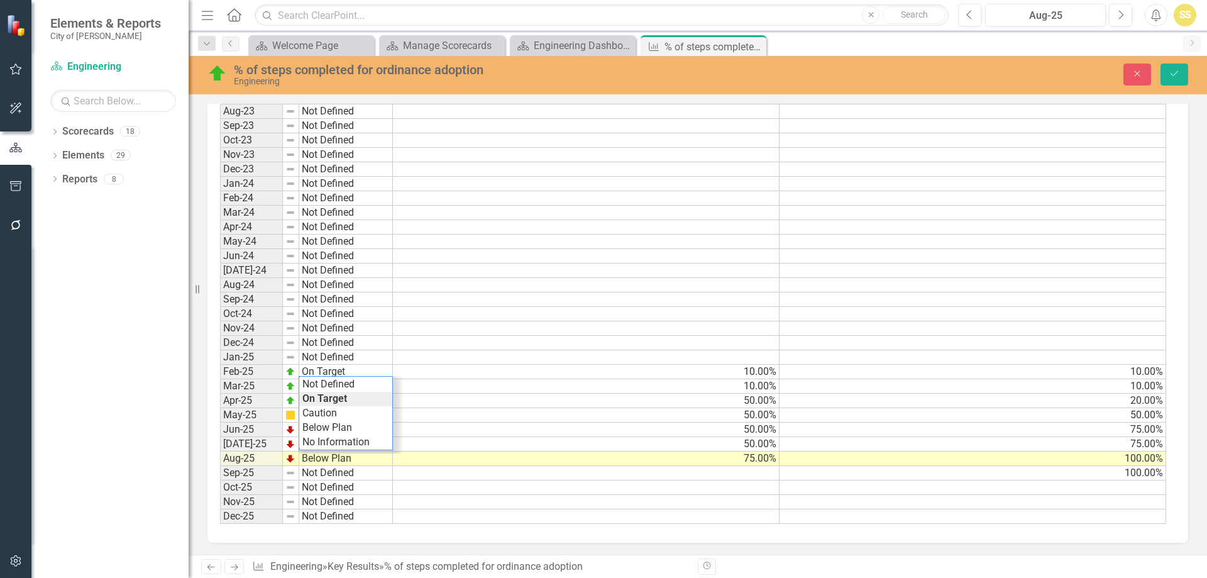
click at [337, 414] on div "Period Status Actual Target Jan-22 Not Defined Feb-22 Not Defined Mar-22 Not De…" at bounding box center [693, 170] width 946 height 710
click at [353, 375] on td "On Target" at bounding box center [346, 372] width 94 height 14
type textarea "Caution"
click at [353, 396] on div "Period Status Actual Target Jan-22 Not Defined Feb-22 Not Defined Mar-22 Not De…" at bounding box center [693, 170] width 946 height 710
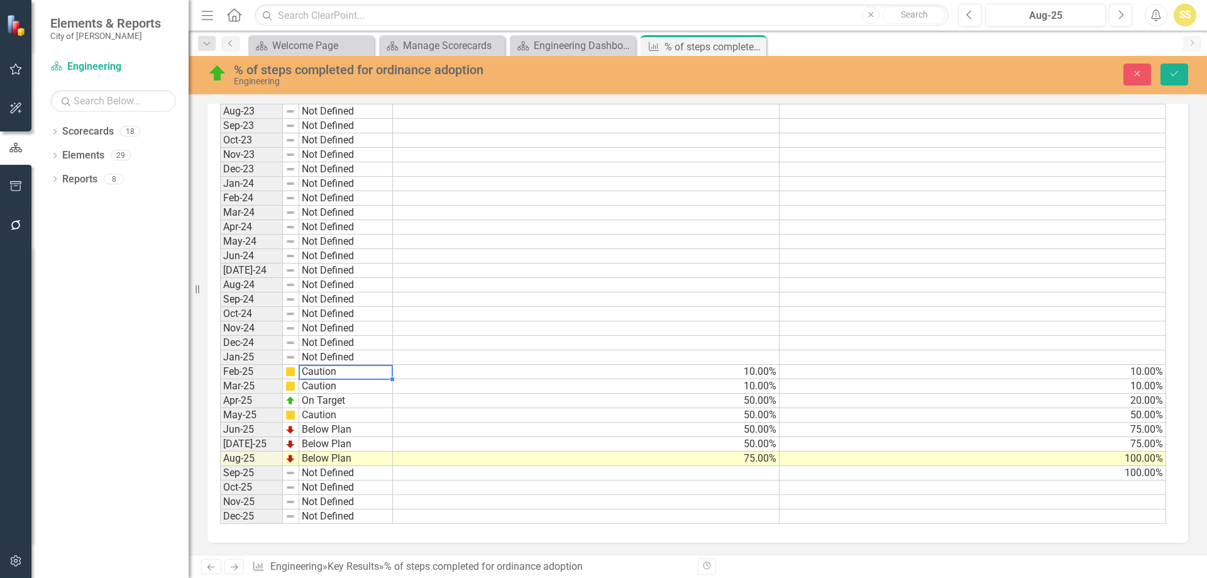
click at [732, 401] on td "50.00%" at bounding box center [586, 401] width 387 height 14
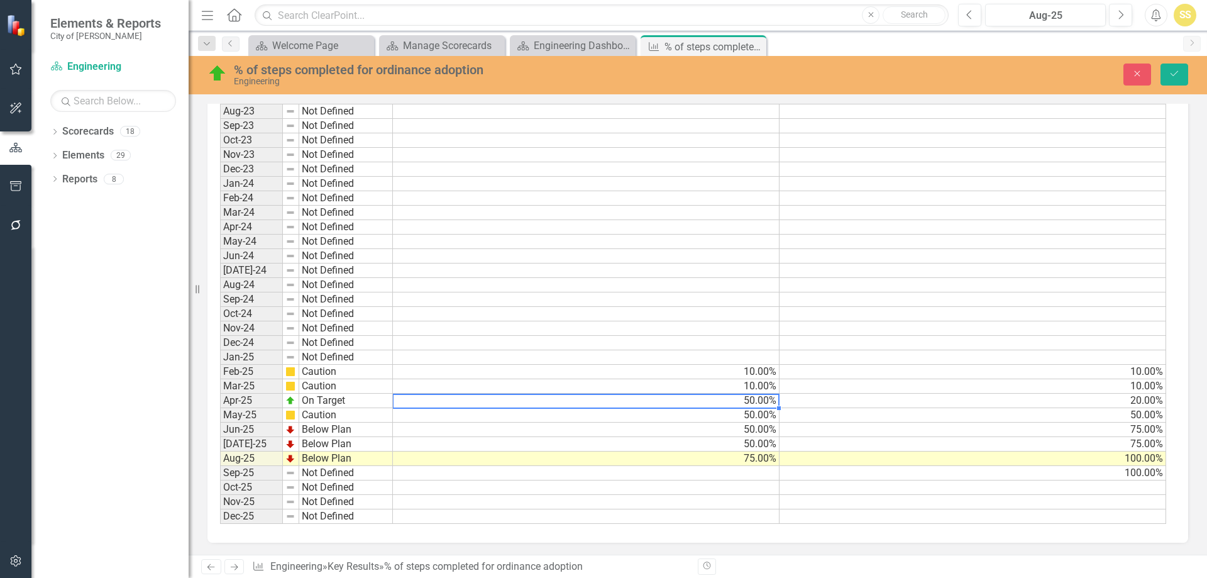
click at [732, 401] on td "50.00%" at bounding box center [586, 401] width 387 height 14
type textarea "5"
type textarea "10"
click at [220, 337] on div "Period Status Actual Target Jan-22 Not Defined Feb-22 Not Defined Mar-22 Not De…" at bounding box center [220, 169] width 0 height 709
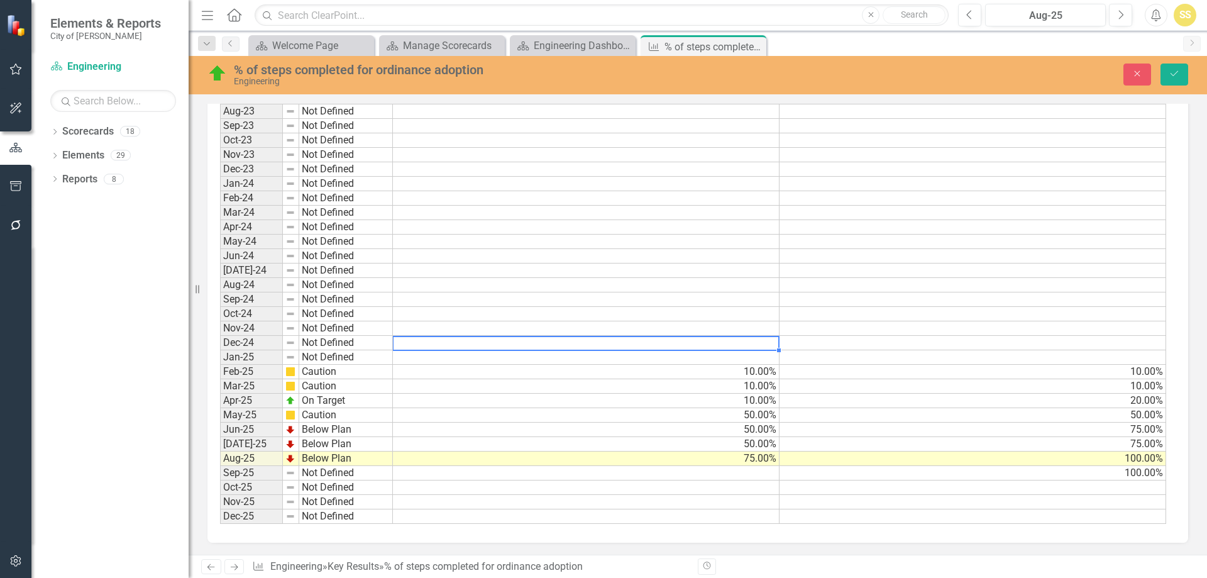
click at [328, 402] on td "On Target" at bounding box center [346, 401] width 94 height 14
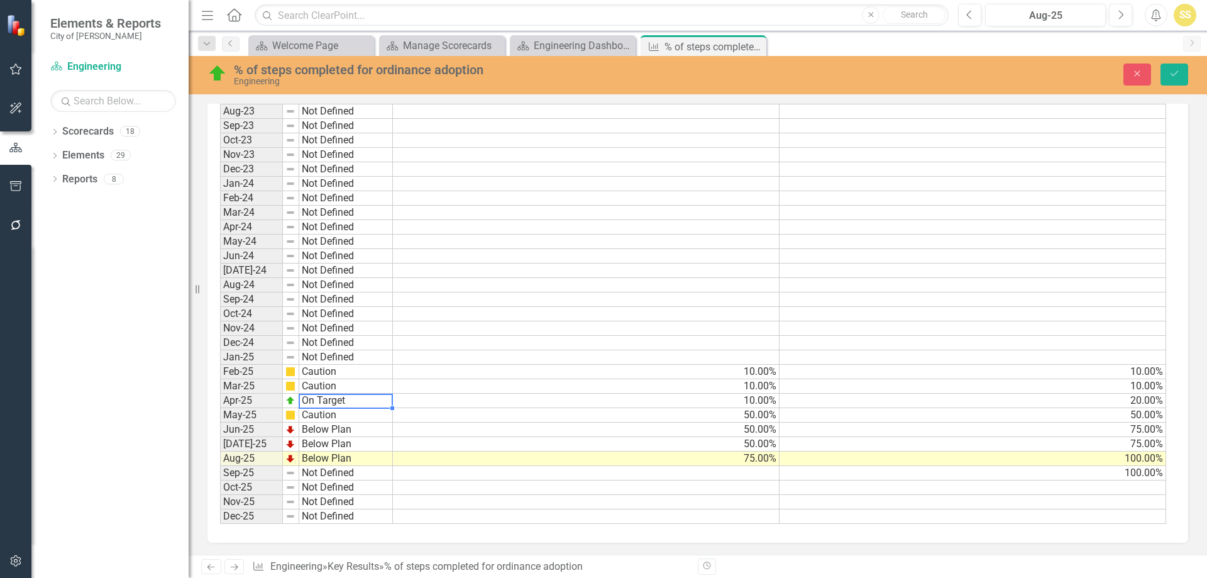
click at [329, 402] on td "On Target" at bounding box center [346, 401] width 94 height 14
type textarea "Below Plan"
click at [340, 446] on div "Period Status Actual Target Jan-22 Not Defined Feb-22 Not Defined Mar-22 Not De…" at bounding box center [693, 170] width 946 height 710
click at [220, 71] on img at bounding box center [217, 73] width 20 height 20
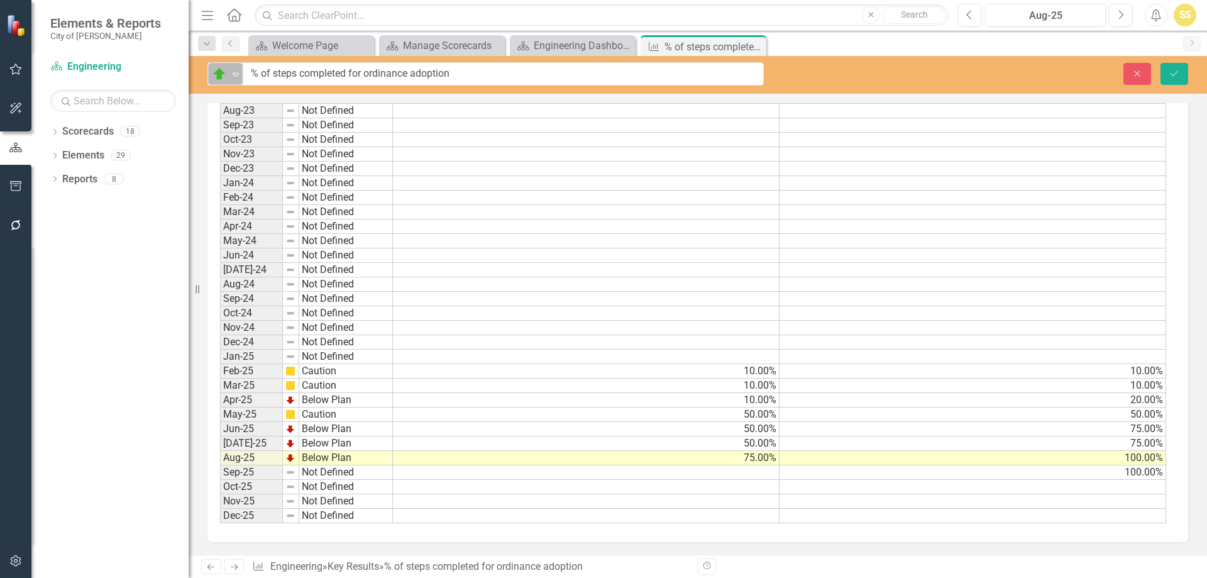
click at [241, 72] on icon "Expand" at bounding box center [235, 74] width 13 height 10
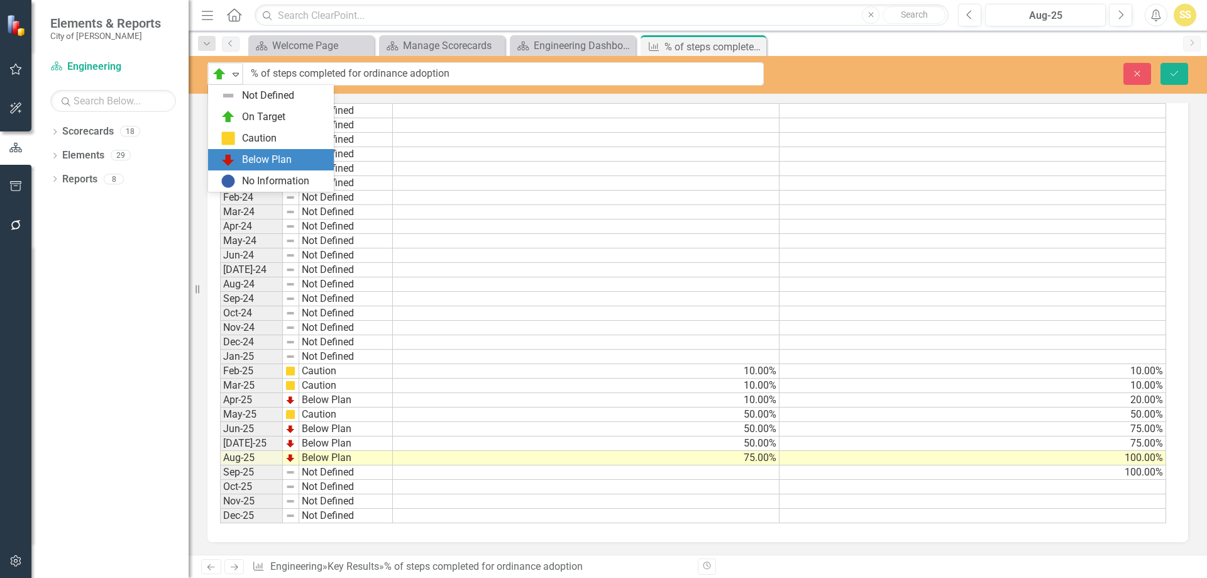
click at [267, 168] on div "Below Plan" at bounding box center [271, 159] width 126 height 21
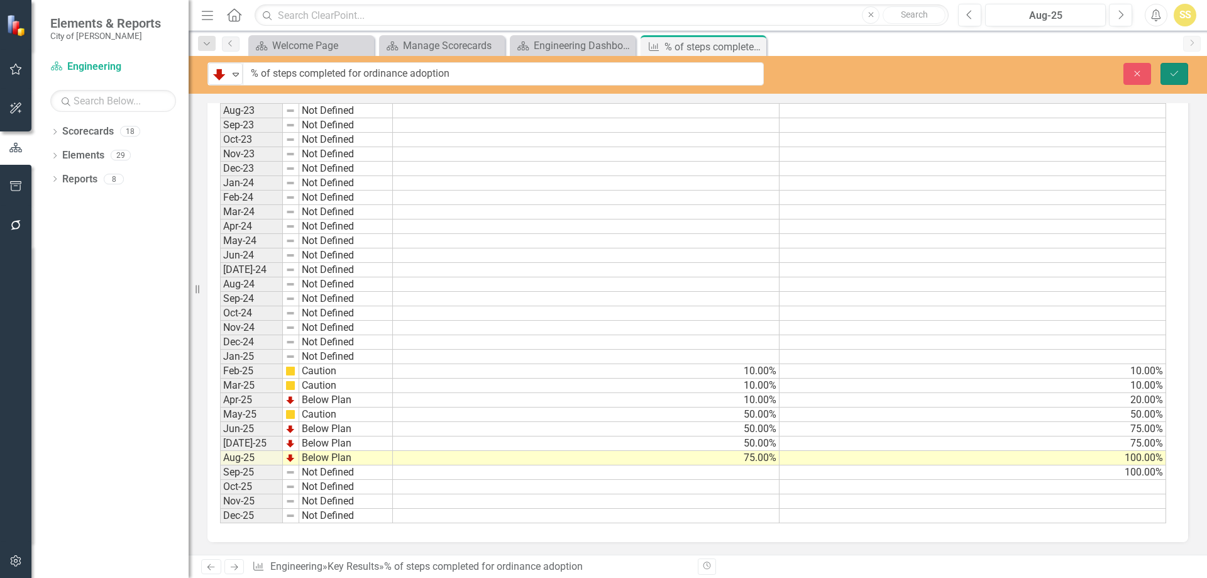
click at [1178, 79] on button "Save" at bounding box center [1175, 74] width 28 height 22
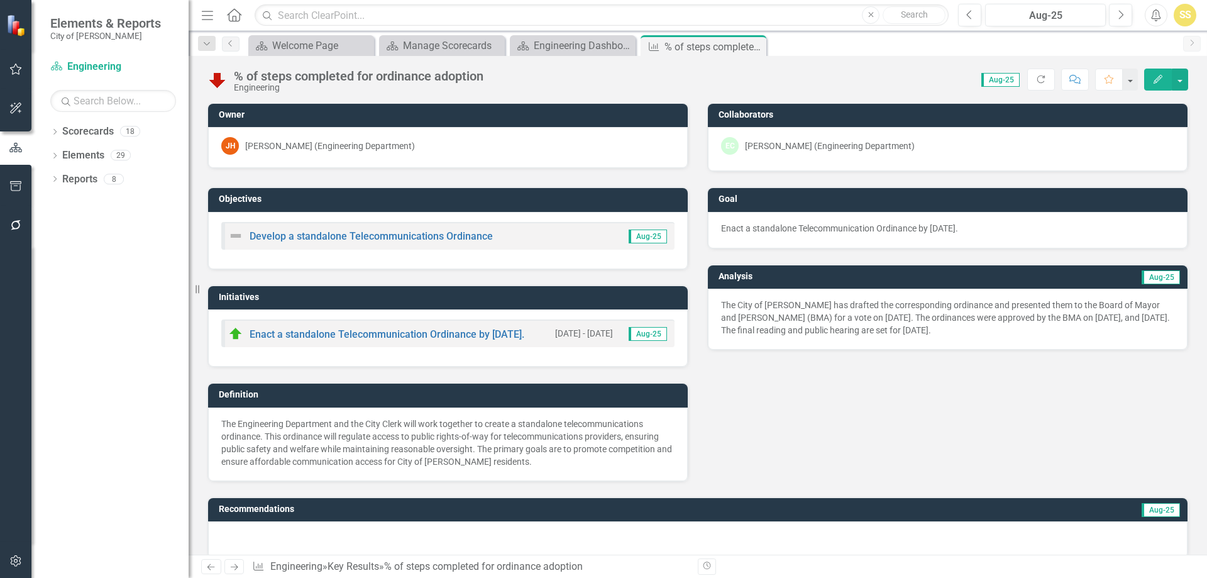
click at [920, 226] on p "Enact a standalone Telecommunication Ordinance by [DATE]." at bounding box center [947, 228] width 453 height 13
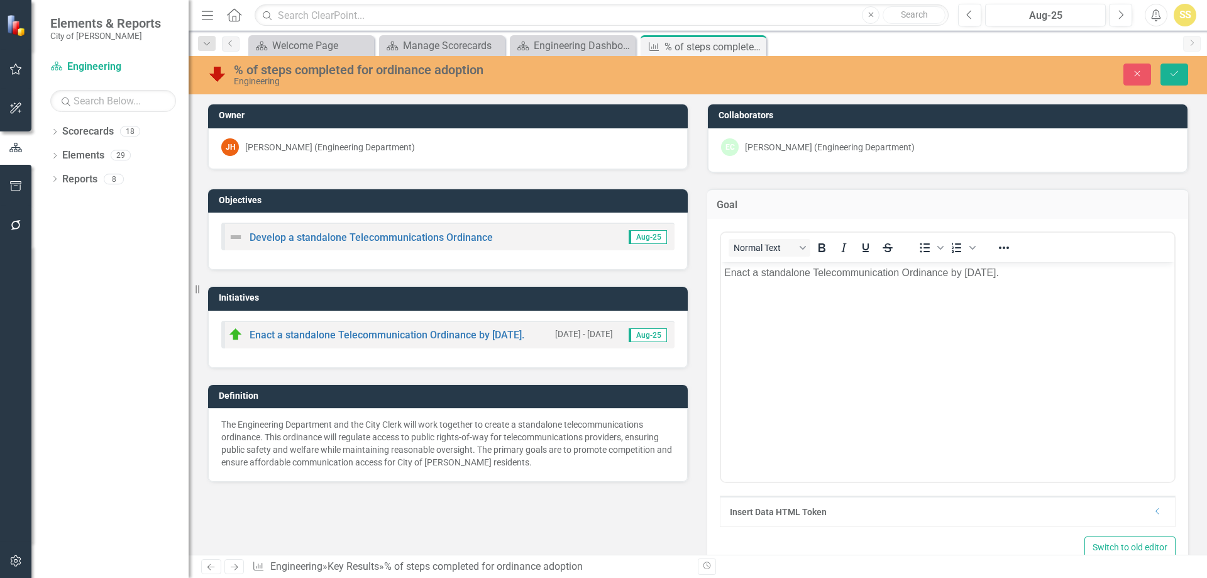
scroll to position [0, 0]
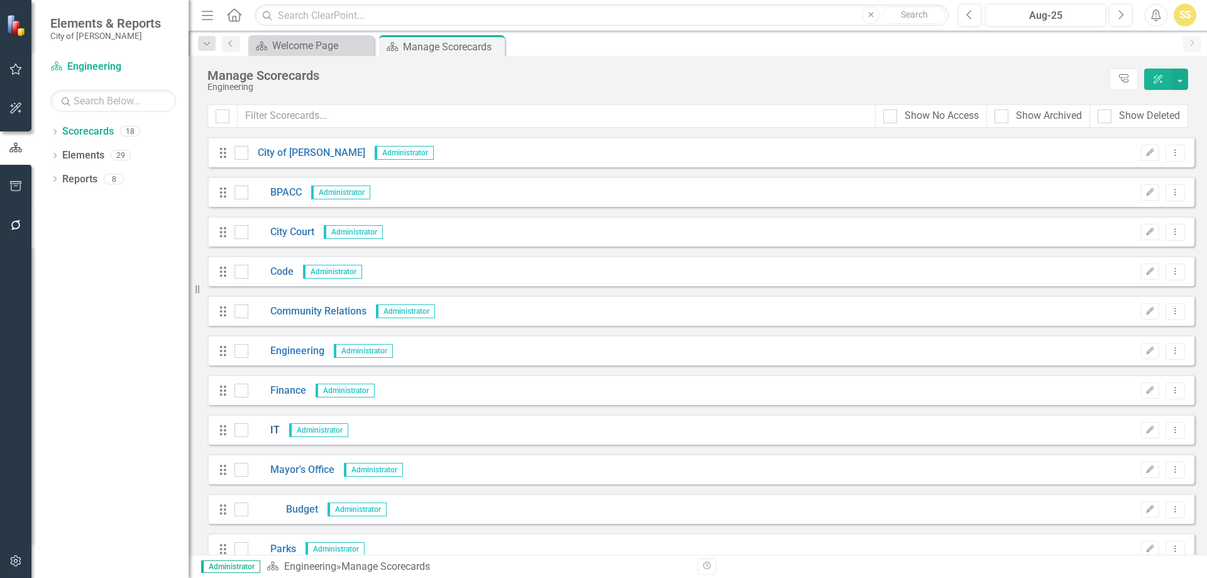
click at [278, 430] on link "IT" at bounding box center [263, 430] width 31 height 14
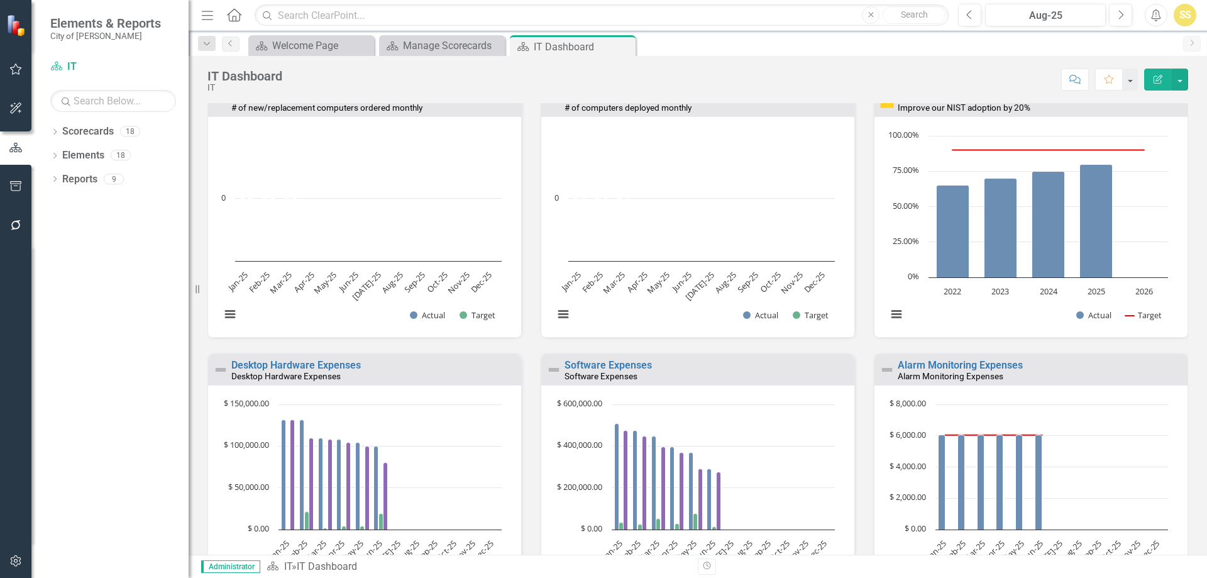
scroll to position [1006, 0]
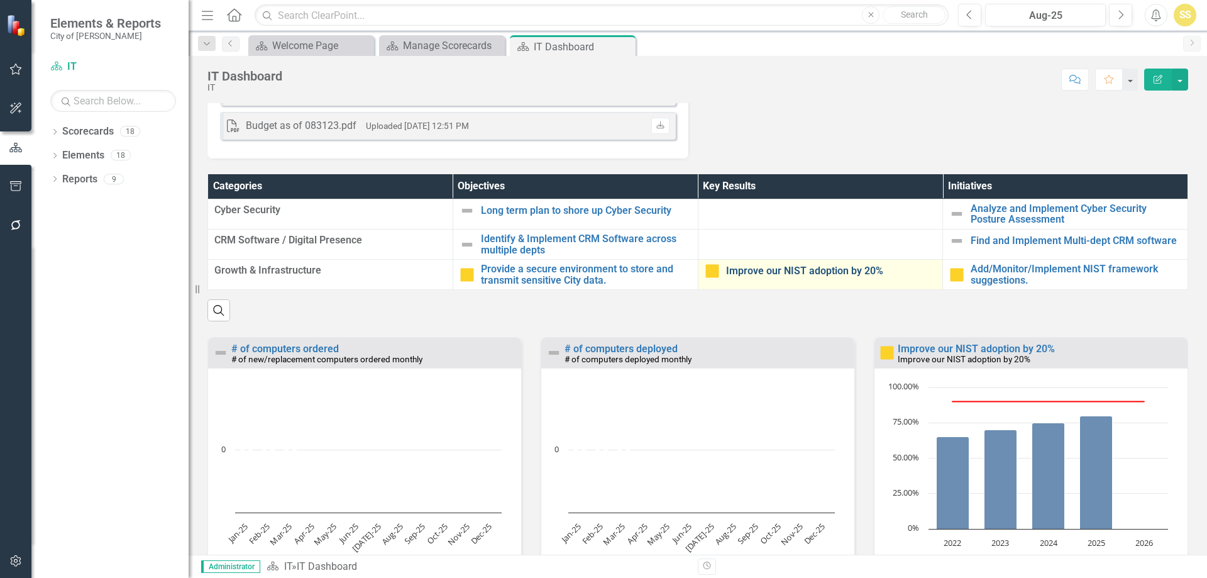
click at [781, 277] on link "Improve our NIST adoption by 20%" at bounding box center [831, 270] width 211 height 11
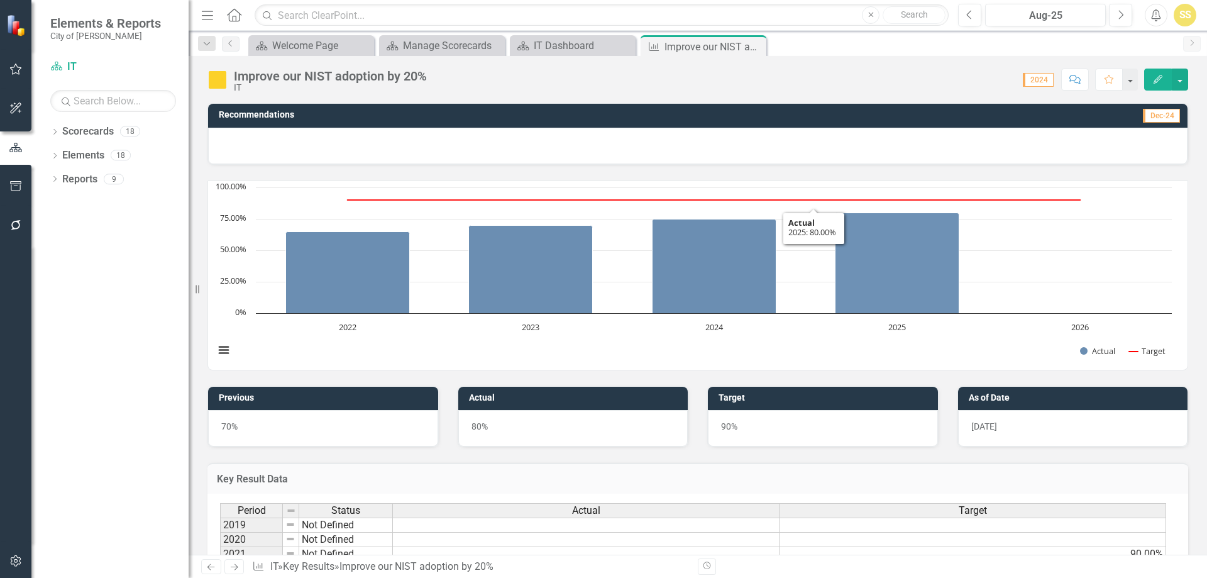
scroll to position [564, 0]
